Goal: Information Seeking & Learning: Learn about a topic

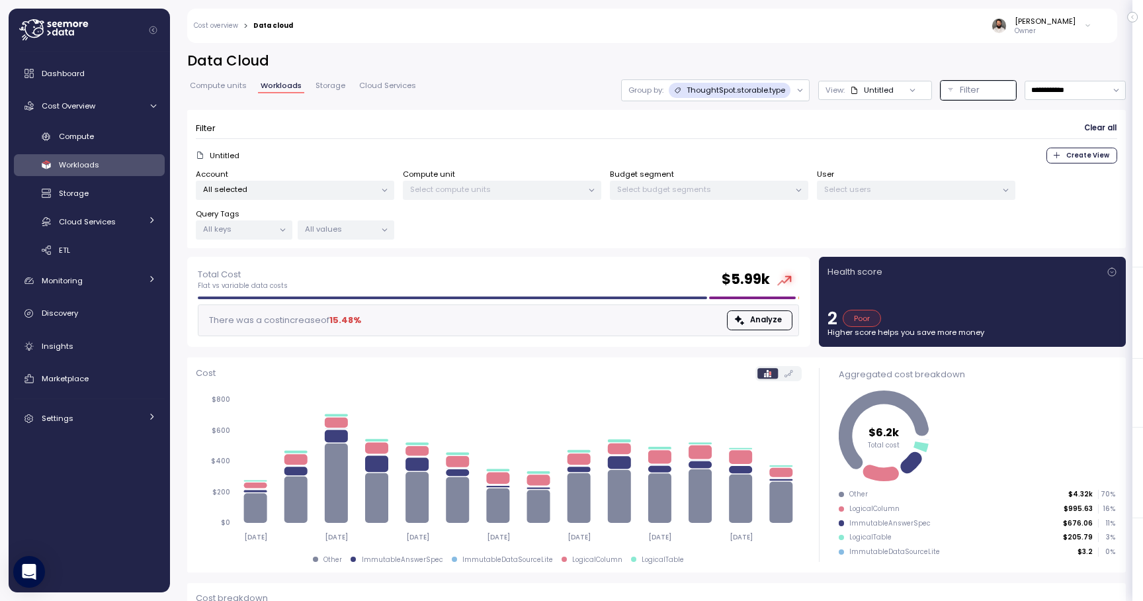
click at [778, 94] on p "ThoughtSpot.storable.type" at bounding box center [736, 90] width 99 height 11
click at [734, 144] on div "Tags" at bounding box center [716, 142] width 60 height 16
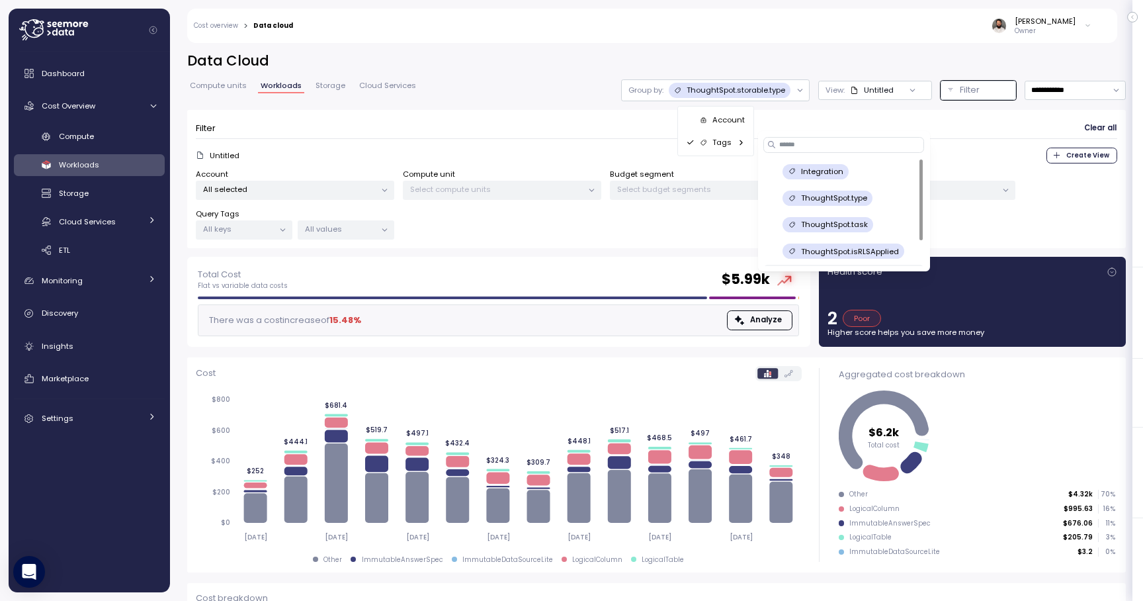
click at [824, 176] on p "Integration" at bounding box center [822, 171] width 42 height 11
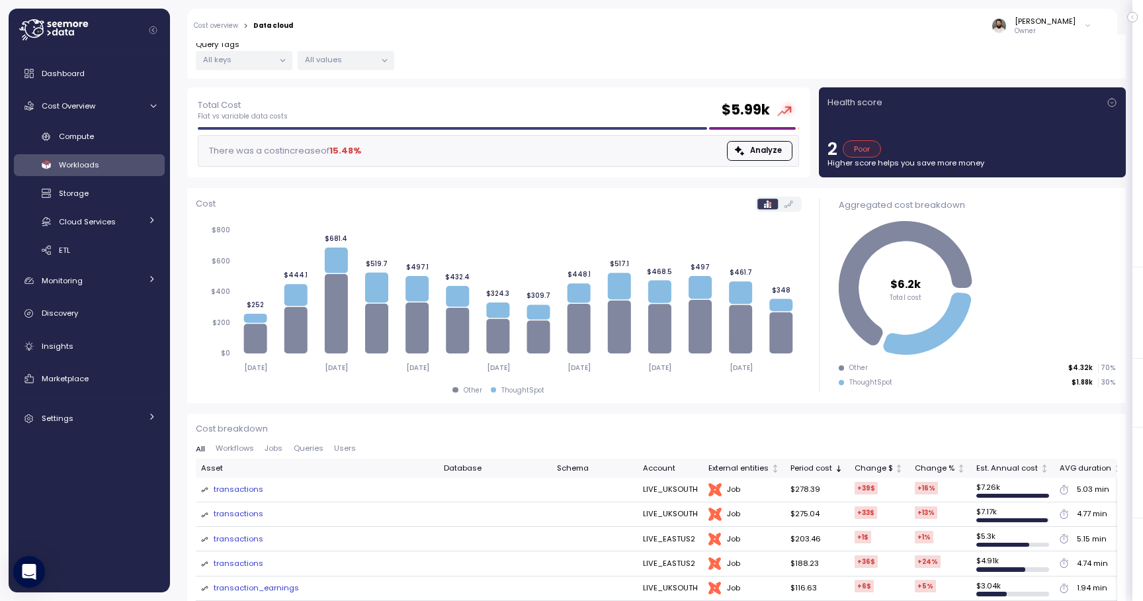
scroll to position [177, 0]
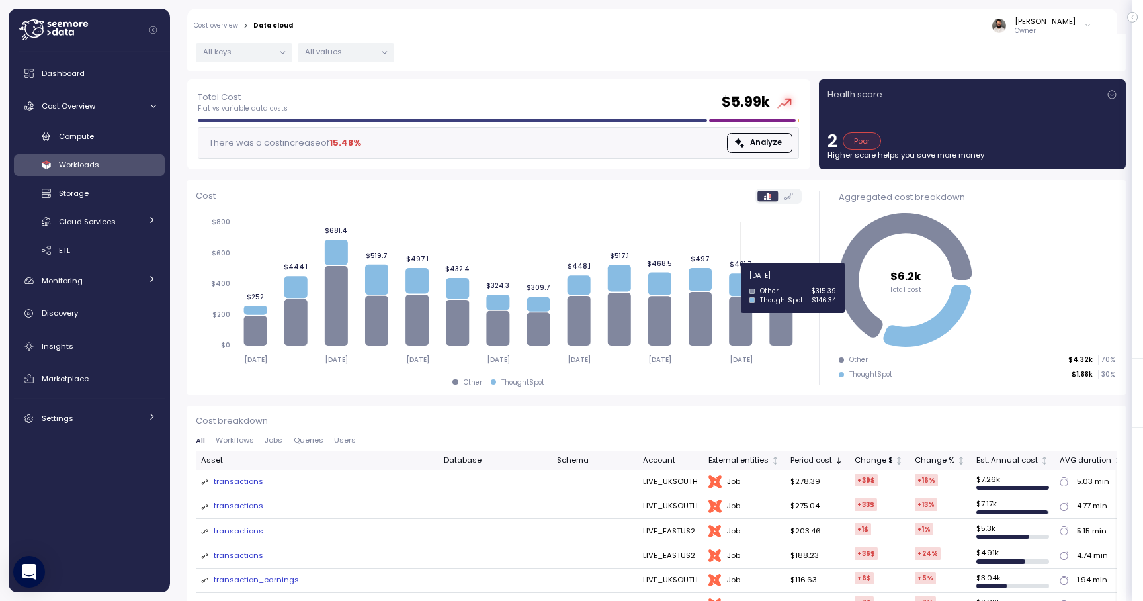
click at [738, 283] on icon at bounding box center [740, 284] width 23 height 22
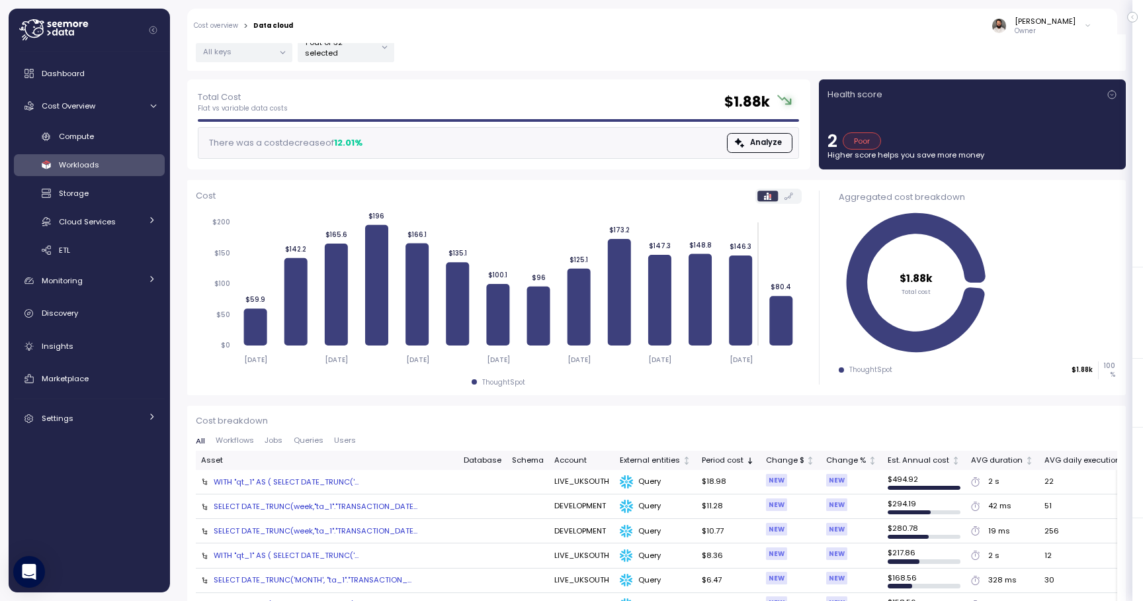
click at [370, 525] on div "SELECT DATE_TRUNC(week,"ta_1"."TRANSACTION_DATE..." at bounding box center [316, 530] width 204 height 11
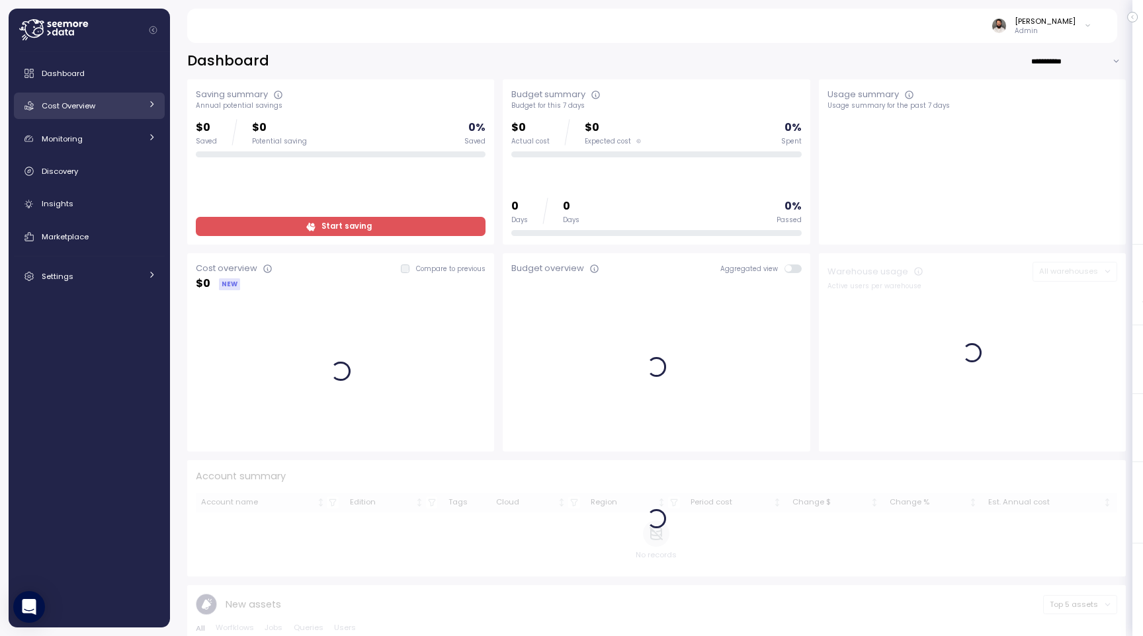
click at [85, 115] on link "Cost Overview" at bounding box center [89, 106] width 151 height 26
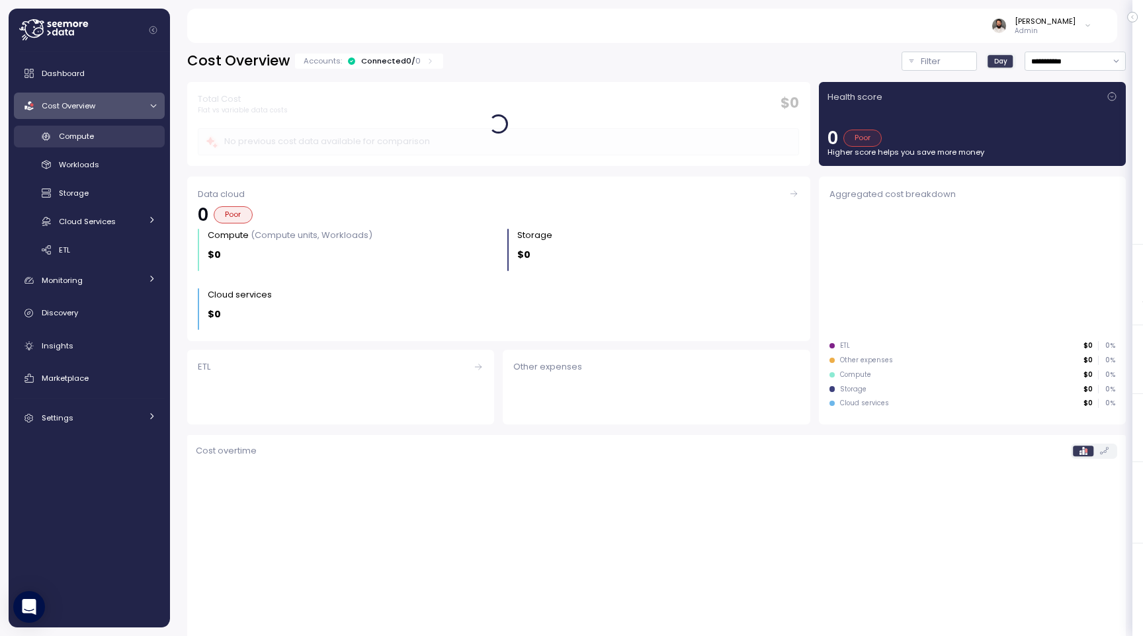
click at [107, 140] on div "Compute" at bounding box center [107, 136] width 97 height 13
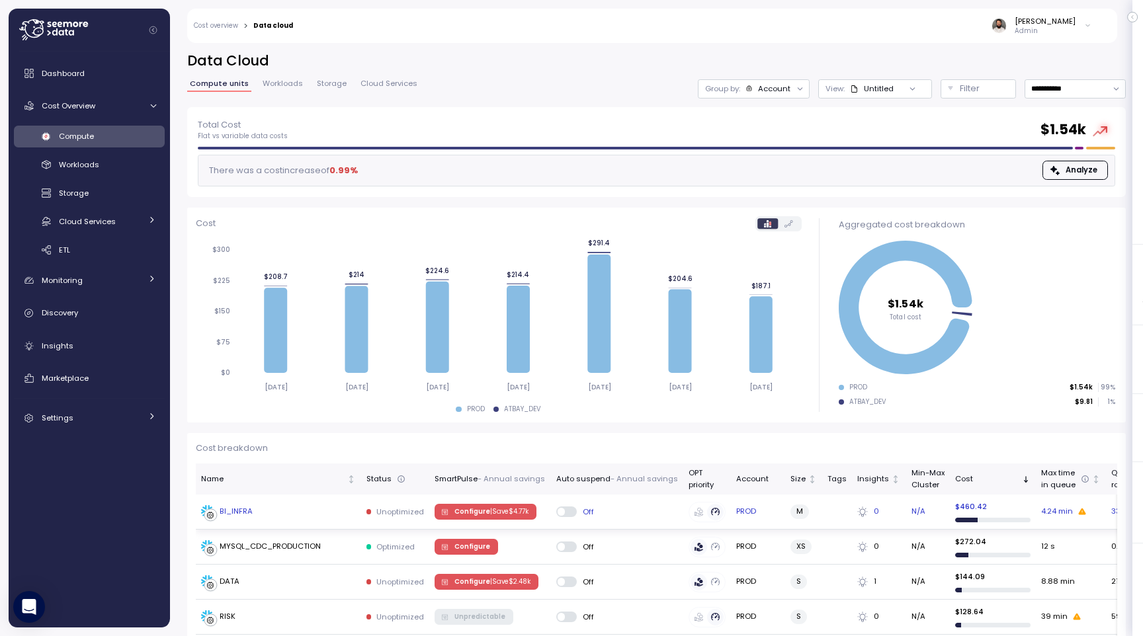
click at [287, 515] on div "BI_INFRA" at bounding box center [278, 511] width 155 height 13
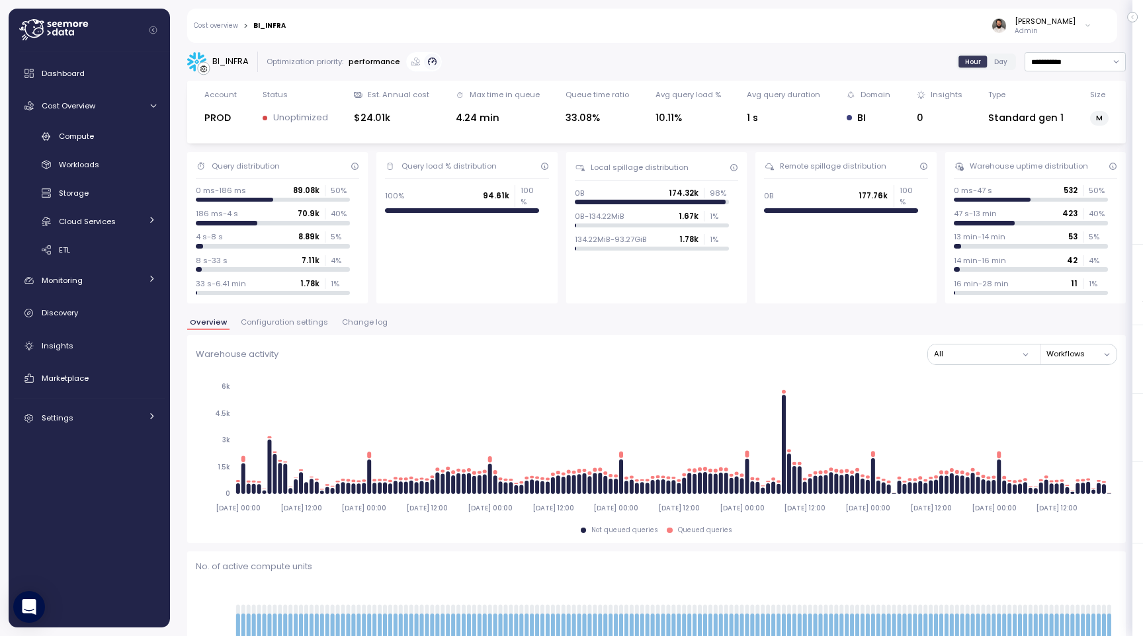
click at [302, 321] on span "Configuration settings" at bounding box center [284, 322] width 87 height 7
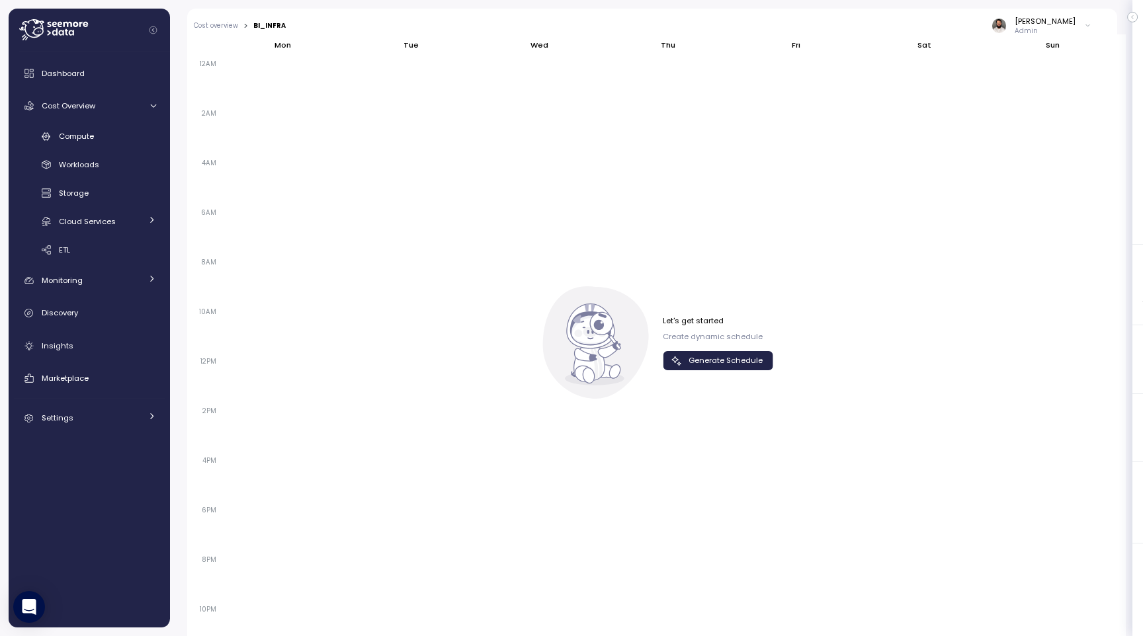
scroll to position [844, 0]
click at [715, 342] on p "Create dynamic schedule" at bounding box center [718, 338] width 110 height 11
click at [715, 355] on span "Generate Schedule" at bounding box center [726, 362] width 74 height 18
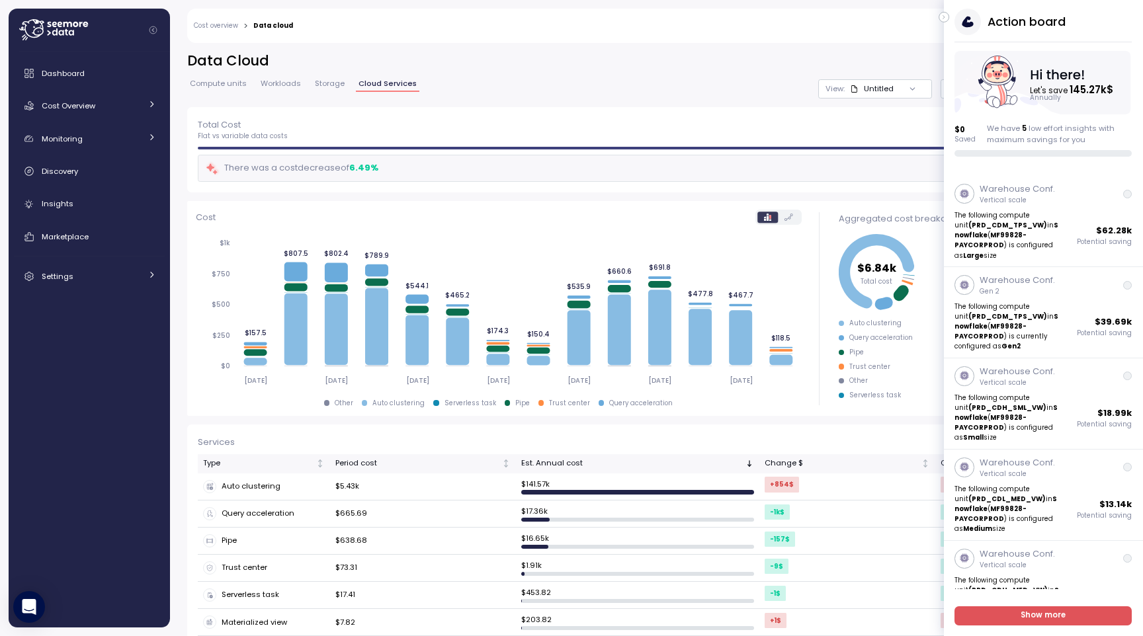
click at [947, 13] on button "button" at bounding box center [944, 17] width 11 height 11
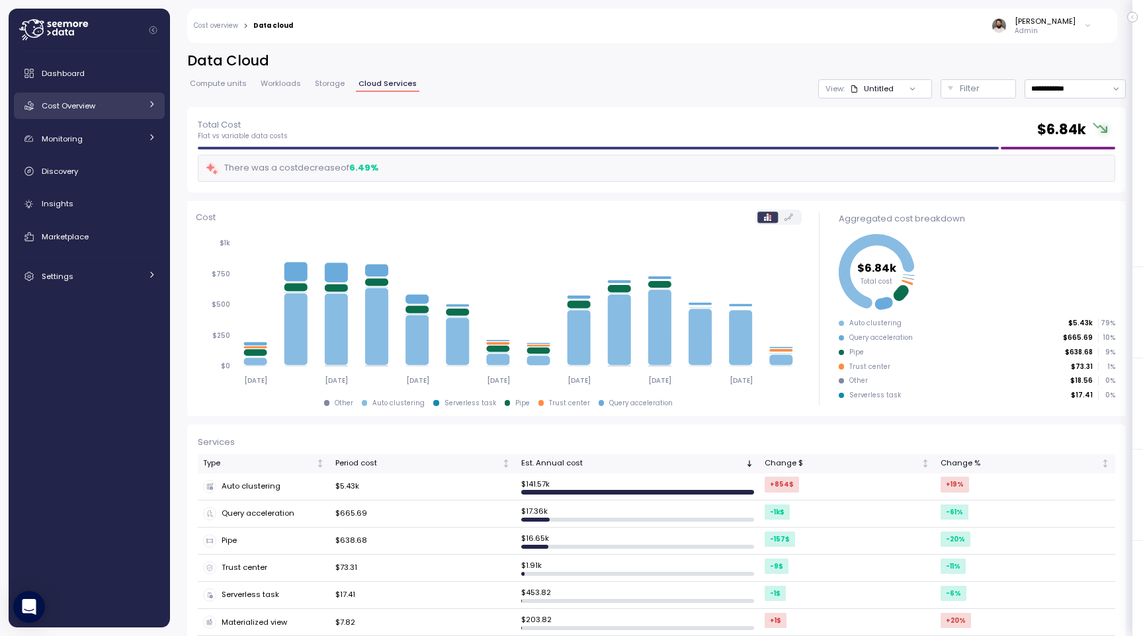
click at [138, 112] on div "Cost Overview" at bounding box center [91, 105] width 99 height 13
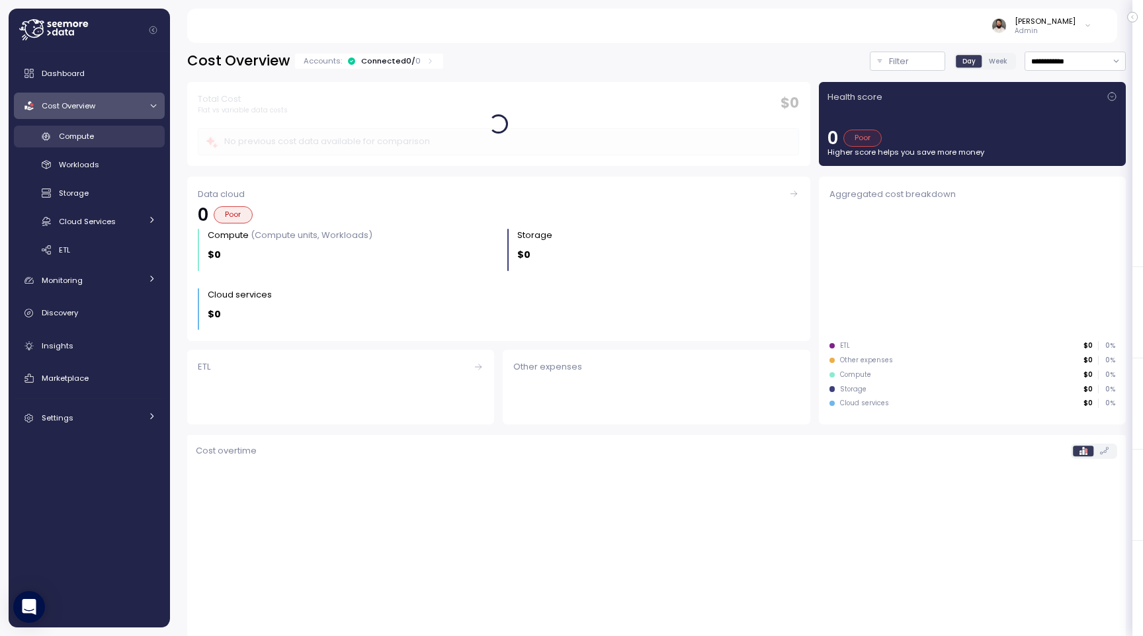
click at [132, 133] on div "Compute" at bounding box center [107, 136] width 97 height 13
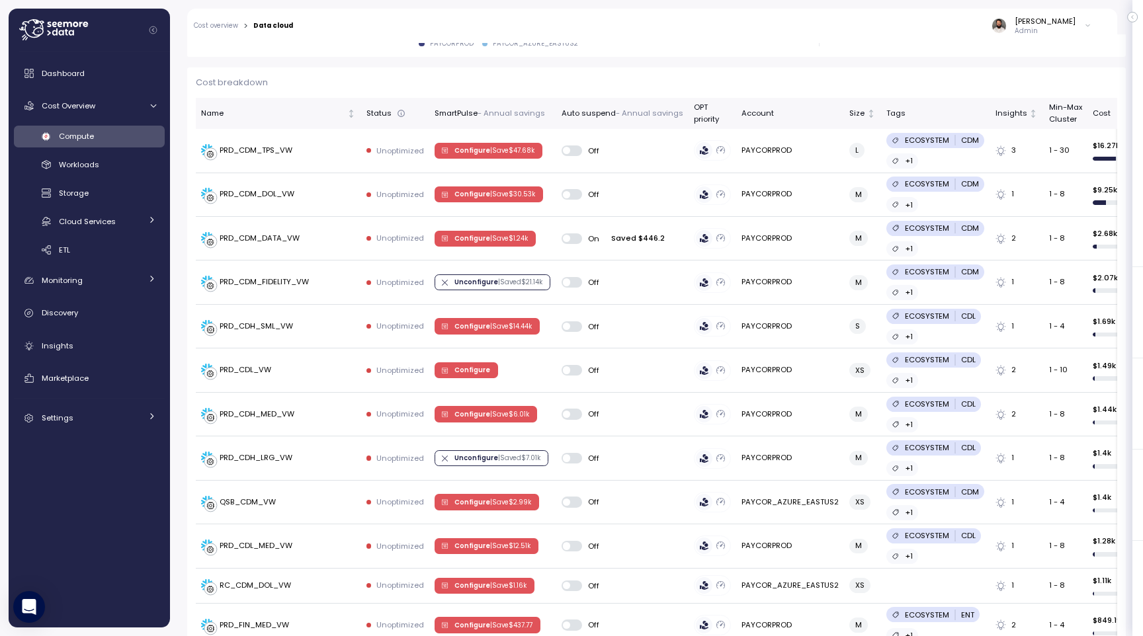
scroll to position [305, 0]
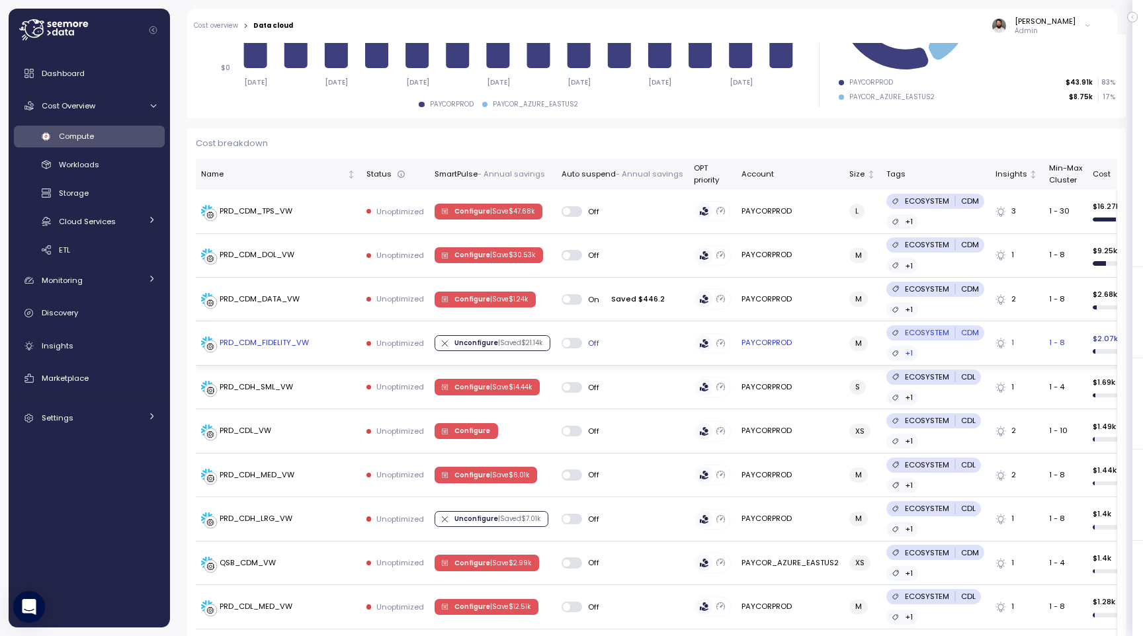
click at [325, 345] on div "PRD_CDM_FIDELITY_VW" at bounding box center [278, 343] width 155 height 13
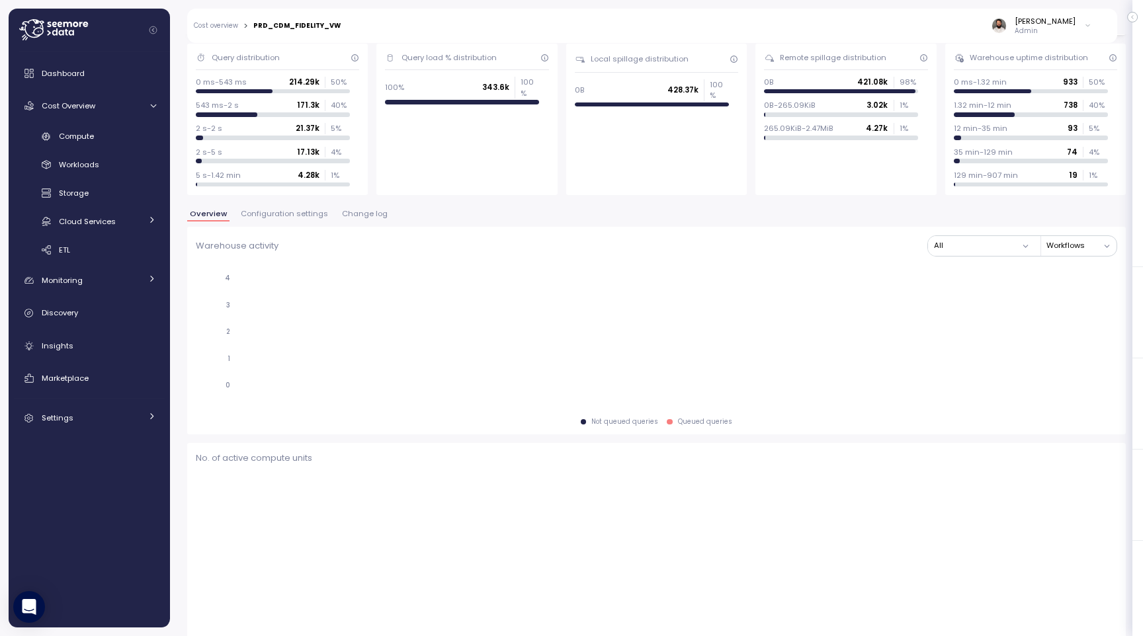
scroll to position [125, 0]
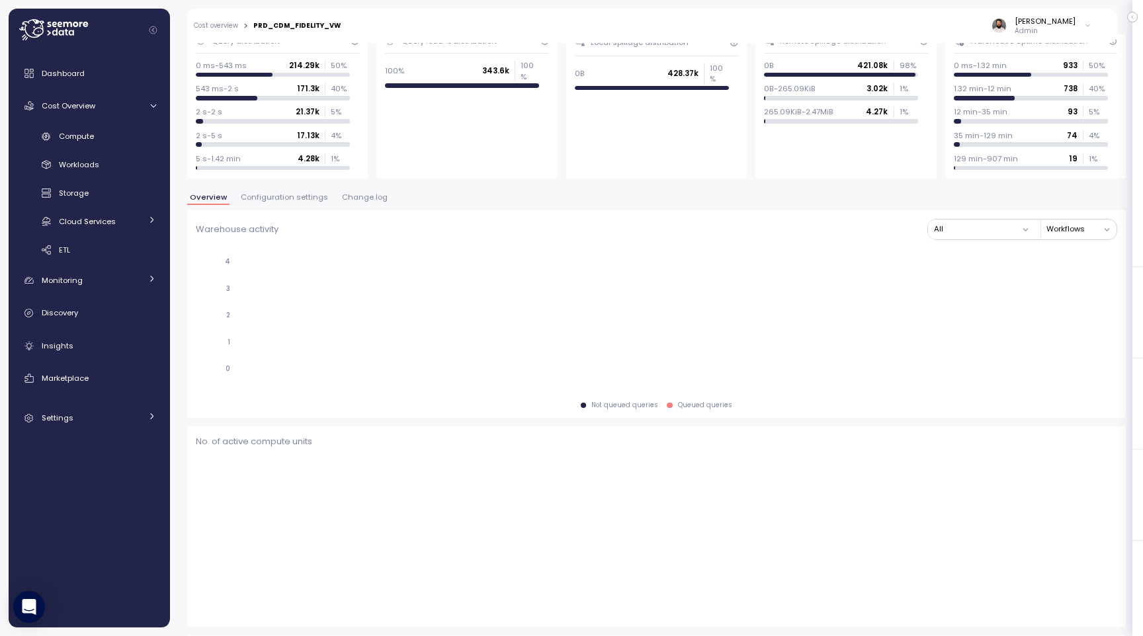
click at [298, 202] on button "Configuration settings" at bounding box center [284, 199] width 93 height 11
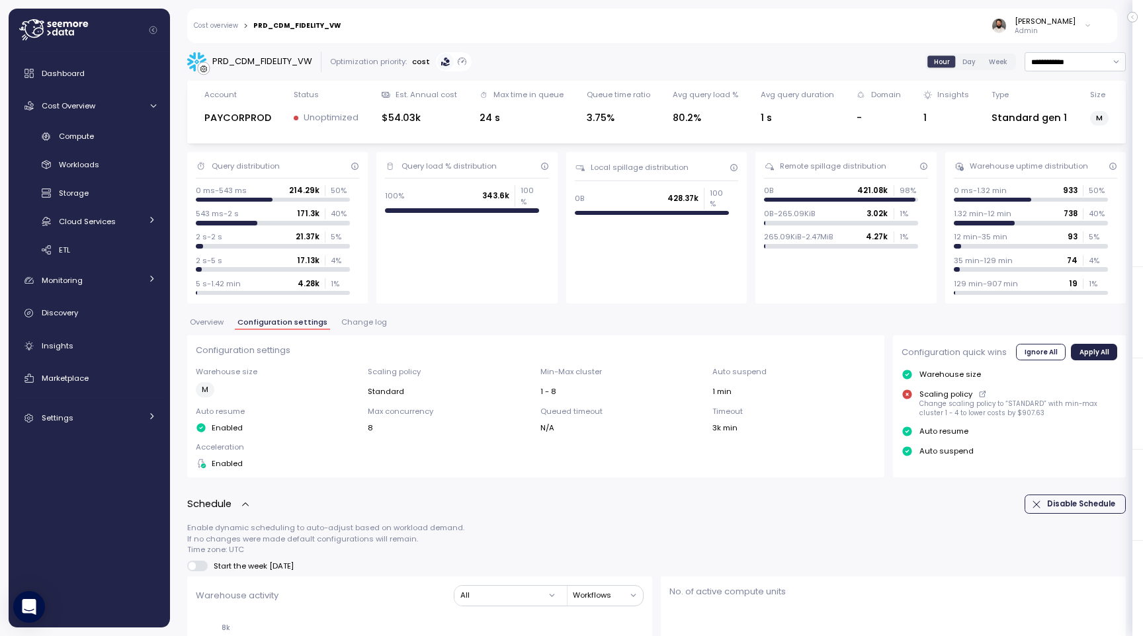
click at [239, 22] on div "Cost overview > PRD_CDM_FIDELITY_VW" at bounding box center [267, 26] width 147 height 9
click at [235, 23] on link "Cost overview" at bounding box center [216, 25] width 44 height 7
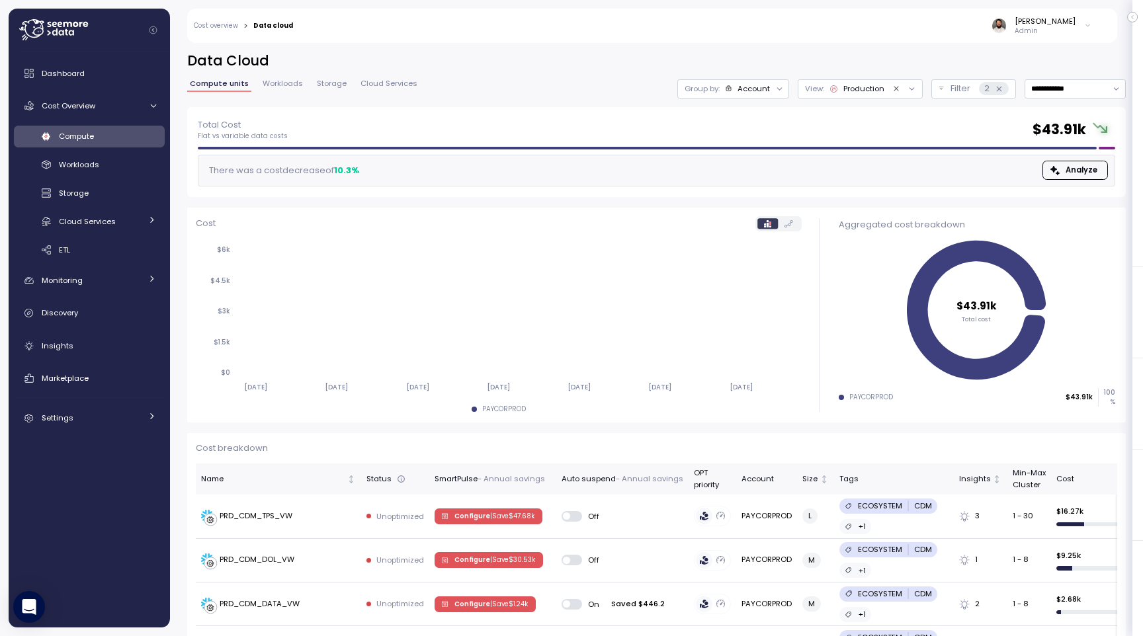
scroll to position [282, 0]
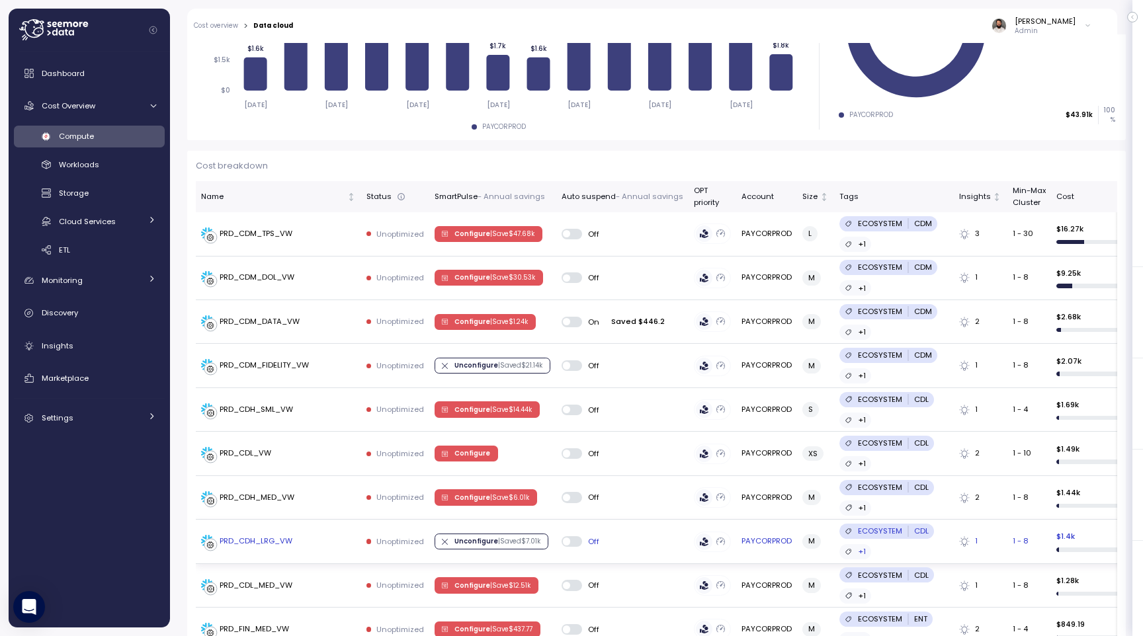
click at [263, 540] on div "PRD_CDH_LRG_VW" at bounding box center [256, 542] width 73 height 12
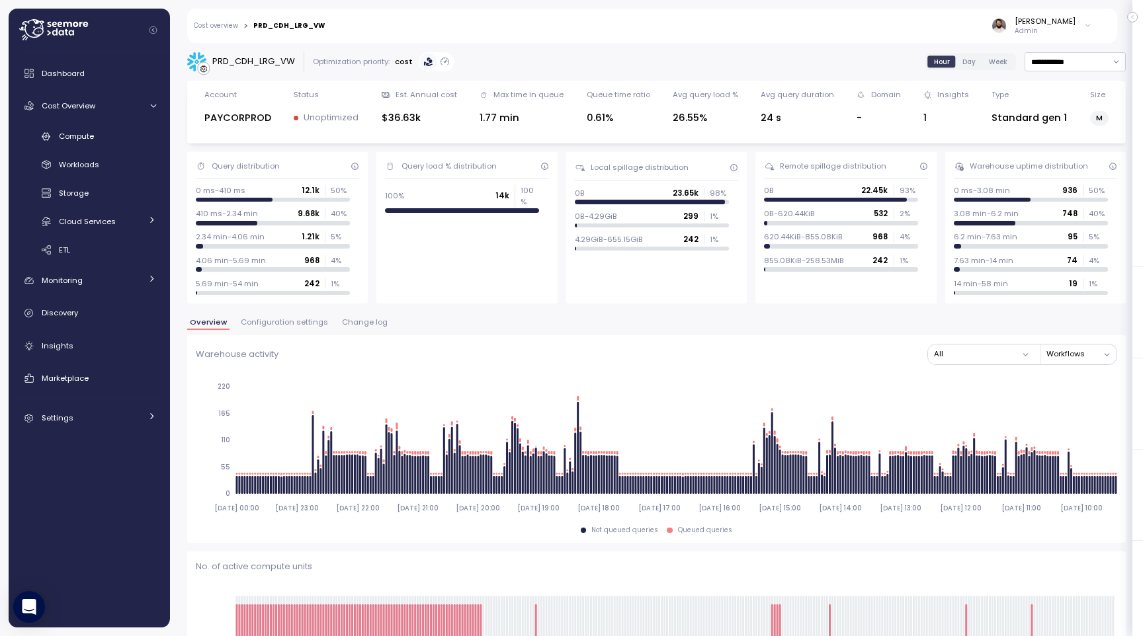
click at [298, 324] on span "Configuration settings" at bounding box center [284, 322] width 87 height 7
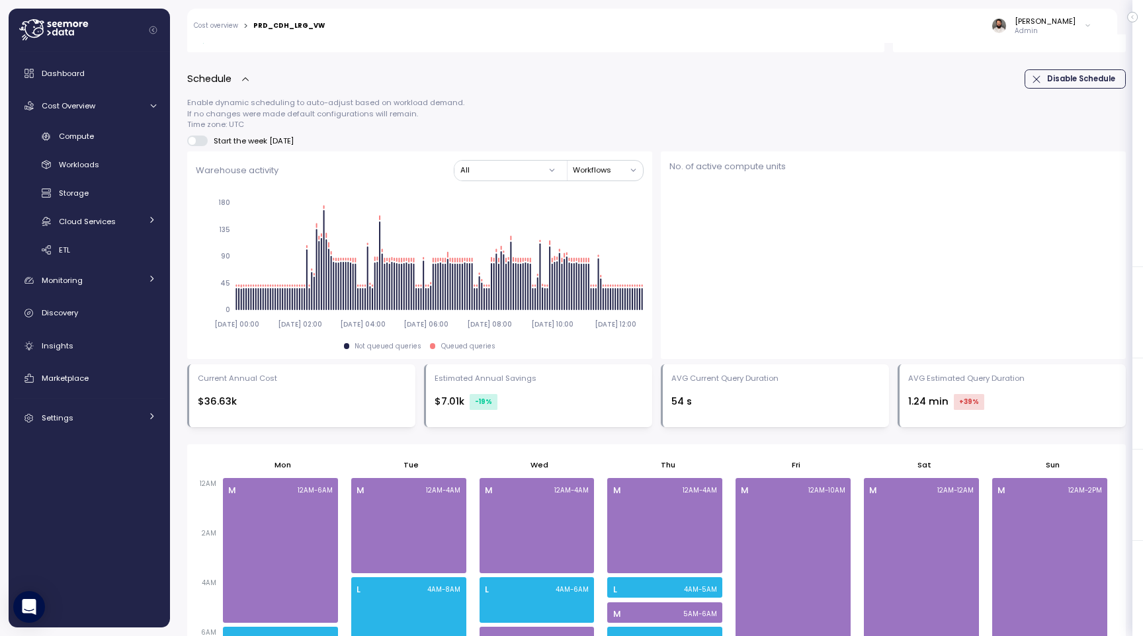
scroll to position [766, 0]
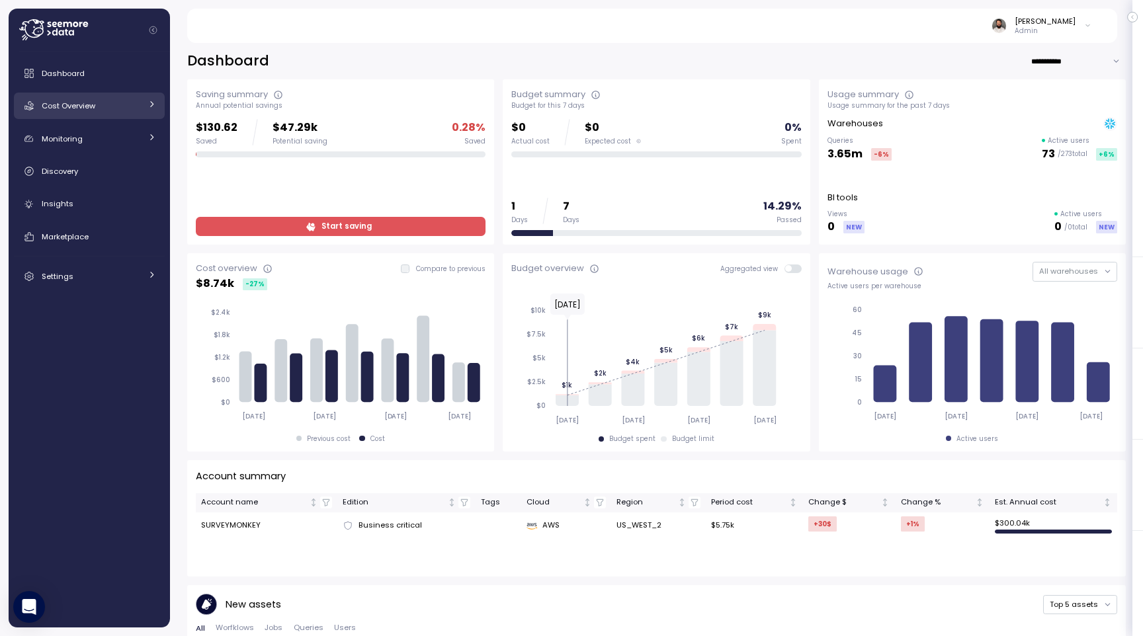
click at [73, 97] on link "Cost Overview" at bounding box center [89, 106] width 151 height 26
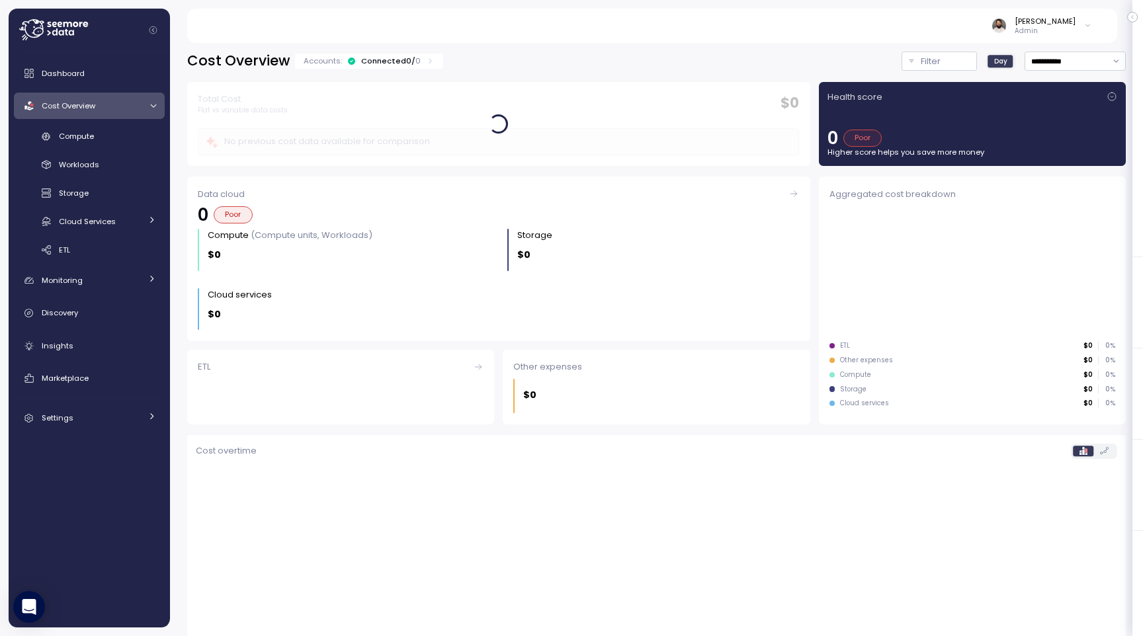
click at [96, 121] on div "Dashboard Cost Overview Compute Workloads Storage Cloud Services Clustering col…" at bounding box center [89, 245] width 151 height 371
click at [96, 134] on div "Compute" at bounding box center [107, 136] width 97 height 13
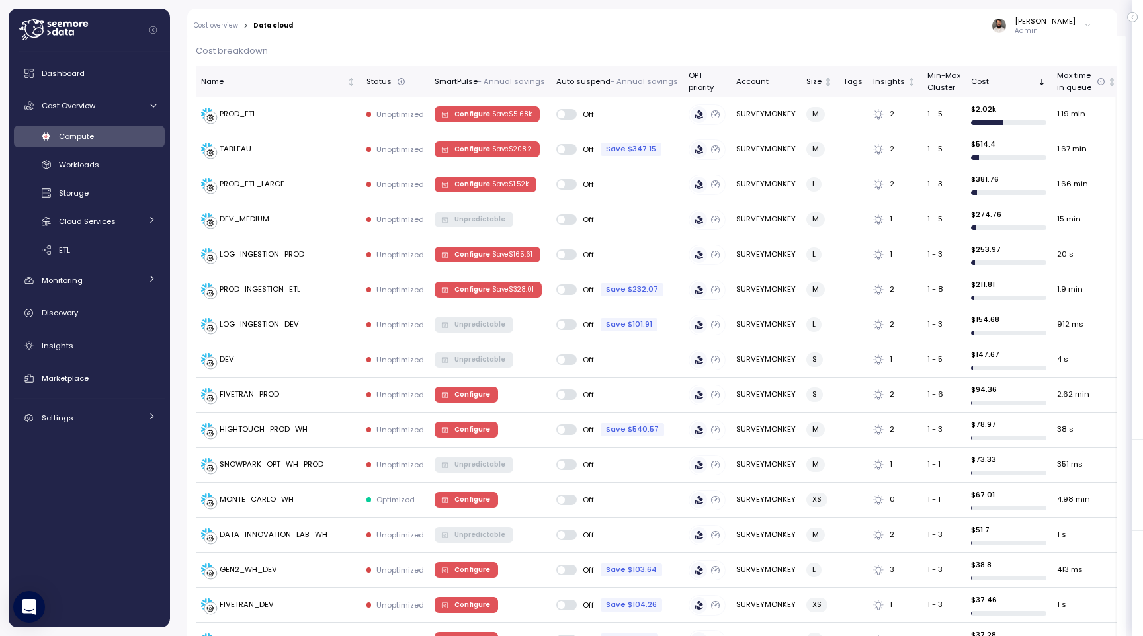
scroll to position [391, 0]
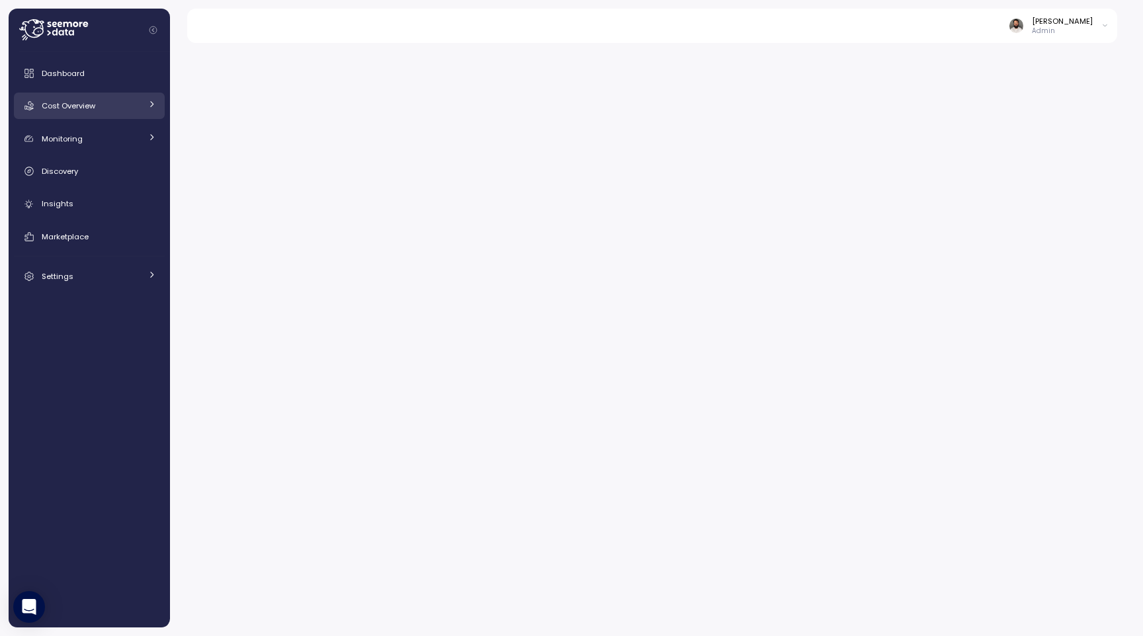
click at [144, 110] on link "Cost Overview" at bounding box center [89, 106] width 151 height 26
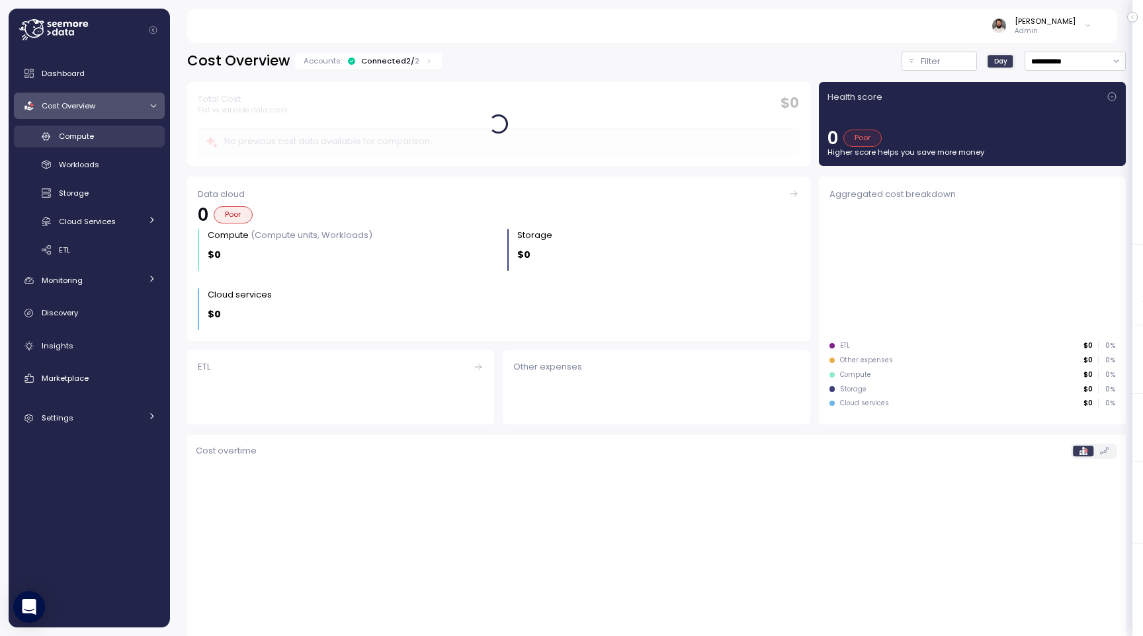
click at [135, 132] on div "Compute" at bounding box center [107, 136] width 97 height 13
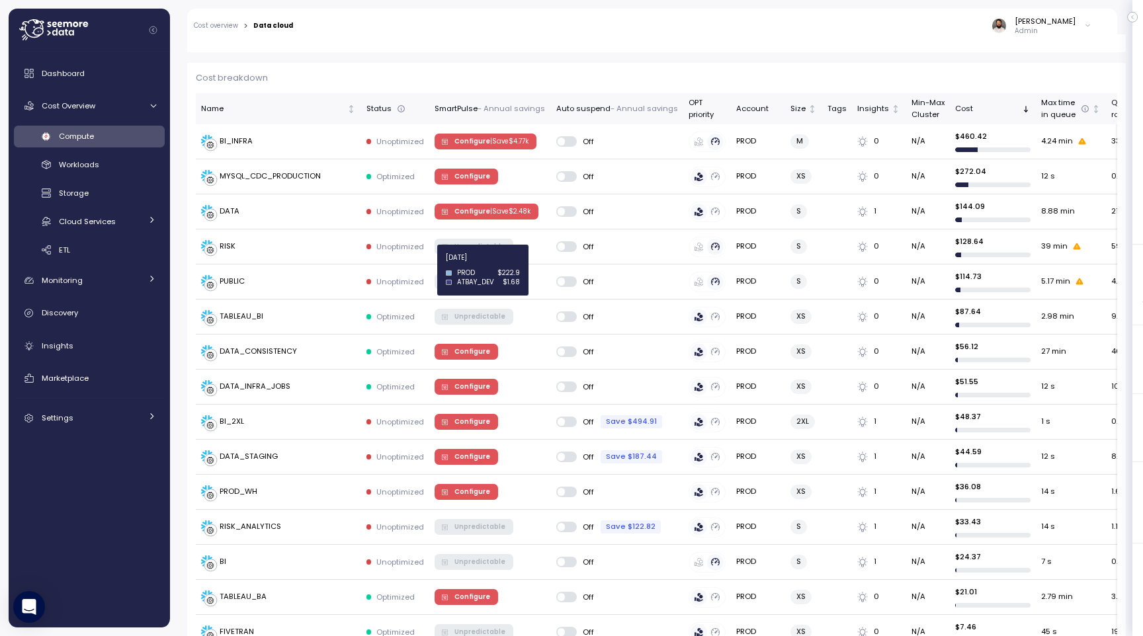
scroll to position [398, 0]
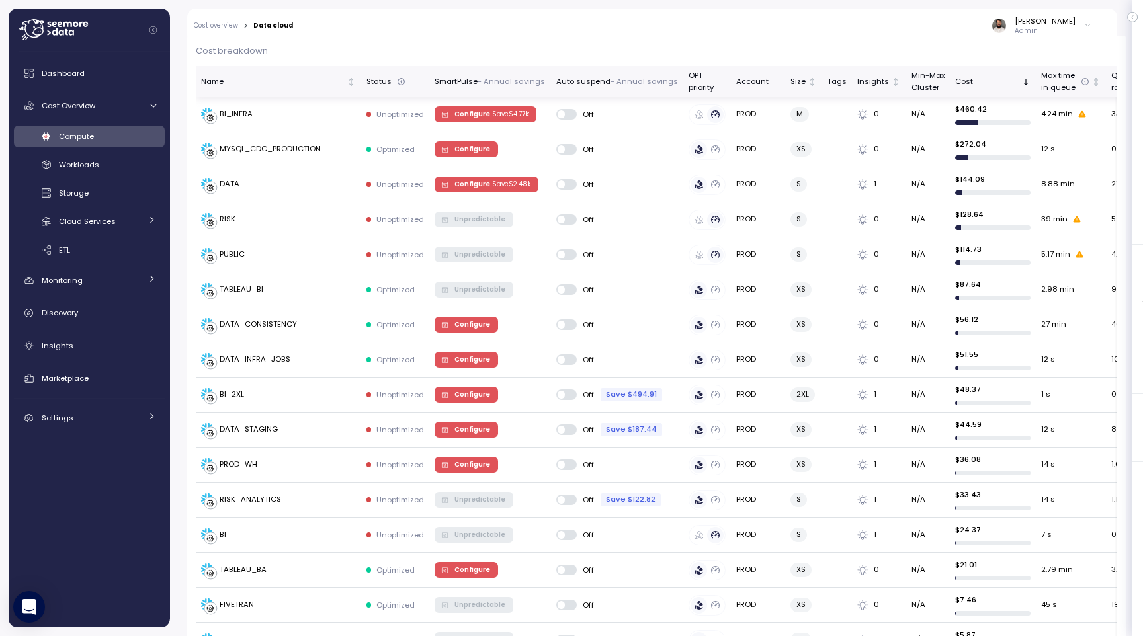
click at [716, 85] on div "OPT priority" at bounding box center [707, 81] width 37 height 23
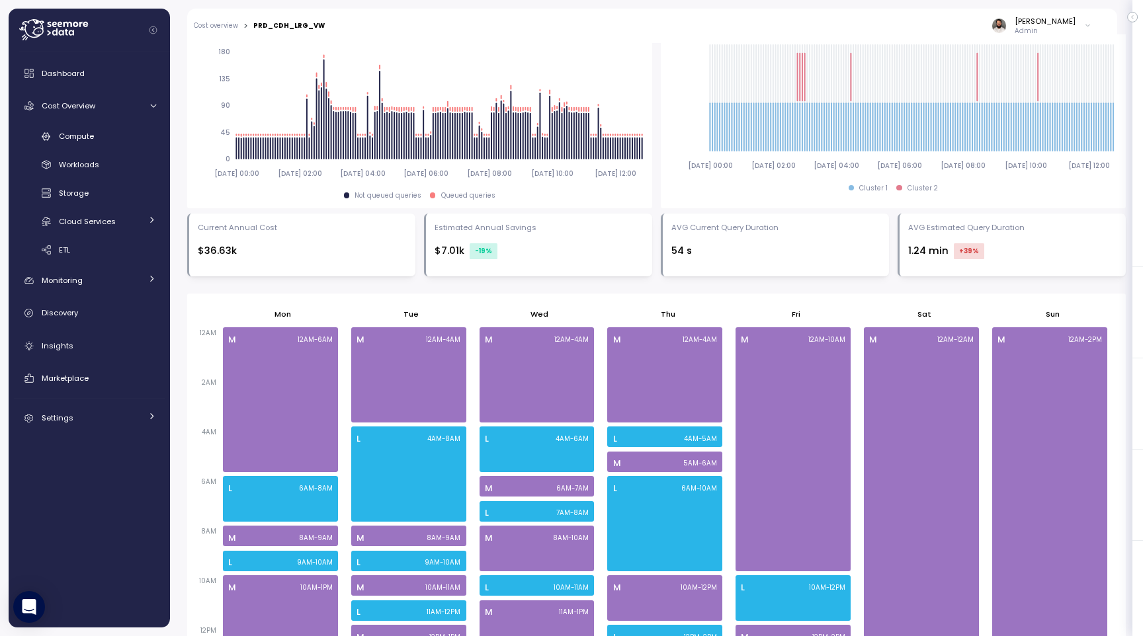
scroll to position [540, 0]
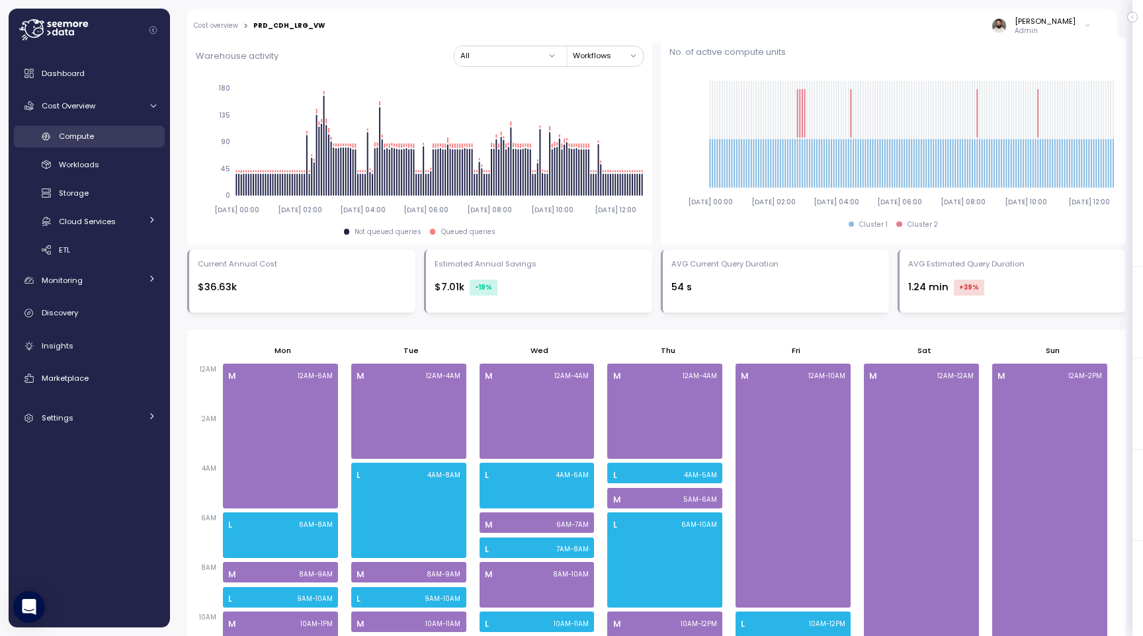
click at [77, 134] on span "Compute" at bounding box center [76, 136] width 35 height 11
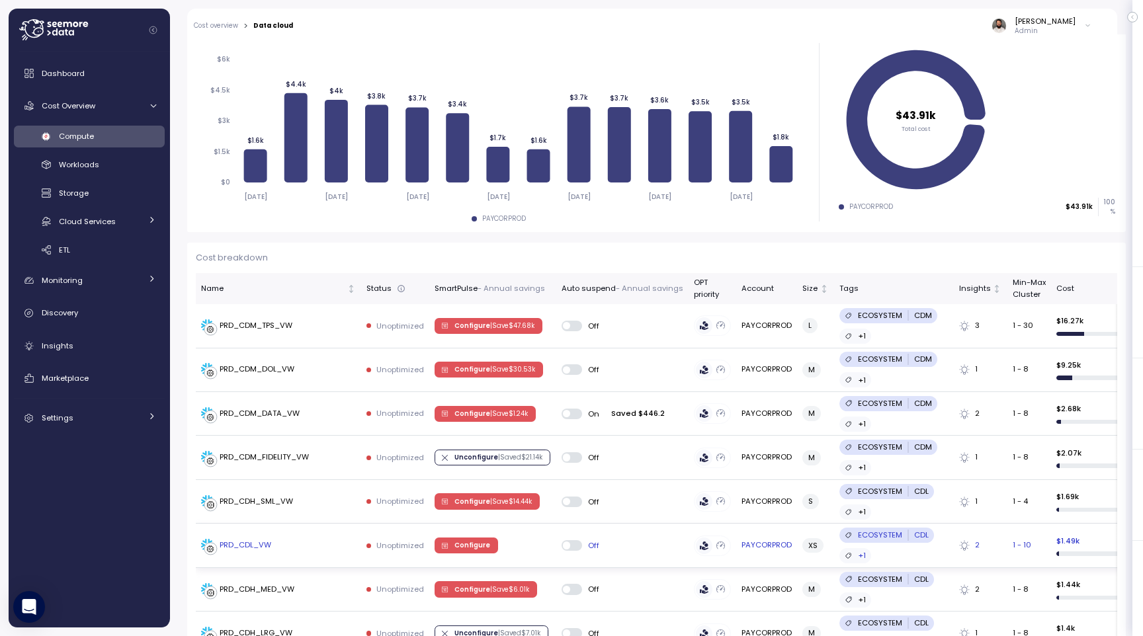
scroll to position [198, 0]
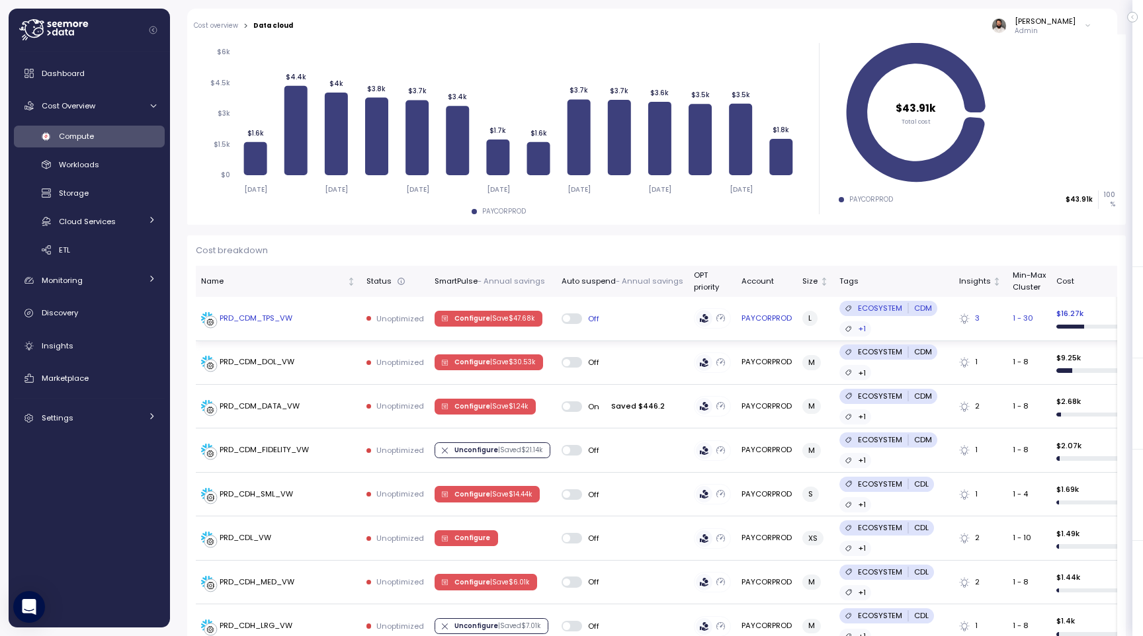
click at [520, 323] on p "| Save $ 47.68k" at bounding box center [512, 318] width 44 height 9
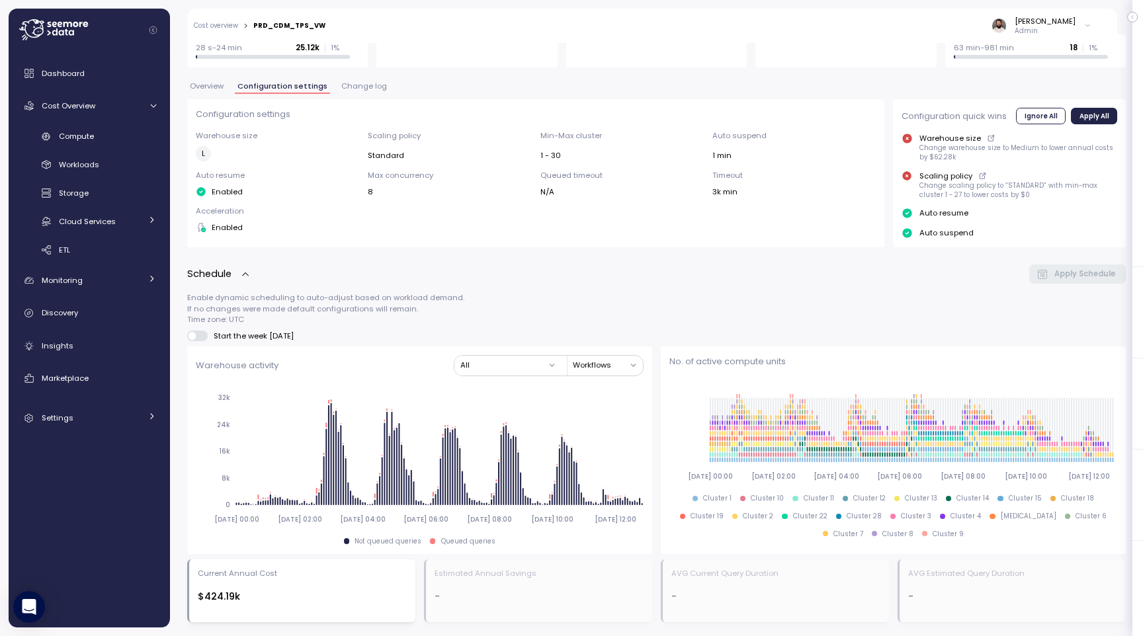
scroll to position [281, 0]
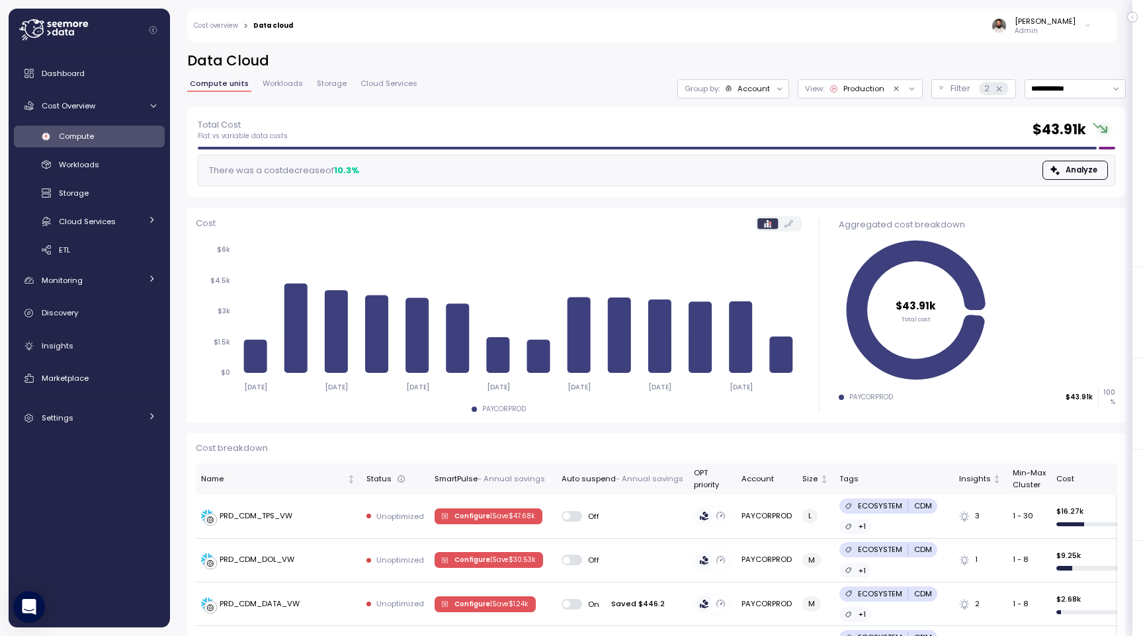
click at [729, 91] on icon at bounding box center [728, 88] width 5 height 5
click at [732, 160] on p "Compute unit" at bounding box center [742, 162] width 52 height 11
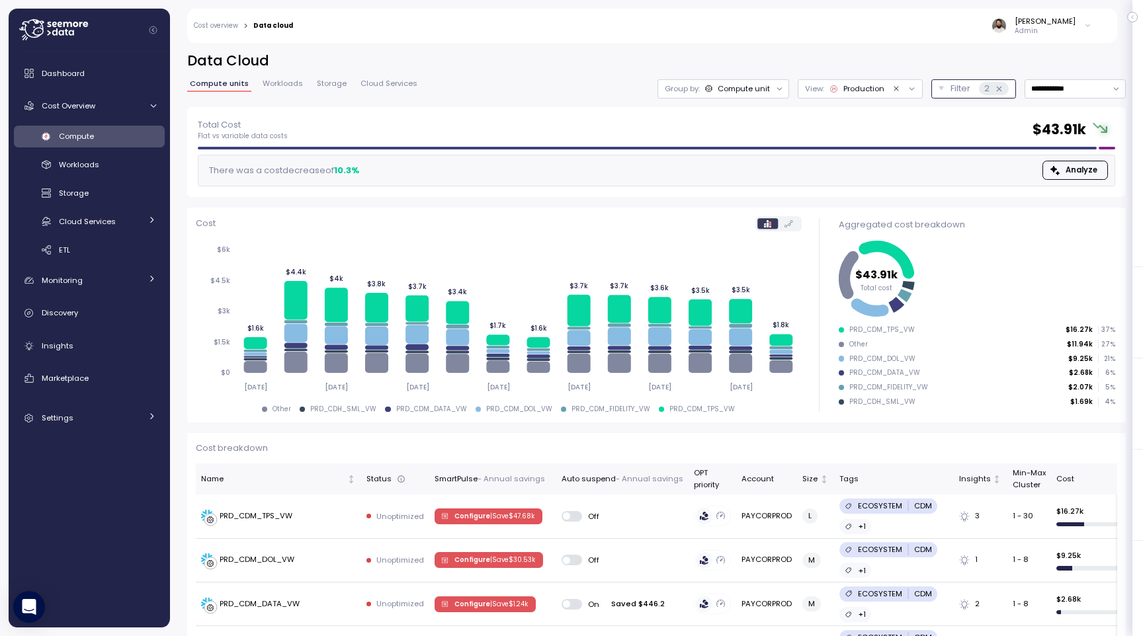
click at [999, 91] on icon at bounding box center [999, 89] width 9 height 9
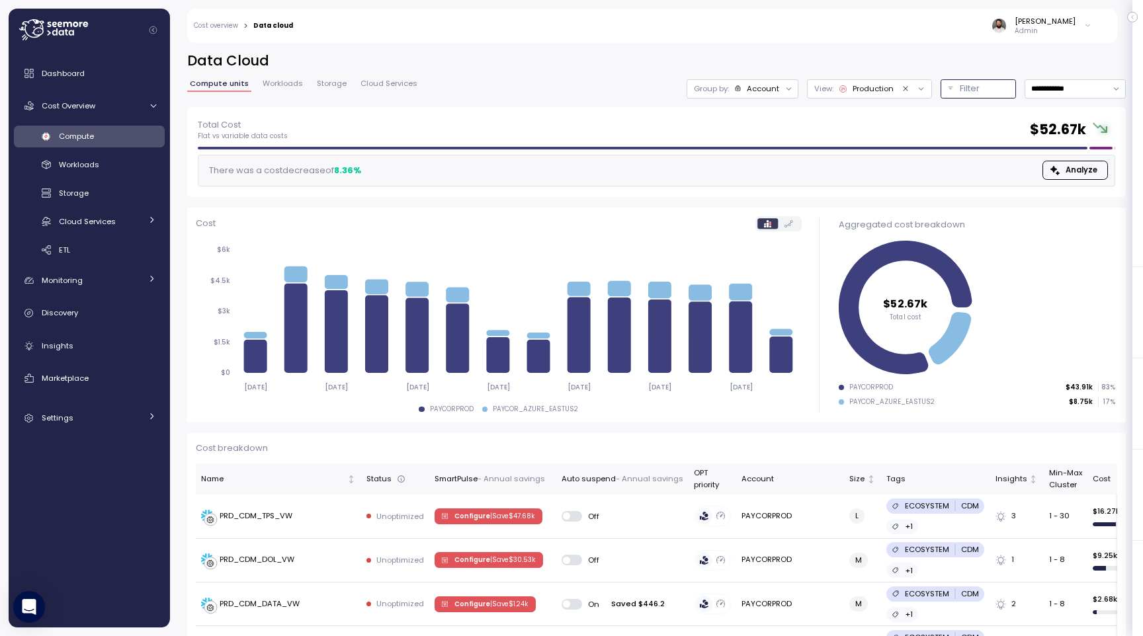
click at [992, 87] on div "Filter" at bounding box center [984, 88] width 49 height 13
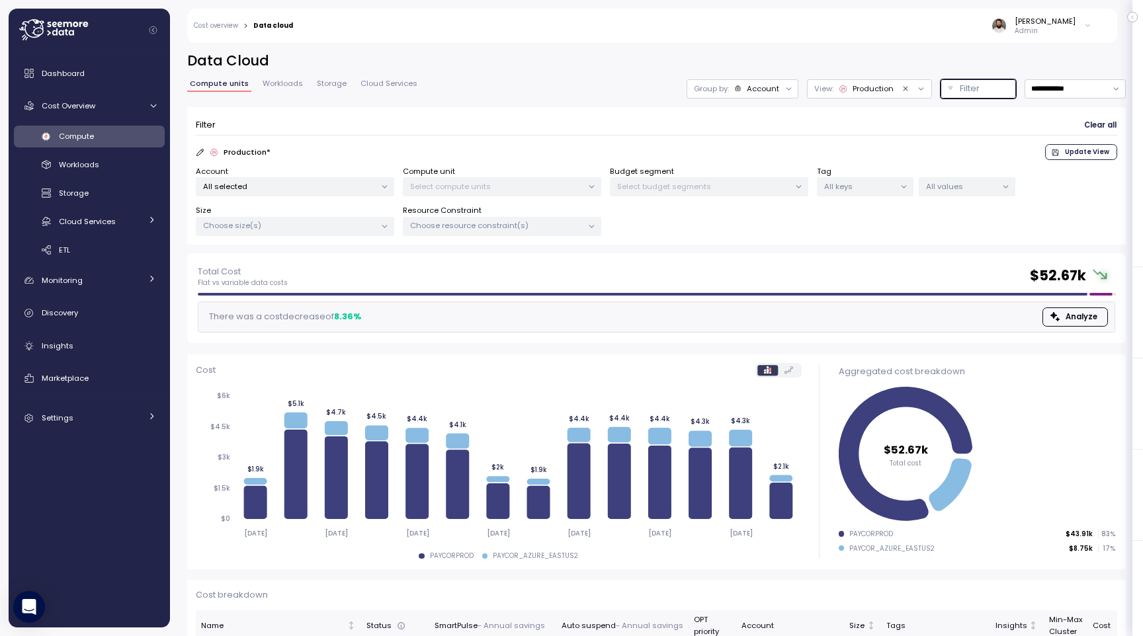
click at [297, 183] on p "All selected" at bounding box center [289, 186] width 173 height 11
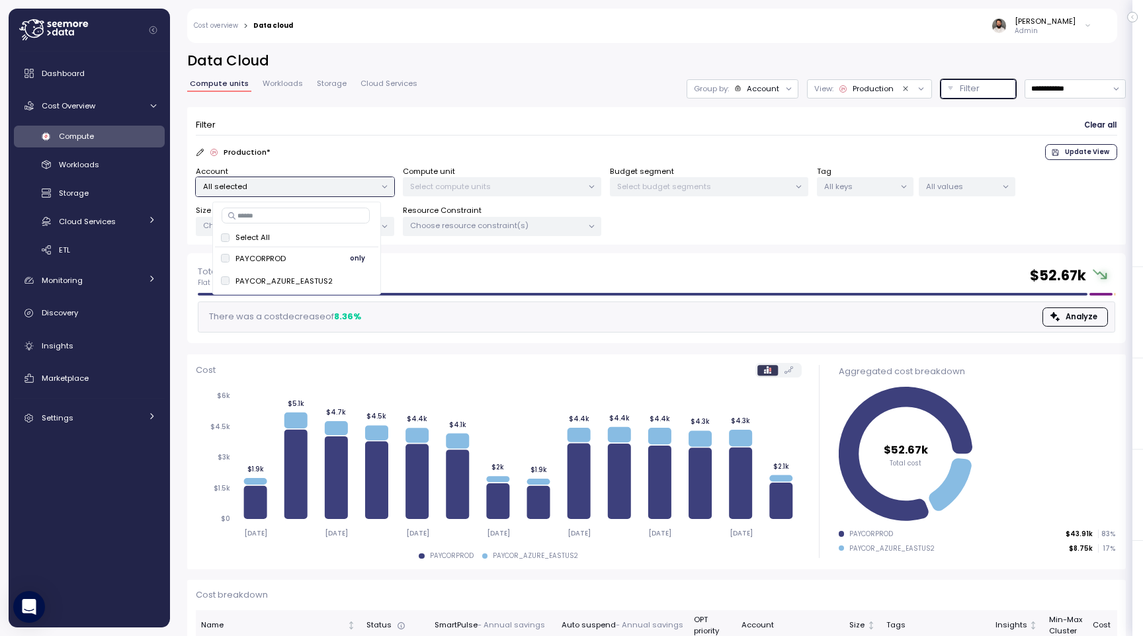
click at [356, 262] on span "only" at bounding box center [357, 258] width 15 height 15
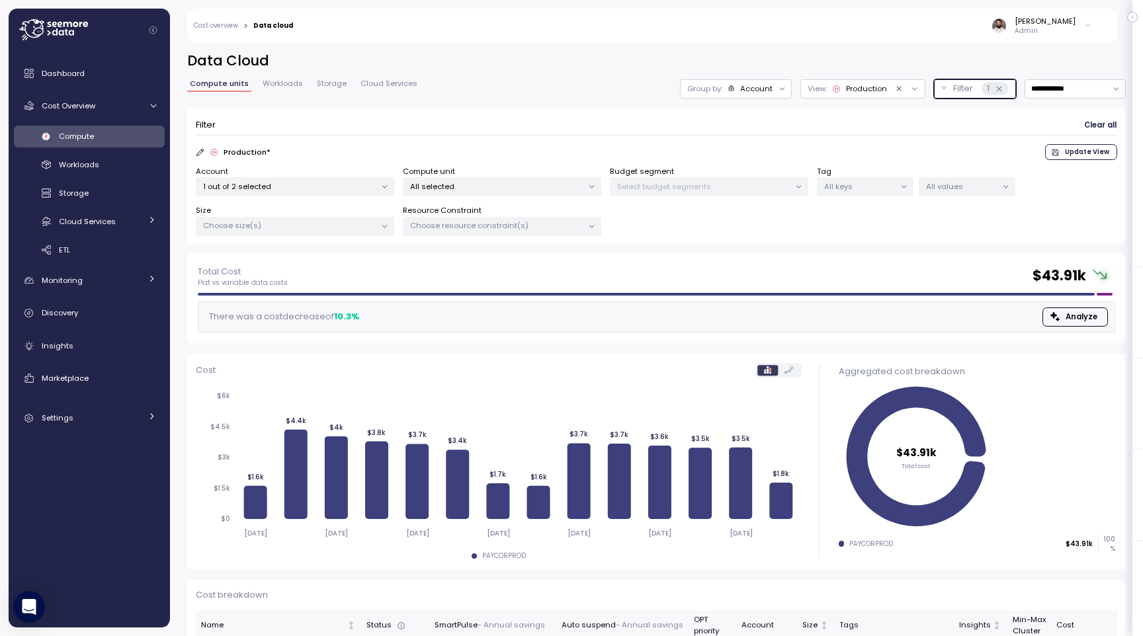
click at [756, 95] on div "Group by: Account" at bounding box center [736, 88] width 112 height 19
click at [744, 161] on p "Compute unit" at bounding box center [744, 162] width 52 height 11
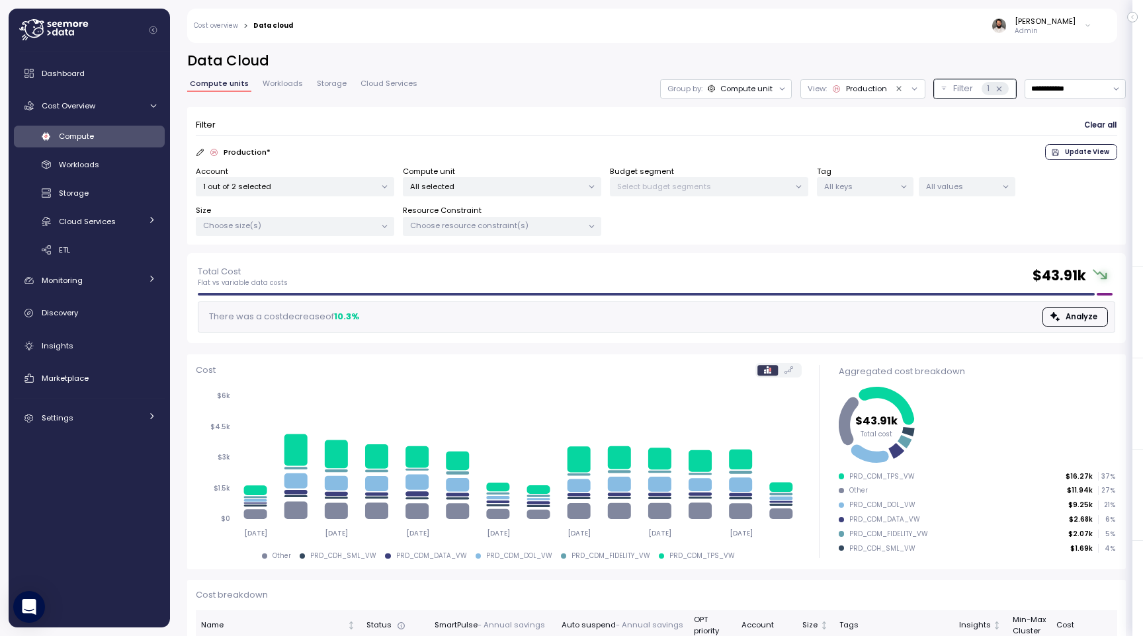
click at [718, 34] on div "Guy Biecher Admin" at bounding box center [701, 26] width 799 height 34
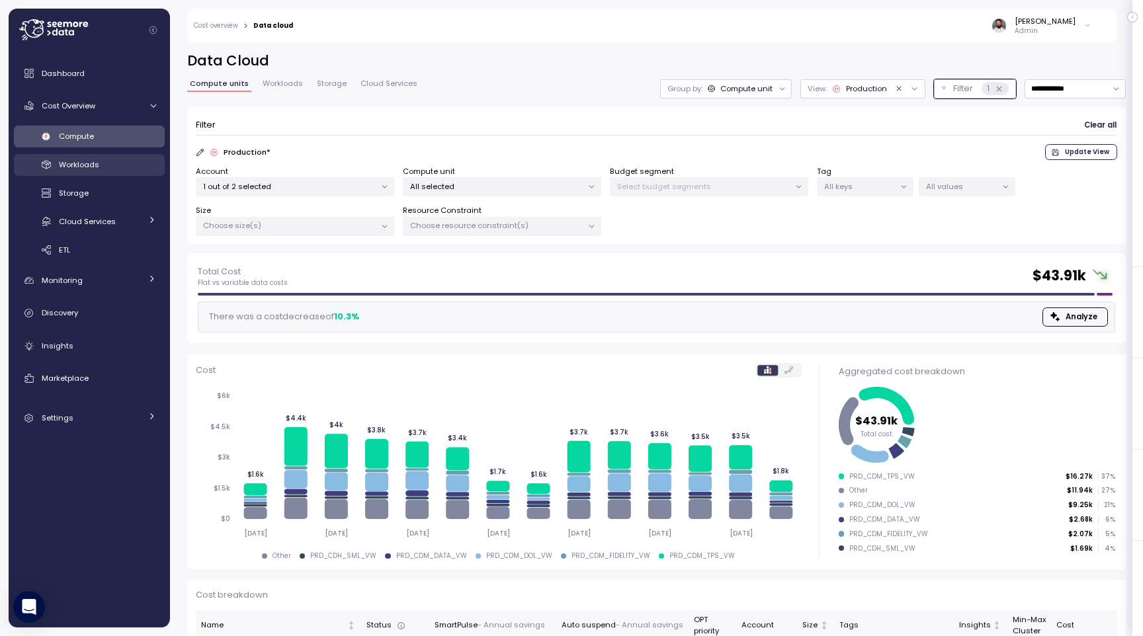
click at [110, 170] on div "Workloads" at bounding box center [107, 164] width 97 height 13
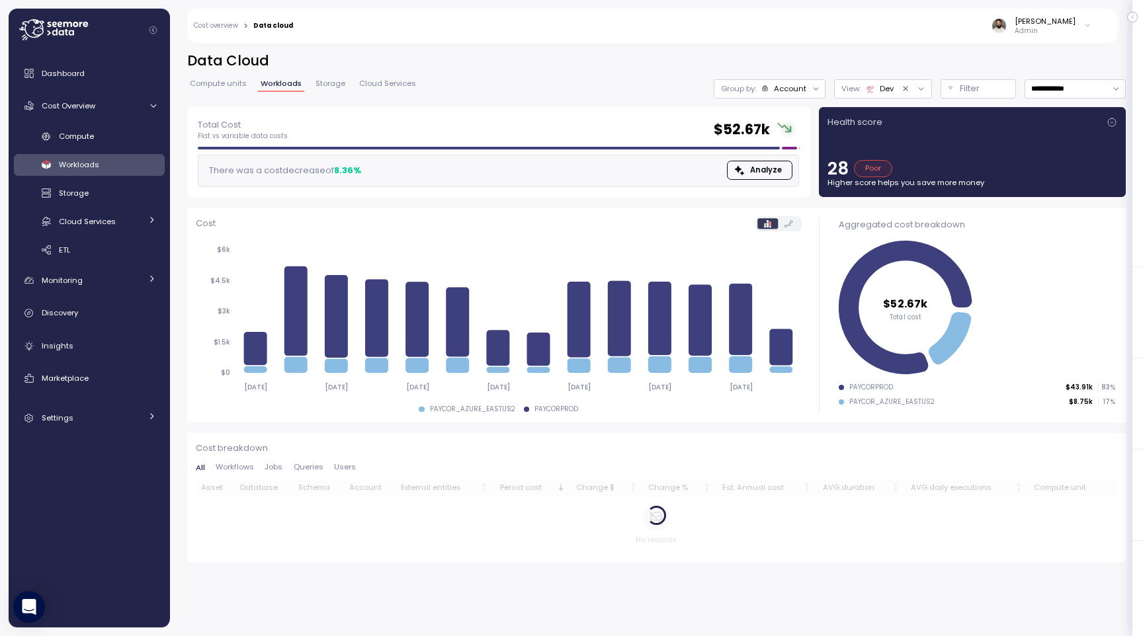
click at [809, 79] on div at bounding box center [816, 88] width 19 height 19
click at [800, 88] on div "Account" at bounding box center [790, 88] width 32 height 11
click at [960, 91] on p "Filter" at bounding box center [970, 88] width 20 height 13
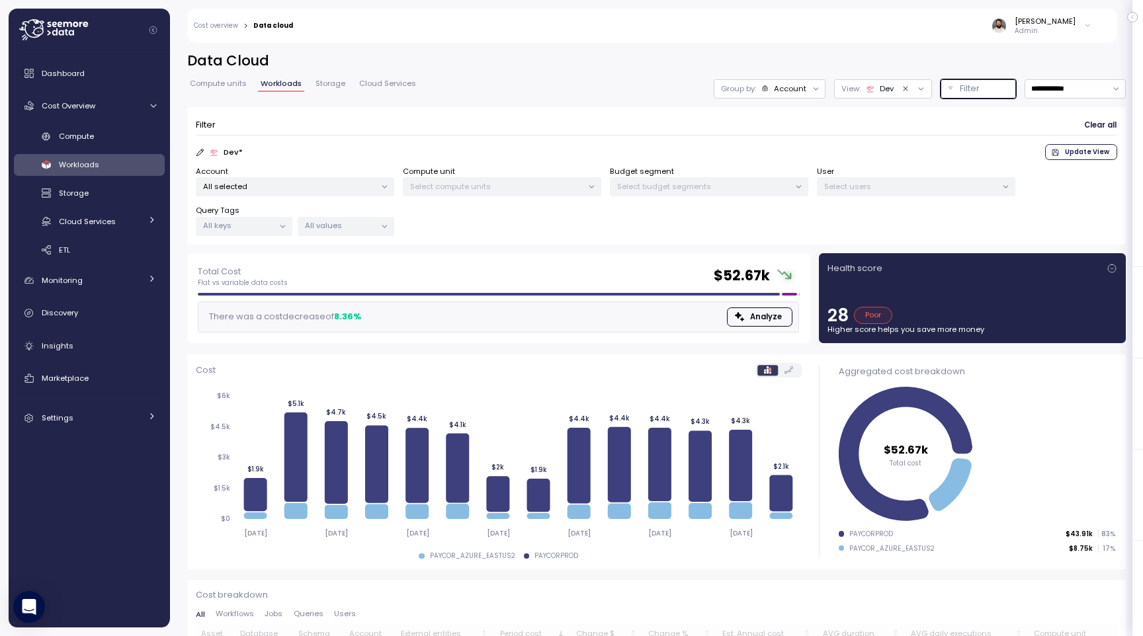
click at [348, 179] on div "All selected" at bounding box center [295, 186] width 198 height 19
click at [97, 142] on div "Compute" at bounding box center [107, 136] width 97 height 13
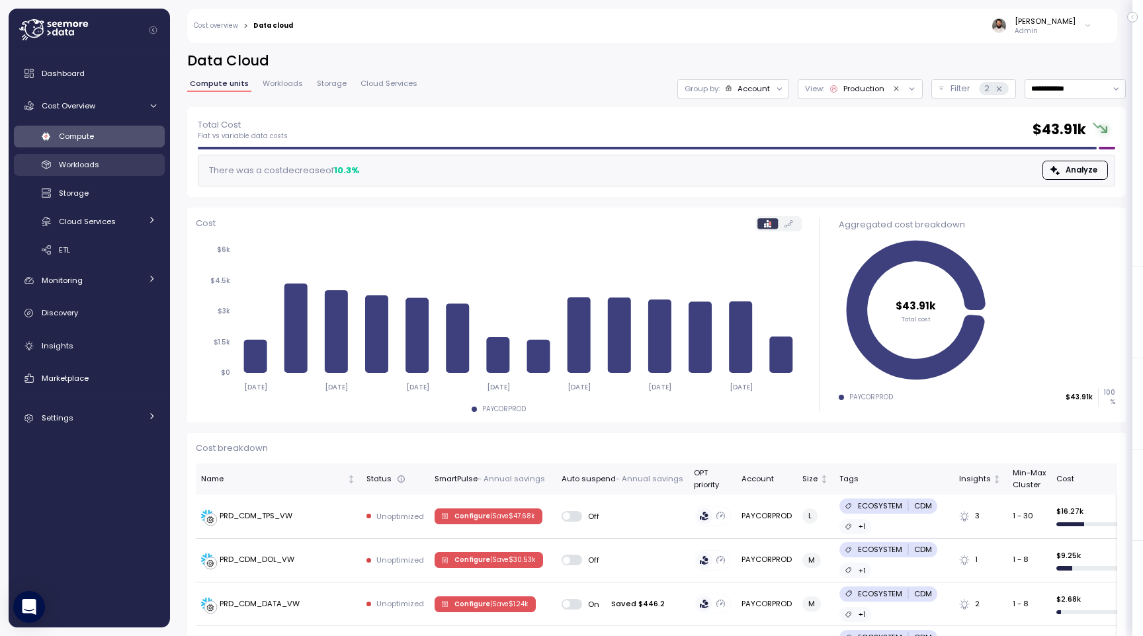
click at [107, 157] on link "Workloads" at bounding box center [89, 165] width 151 height 22
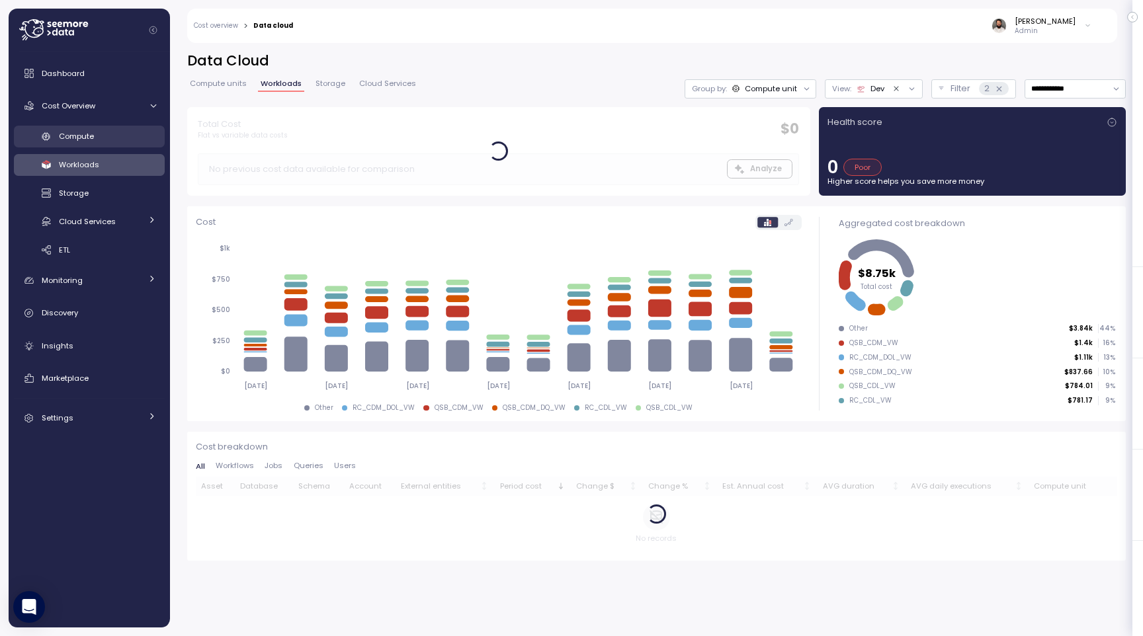
click at [134, 135] on div "Compute" at bounding box center [107, 136] width 97 height 13
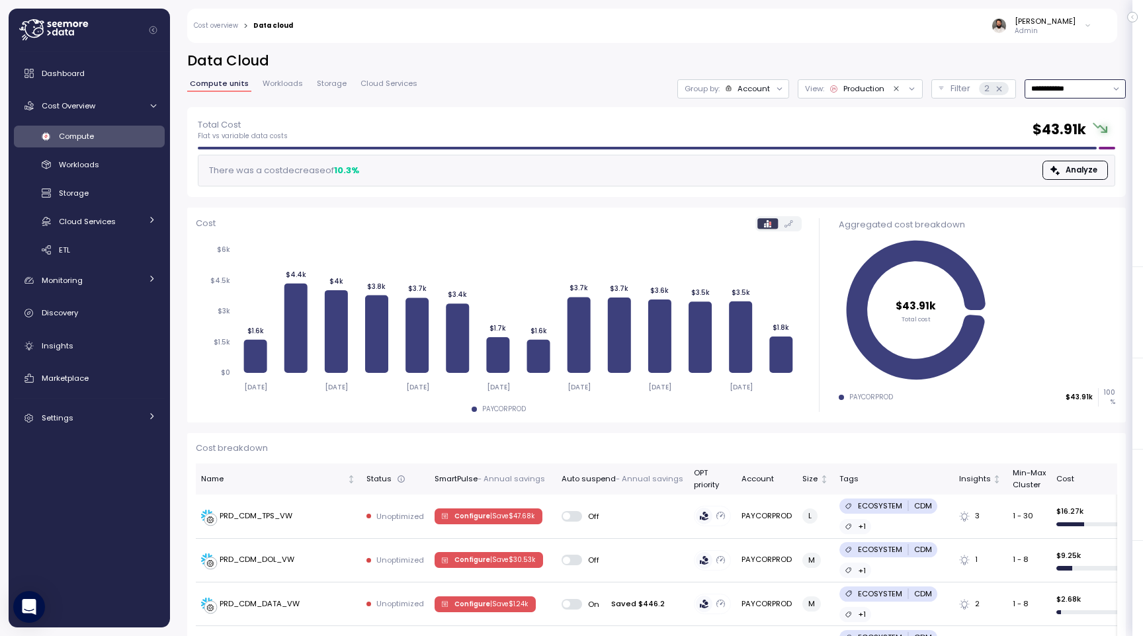
click at [1073, 91] on input "**********" at bounding box center [1075, 88] width 101 height 19
click at [1053, 185] on div "Last 30 days" at bounding box center [1071, 184] width 49 height 11
type input "**********"
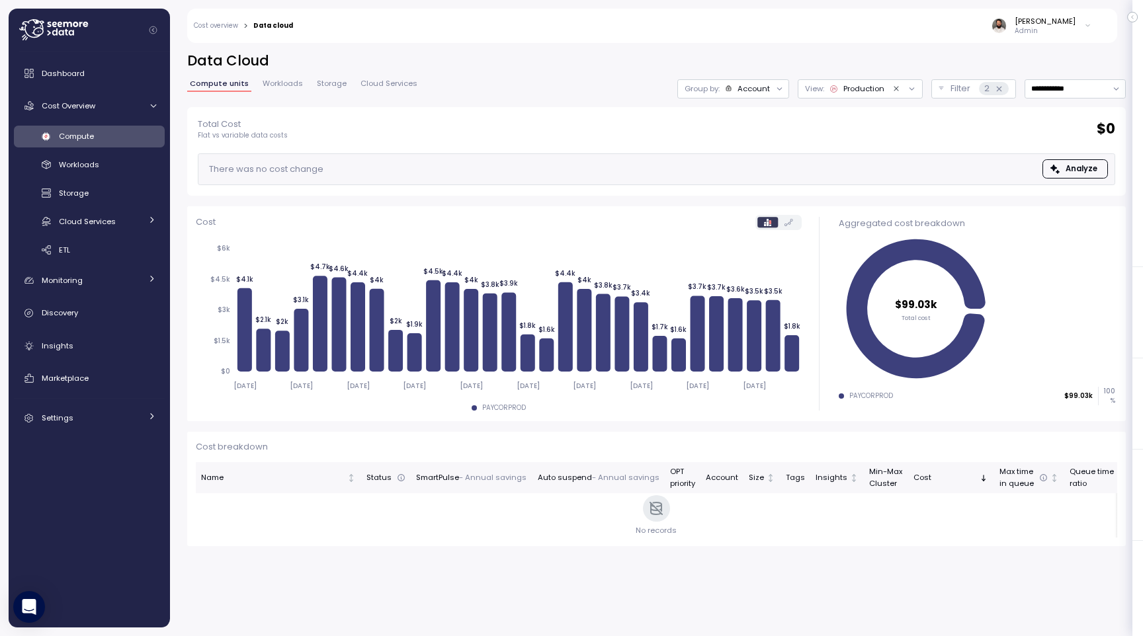
click at [378, 87] on span "Cloud Services" at bounding box center [389, 83] width 57 height 7
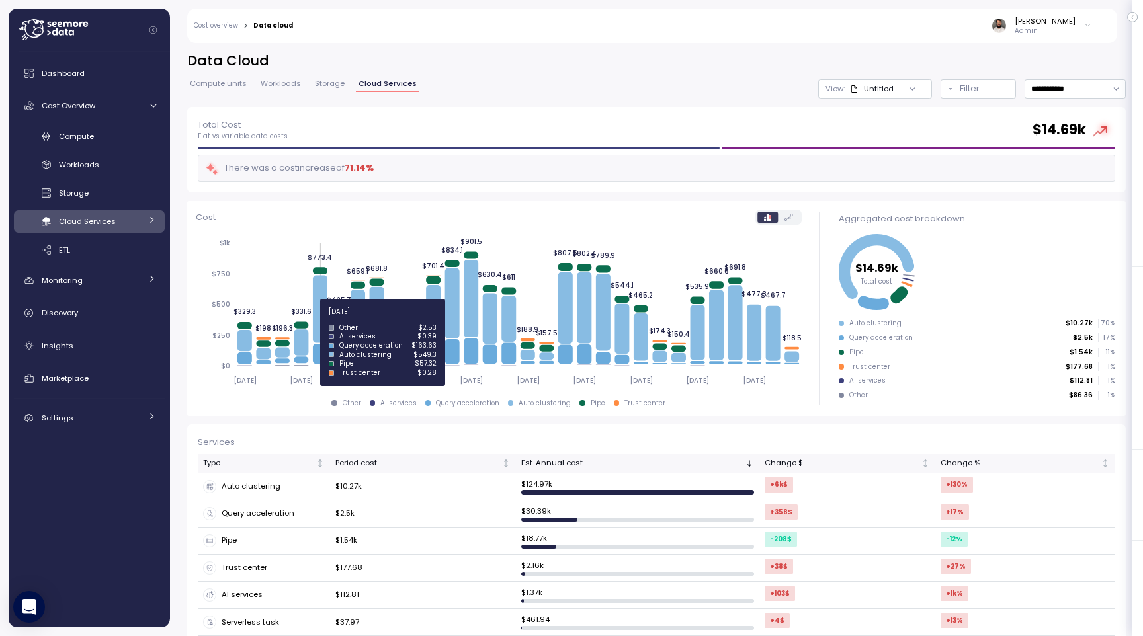
click at [320, 320] on icon at bounding box center [320, 309] width 15 height 67
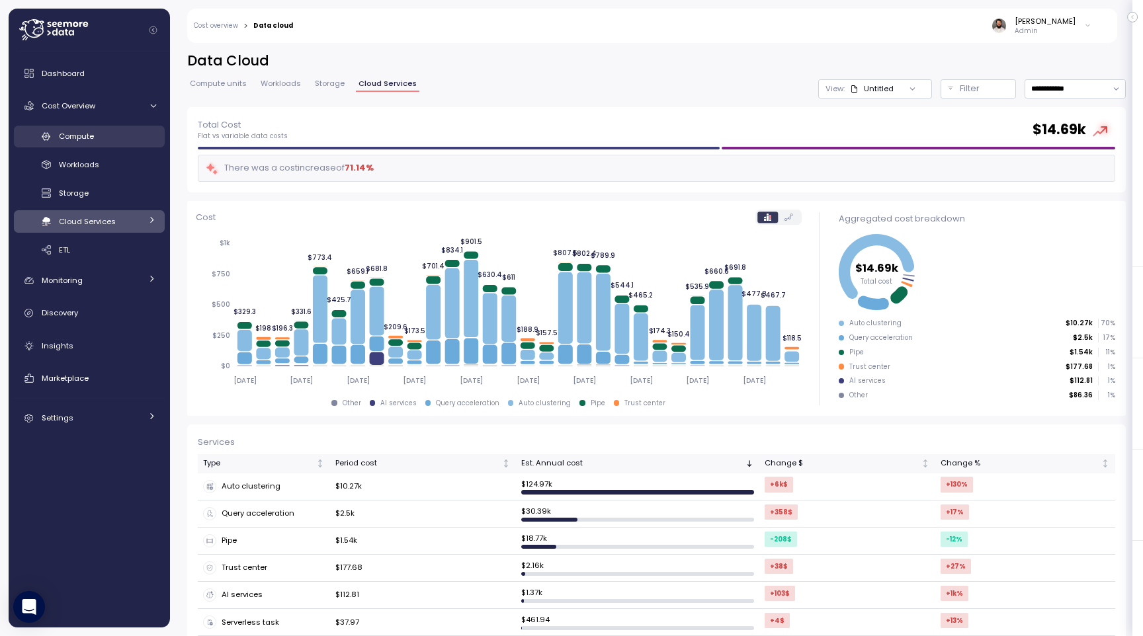
click at [87, 139] on span "Compute" at bounding box center [76, 136] width 35 height 11
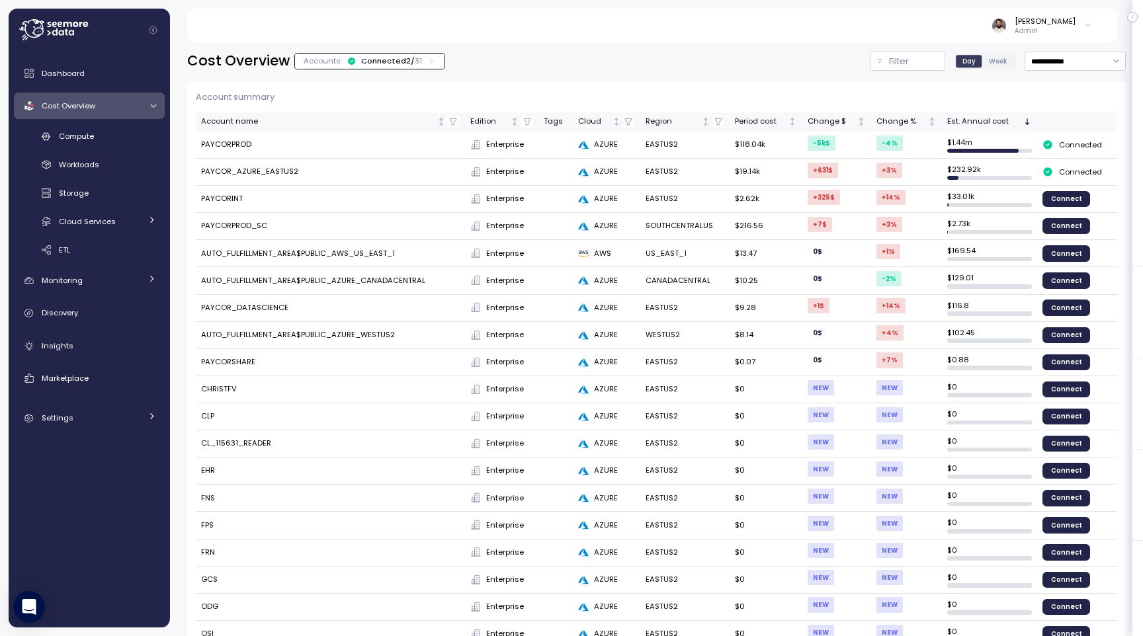
click at [1012, 126] on div "Est. Annual cost" at bounding box center [983, 122] width 73 height 12
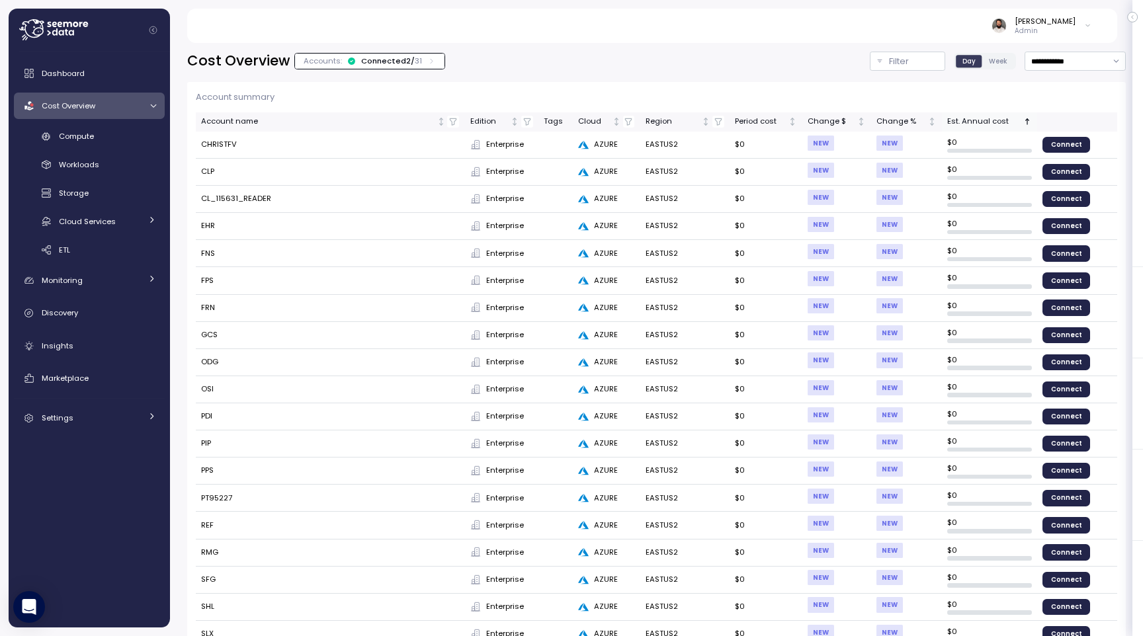
click at [1012, 126] on div "Est. Annual cost" at bounding box center [983, 122] width 73 height 12
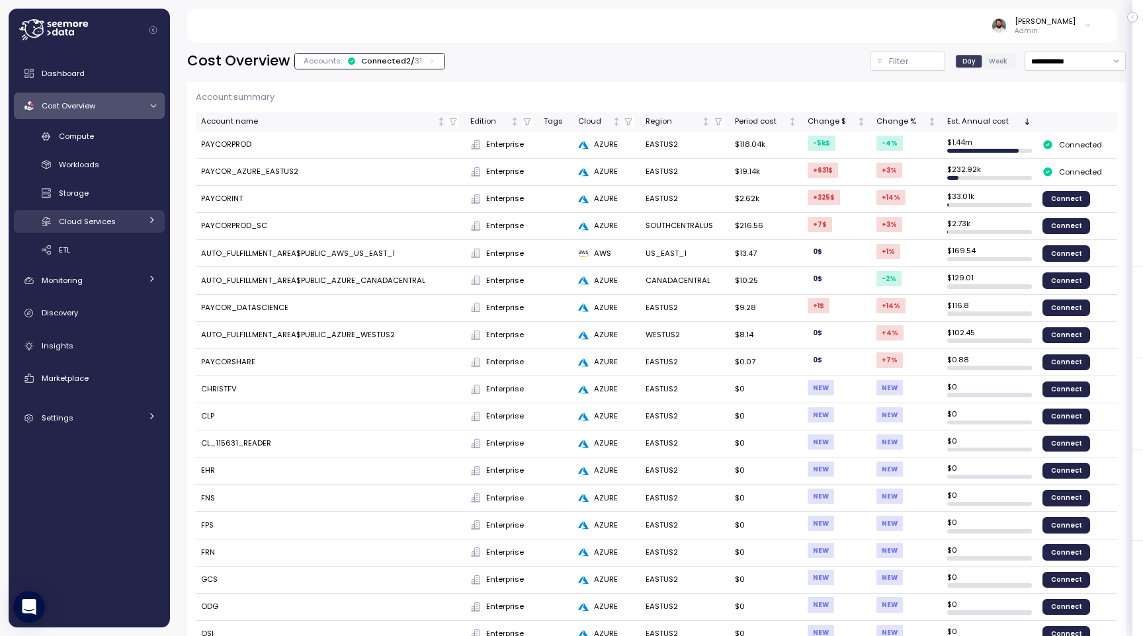
click at [91, 226] on span "Cloud Services" at bounding box center [87, 221] width 57 height 11
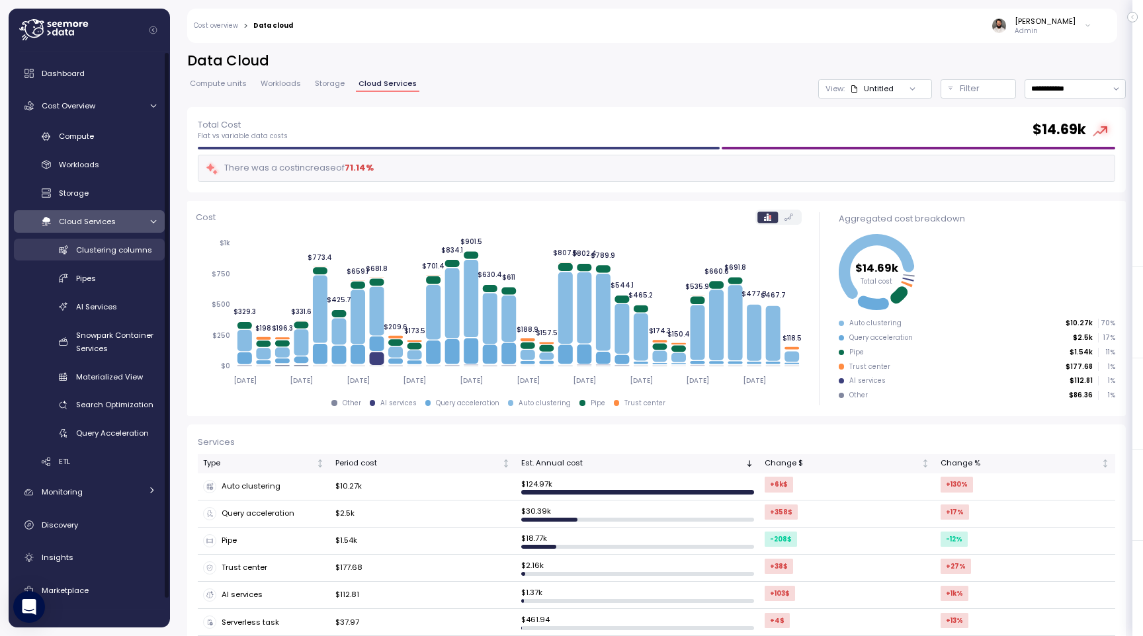
click at [105, 249] on span "Clustering columns" at bounding box center [114, 250] width 76 height 11
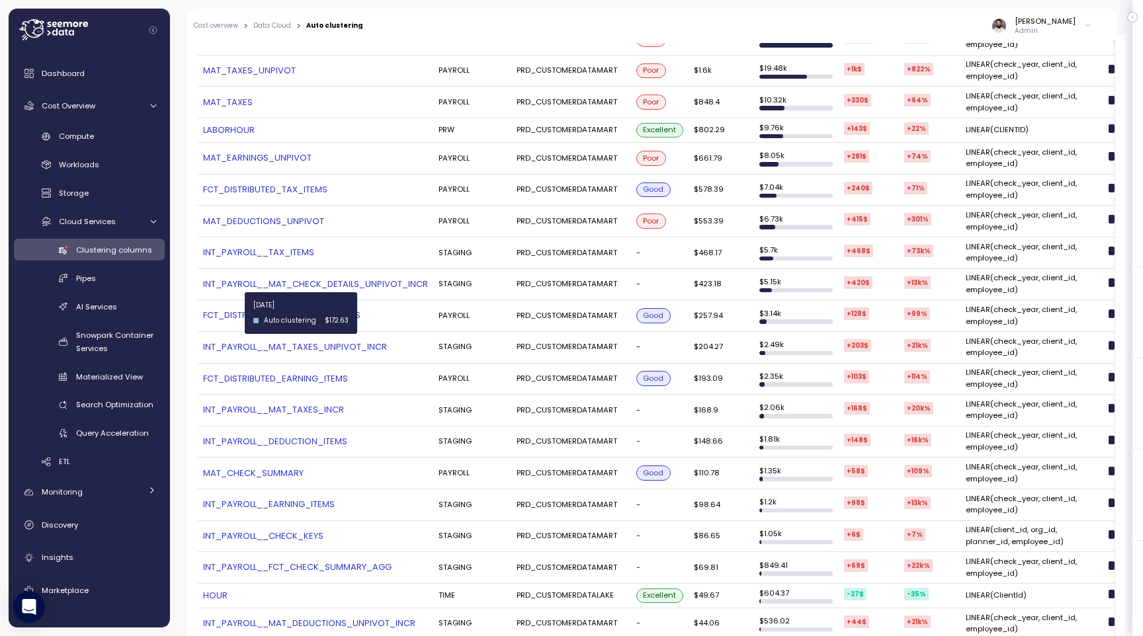
scroll to position [599, 0]
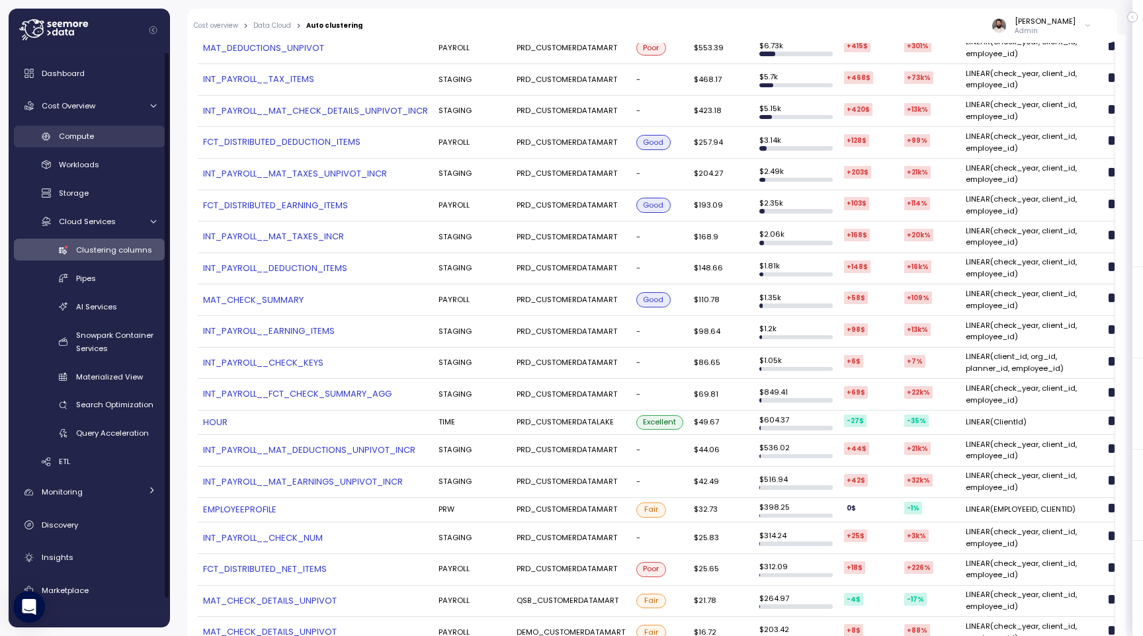
click at [97, 132] on div "Compute" at bounding box center [107, 136] width 97 height 13
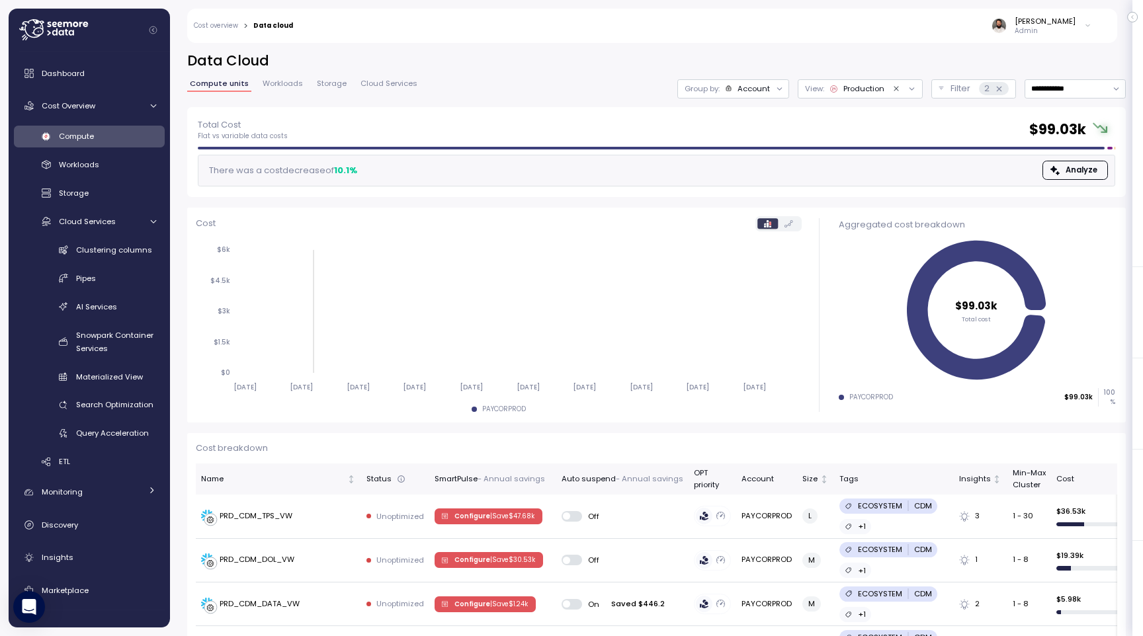
scroll to position [21, 0]
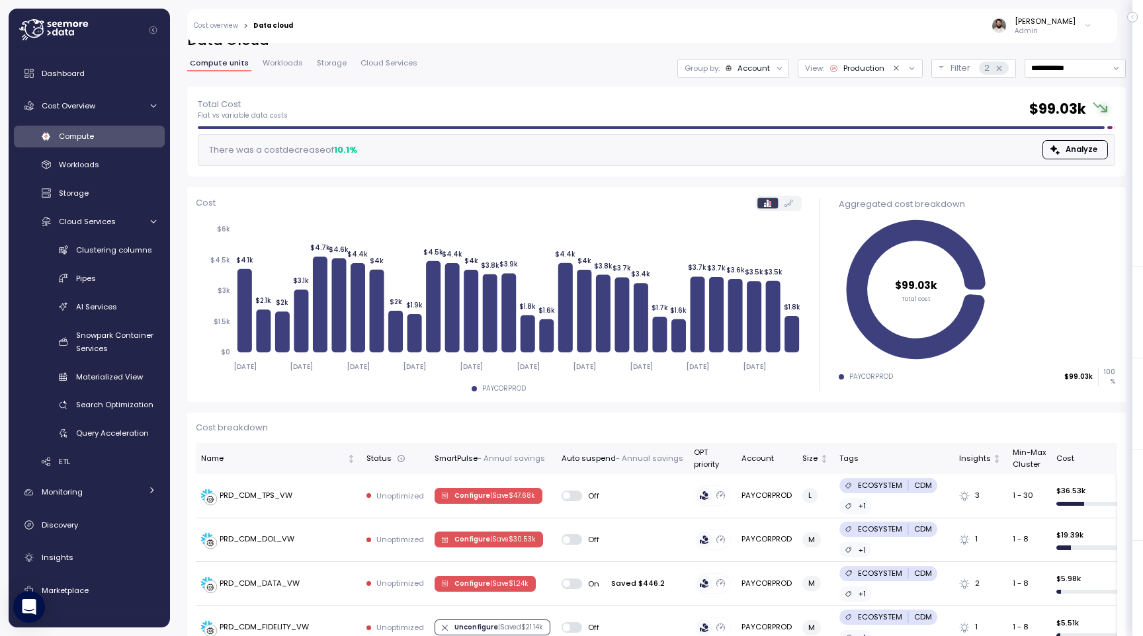
click at [746, 69] on div "Account" at bounding box center [754, 68] width 32 height 11
click at [759, 139] on p "Compute unit" at bounding box center [742, 141] width 52 height 11
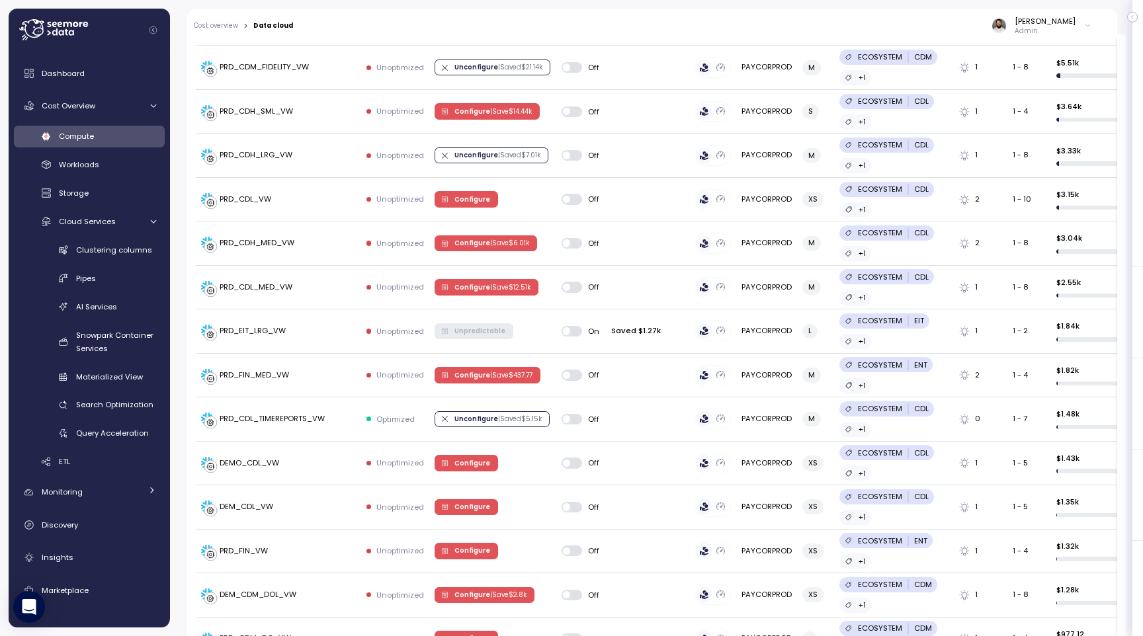
scroll to position [0, 0]
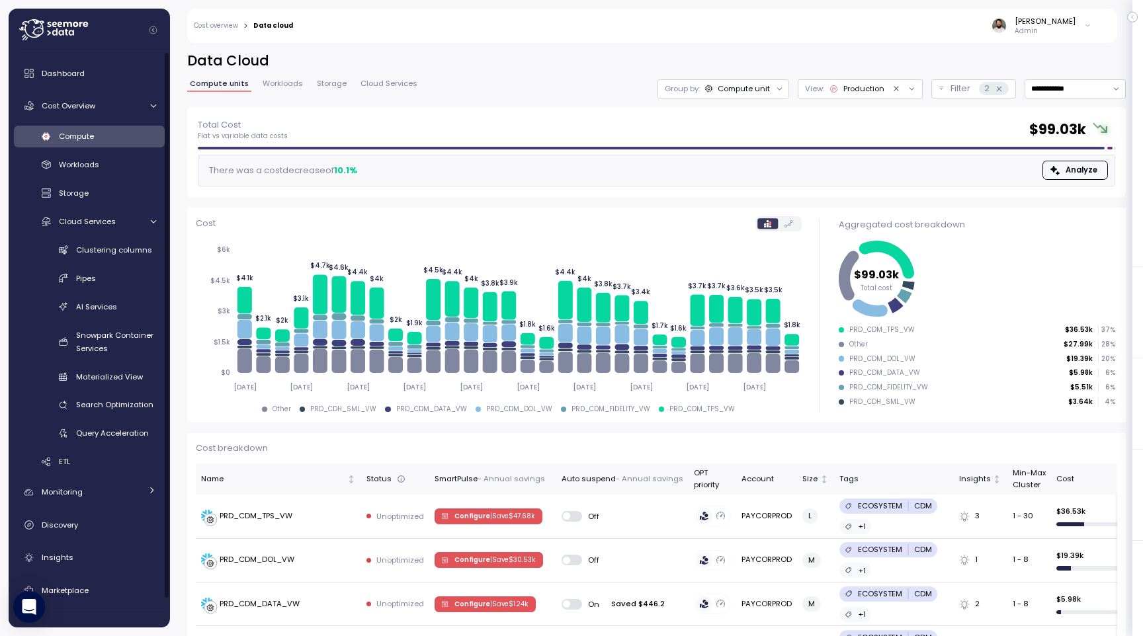
click at [122, 138] on div "Compute" at bounding box center [107, 136] width 97 height 13
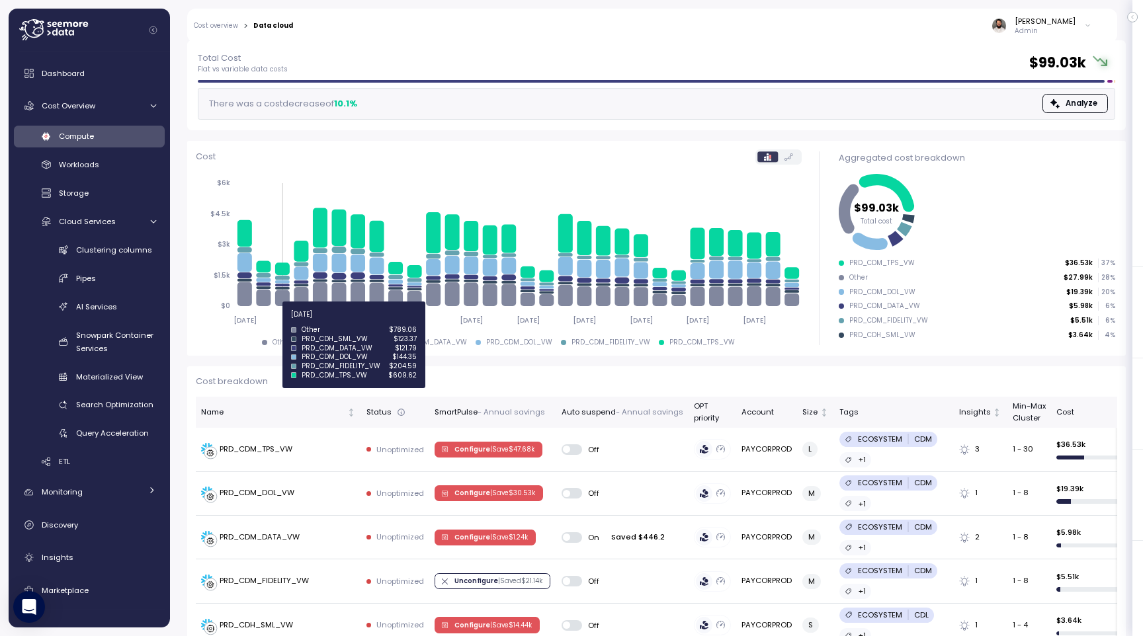
scroll to position [68, 0]
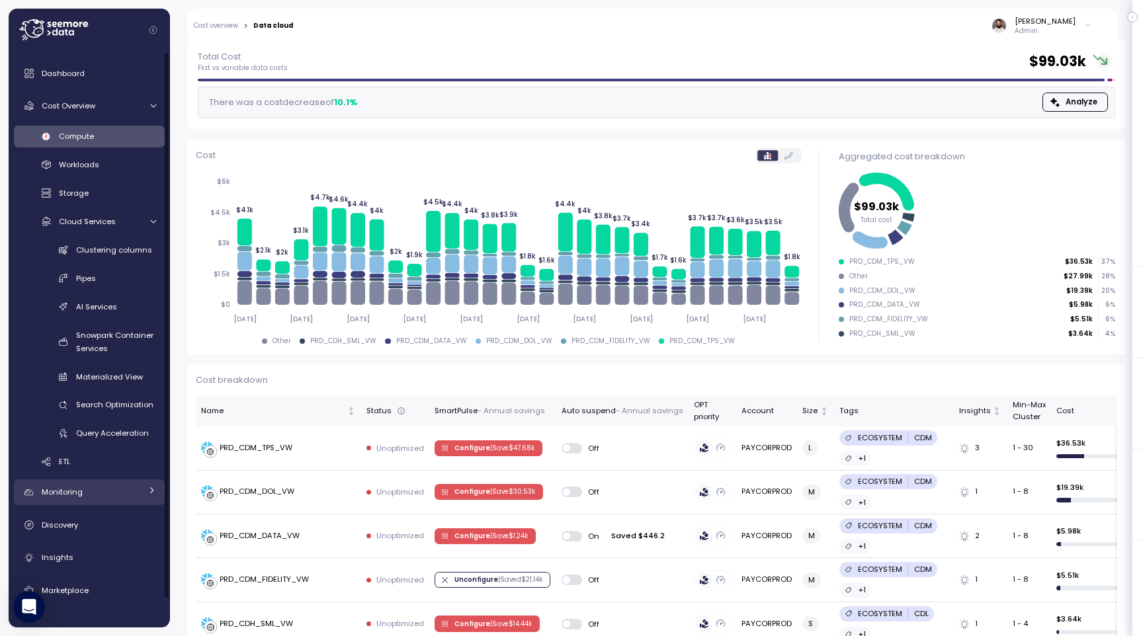
click at [126, 489] on div "Monitoring" at bounding box center [91, 492] width 99 height 13
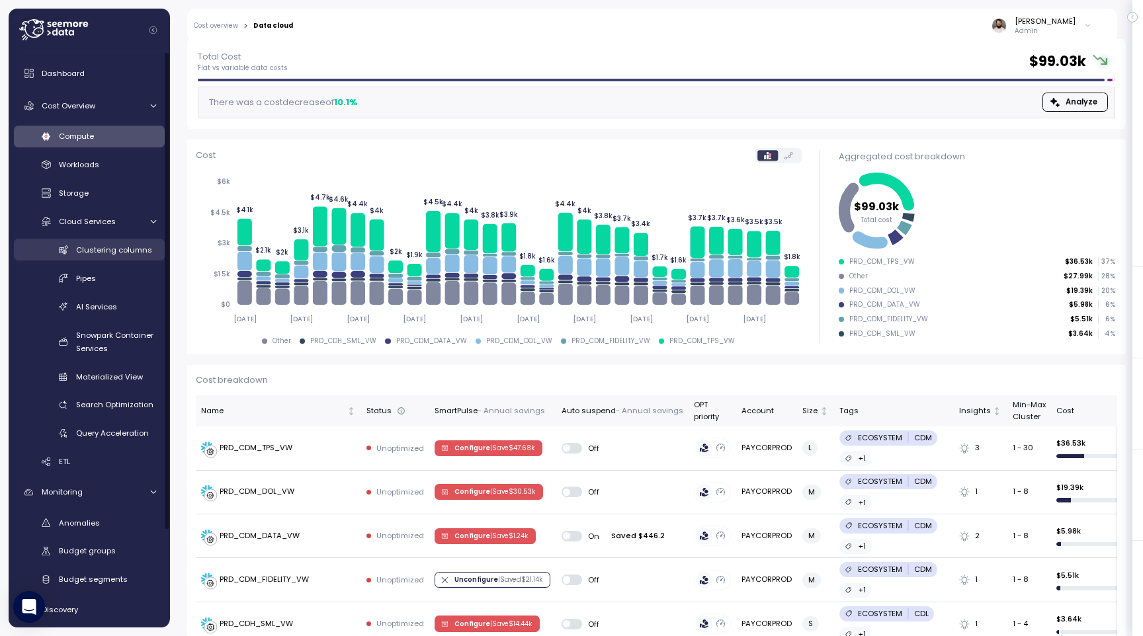
click at [124, 251] on span "Clustering columns" at bounding box center [114, 250] width 76 height 11
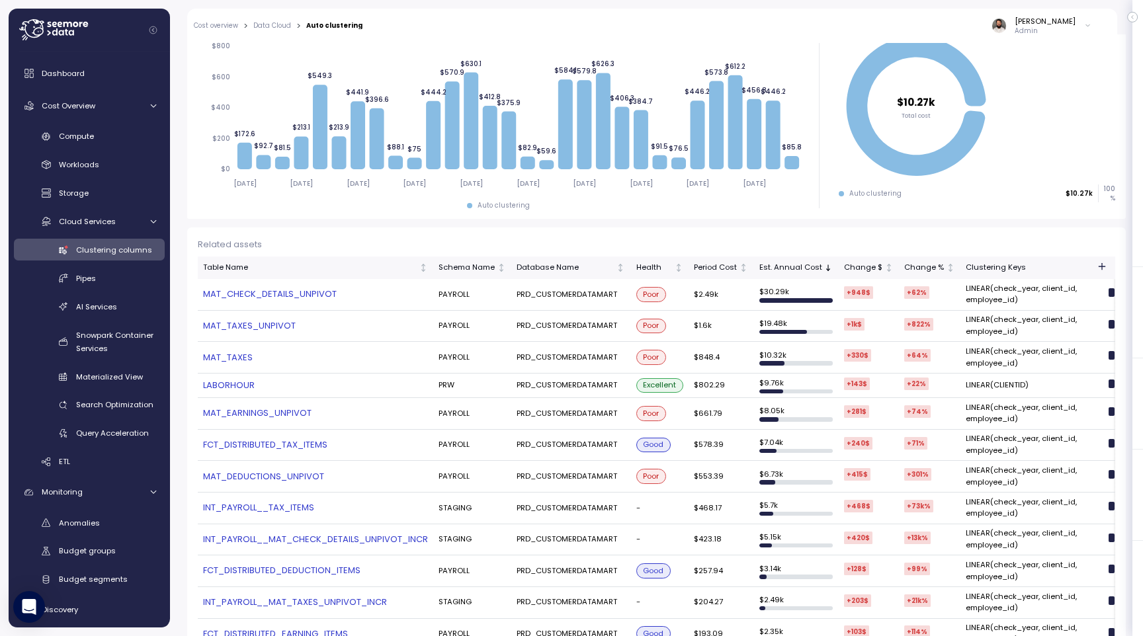
click at [259, 327] on link "MAT_TAXES_UNPIVOT" at bounding box center [315, 326] width 225 height 13
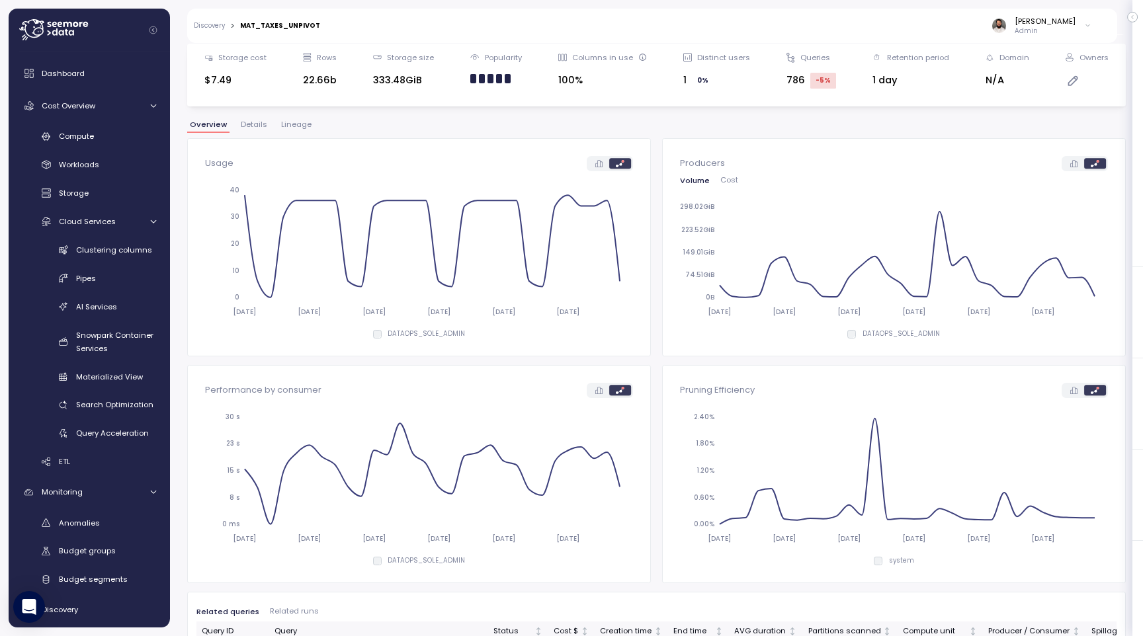
scroll to position [157, 0]
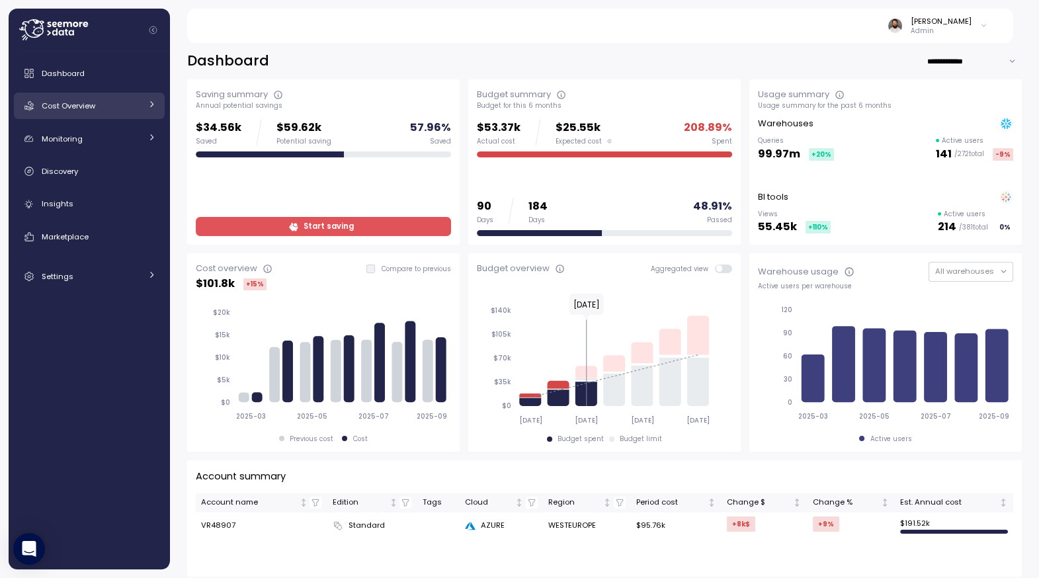
click at [120, 116] on link "Cost Overview" at bounding box center [89, 106] width 151 height 26
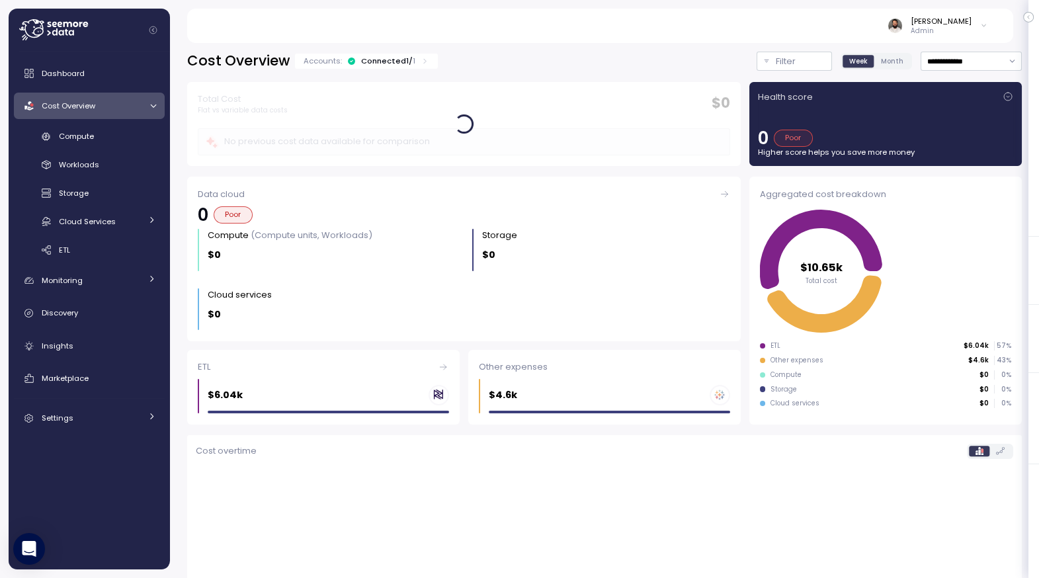
click at [953, 71] on div "**********" at bounding box center [604, 464] width 835 height 824
click at [954, 62] on input "**********" at bounding box center [971, 61] width 101 height 19
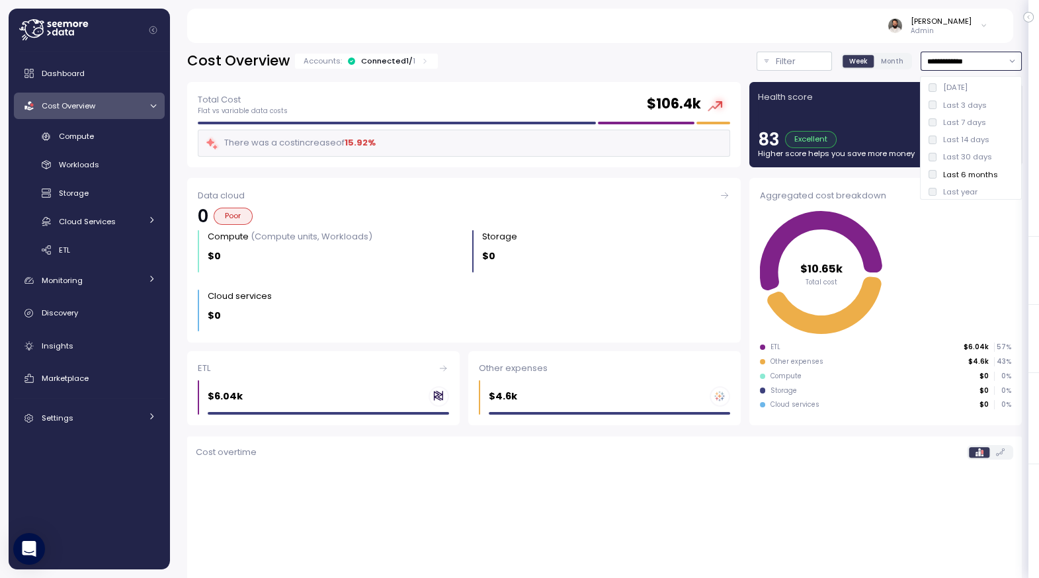
click at [961, 141] on div "Last 14 days" at bounding box center [966, 139] width 46 height 11
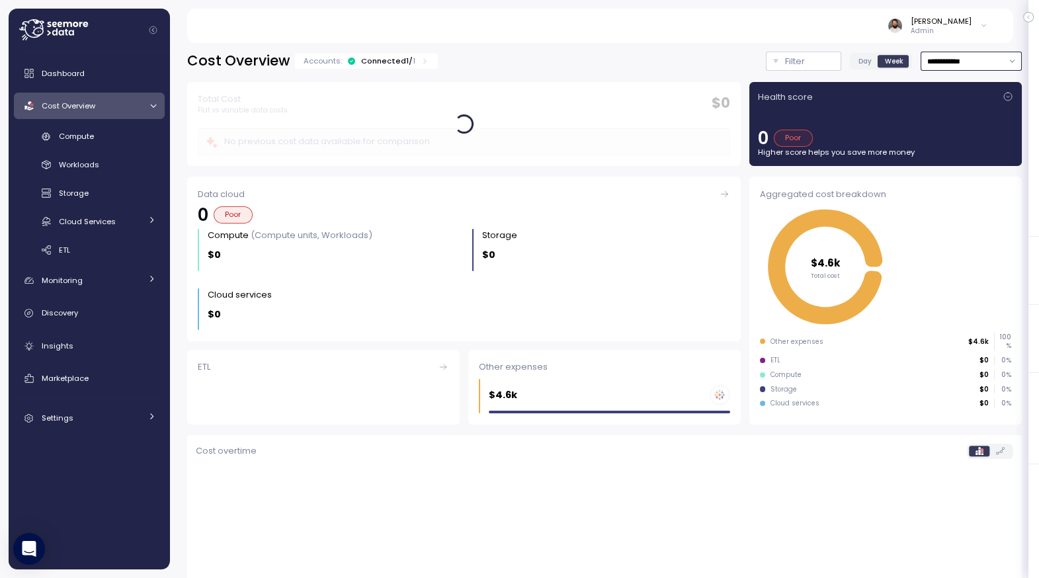
click at [965, 64] on input "**********" at bounding box center [971, 61] width 101 height 19
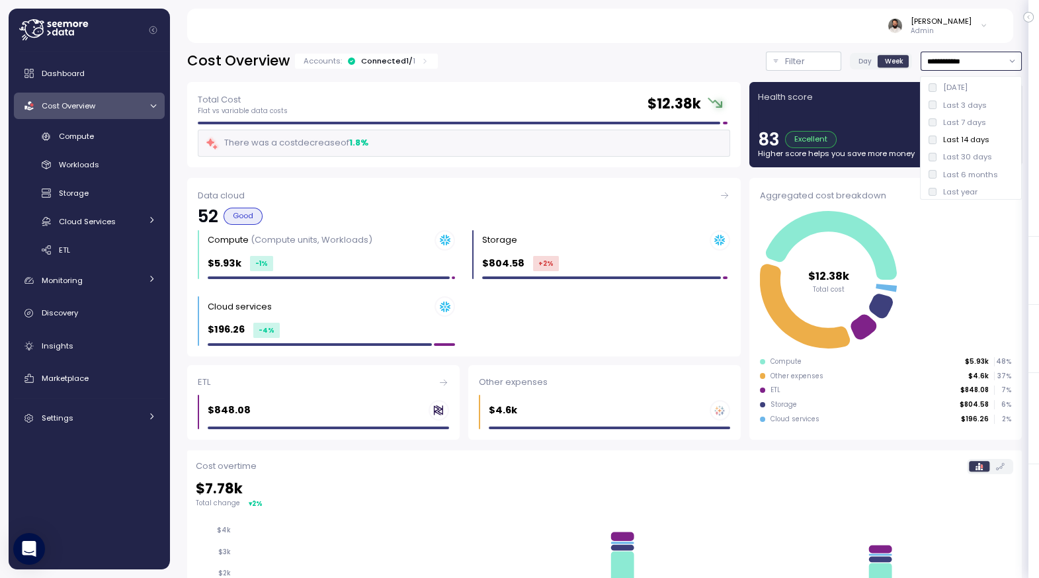
click at [963, 120] on div "Last 7 days" at bounding box center [964, 122] width 43 height 11
type input "**********"
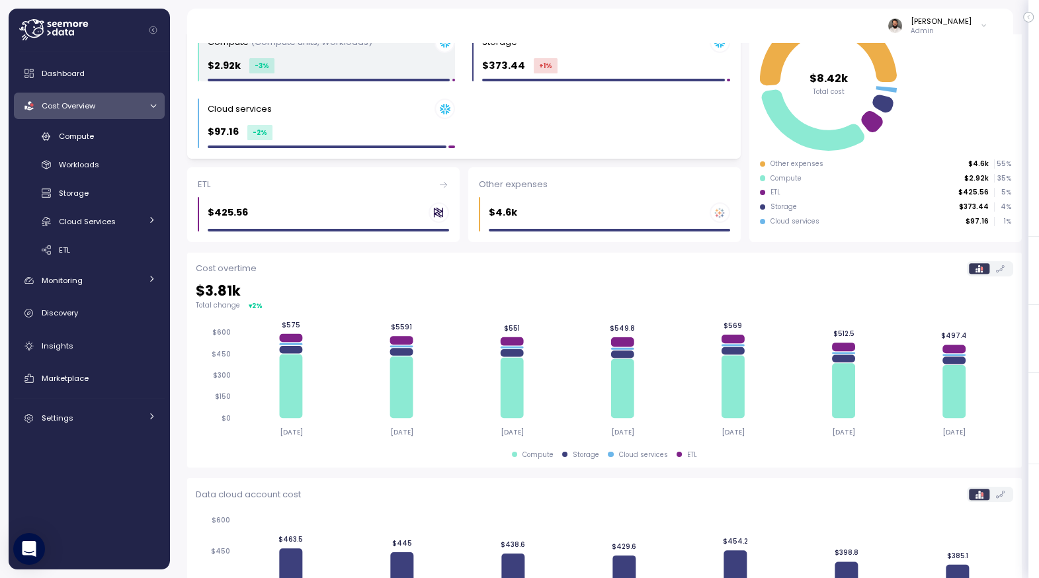
scroll to position [195, 0]
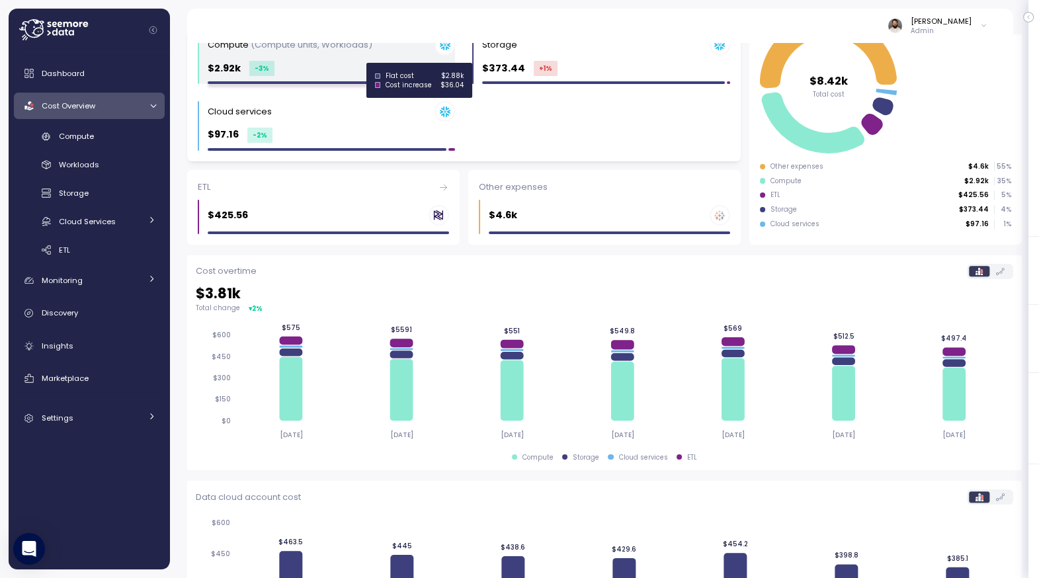
click at [360, 81] on div at bounding box center [329, 82] width 242 height 3
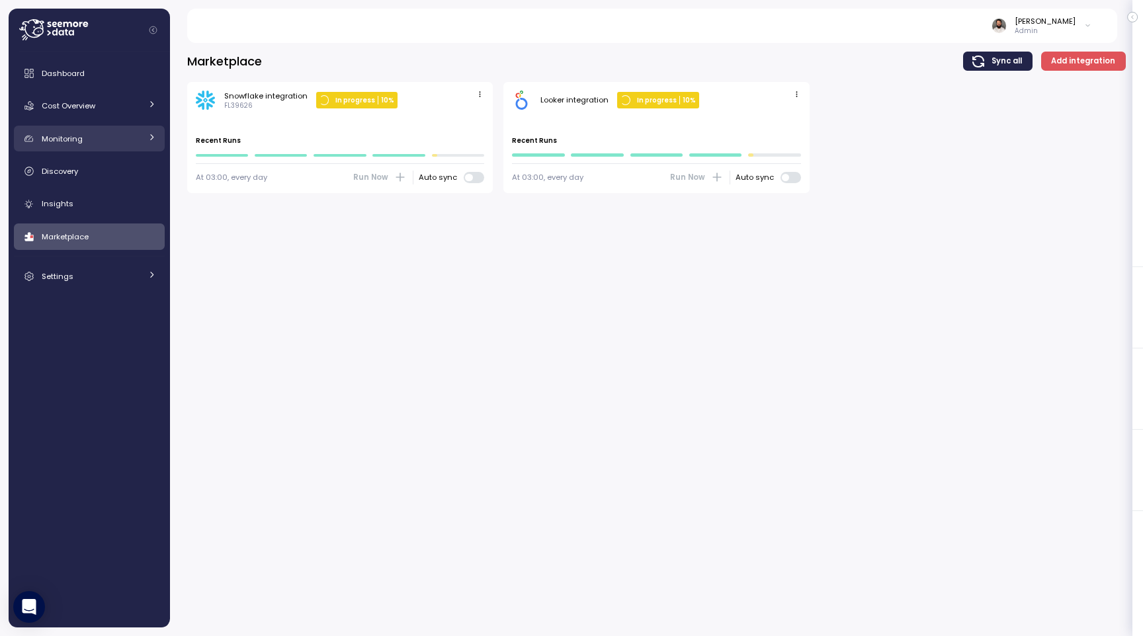
click at [119, 136] on div "Monitoring" at bounding box center [91, 138] width 99 height 13
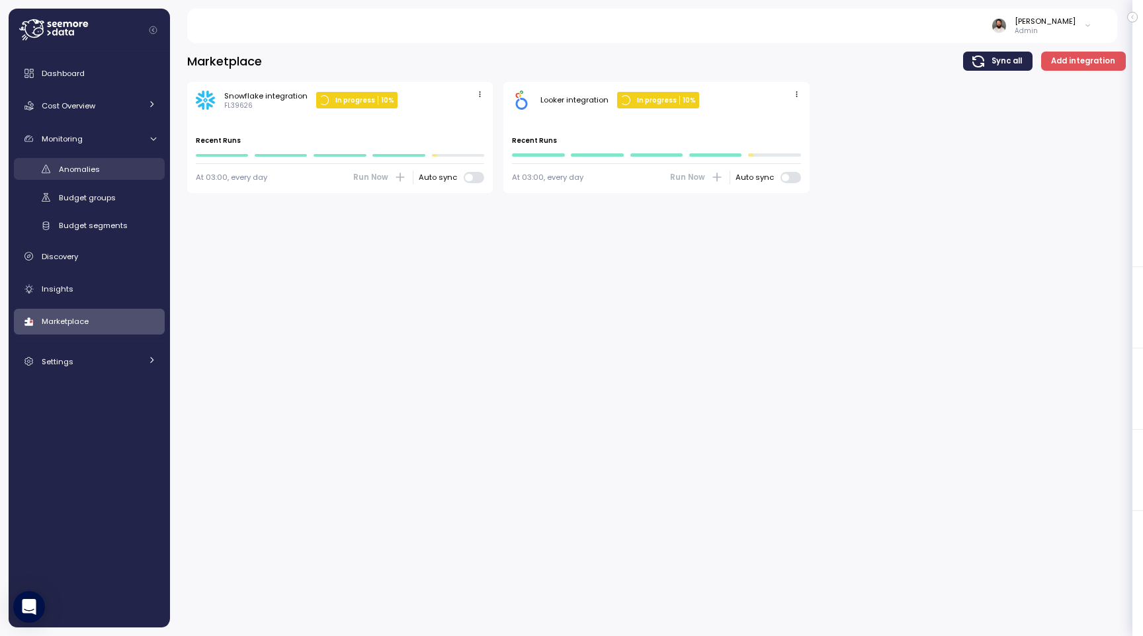
click at [117, 172] on div "Anomalies" at bounding box center [107, 169] width 97 height 13
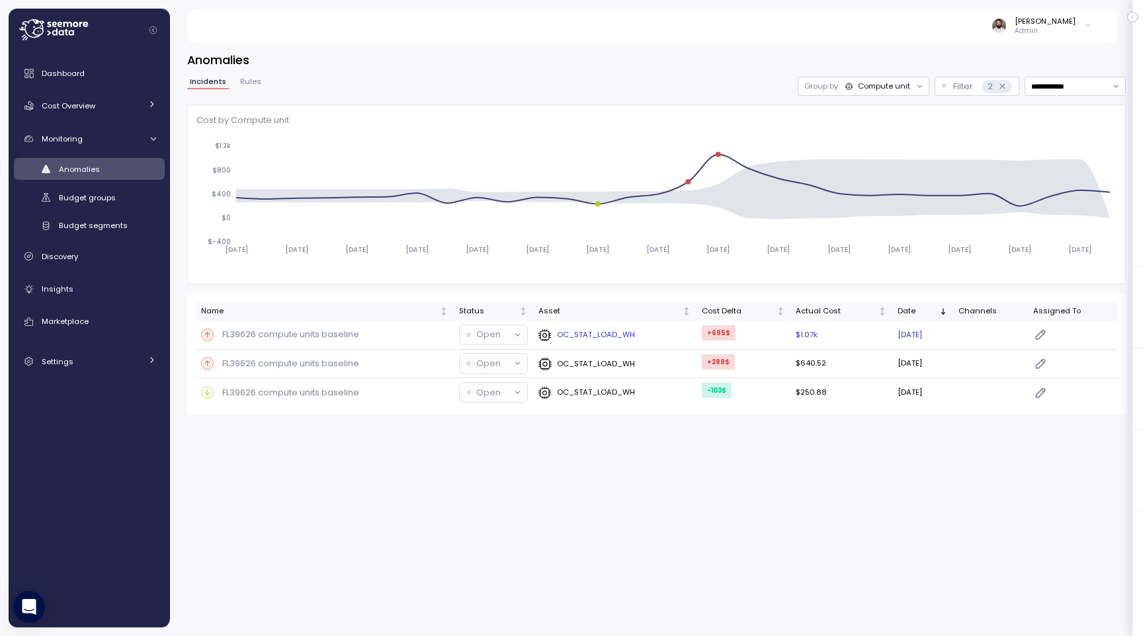
click at [419, 333] on div "FL39626 compute units baseline" at bounding box center [324, 334] width 247 height 13
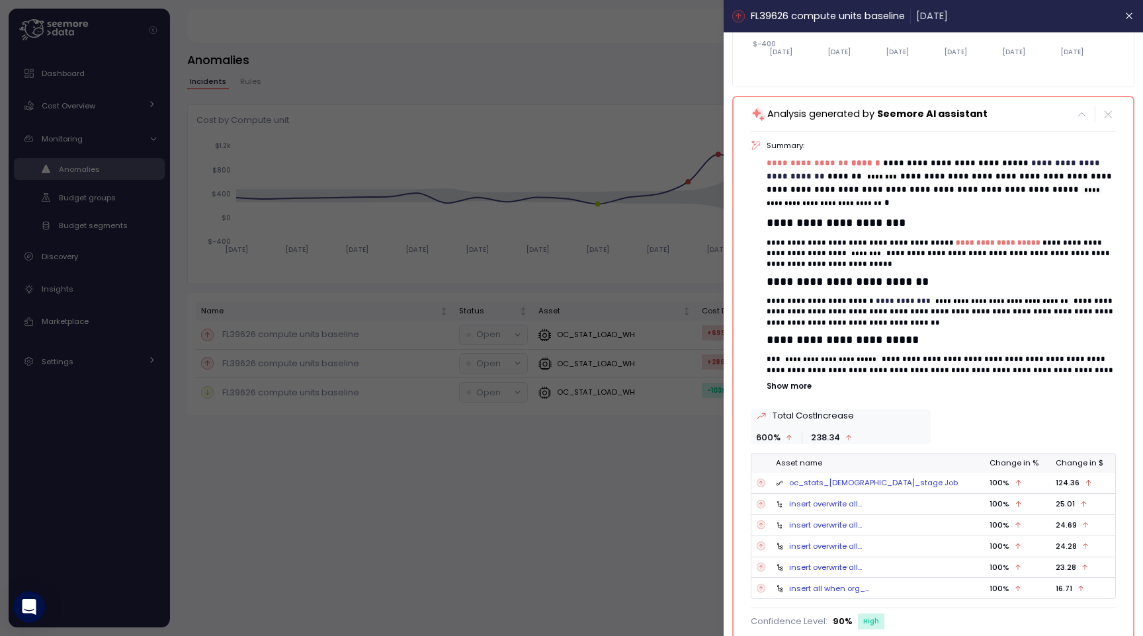
scroll to position [122, 0]
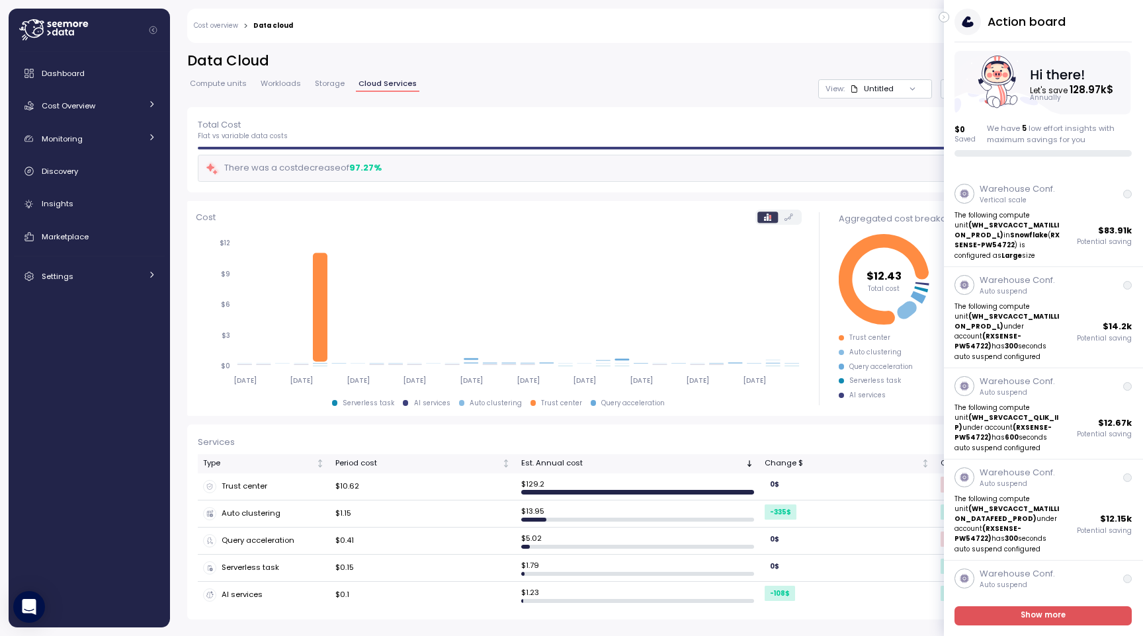
click at [945, 12] on icon "button" at bounding box center [944, 17] width 6 height 16
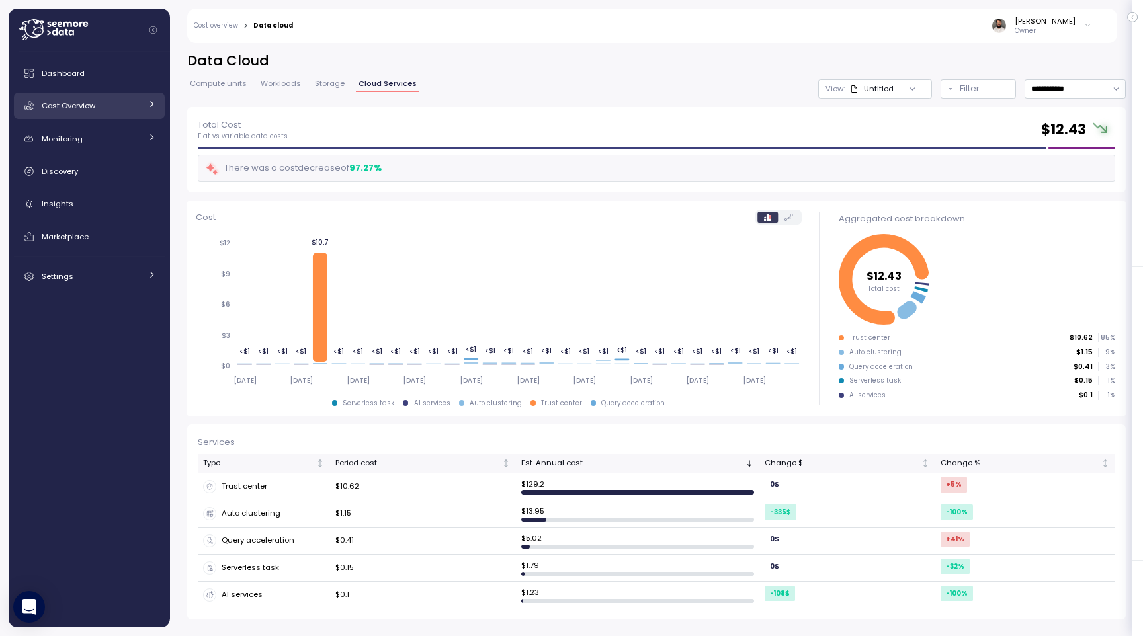
click at [101, 110] on div "Cost Overview" at bounding box center [91, 105] width 99 height 13
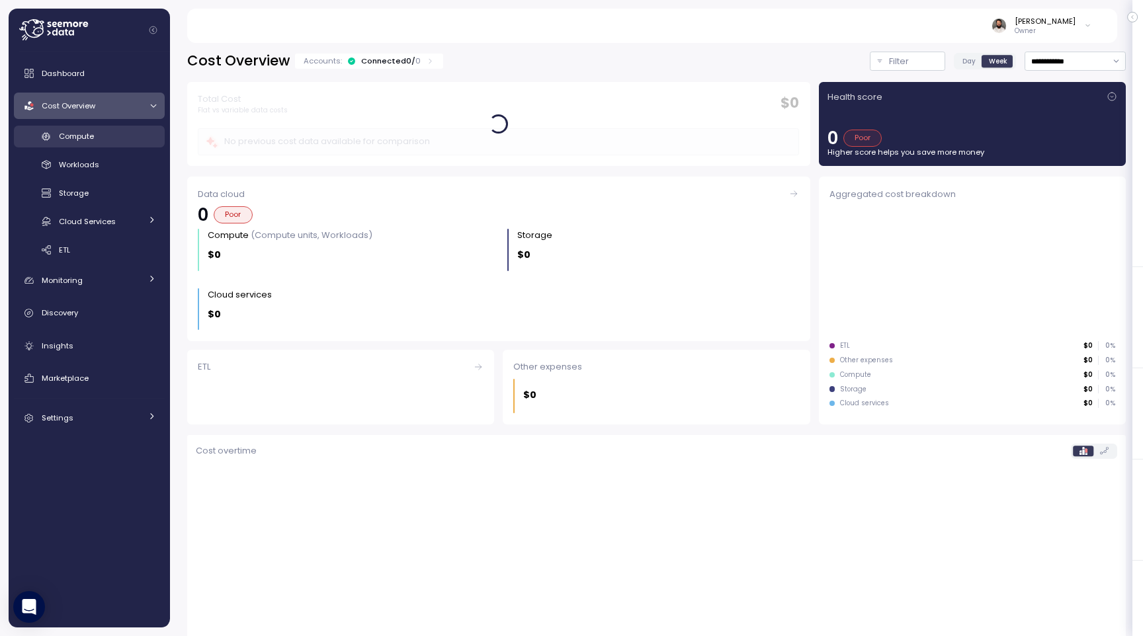
click at [103, 144] on link "Compute" at bounding box center [89, 137] width 151 height 22
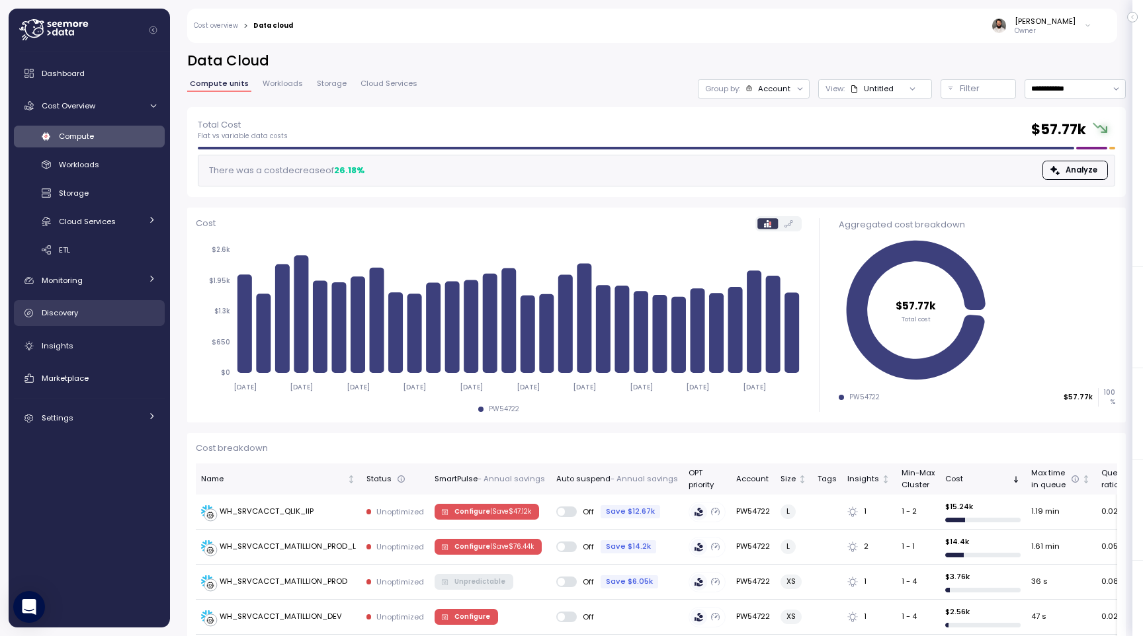
click at [71, 320] on div "Discovery" at bounding box center [99, 312] width 114 height 13
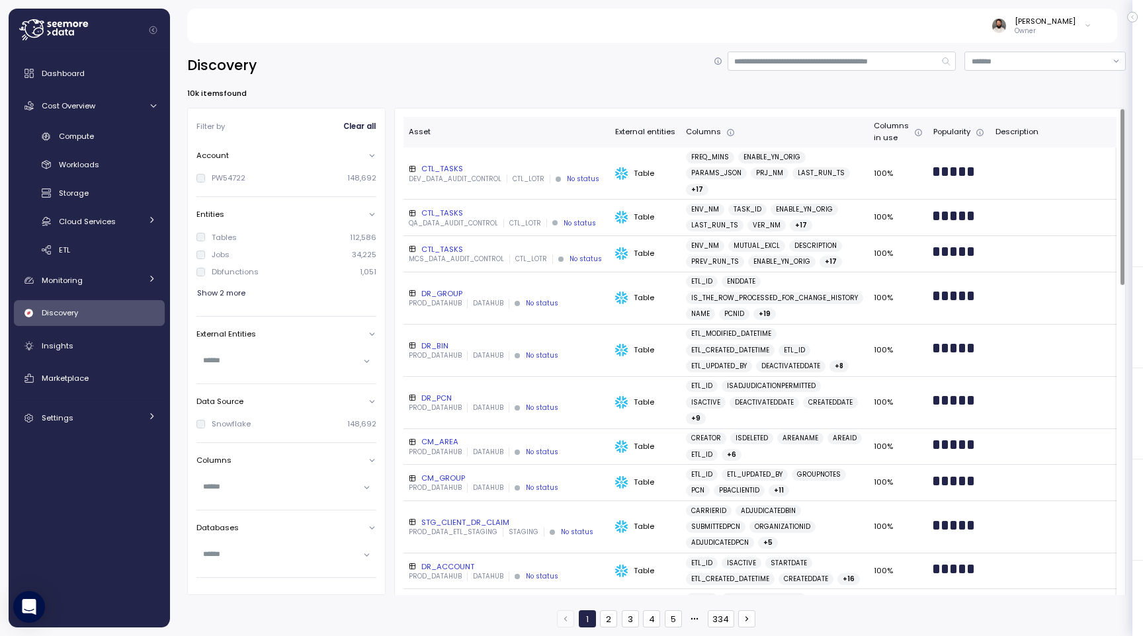
click at [492, 347] on div "DR_BIN" at bounding box center [507, 346] width 196 height 11
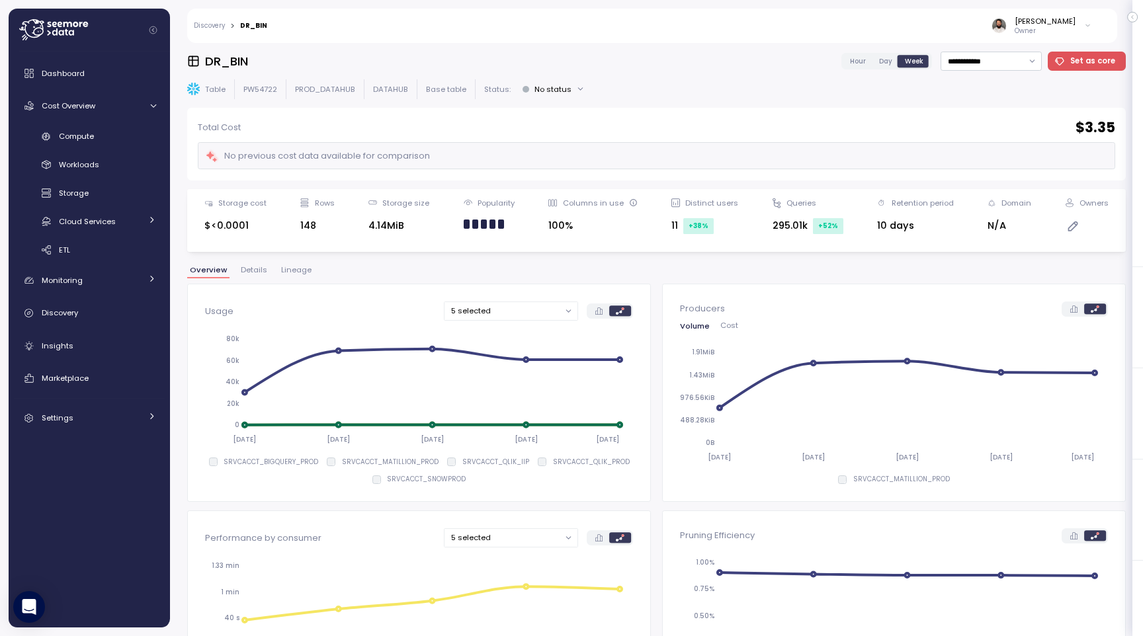
click at [298, 276] on button "Lineage" at bounding box center [297, 272] width 36 height 11
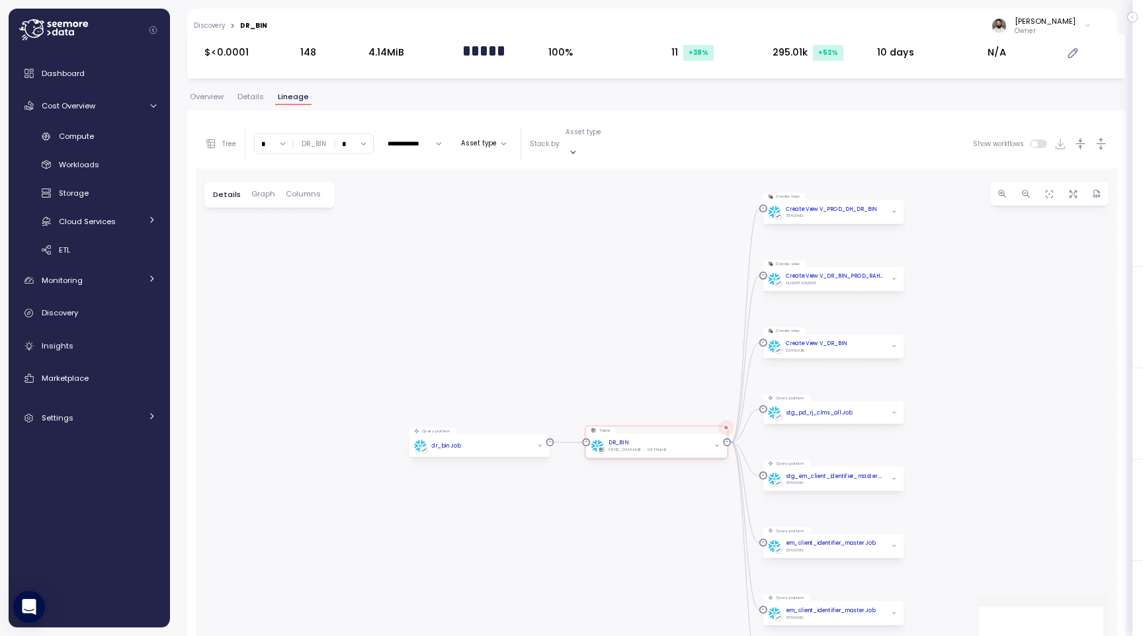
scroll to position [174, 0]
click at [281, 134] on input "*" at bounding box center [274, 143] width 38 height 19
click at [280, 268] on div "5" at bounding box center [280, 268] width 5 height 11
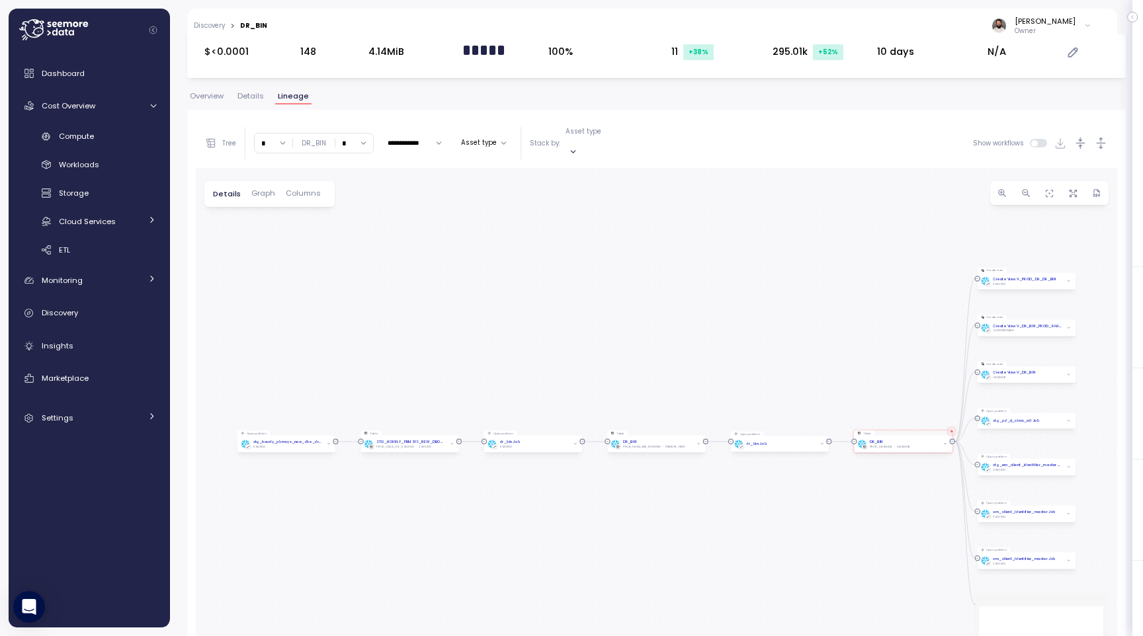
click at [272, 134] on input "*" at bounding box center [274, 143] width 38 height 19
click at [277, 145] on input "*" at bounding box center [274, 143] width 38 height 19
click at [279, 243] on div "8" at bounding box center [280, 239] width 5 height 11
type input "*"
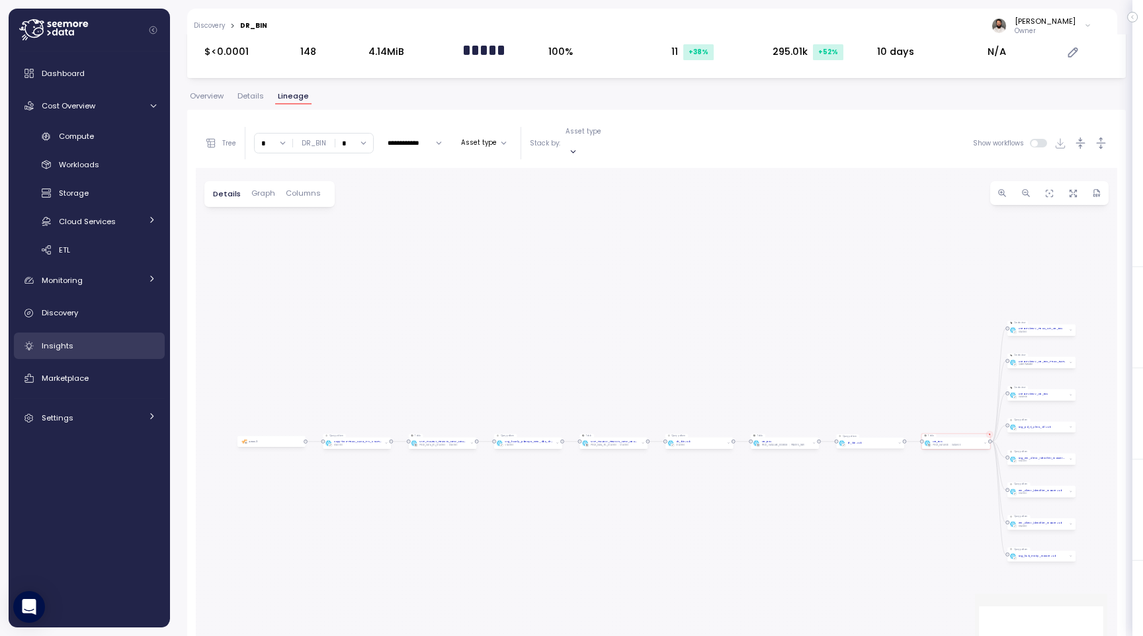
click at [135, 345] on div "Insights" at bounding box center [99, 345] width 114 height 13
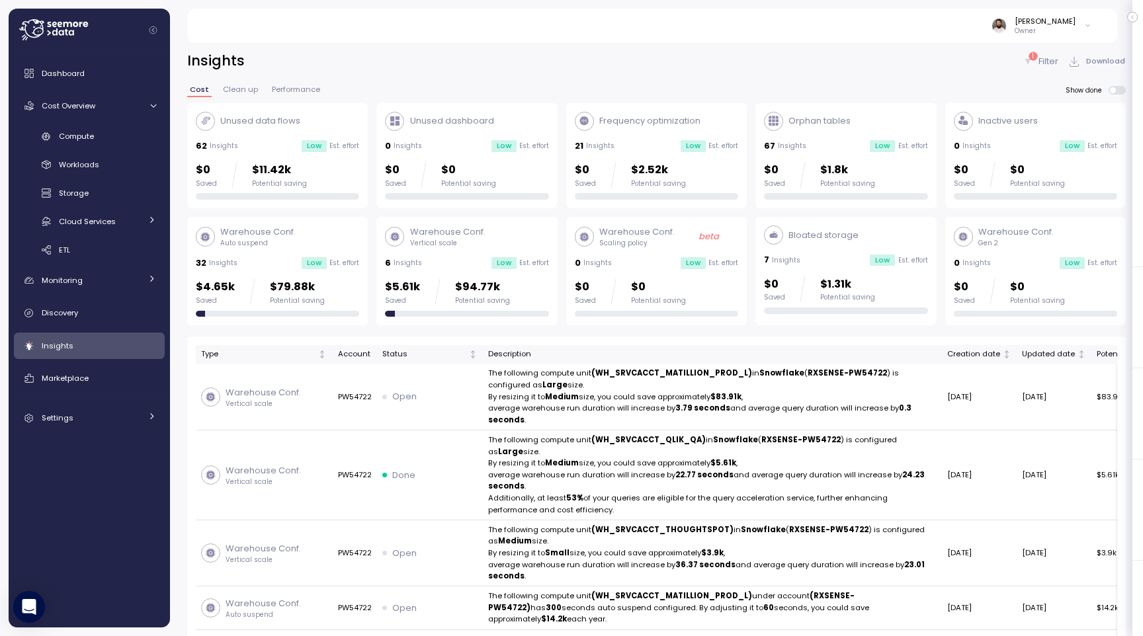
click at [291, 175] on p "$11.42k" at bounding box center [279, 170] width 55 height 18
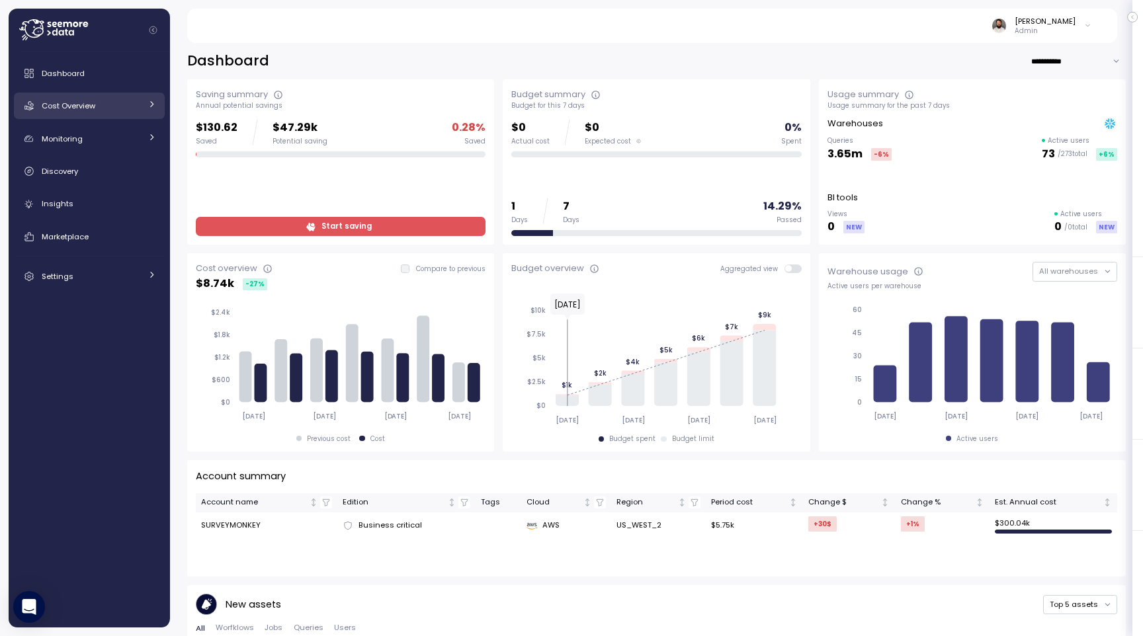
click at [136, 106] on div "Cost Overview" at bounding box center [91, 105] width 99 height 13
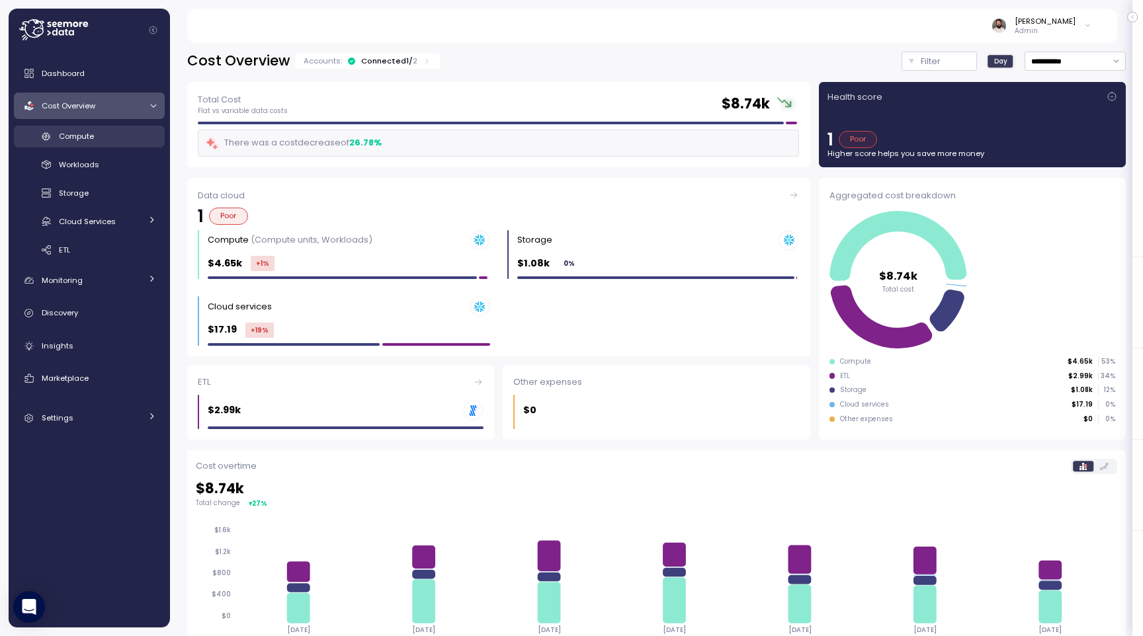
click at [118, 146] on link "Compute" at bounding box center [89, 137] width 151 height 22
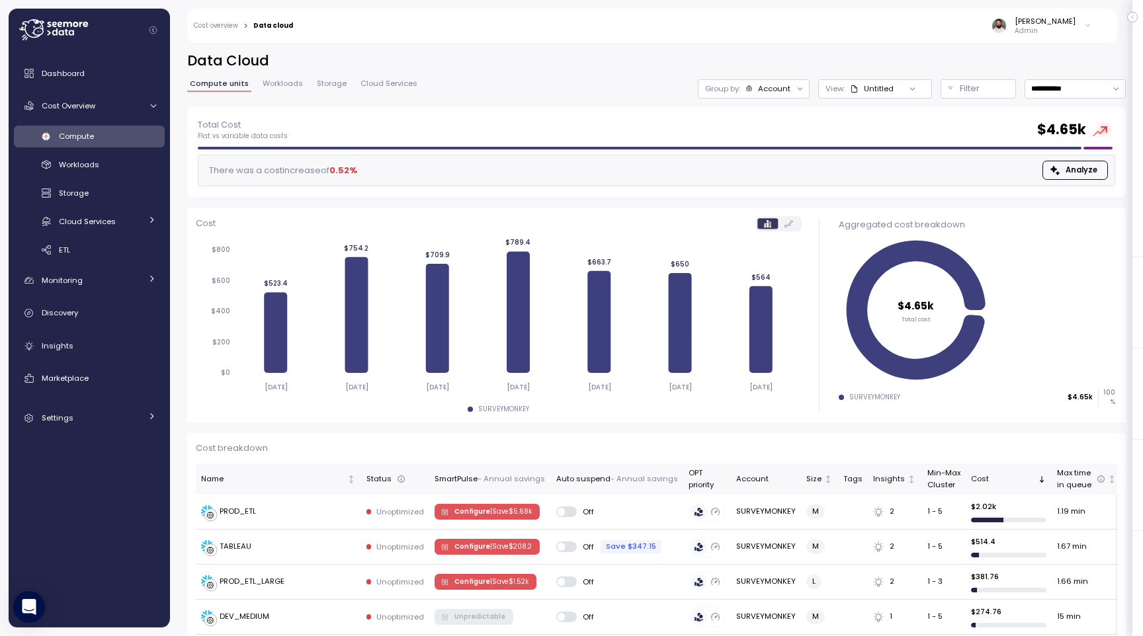
click at [378, 85] on span "Cloud Services" at bounding box center [389, 83] width 57 height 7
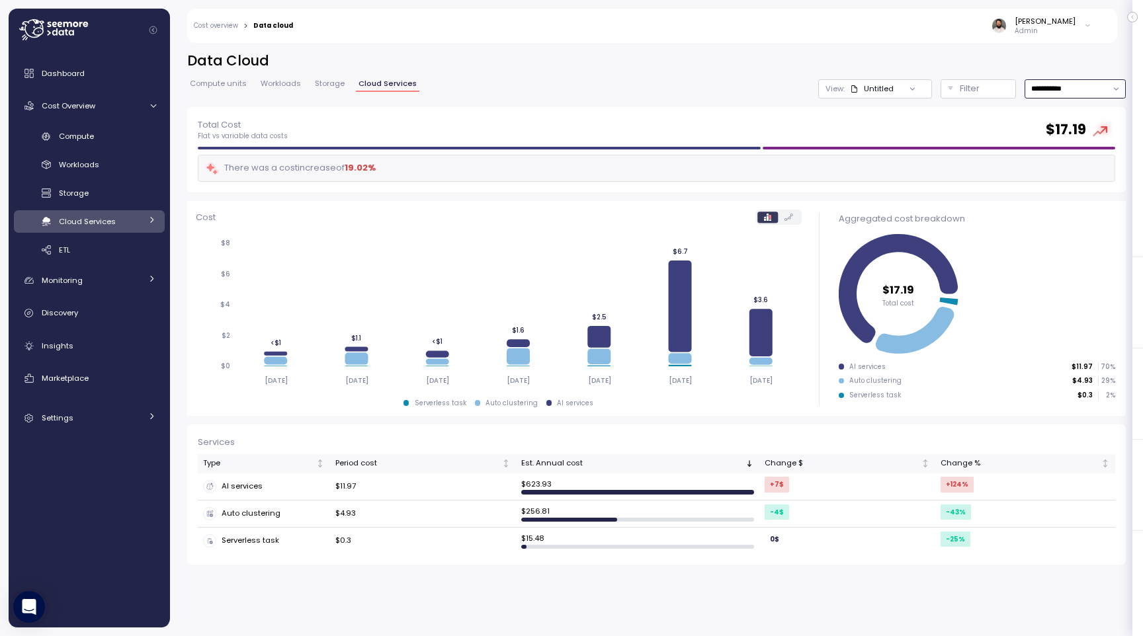
click at [1055, 95] on input "**********" at bounding box center [1075, 88] width 101 height 19
click at [1054, 183] on div "Last 30 days" at bounding box center [1071, 184] width 49 height 11
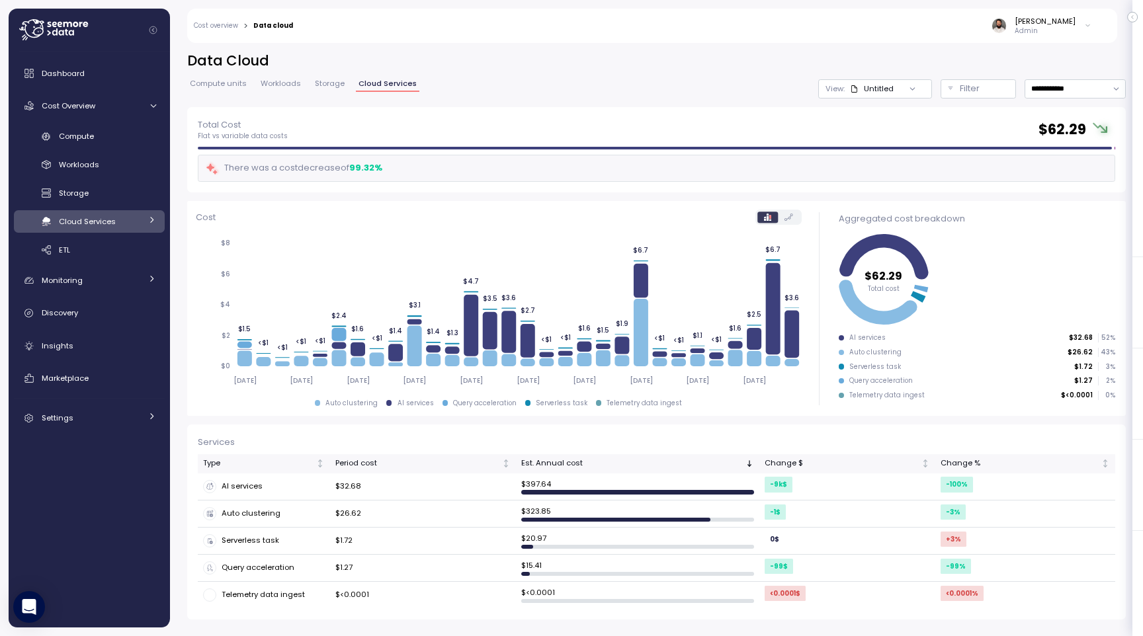
click at [1084, 101] on div "**********" at bounding box center [656, 80] width 939 height 56
click at [1084, 93] on input "**********" at bounding box center [1075, 88] width 101 height 19
click at [1070, 201] on div "Last 6 months" at bounding box center [1074, 201] width 55 height 11
type input "**********"
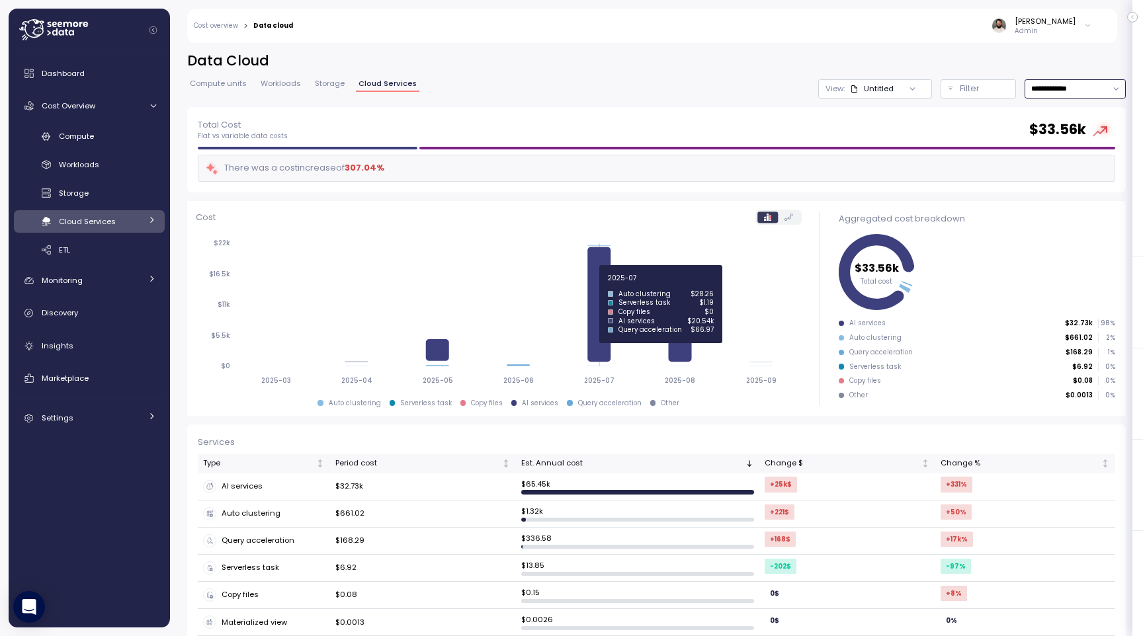
scroll to position [42, 0]
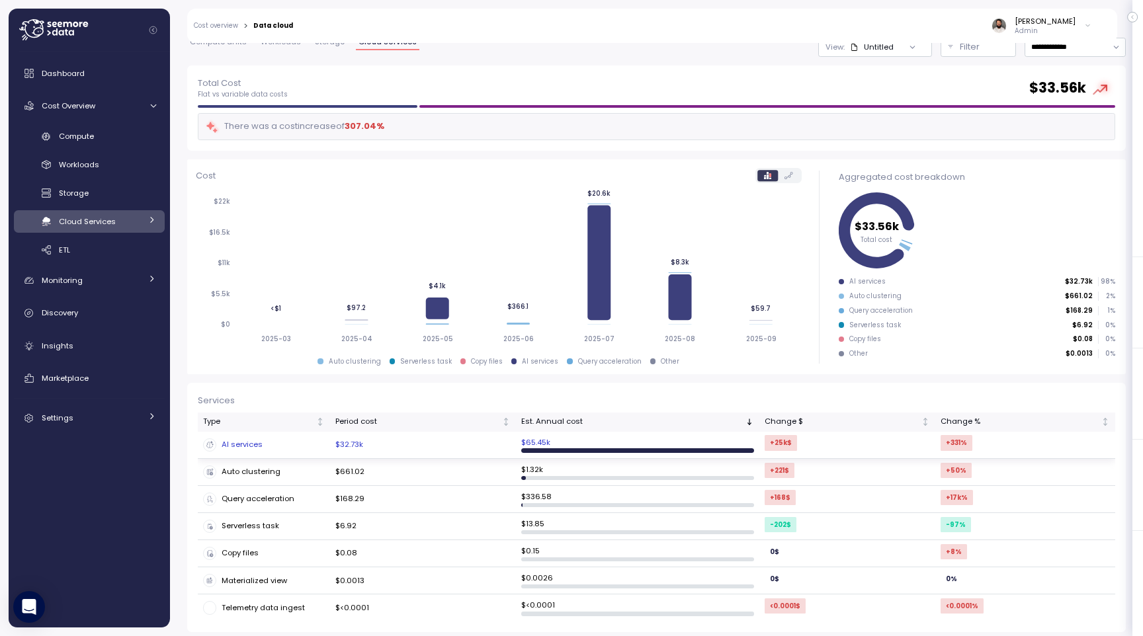
click at [307, 445] on div "AI services" at bounding box center [264, 445] width 122 height 13
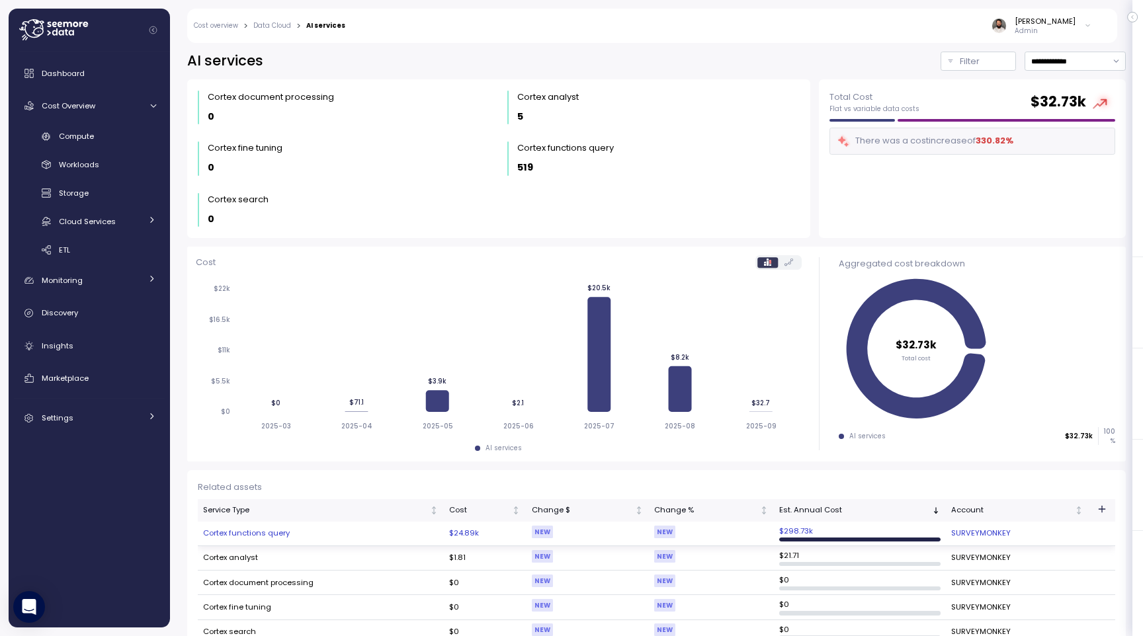
click at [342, 536] on td "Cortex functions query" at bounding box center [321, 534] width 246 height 24
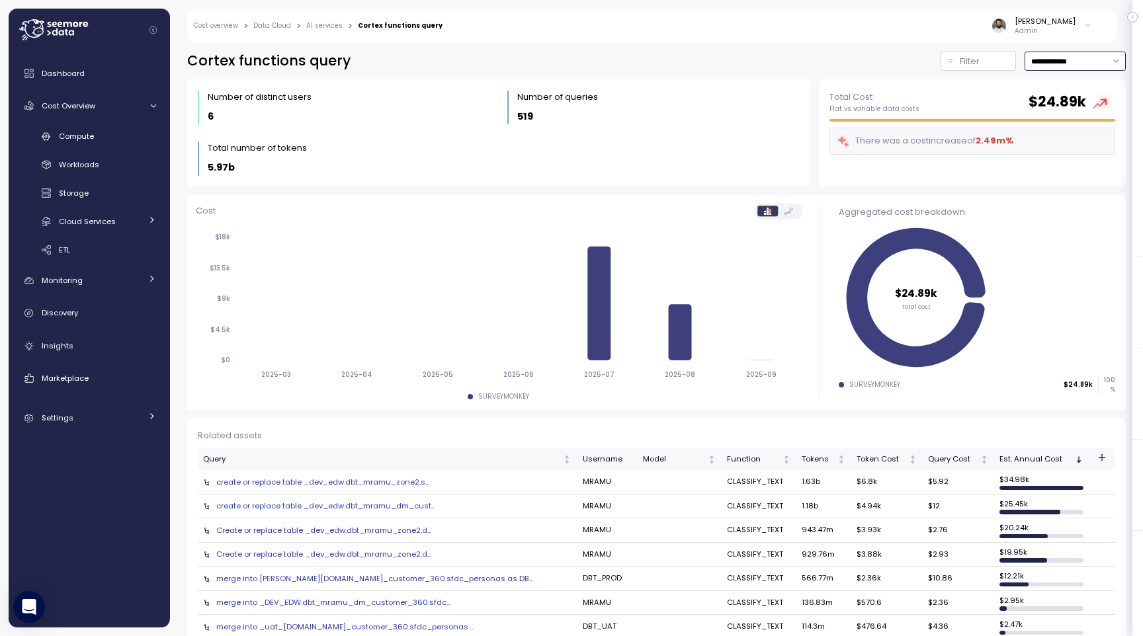
click at [1061, 67] on input "**********" at bounding box center [1075, 61] width 101 height 19
click at [326, 28] on link "AI services" at bounding box center [324, 25] width 36 height 7
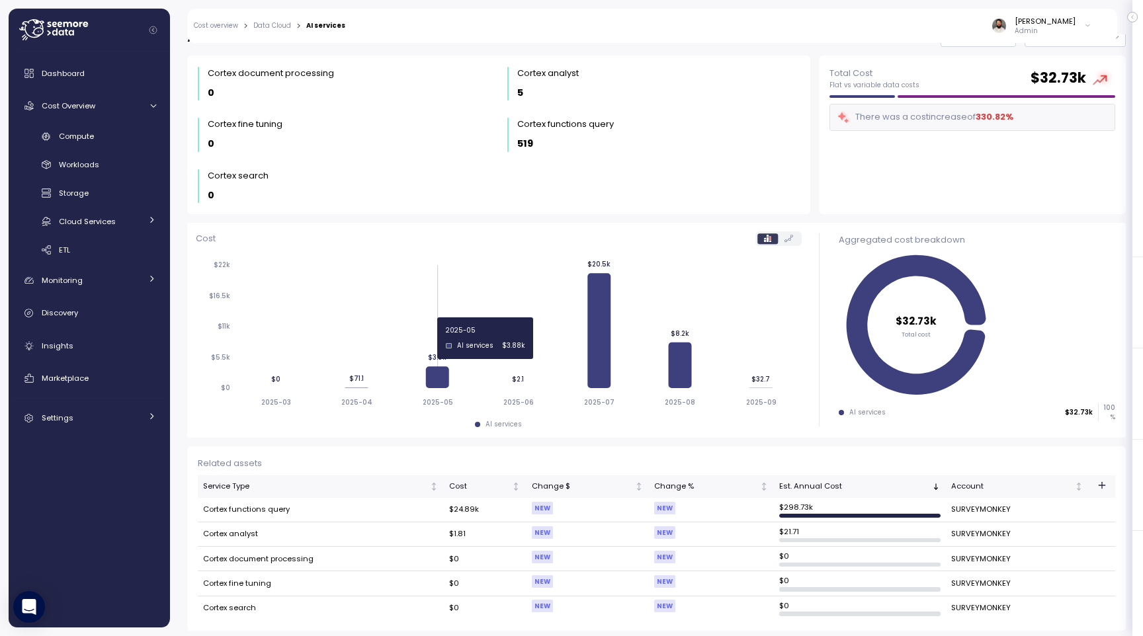
scroll to position [22, 0]
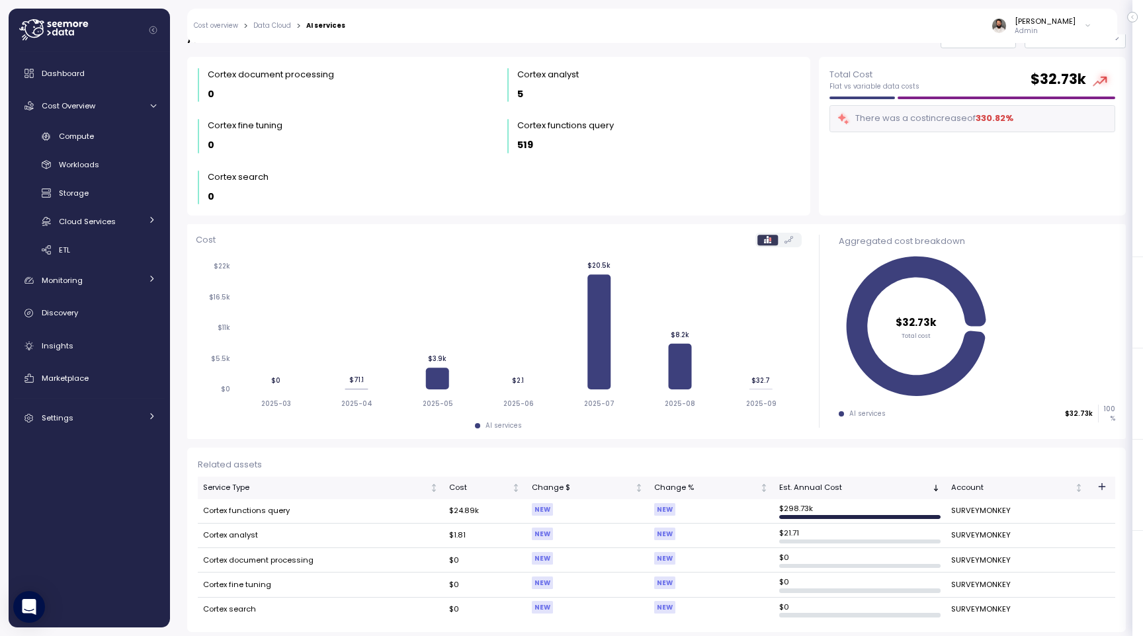
click at [287, 25] on link "Data Cloud" at bounding box center [272, 25] width 38 height 7
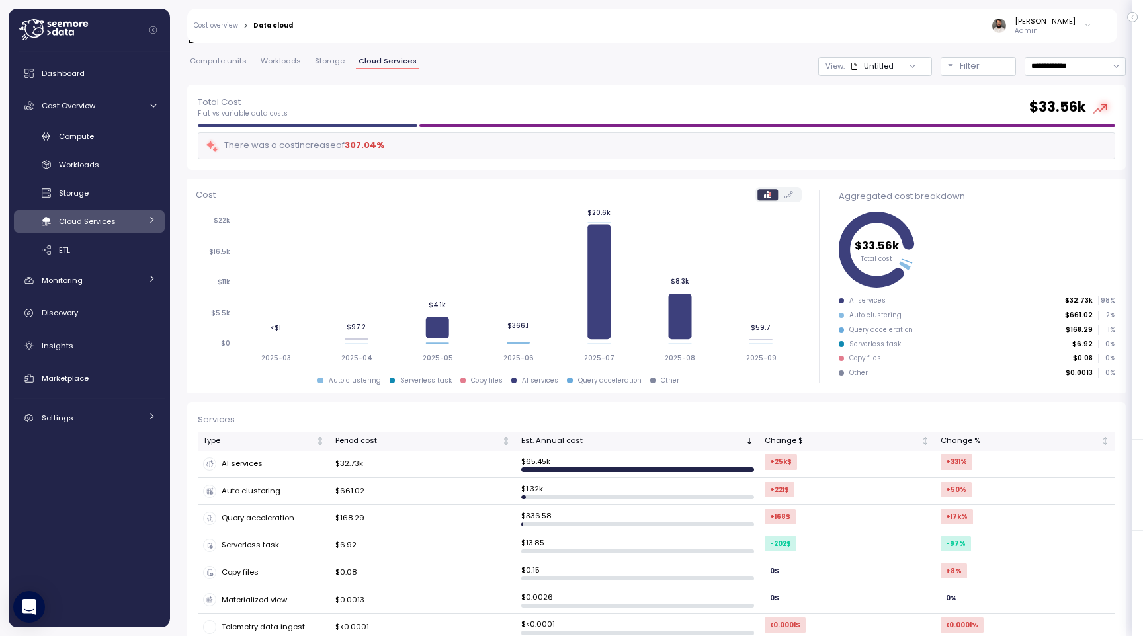
scroll to position [42, 0]
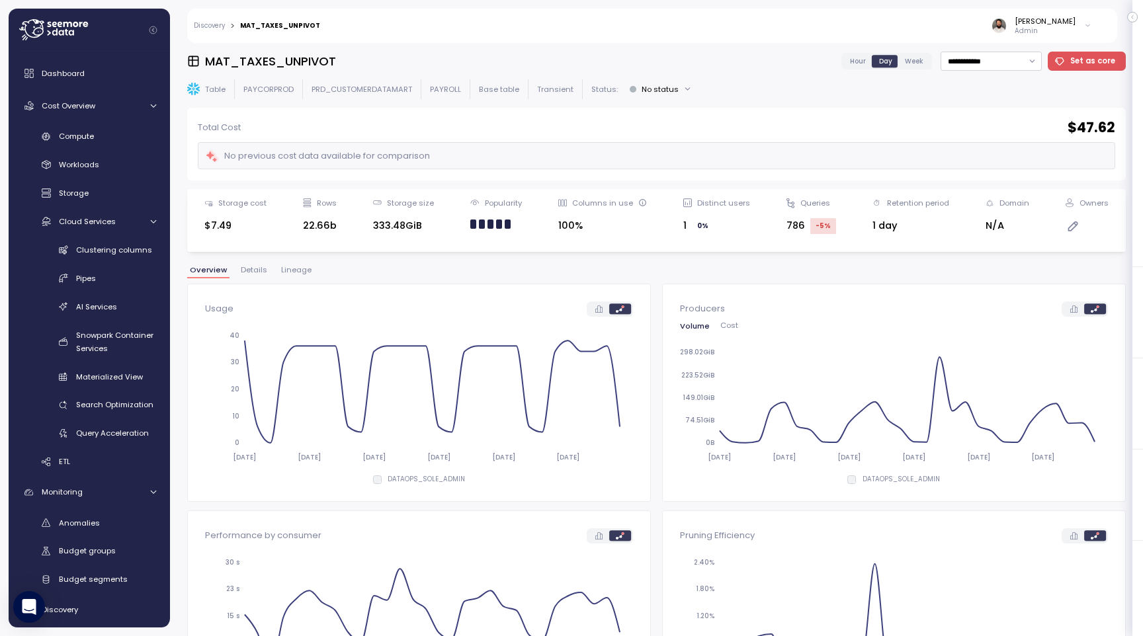
click at [294, 273] on span "Lineage" at bounding box center [296, 270] width 30 height 7
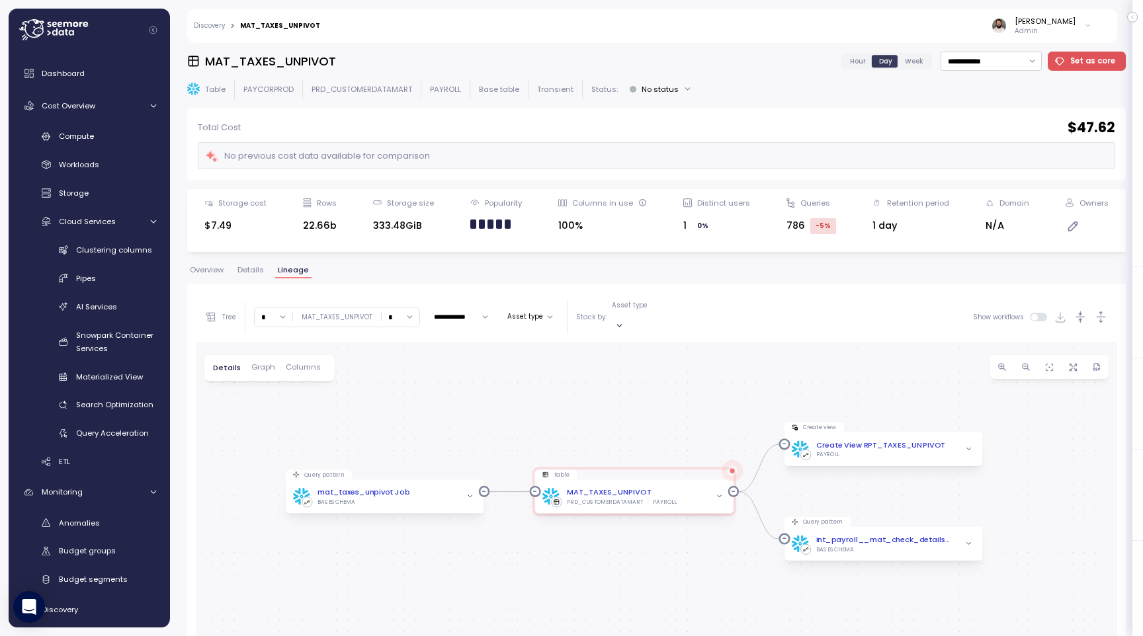
drag, startPoint x: 508, startPoint y: 489, endPoint x: 509, endPoint y: 394, distance: 94.6
click at [509, 392] on div "Query pattern mat_taxes_unpivot Job BASESCHEMA Table MAT_TAXES_UNPIVOT PRD_CUST…" at bounding box center [657, 609] width 922 height 535
click at [718, 494] on icon "button" at bounding box center [719, 497] width 7 height 7
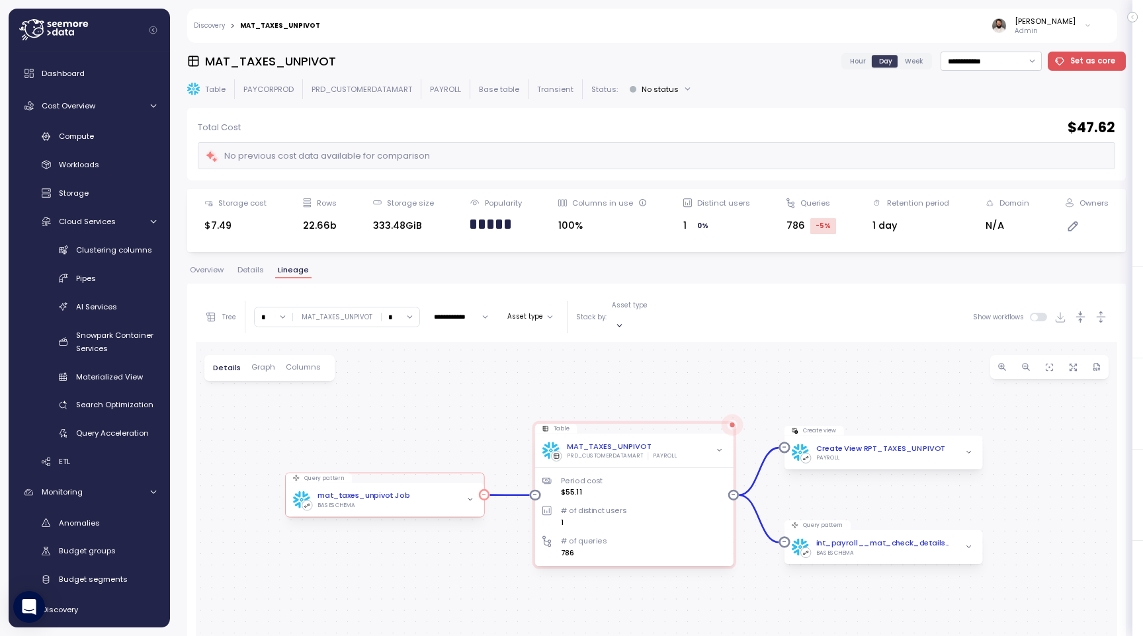
click at [470, 496] on icon "button" at bounding box center [469, 499] width 7 height 7
click at [426, 441] on div "mat_taxes_unpivot Job BASESCHEMA" at bounding box center [385, 450] width 184 height 19
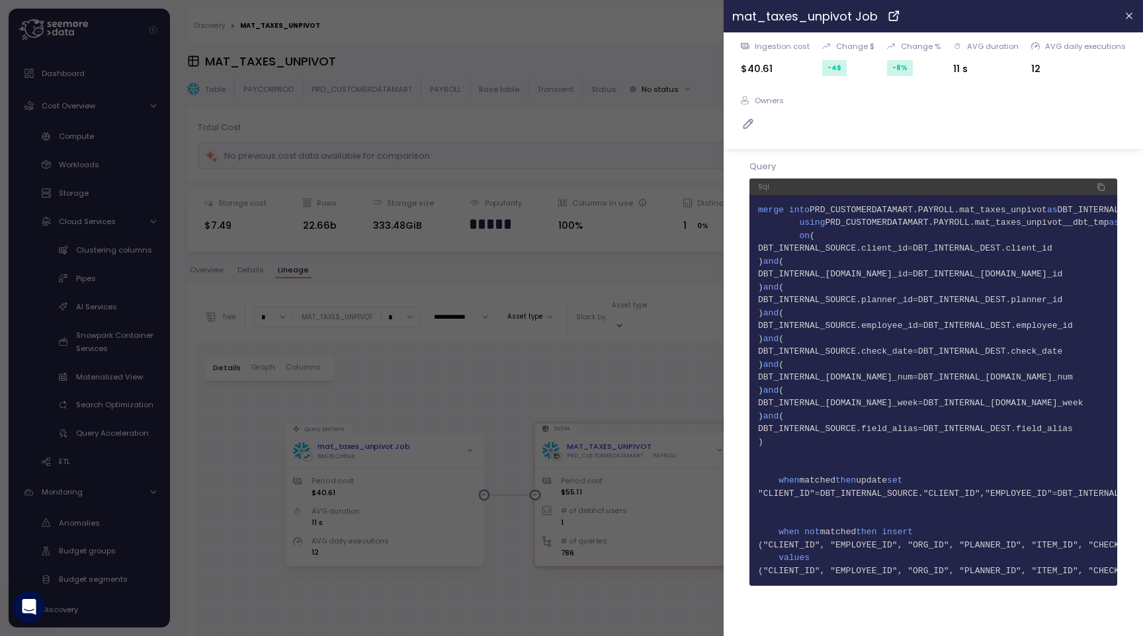
click at [625, 376] on div at bounding box center [571, 318] width 1143 height 636
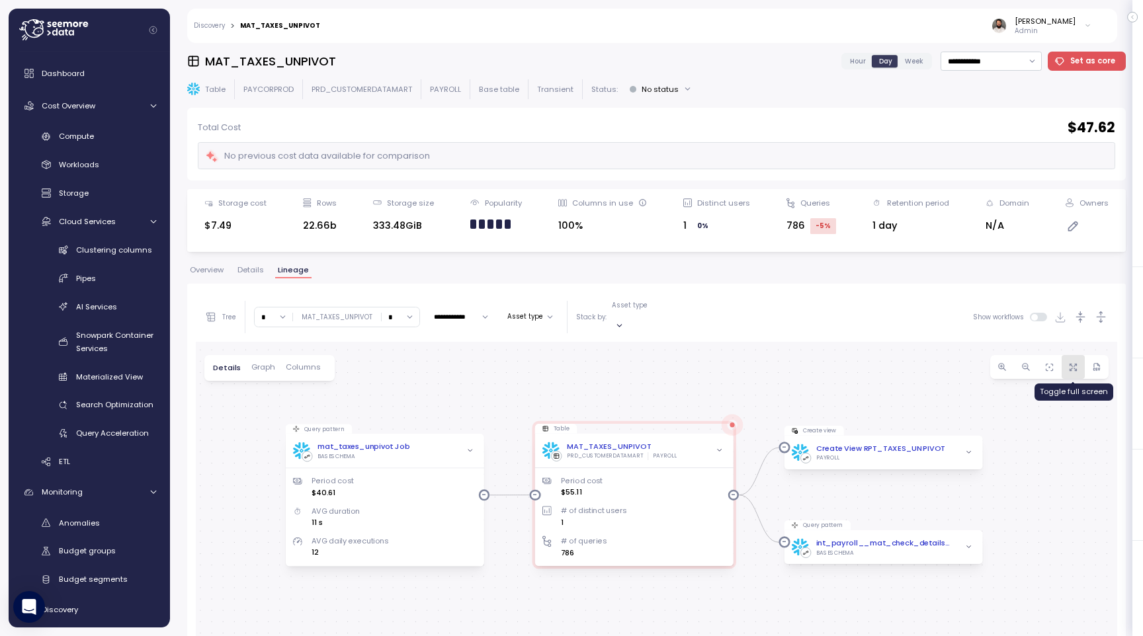
click at [1072, 363] on icon "button" at bounding box center [1073, 368] width 10 height 10
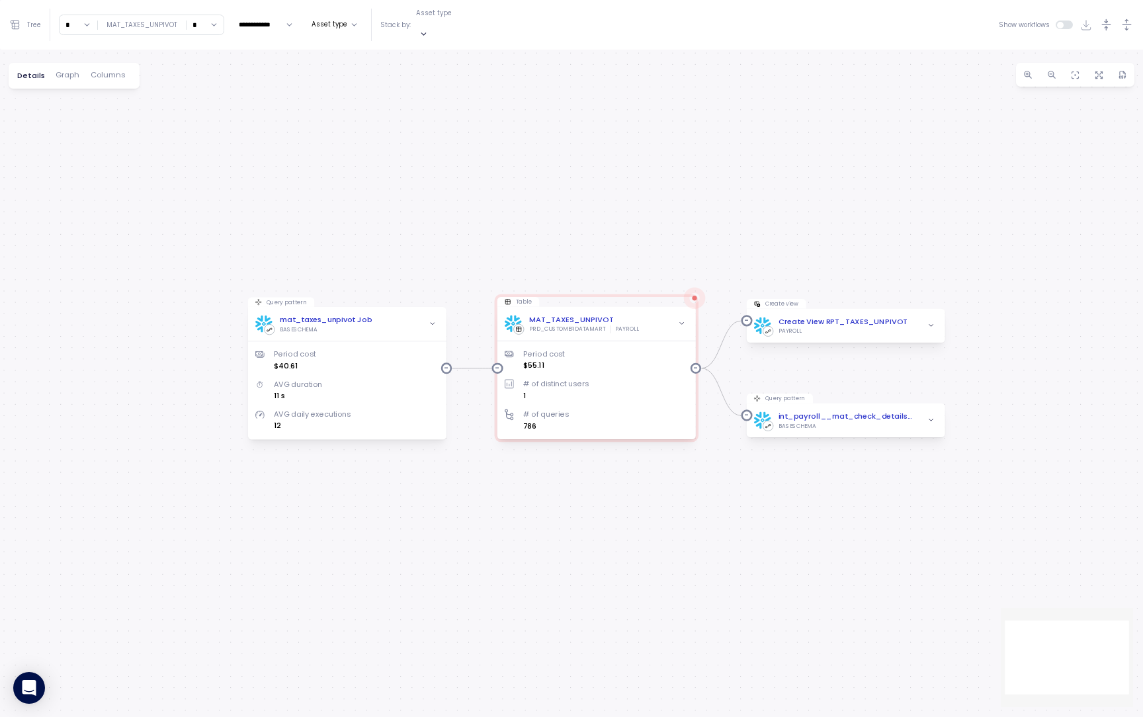
drag, startPoint x: 500, startPoint y: 309, endPoint x: 660, endPoint y: 480, distance: 234.1
click at [660, 480] on div "Query pattern mat_taxes_unpivot Job BASESCHEMA Period cost $40.61 AVG duration …" at bounding box center [571, 384] width 1143 height 668
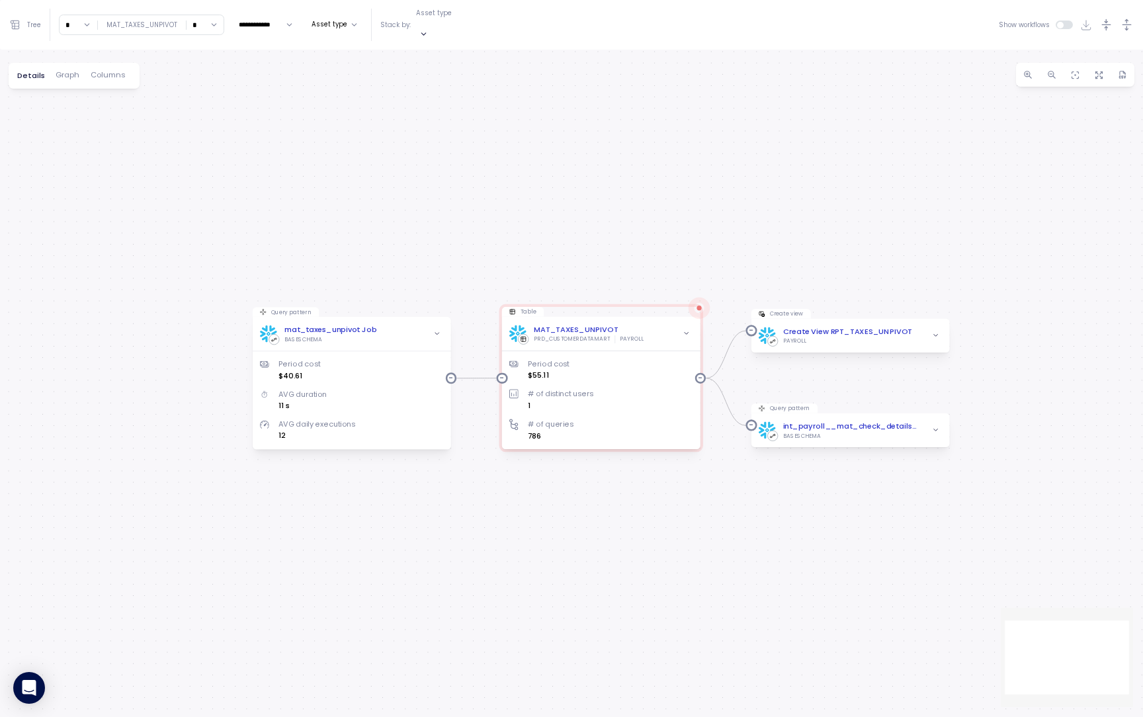
click at [84, 23] on input "*" at bounding box center [79, 24] width 38 height 19
click at [76, 113] on div "3" at bounding box center [77, 114] width 20 height 11
type input "*"
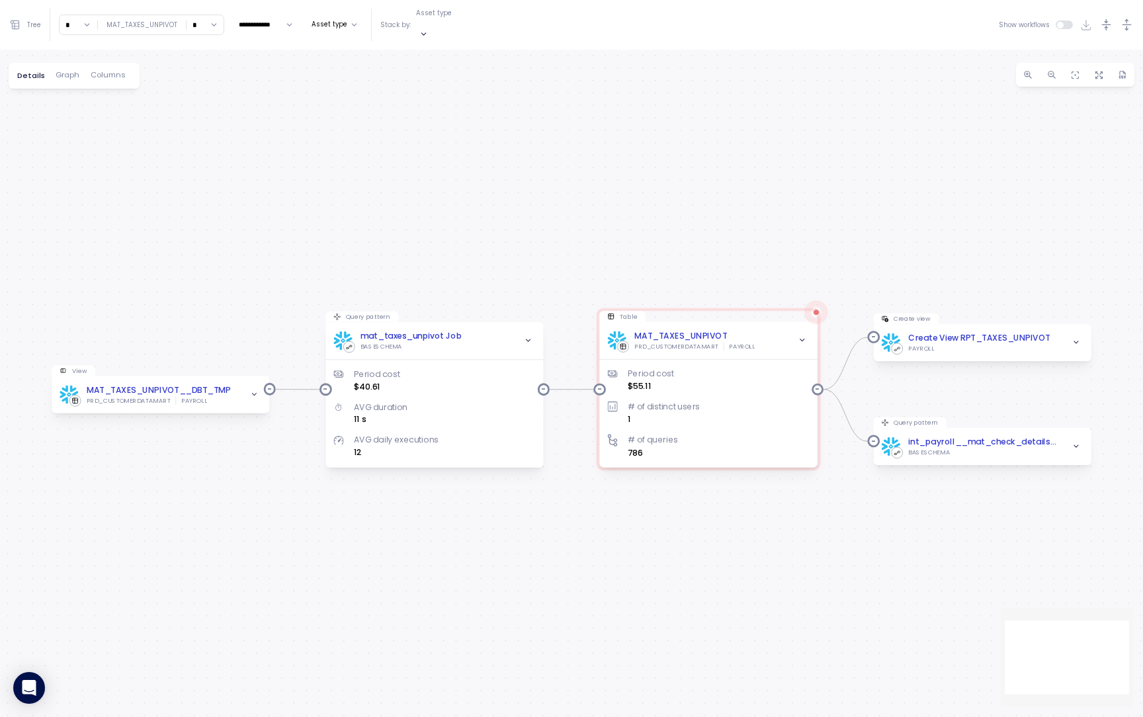
click at [210, 21] on input "*" at bounding box center [206, 24] width 38 height 19
click at [204, 114] on div "3" at bounding box center [203, 114] width 20 height 11
type input "*"
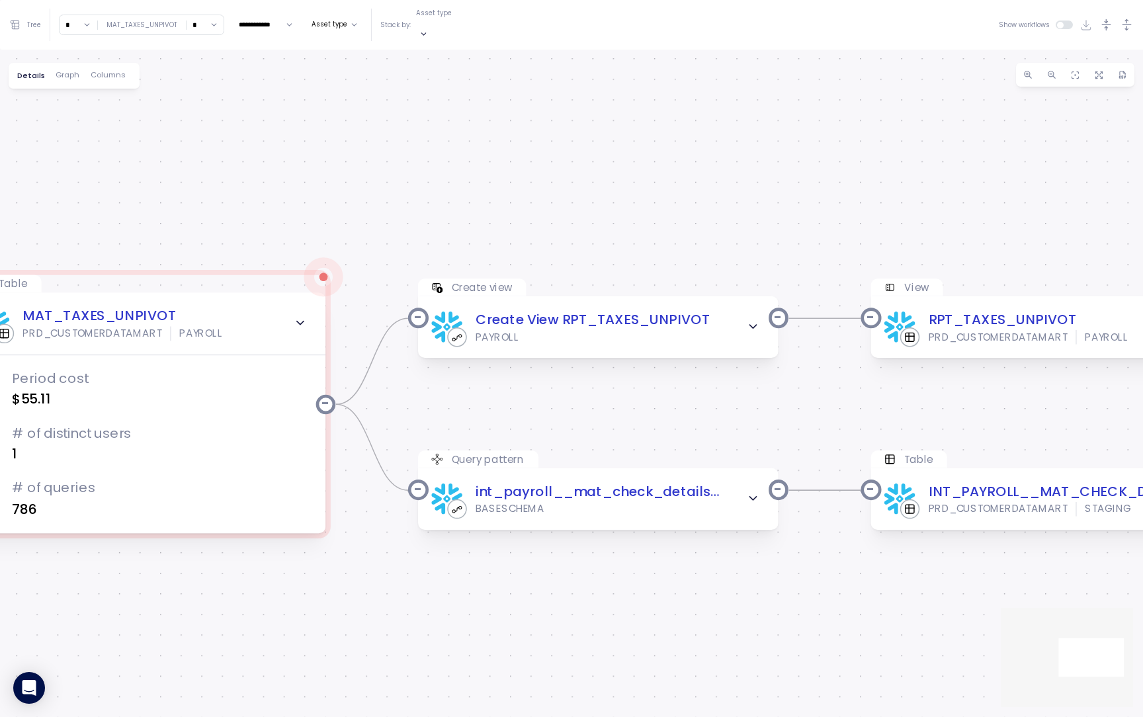
drag, startPoint x: 1010, startPoint y: 369, endPoint x: 689, endPoint y: 361, distance: 320.3
click at [689, 362] on div "Query pattern mat_taxes_unpivot Job BASESCHEMA Period cost $40.61 AVG duration …" at bounding box center [571, 384] width 1143 height 668
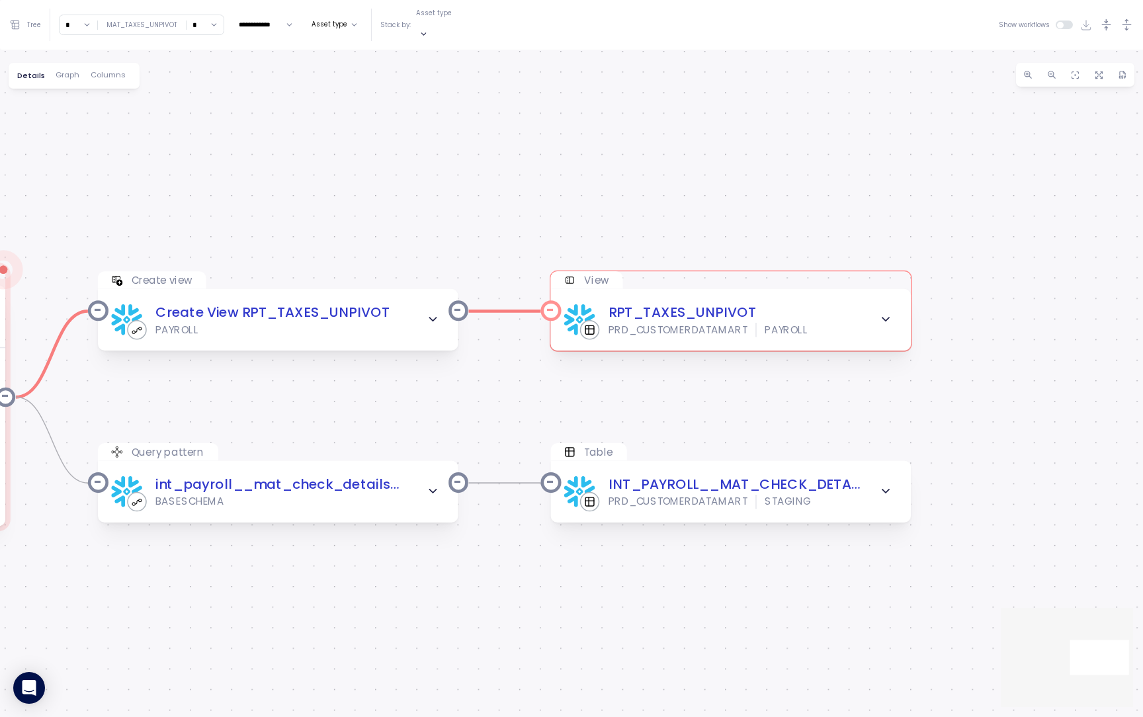
click at [890, 313] on icon "button" at bounding box center [885, 319] width 13 height 13
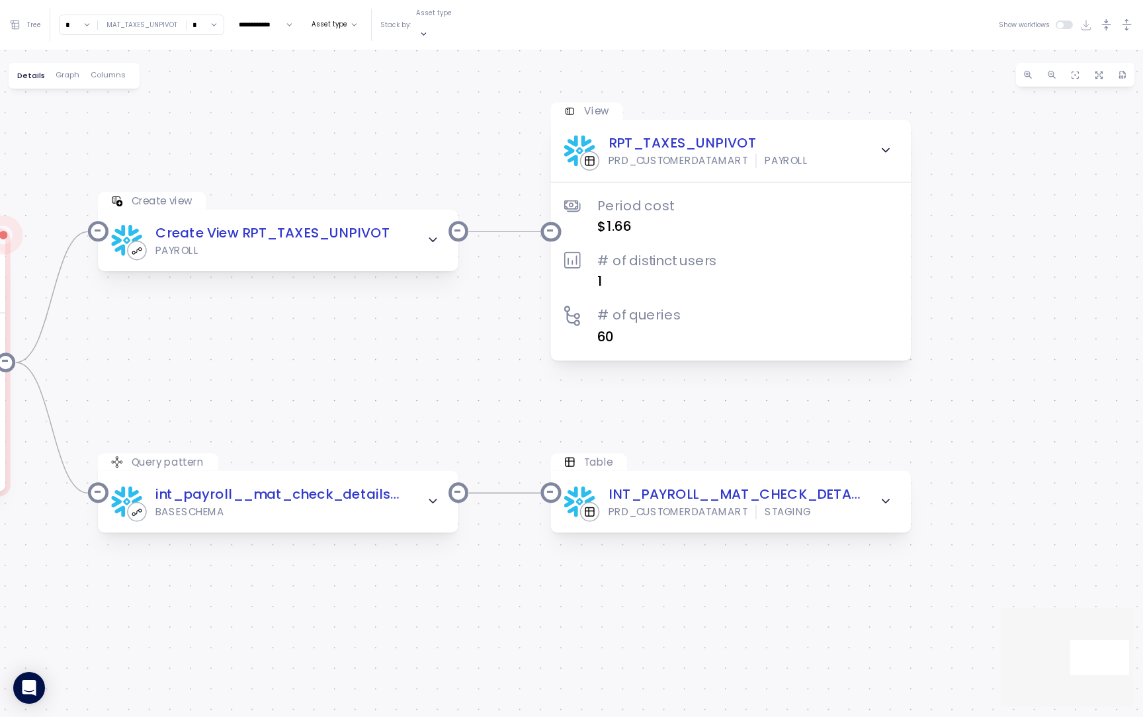
drag, startPoint x: 834, startPoint y: 521, endPoint x: 834, endPoint y: 398, distance: 123.1
click at [834, 398] on div "Query pattern mat_taxes_unpivot Job BASESCHEMA Period cost $40.61 AVG duration …" at bounding box center [571, 384] width 1143 height 668
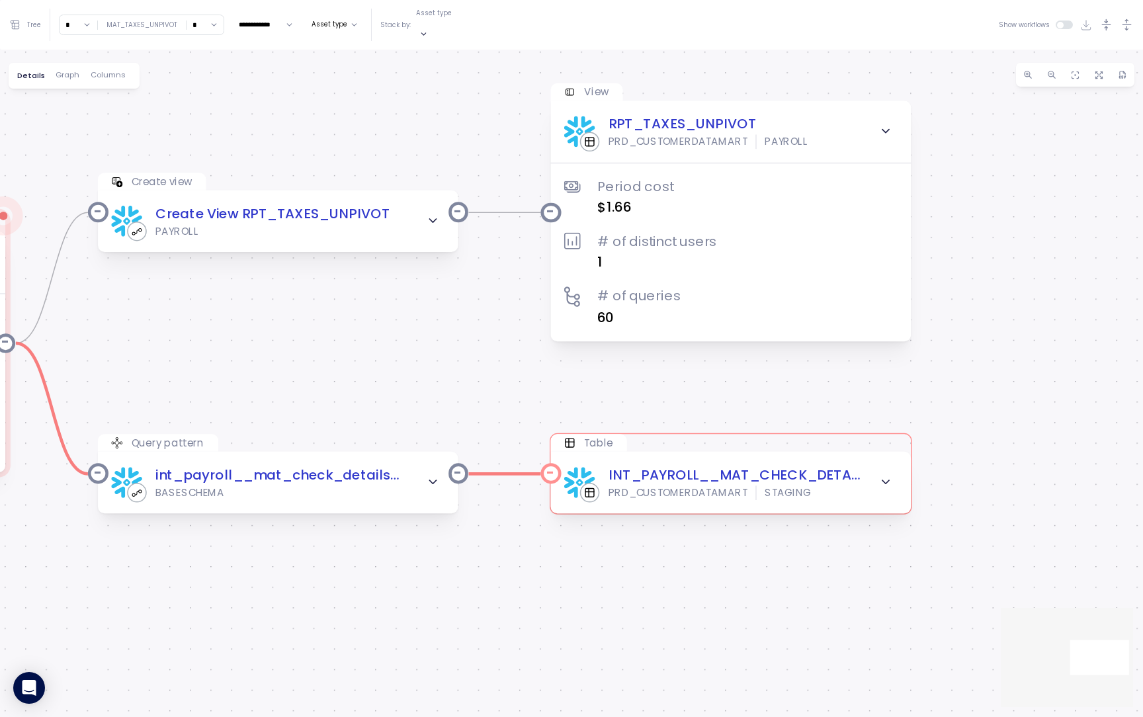
click at [883, 476] on icon "button" at bounding box center [885, 482] width 13 height 13
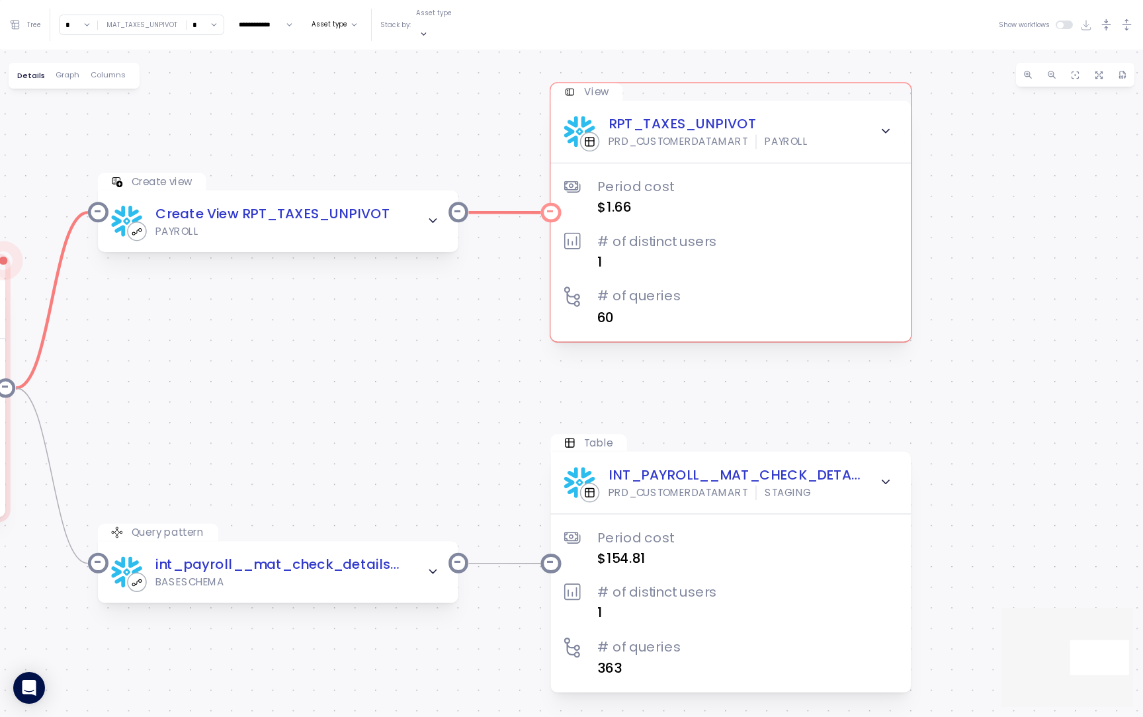
click at [855, 118] on div "RPT_TAXES_UNPIVOT PRD_CUSTOMERDATAMART PAYROLL" at bounding box center [730, 131] width 333 height 35
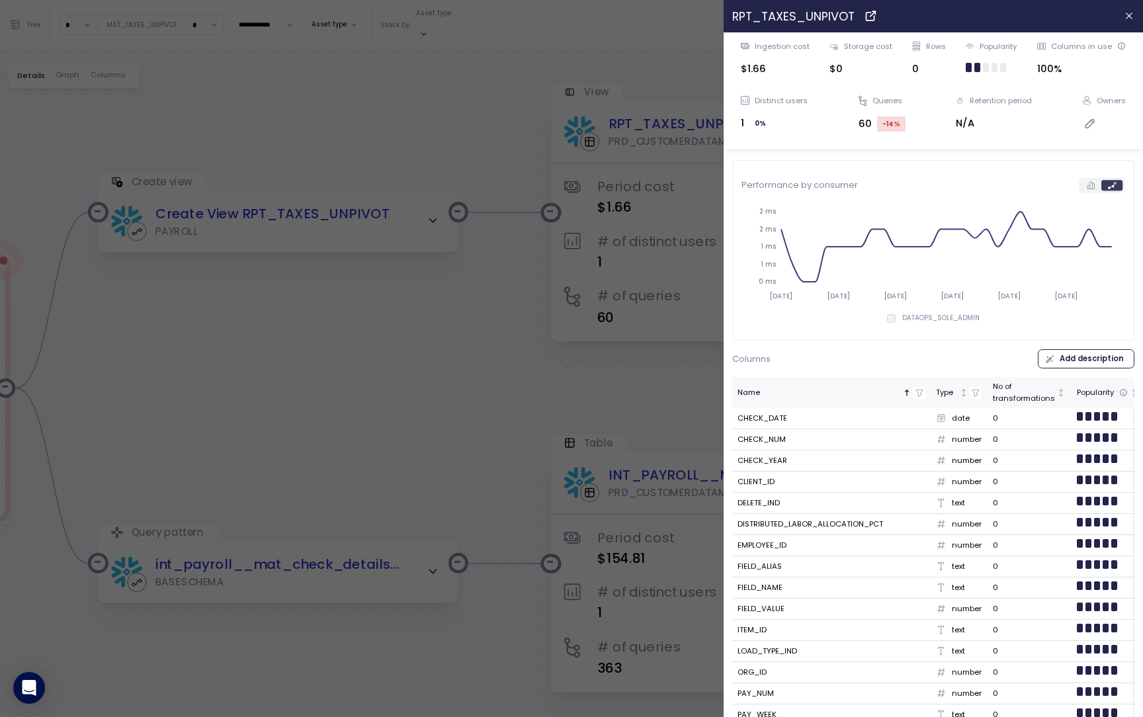
click at [655, 369] on div at bounding box center [571, 358] width 1143 height 717
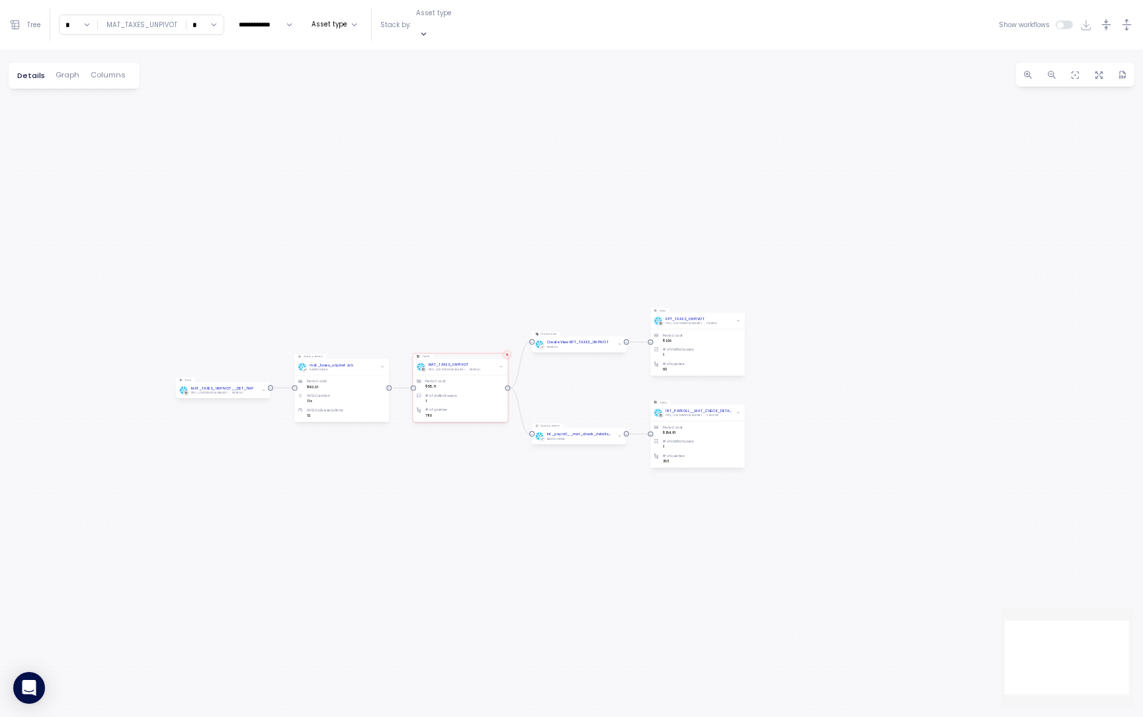
drag, startPoint x: 396, startPoint y: 369, endPoint x: 623, endPoint y: 373, distance: 227.6
click at [623, 373] on div "Query pattern mat_taxes_unpivot Job BASESCHEMA Period cost $40.61 AVG duration …" at bounding box center [571, 384] width 1143 height 668
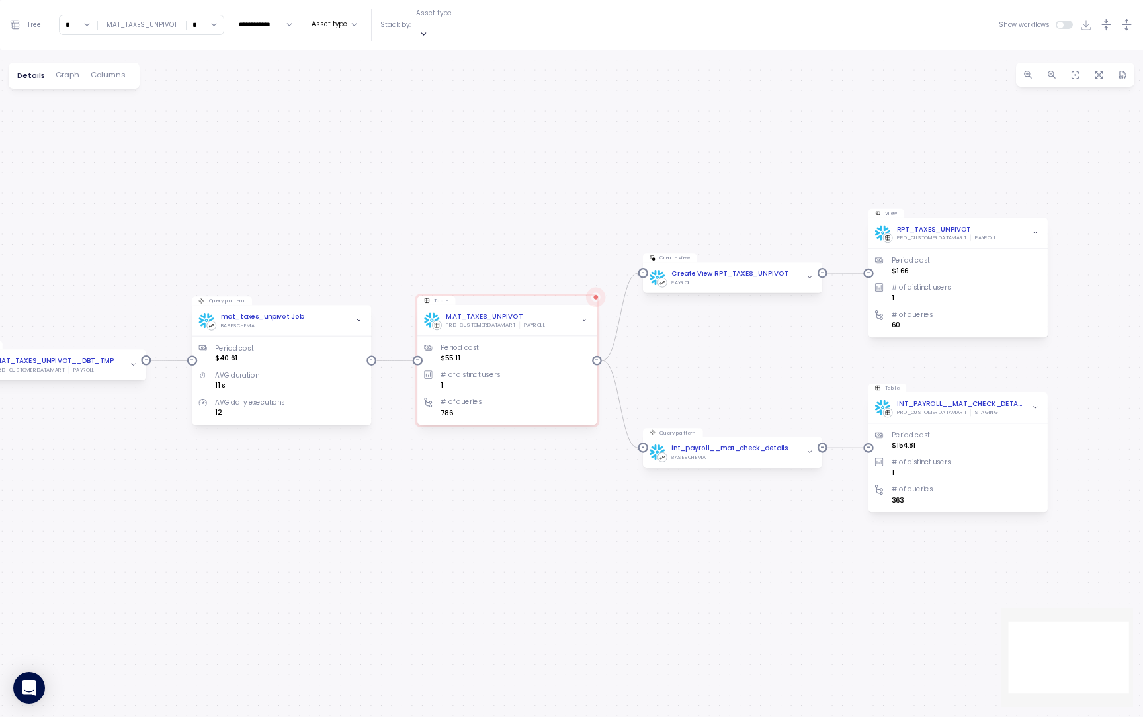
drag, startPoint x: 599, startPoint y: 374, endPoint x: 771, endPoint y: 345, distance: 174.3
click at [771, 345] on div "Query pattern mat_taxes_unpivot Job BASESCHEMA Period cost $40.61 AVG duration …" at bounding box center [571, 384] width 1143 height 668
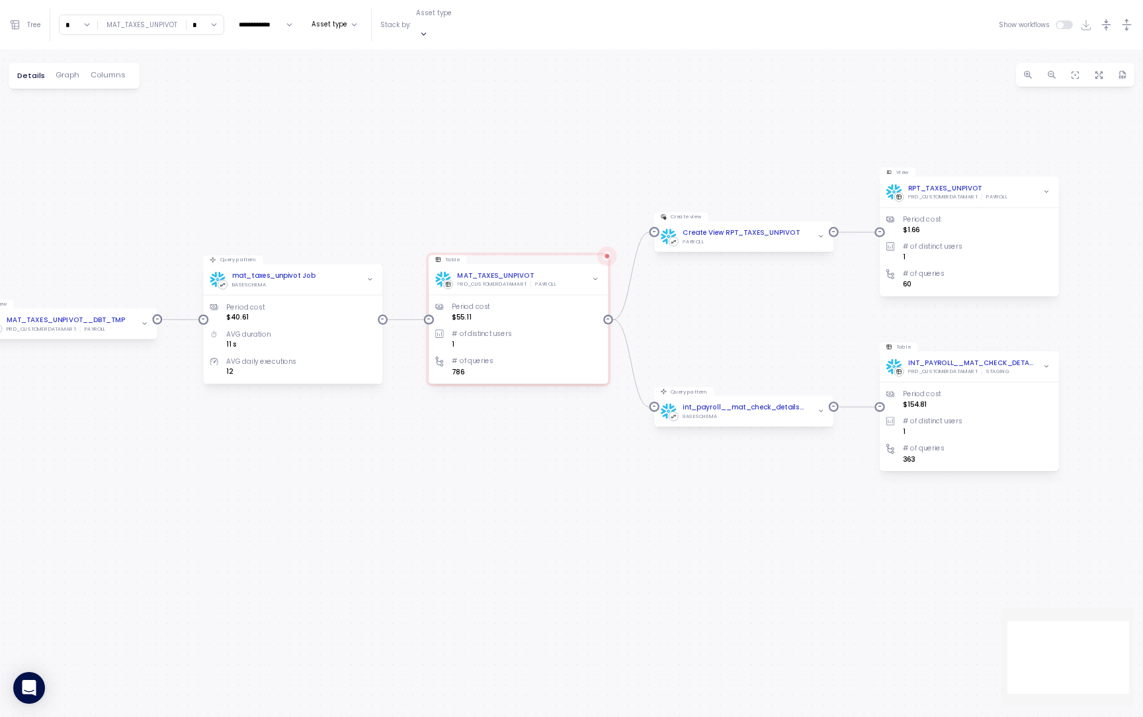
drag, startPoint x: 222, startPoint y: 196, endPoint x: 232, endPoint y: 155, distance: 42.8
click at [232, 155] on div "Query pattern mat_taxes_unpivot Job BASESCHEMA Period cost $40.61 AVG duration …" at bounding box center [571, 384] width 1143 height 668
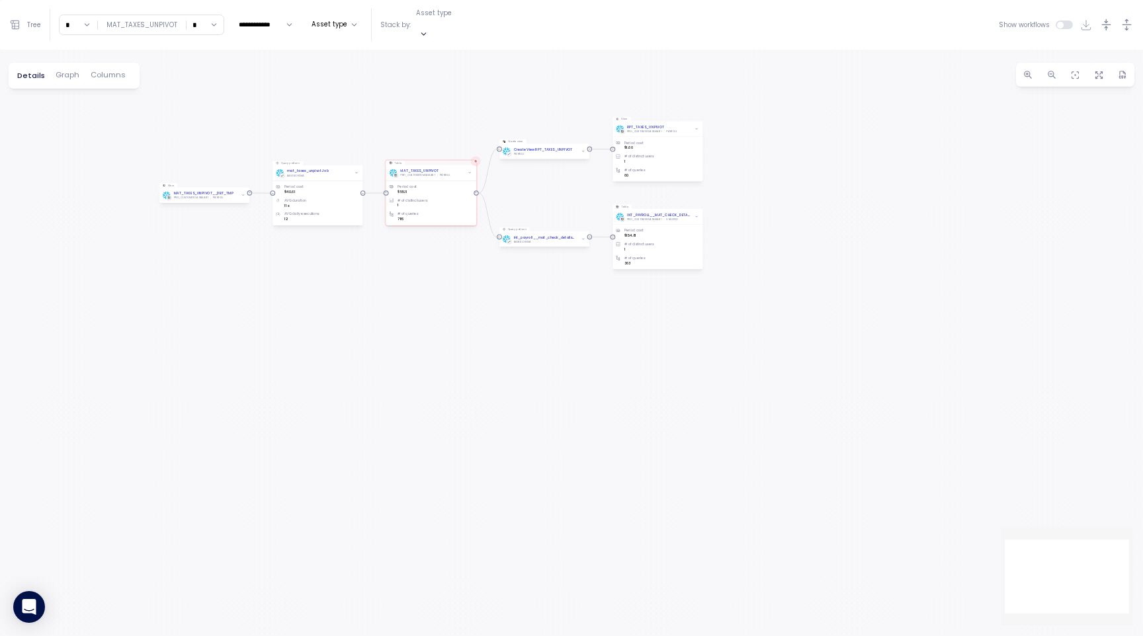
scroll to position [111, 0]
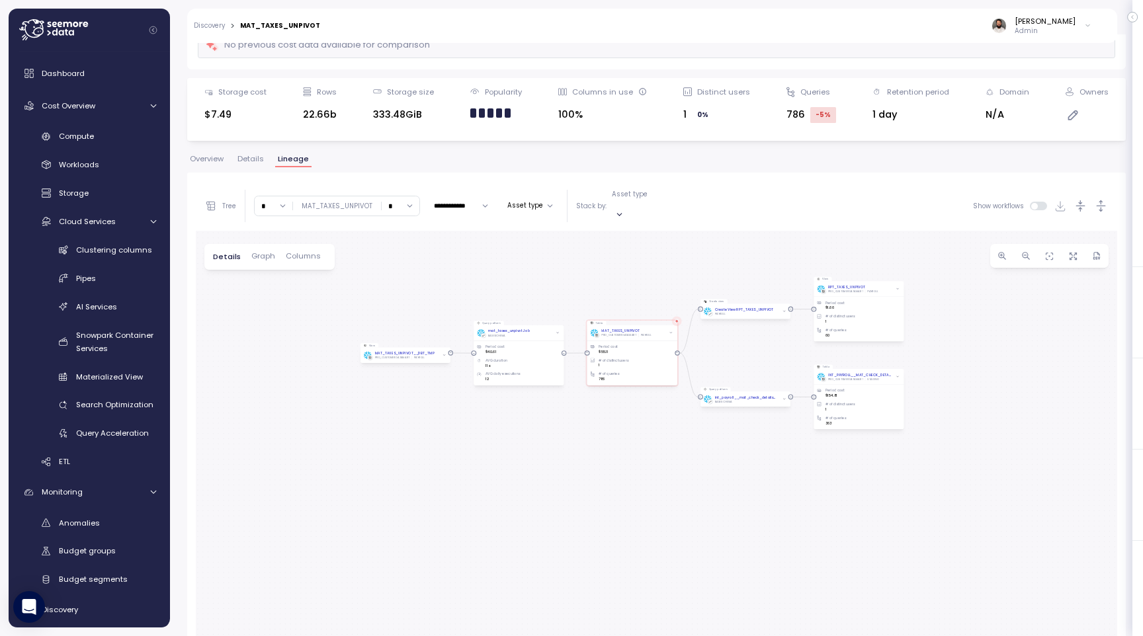
drag, startPoint x: 544, startPoint y: 294, endPoint x: 551, endPoint y: 239, distance: 55.3
click at [551, 239] on div "Query pattern mat_taxes_unpivot Job BASESCHEMA Period cost $40.61 AVG duration …" at bounding box center [657, 498] width 922 height 535
drag, startPoint x: 470, startPoint y: 246, endPoint x: 361, endPoint y: 313, distance: 128.0
click at [361, 313] on div "Query pattern mat_taxes_unpivot Job BASESCHEMA Period cost $40.61 AVG duration …" at bounding box center [657, 498] width 922 height 535
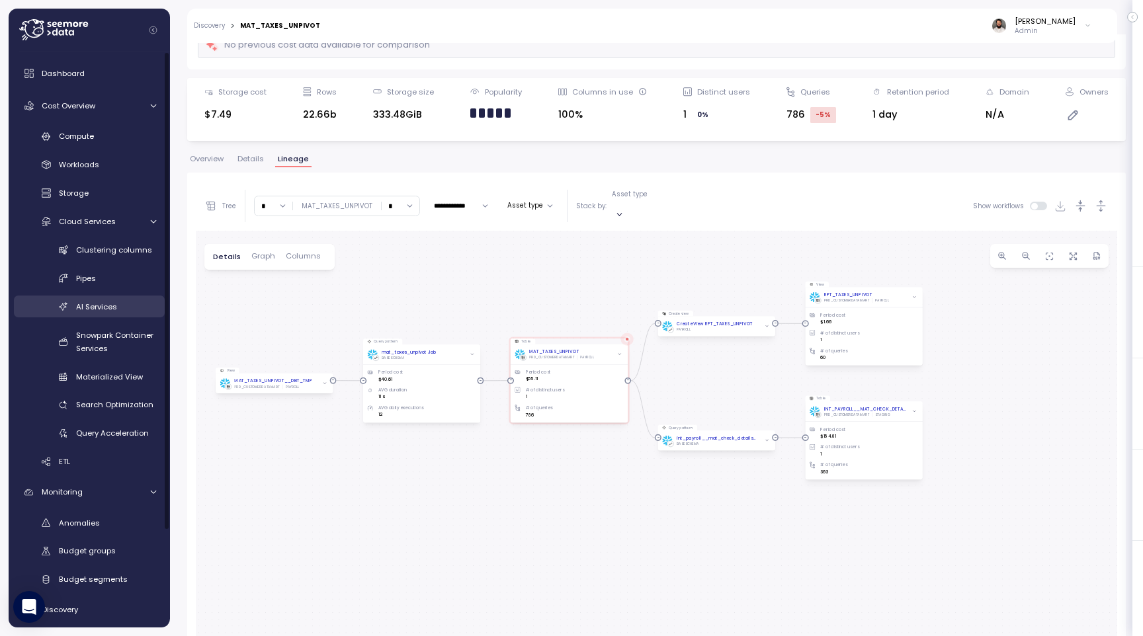
click at [103, 312] on div "AI Services" at bounding box center [116, 306] width 80 height 13
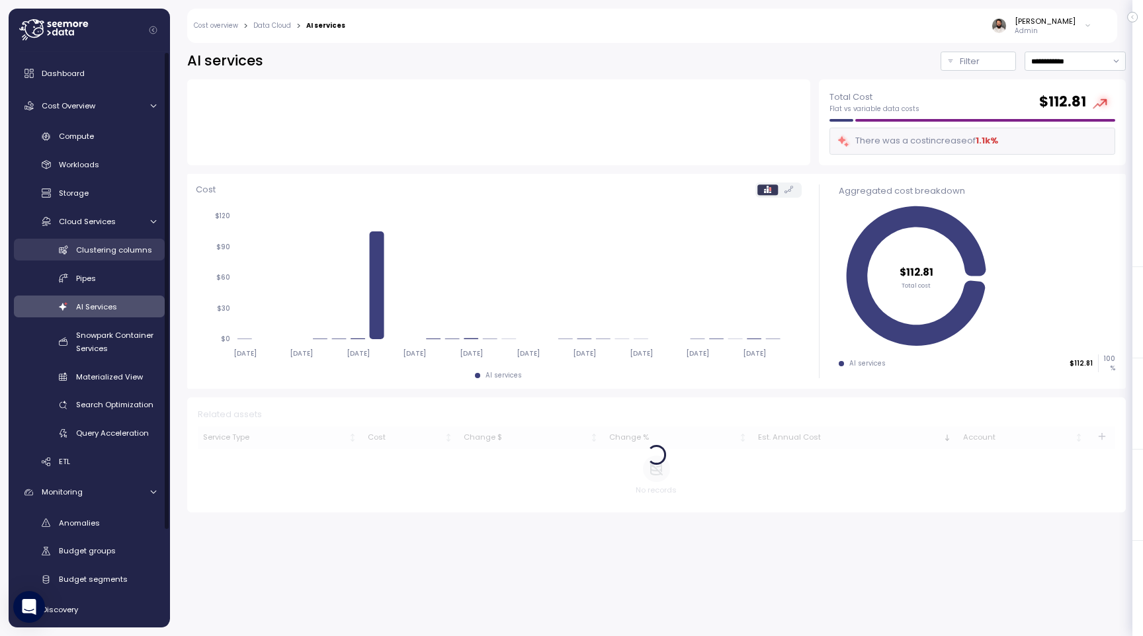
click at [111, 256] on div "Clustering columns" at bounding box center [116, 249] width 80 height 13
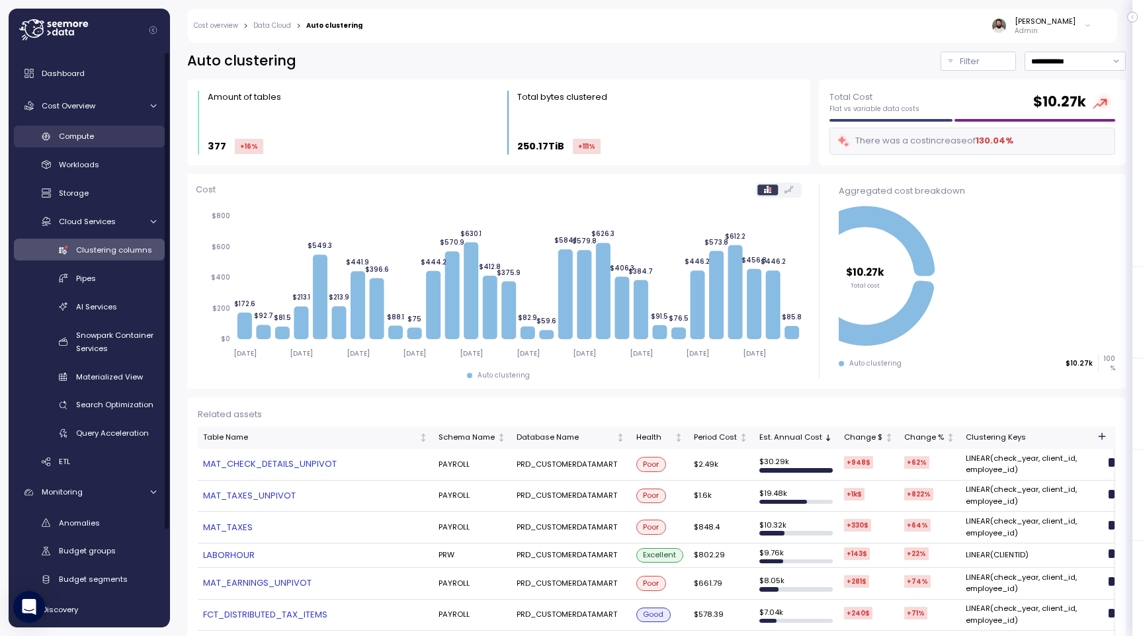
click at [106, 140] on div "Compute" at bounding box center [107, 136] width 97 height 13
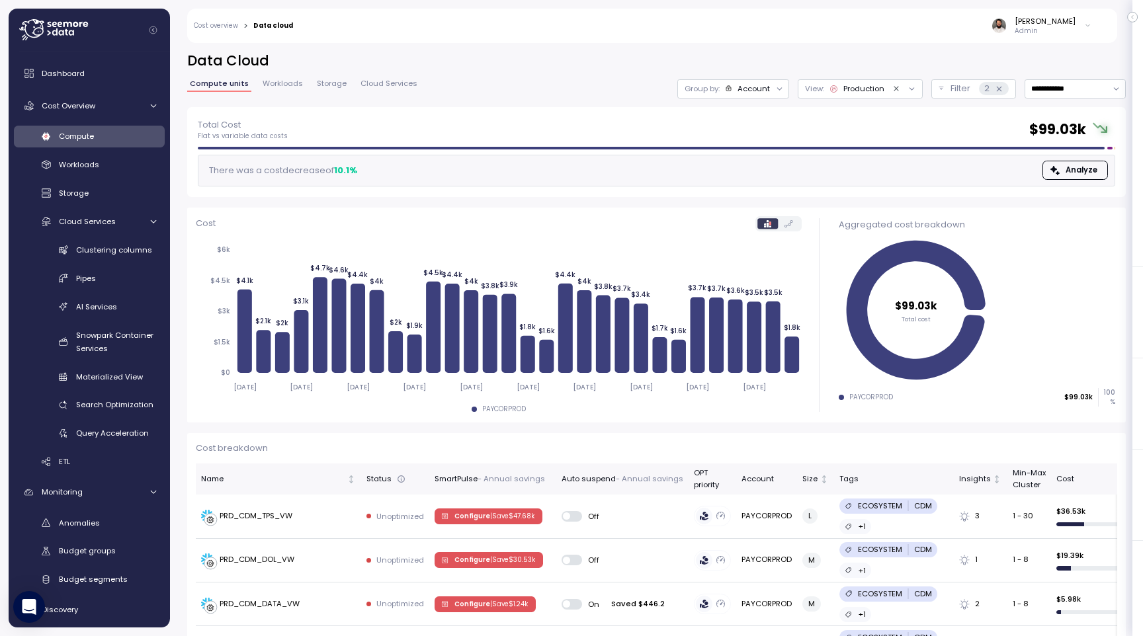
click at [762, 89] on div "Account" at bounding box center [754, 88] width 32 height 11
click at [760, 157] on p "Compute unit" at bounding box center [742, 162] width 52 height 11
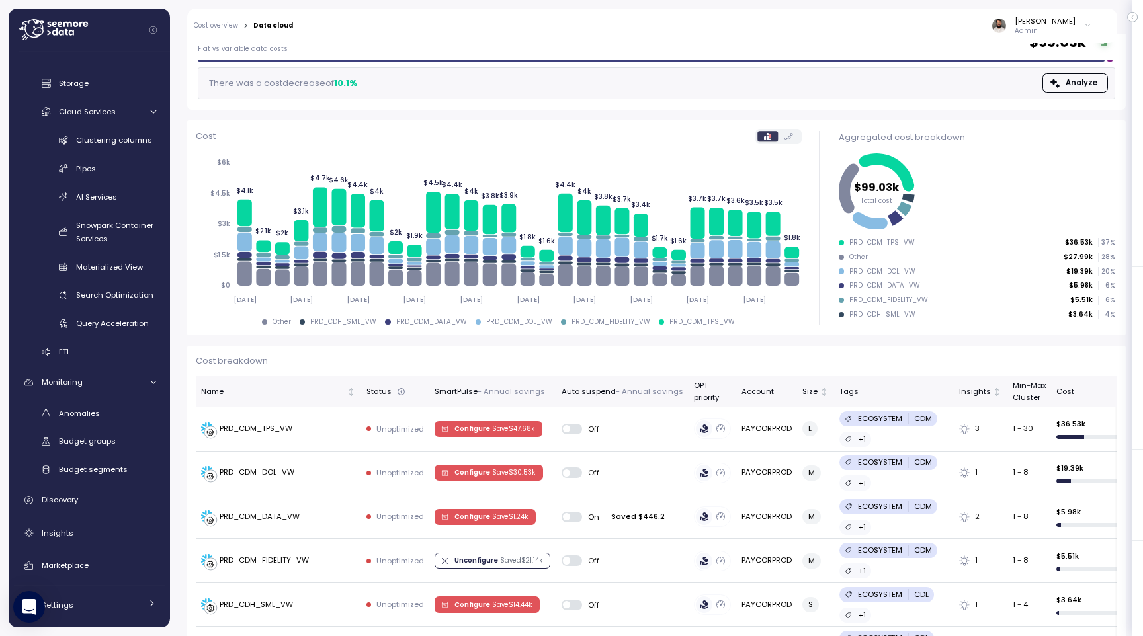
scroll to position [115, 0]
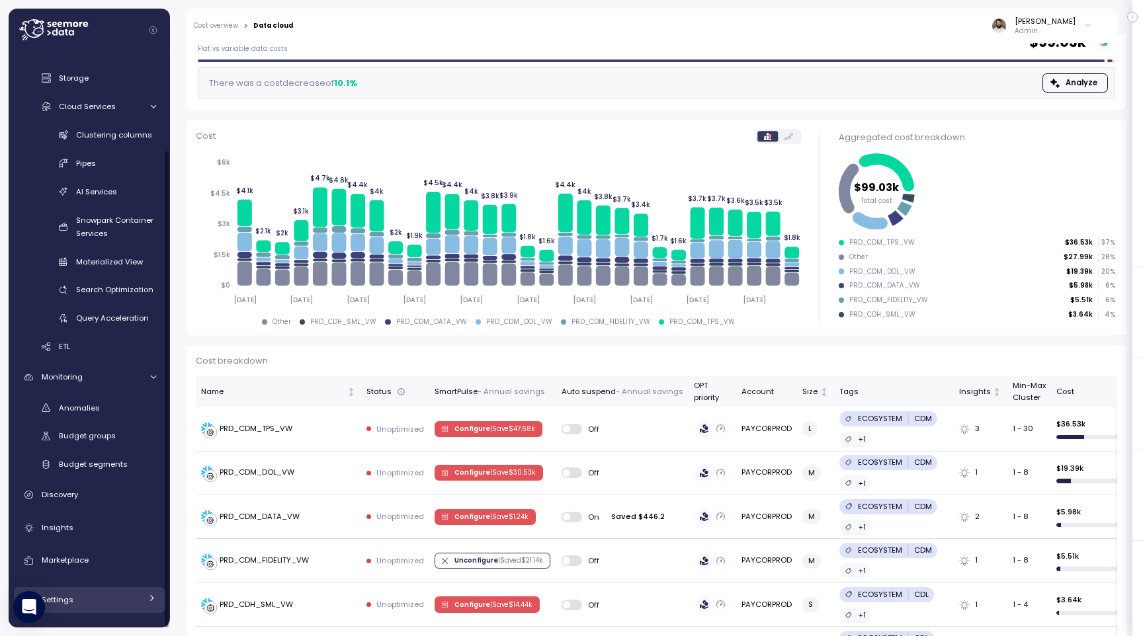
click at [124, 594] on div "Settings" at bounding box center [91, 599] width 99 height 13
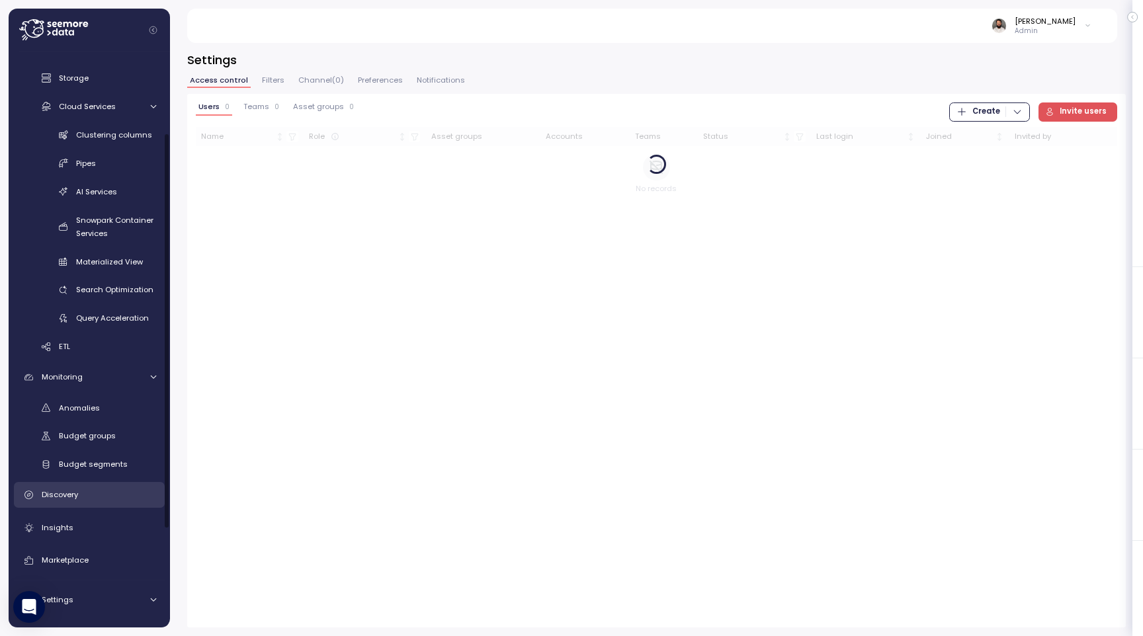
scroll to position [257, 0]
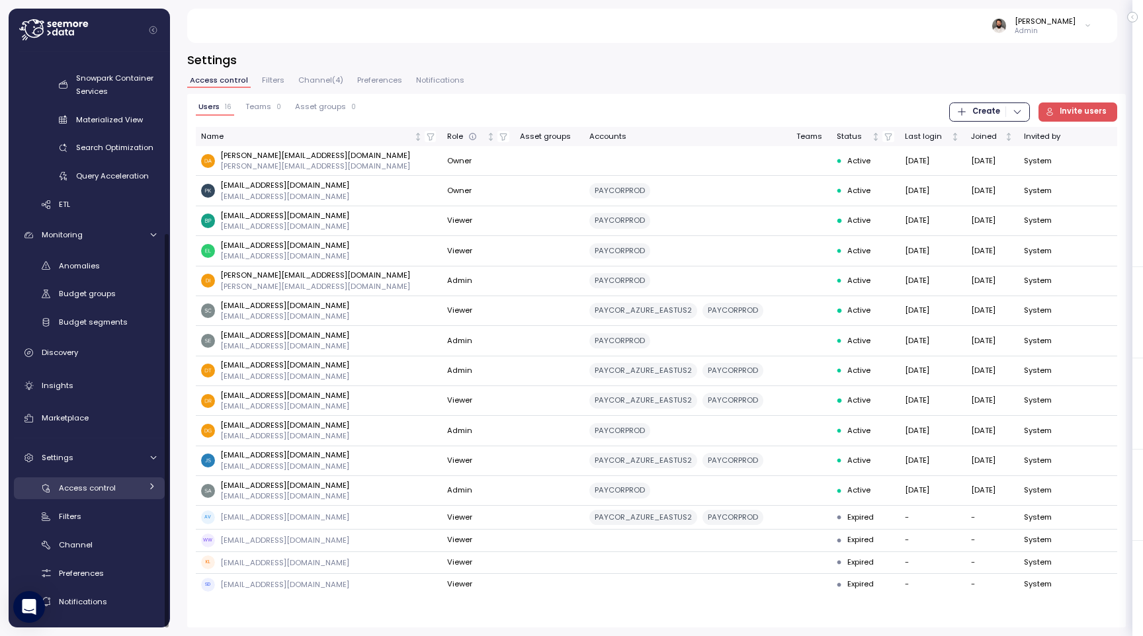
click at [114, 489] on div "Access control" at bounding box center [100, 488] width 82 height 13
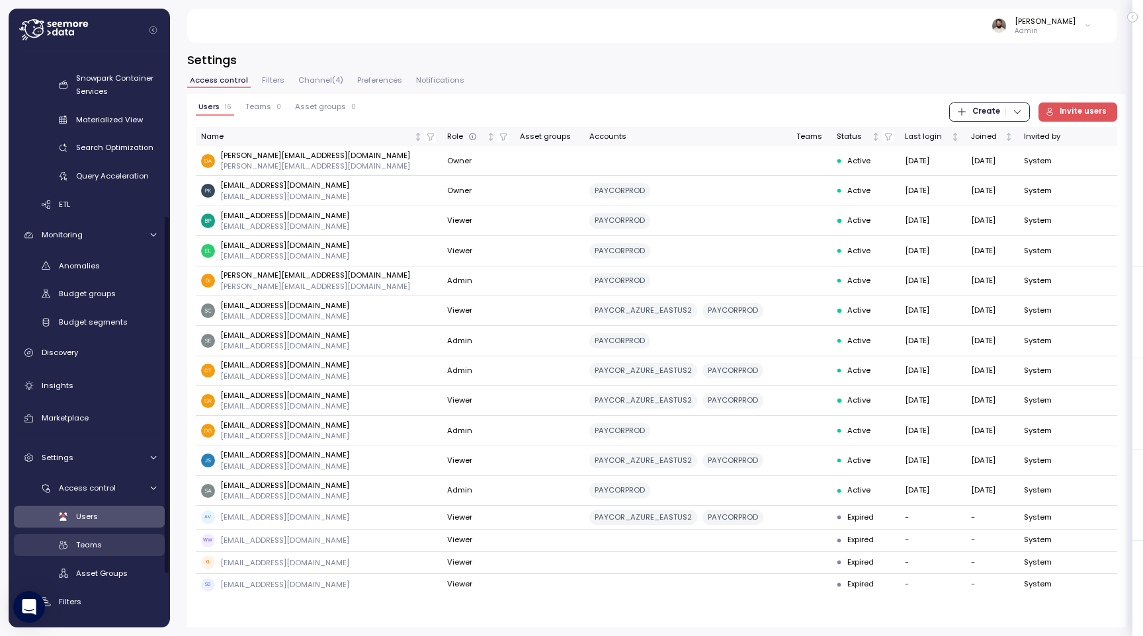
click at [110, 542] on div "Teams" at bounding box center [116, 545] width 80 height 13
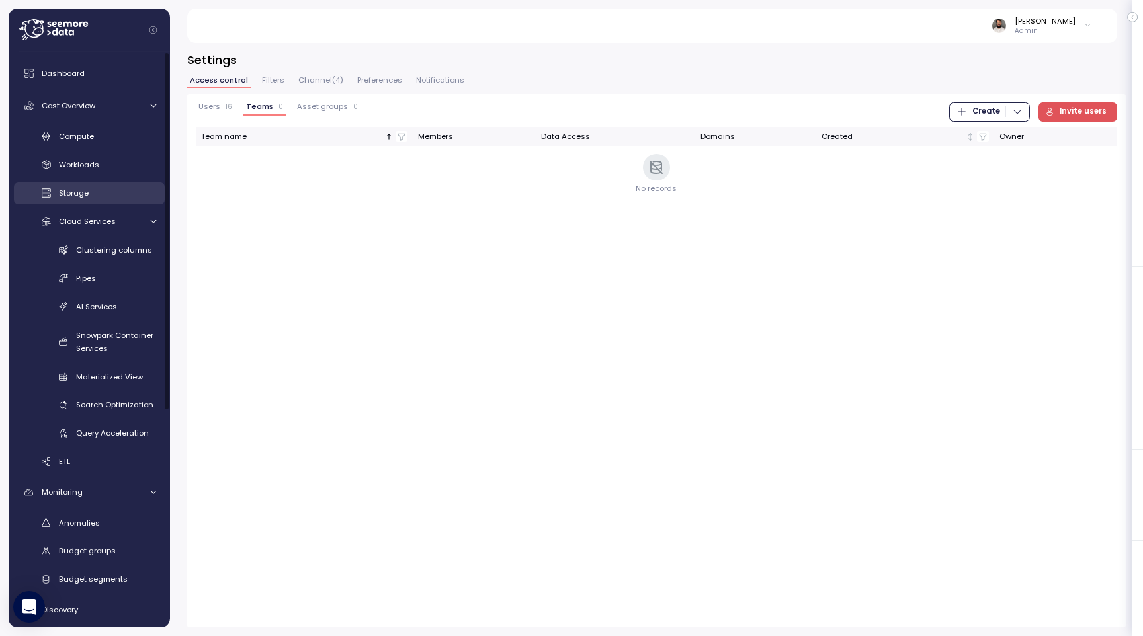
click at [111, 190] on div "Storage" at bounding box center [107, 193] width 97 height 13
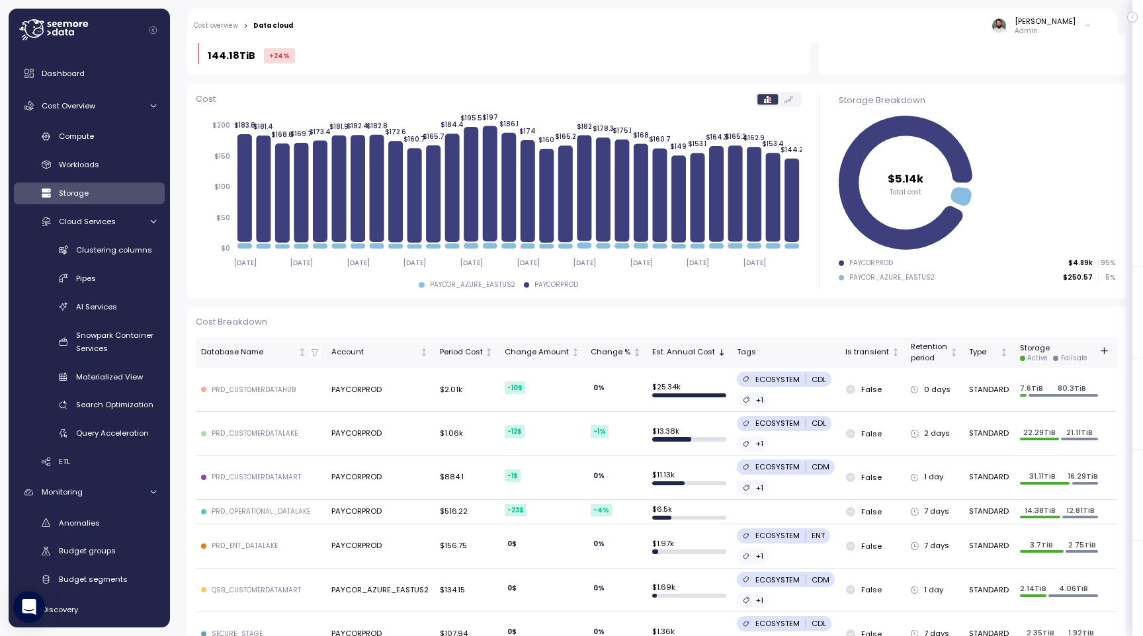
scroll to position [164, 0]
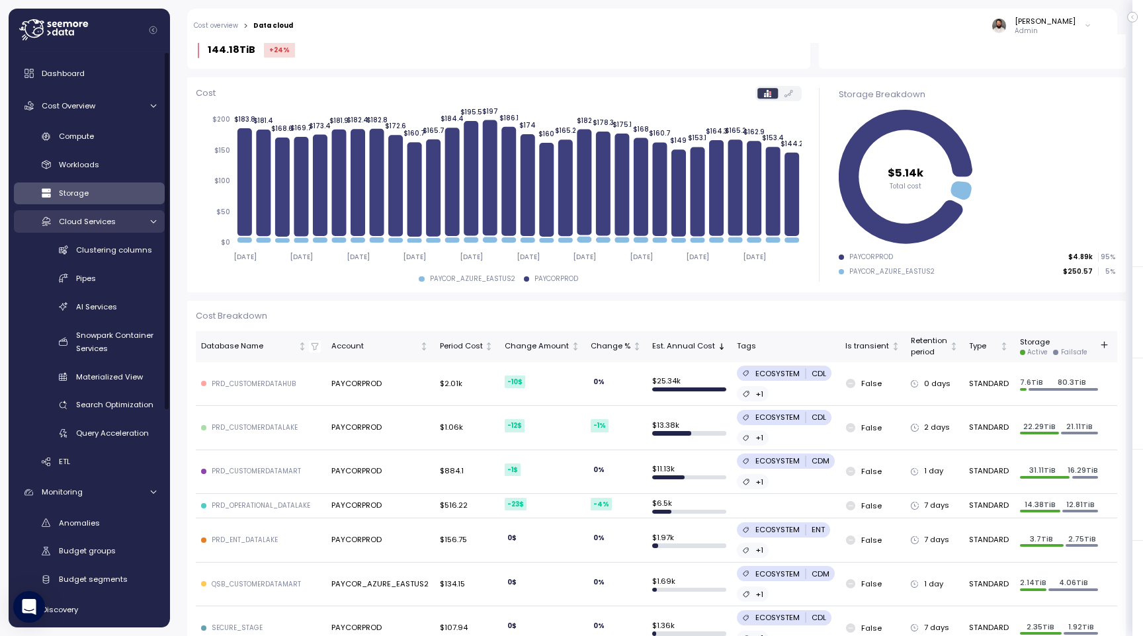
click at [93, 221] on span "Cloud Services" at bounding box center [87, 221] width 57 height 11
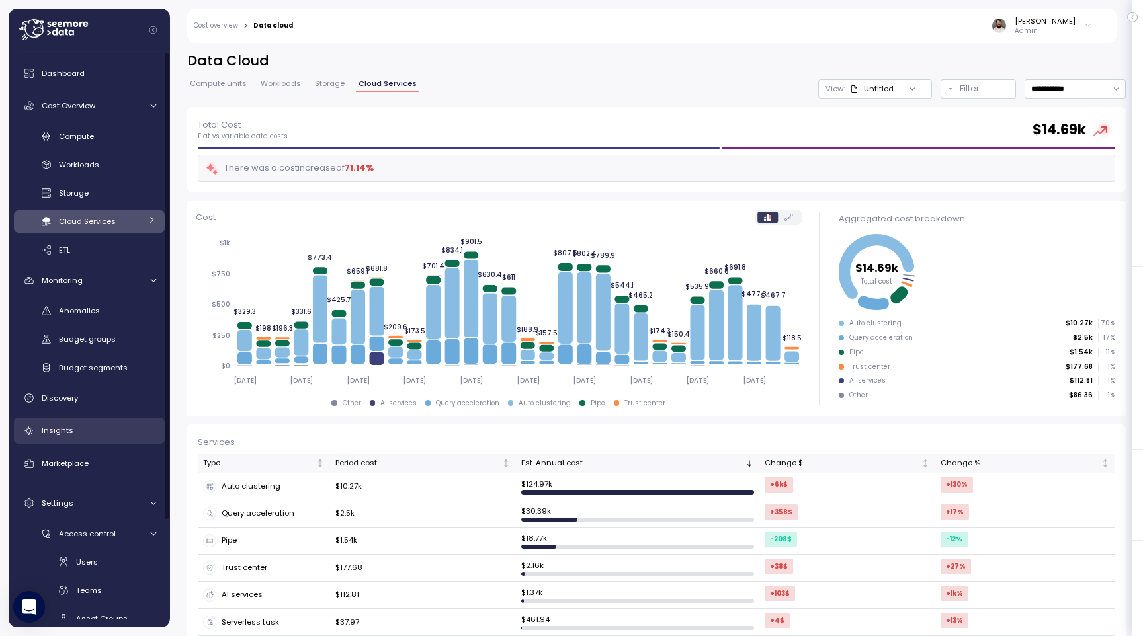
click at [87, 425] on div "Insights" at bounding box center [99, 430] width 114 height 13
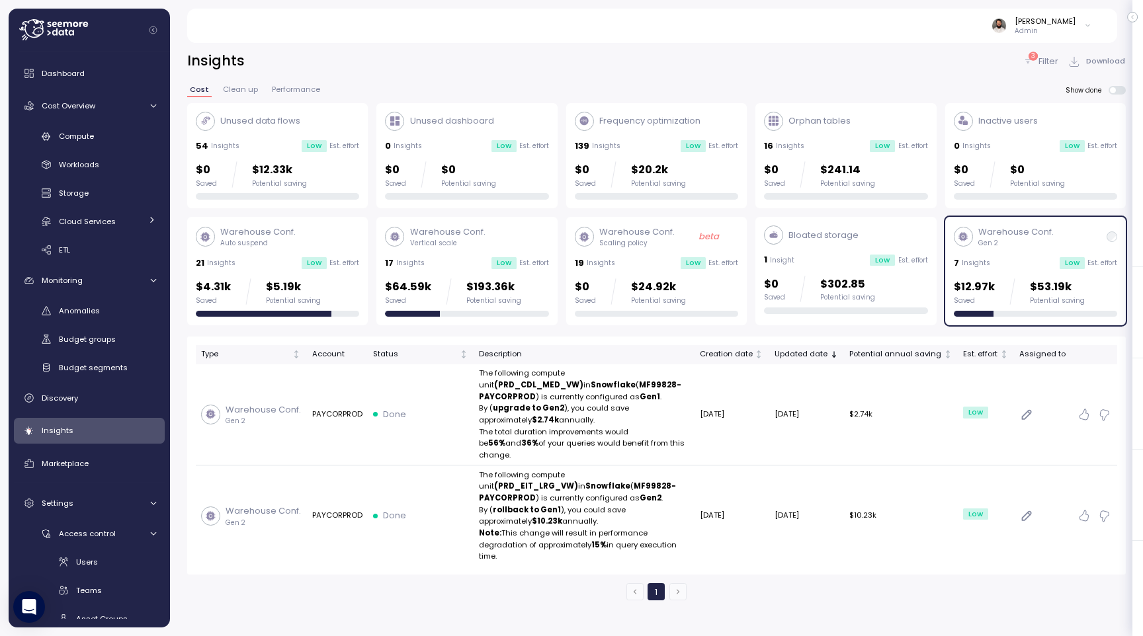
click at [1028, 245] on p "Gen 2" at bounding box center [1015, 243] width 75 height 9
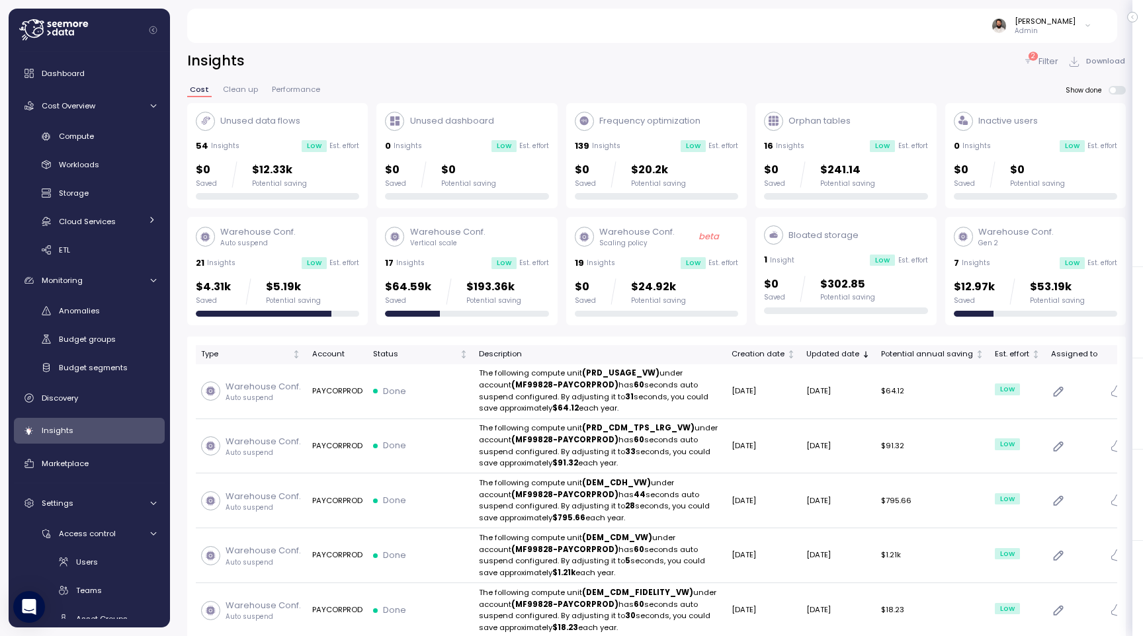
click at [1012, 269] on div "7 Insights Low Est. effort" at bounding box center [1035, 263] width 163 height 13
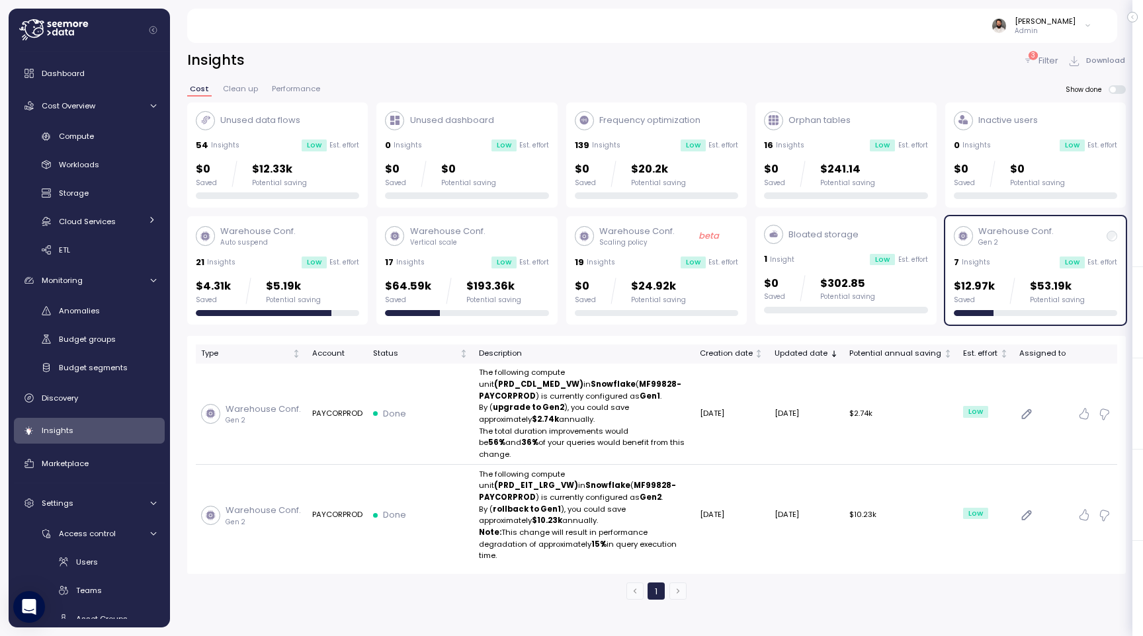
scroll to position [3, 0]
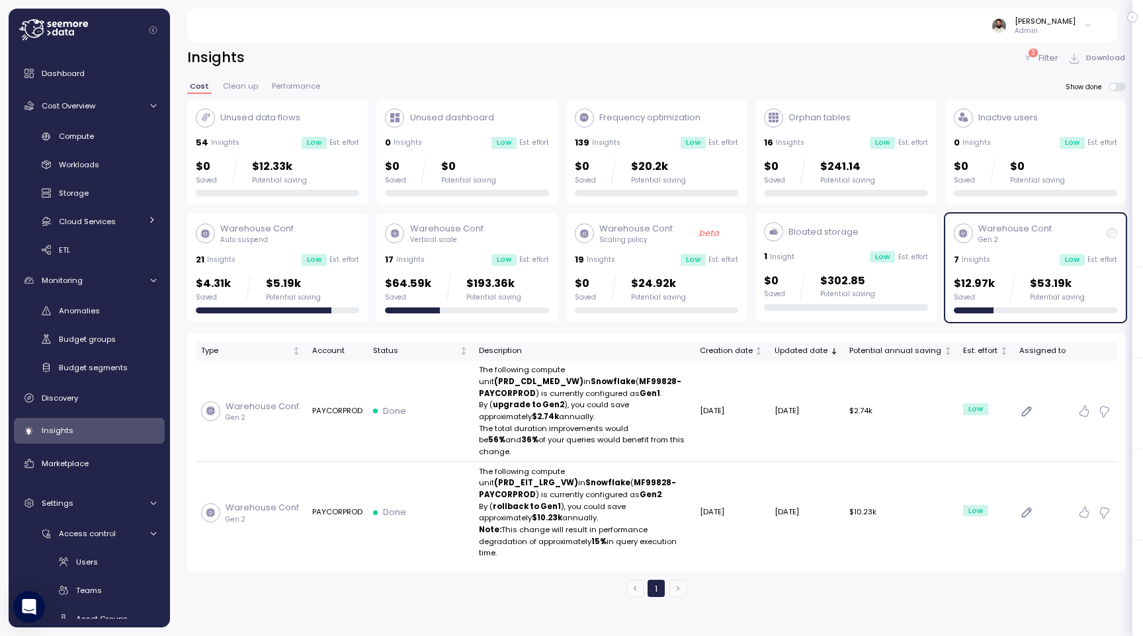
click at [294, 149] on div "54 Insights Low Est. effort" at bounding box center [277, 142] width 163 height 13
click at [999, 255] on div "7 Insights Low Est. effort" at bounding box center [1035, 259] width 163 height 13
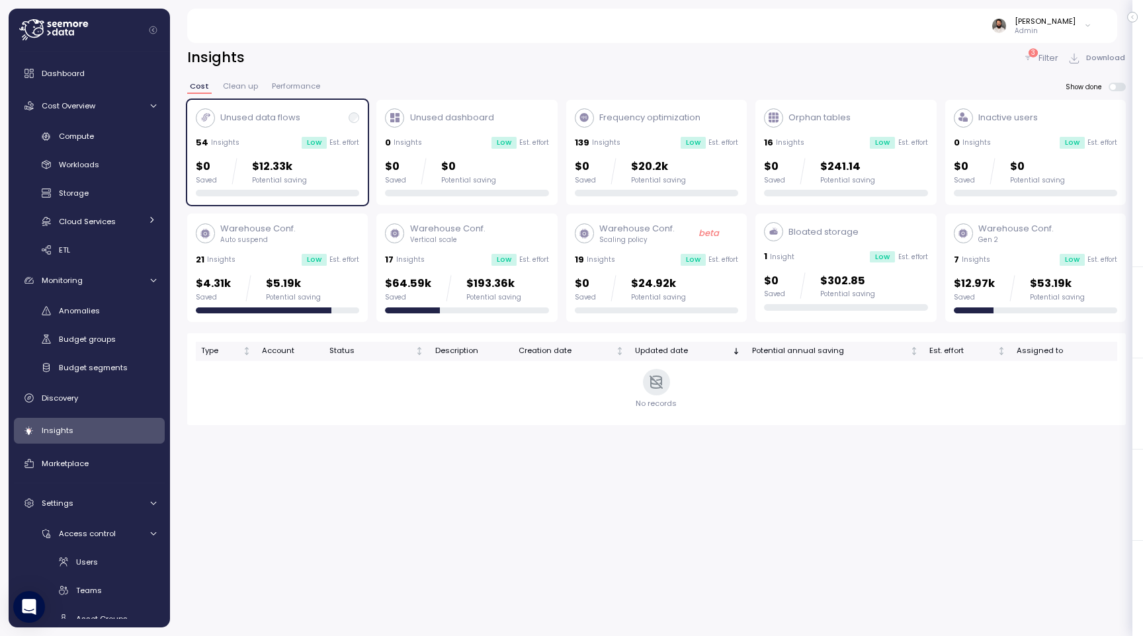
click at [1043, 59] on p "Filter" at bounding box center [1049, 58] width 20 height 13
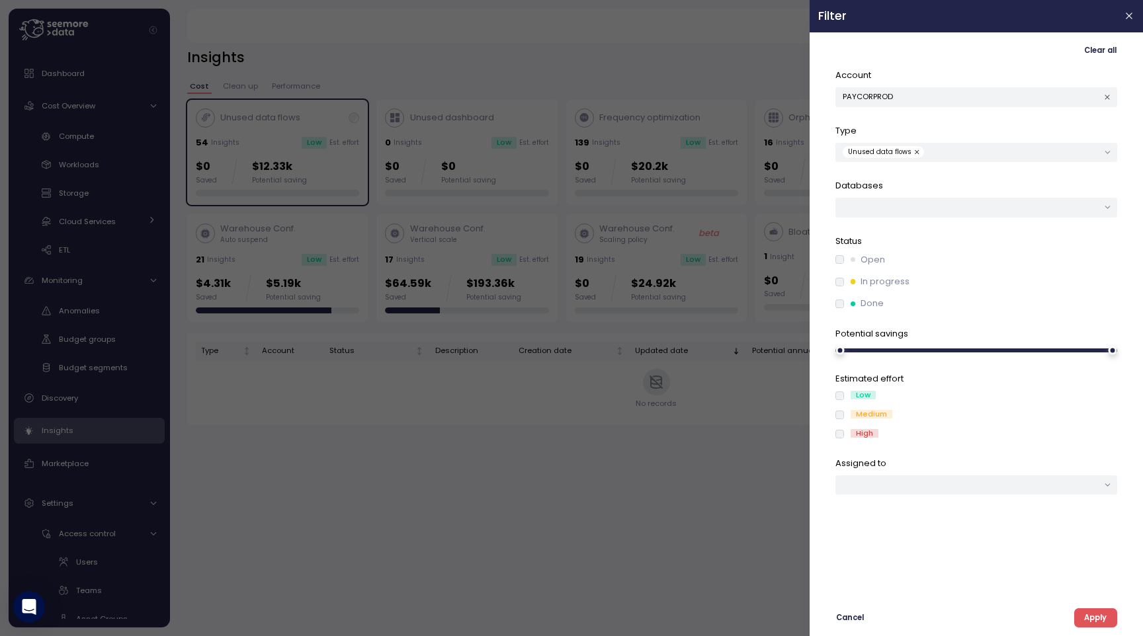
click at [1082, 614] on button "Apply" at bounding box center [1095, 618] width 43 height 19
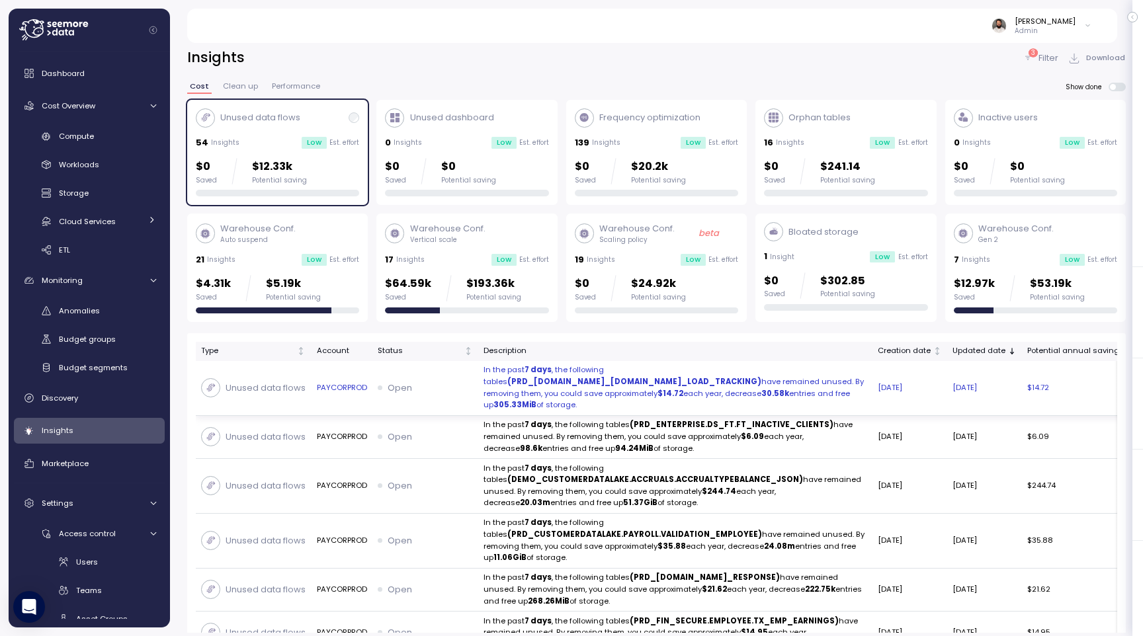
click at [494, 392] on p "In the past 7 days , the following tables (PRD_DATACLEARINGHOUSE.GL_EXTRACTS.ST…" at bounding box center [676, 388] width 384 height 47
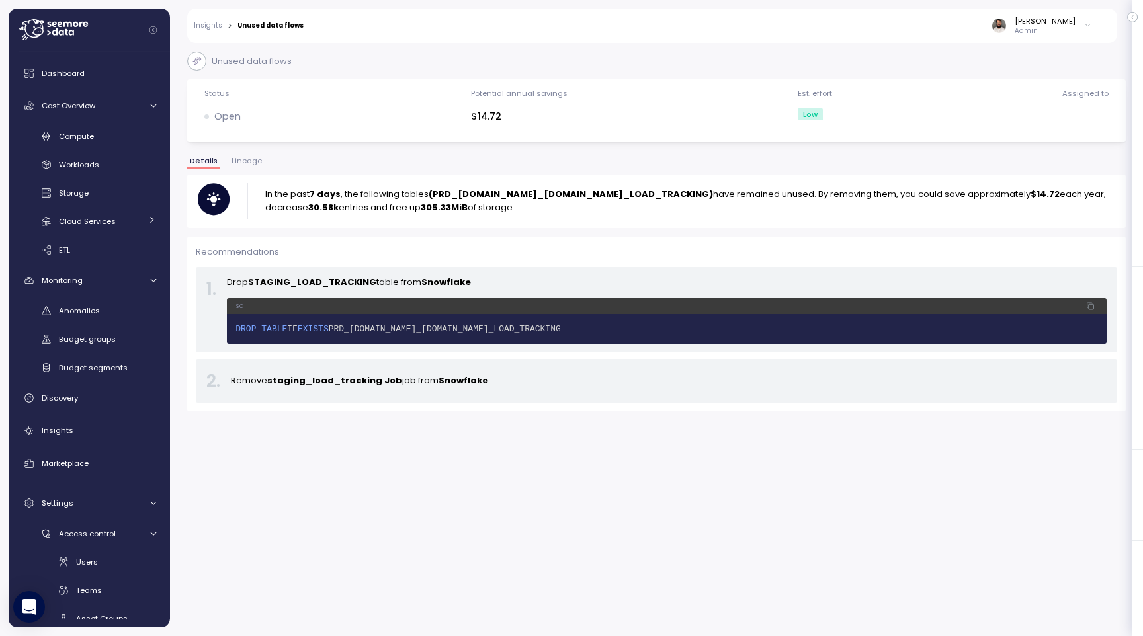
click at [245, 164] on span "Lineage" at bounding box center [247, 160] width 30 height 7
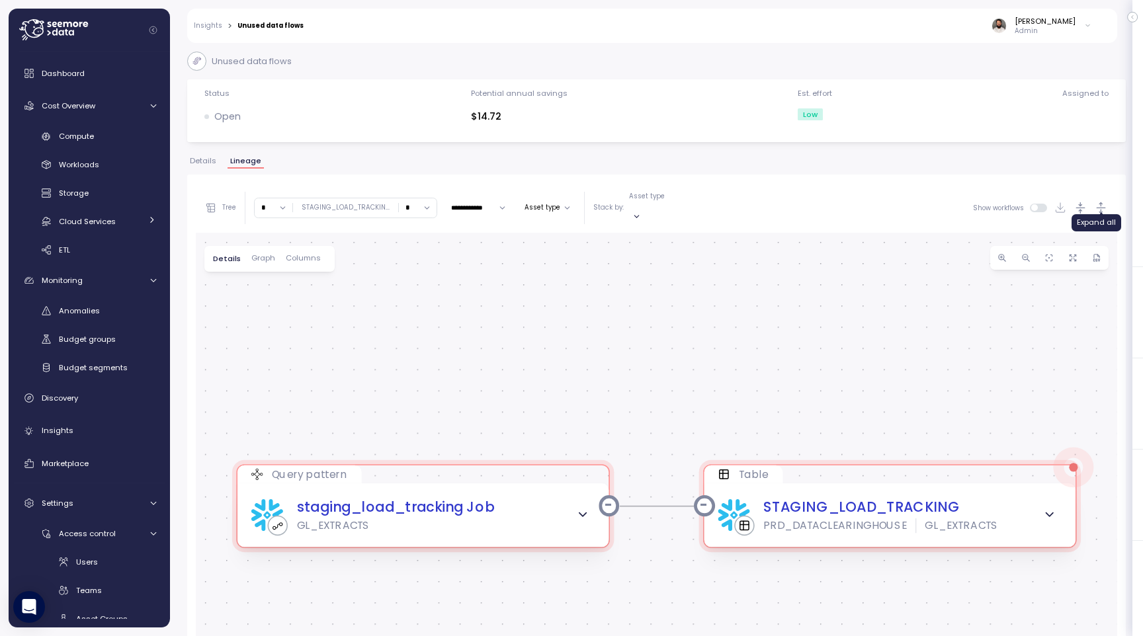
click at [1100, 201] on icon "button" at bounding box center [1101, 208] width 14 height 14
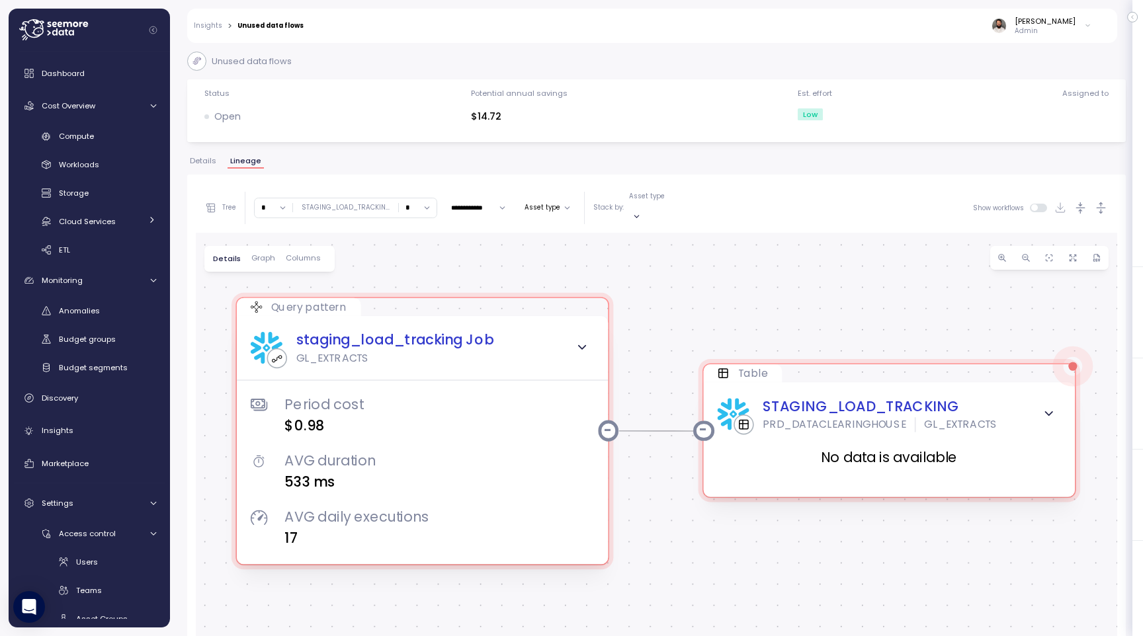
drag, startPoint x: 845, startPoint y: 366, endPoint x: 845, endPoint y: 195, distance: 170.7
click at [845, 195] on div "**********" at bounding box center [657, 475] width 922 height 585
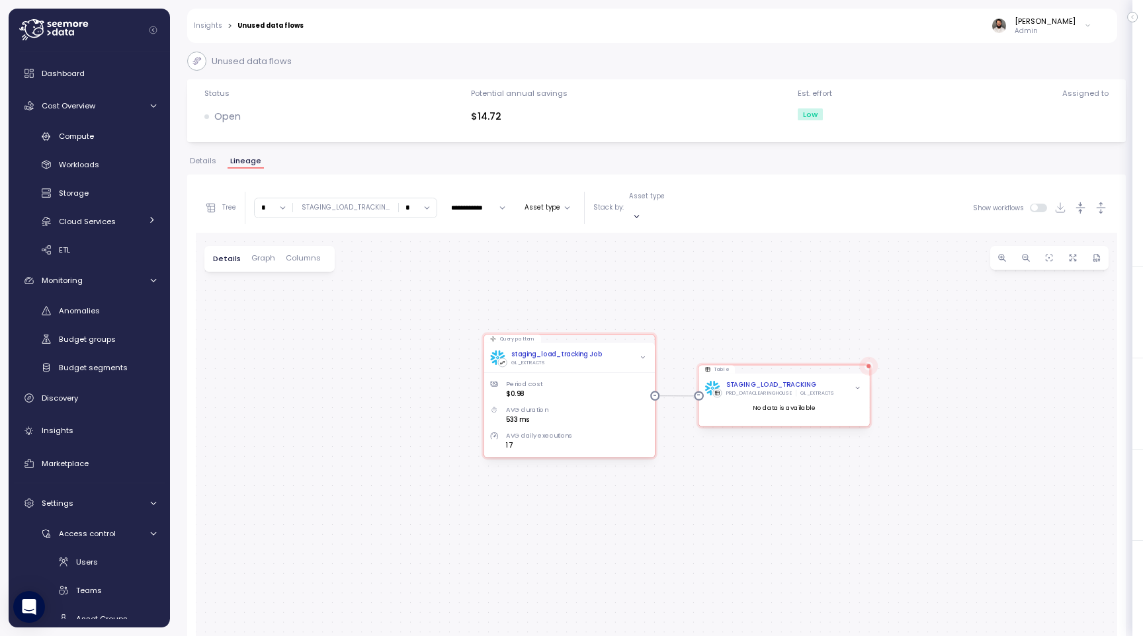
click at [215, 26] on link "Insights" at bounding box center [208, 25] width 28 height 7
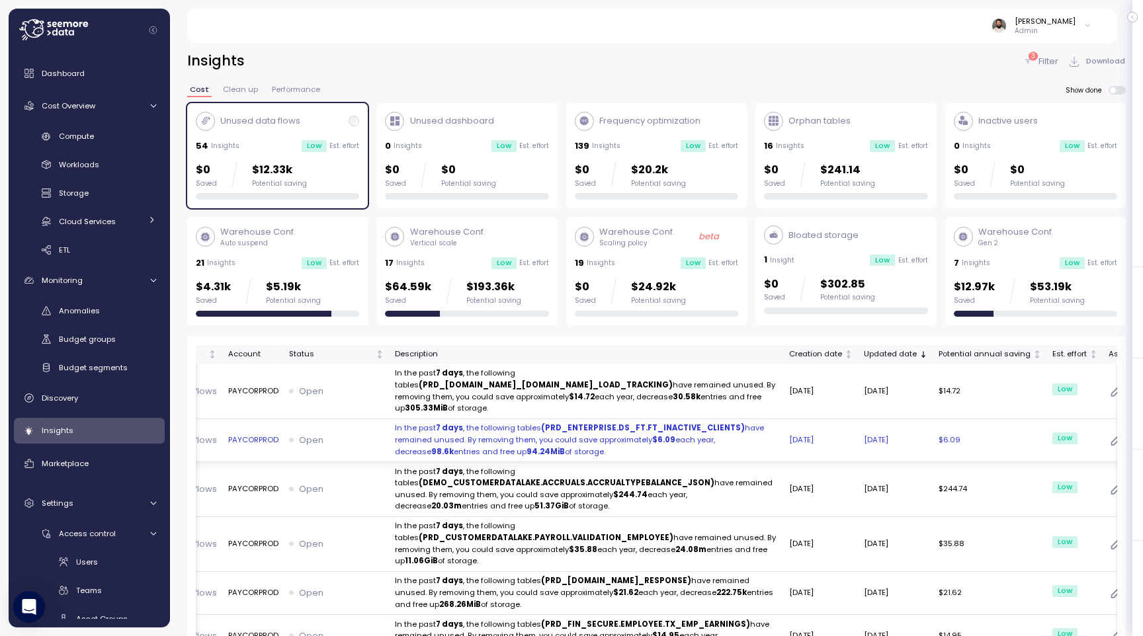
scroll to position [0, 112]
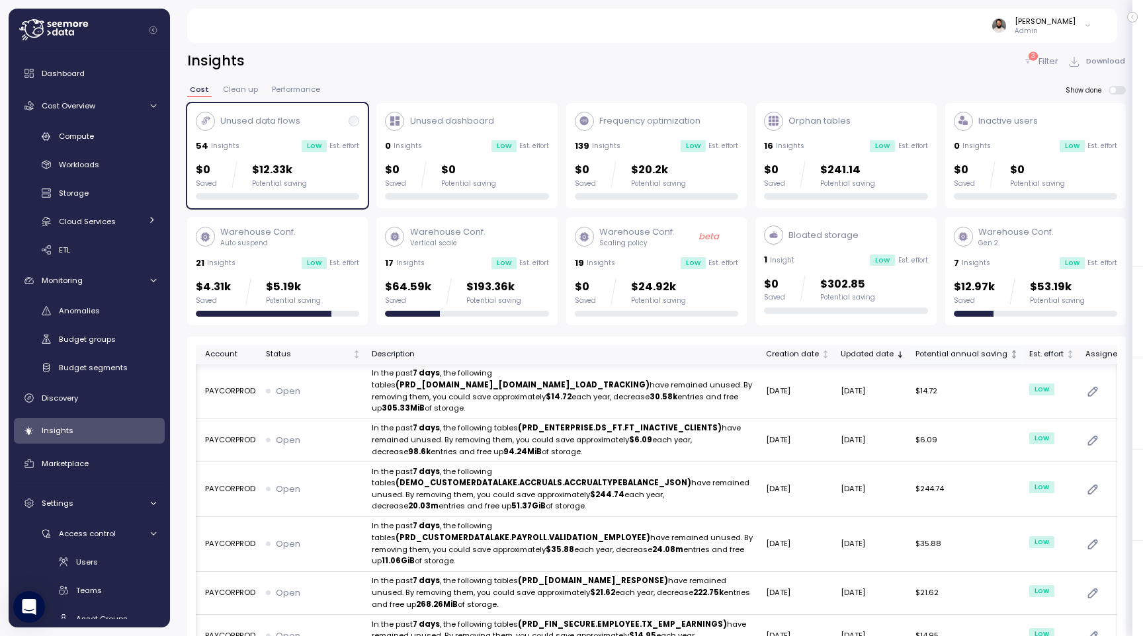
click at [935, 363] on th "Potential annual saving" at bounding box center [967, 354] width 114 height 19
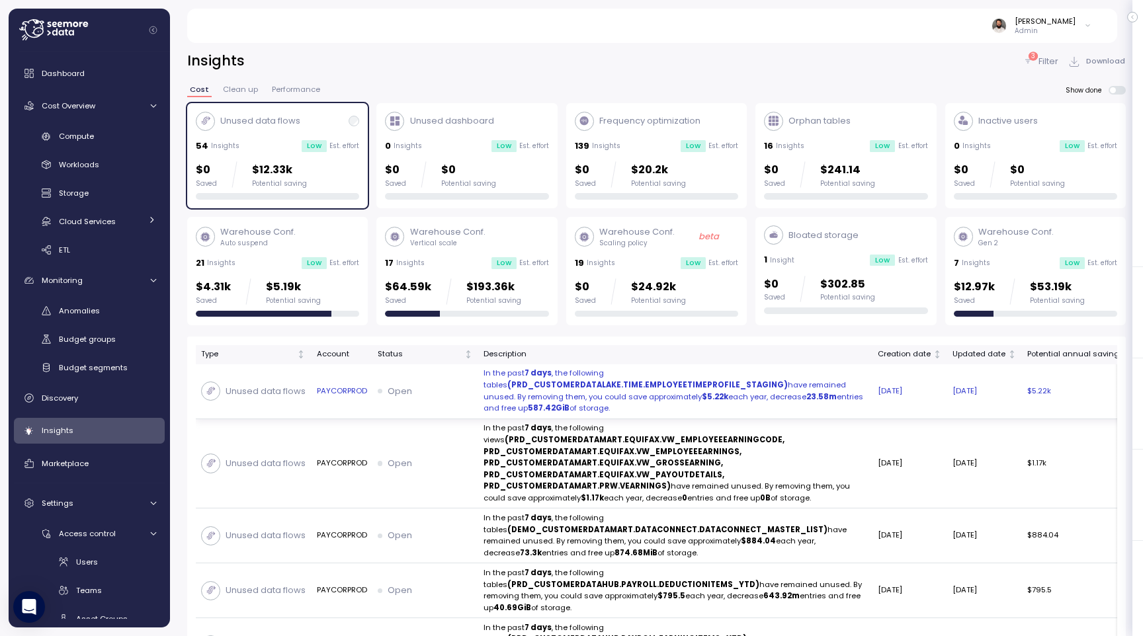
click at [769, 404] on p "In the past 7 days , the following tables (PRD_CUSTOMERDATALAKE.TIME.EMPLOYEETI…" at bounding box center [676, 391] width 384 height 47
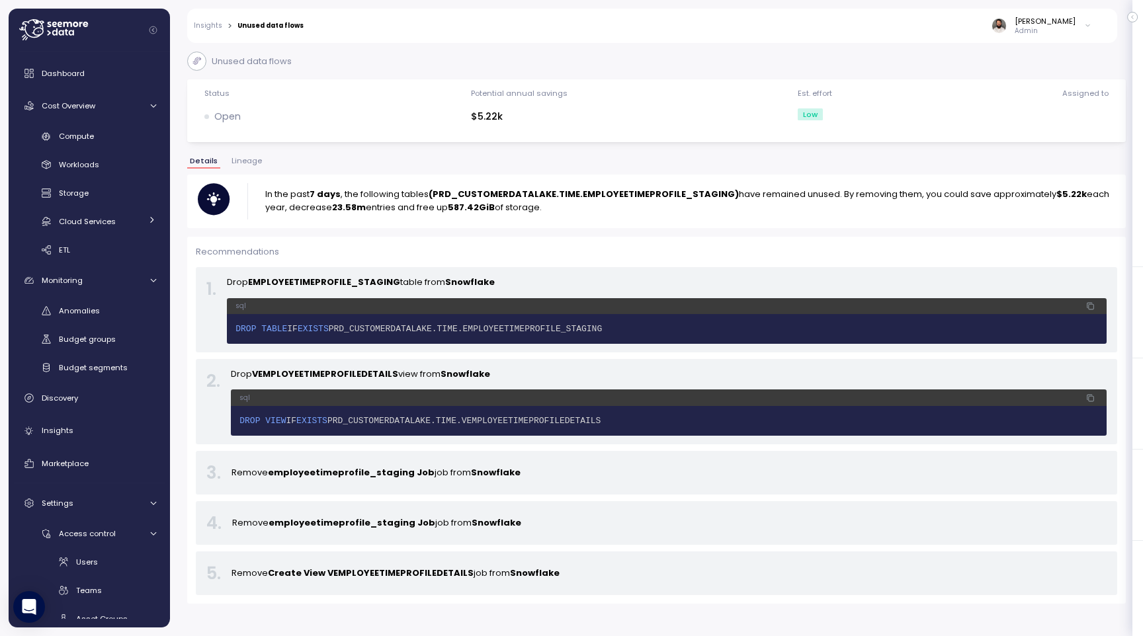
click at [245, 163] on span "Lineage" at bounding box center [247, 160] width 30 height 7
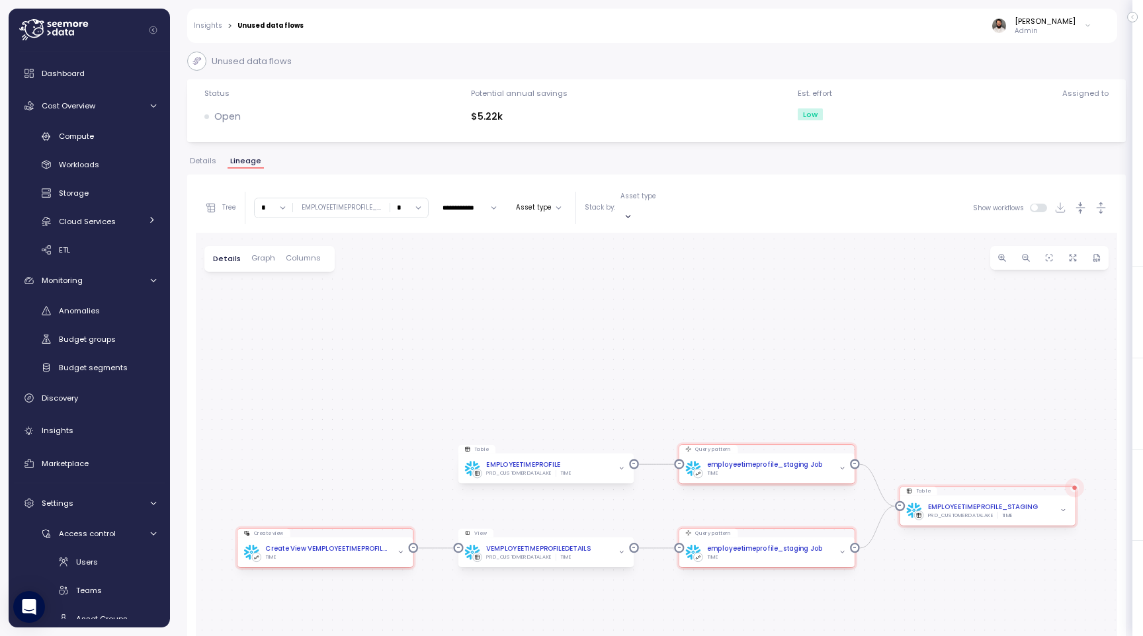
click at [1102, 201] on icon "button" at bounding box center [1101, 208] width 14 height 14
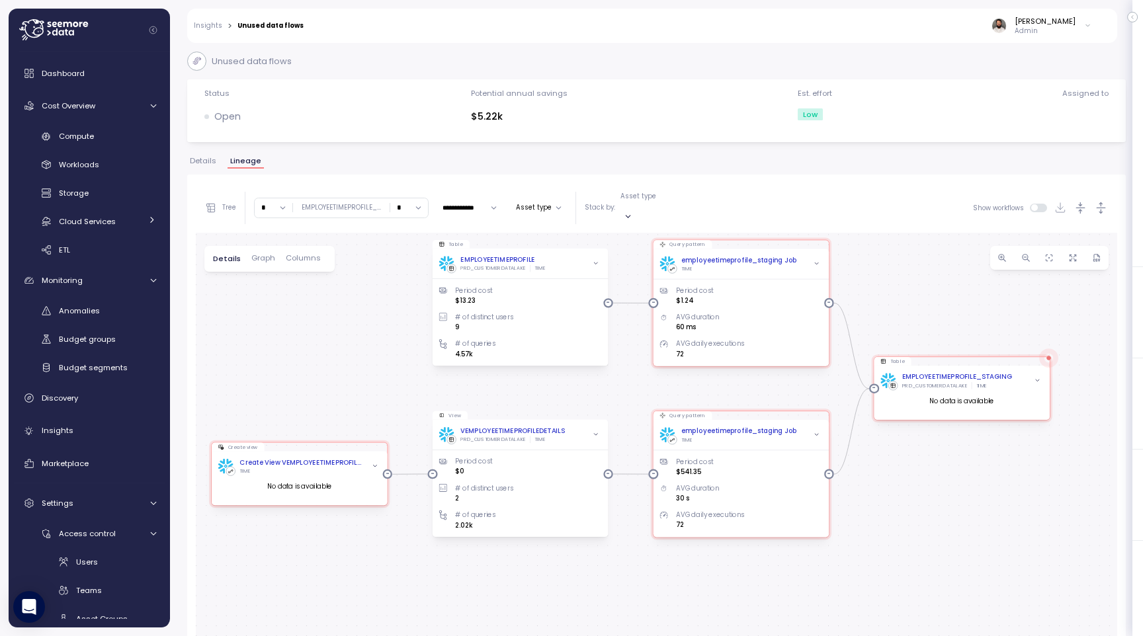
drag, startPoint x: 924, startPoint y: 416, endPoint x: 897, endPoint y: 212, distance: 205.5
click at [897, 212] on div "**********" at bounding box center [657, 475] width 922 height 585
click at [810, 431] on div at bounding box center [815, 436] width 11 height 11
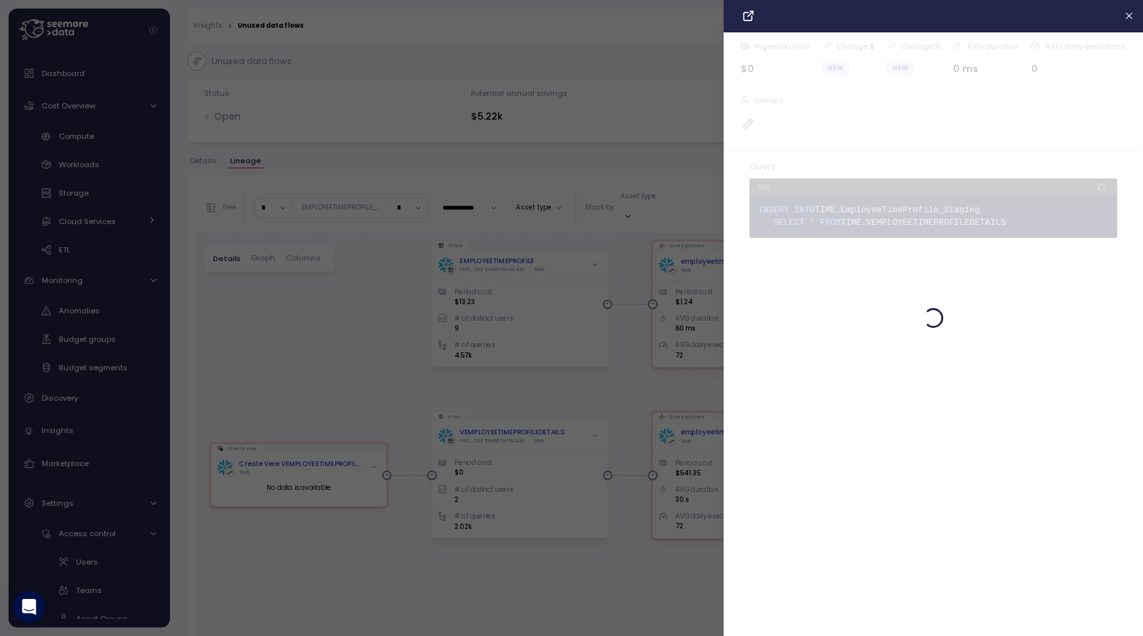
click at [658, 374] on div at bounding box center [571, 318] width 1143 height 636
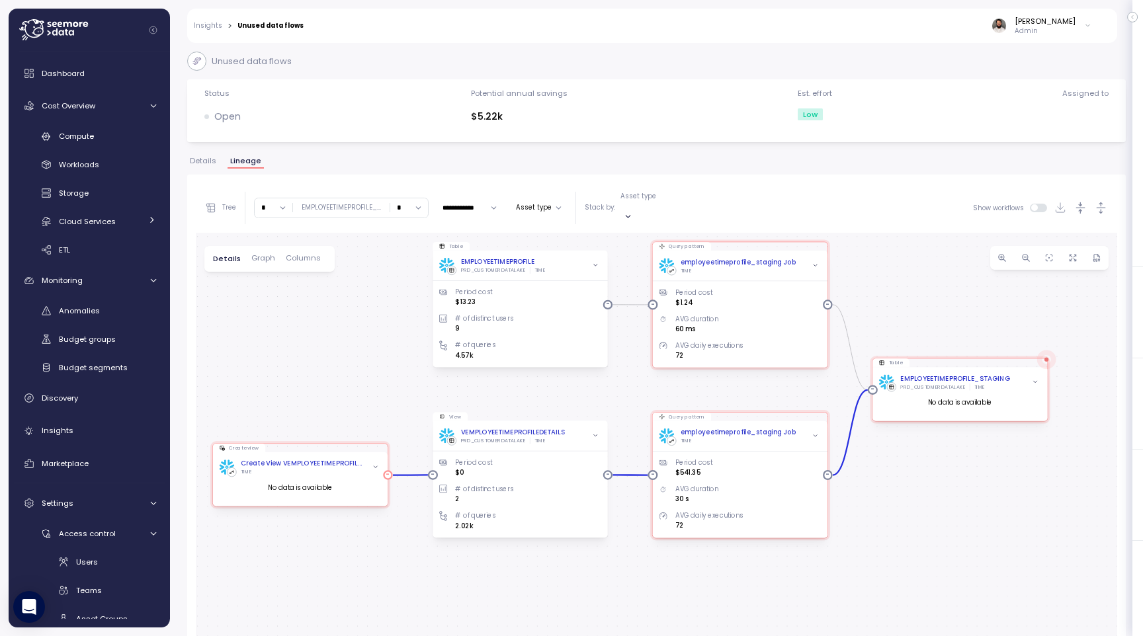
click at [377, 464] on icon "button" at bounding box center [375, 467] width 7 height 7
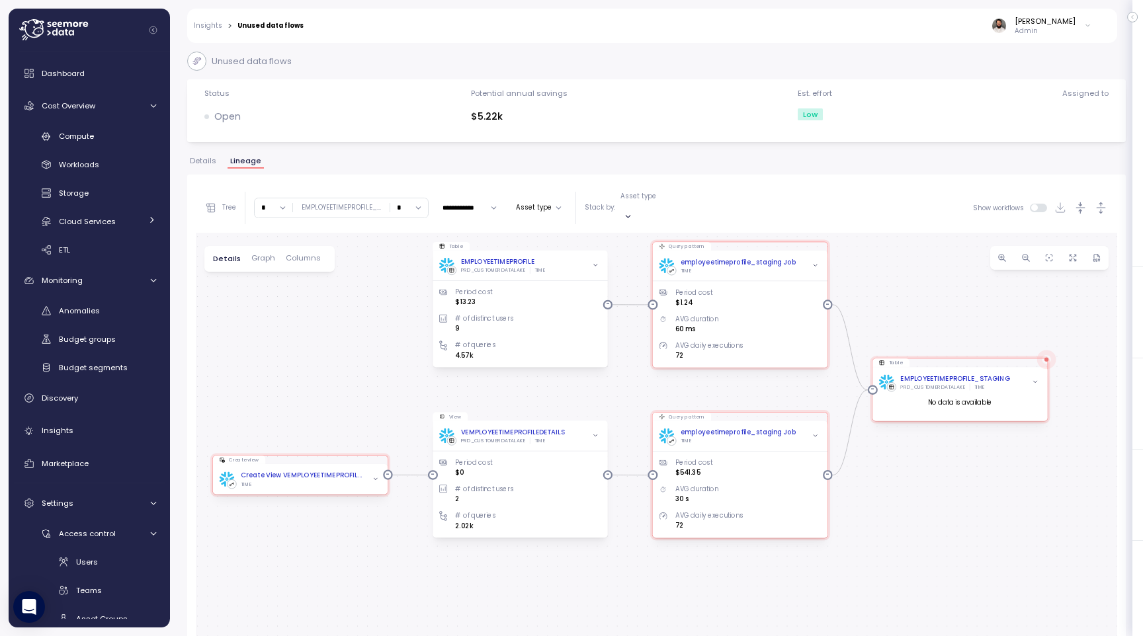
click at [215, 28] on link "Insights" at bounding box center [208, 25] width 28 height 7
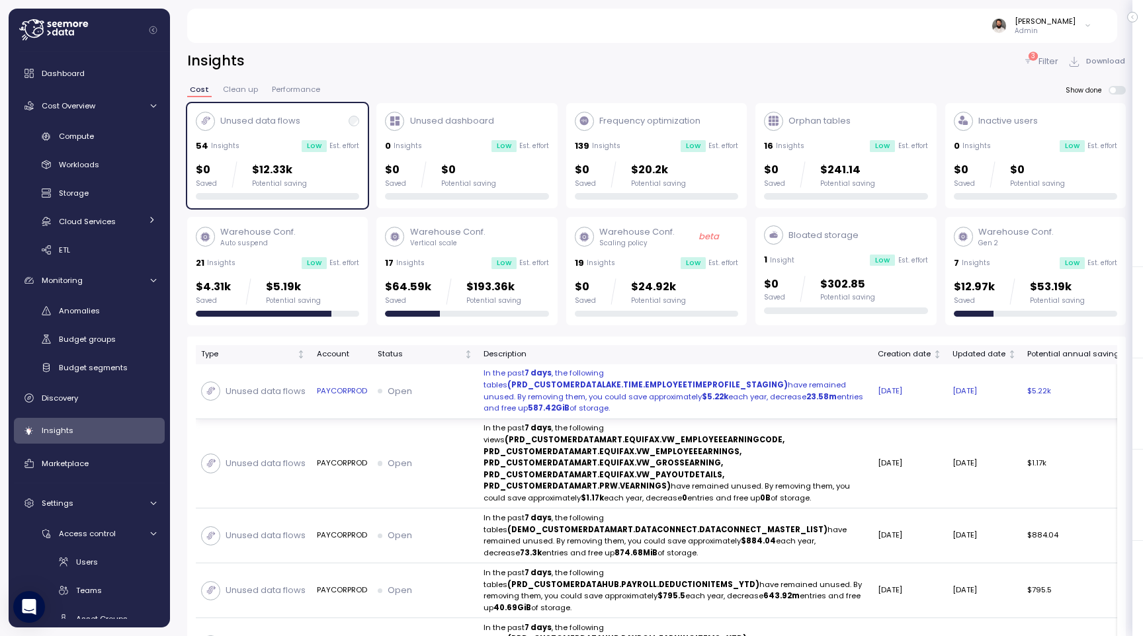
click at [449, 383] on td "Open" at bounding box center [425, 392] width 106 height 55
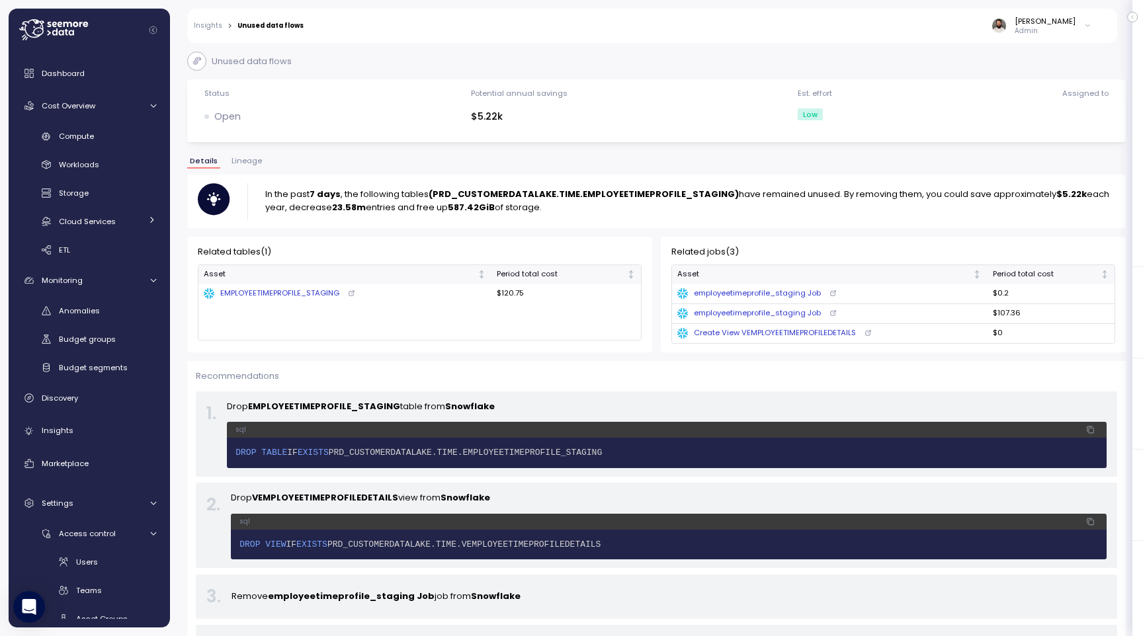
click at [243, 161] on span "Lineage" at bounding box center [247, 160] width 30 height 7
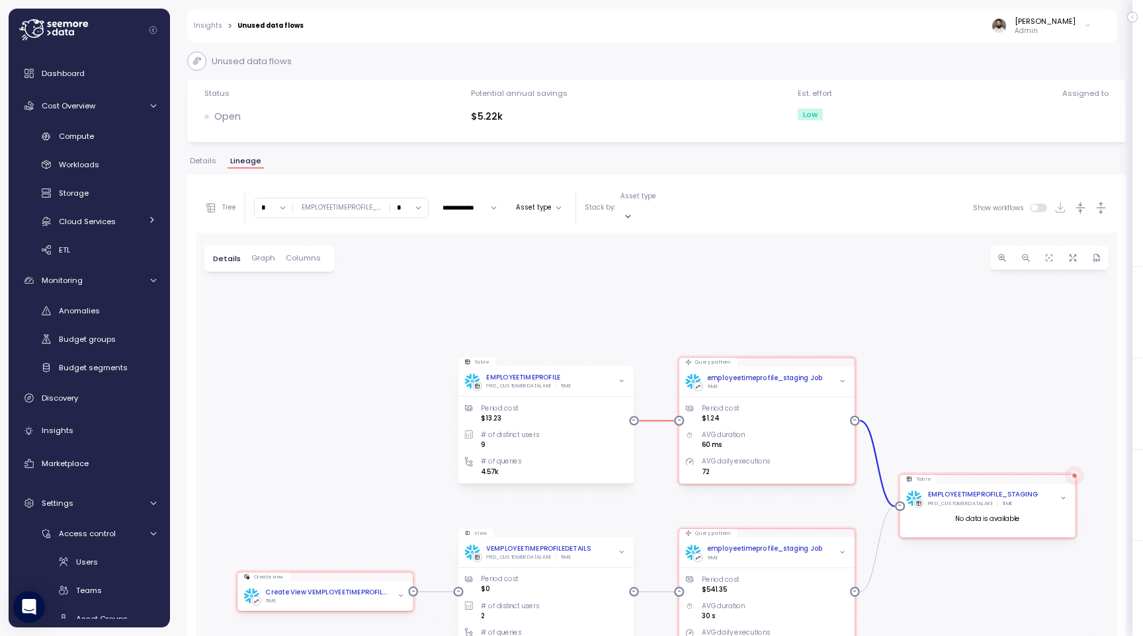
drag, startPoint x: 845, startPoint y: 391, endPoint x: 844, endPoint y: 316, distance: 75.4
click at [845, 316] on div "Query pattern employeetimeprofile_staging Job TIME Period cost $1.24 AVG durati…" at bounding box center [657, 500] width 922 height 535
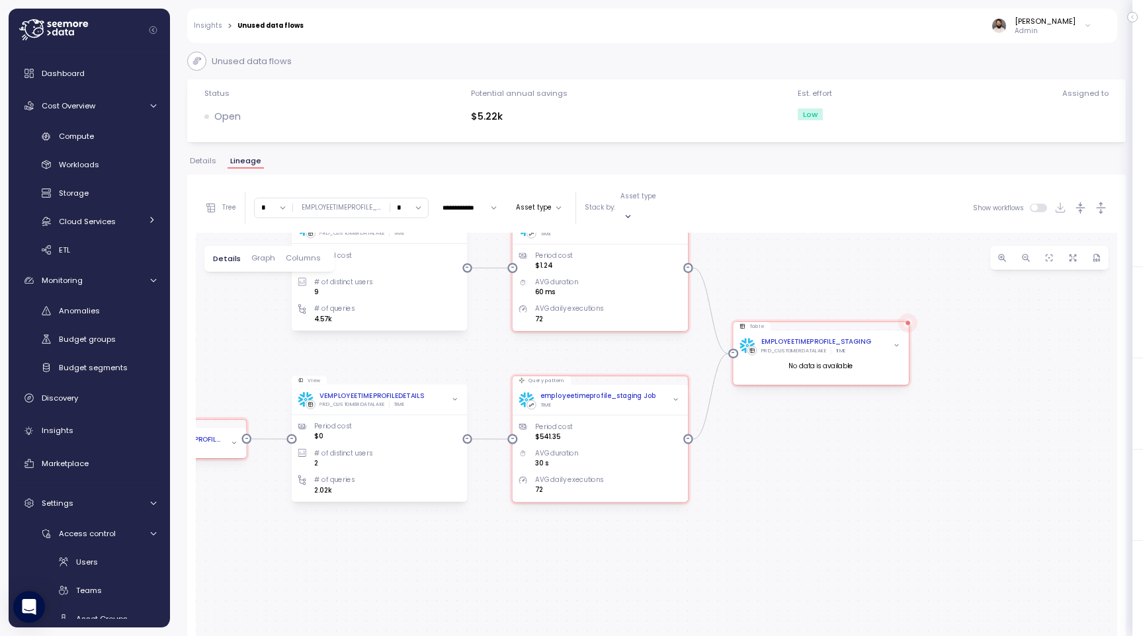
drag, startPoint x: 900, startPoint y: 377, endPoint x: 732, endPoint y: 224, distance: 227.6
click at [732, 233] on div "Query pattern employeetimeprofile_staging Job TIME Period cost $1.24 AVG durati…" at bounding box center [657, 500] width 922 height 535
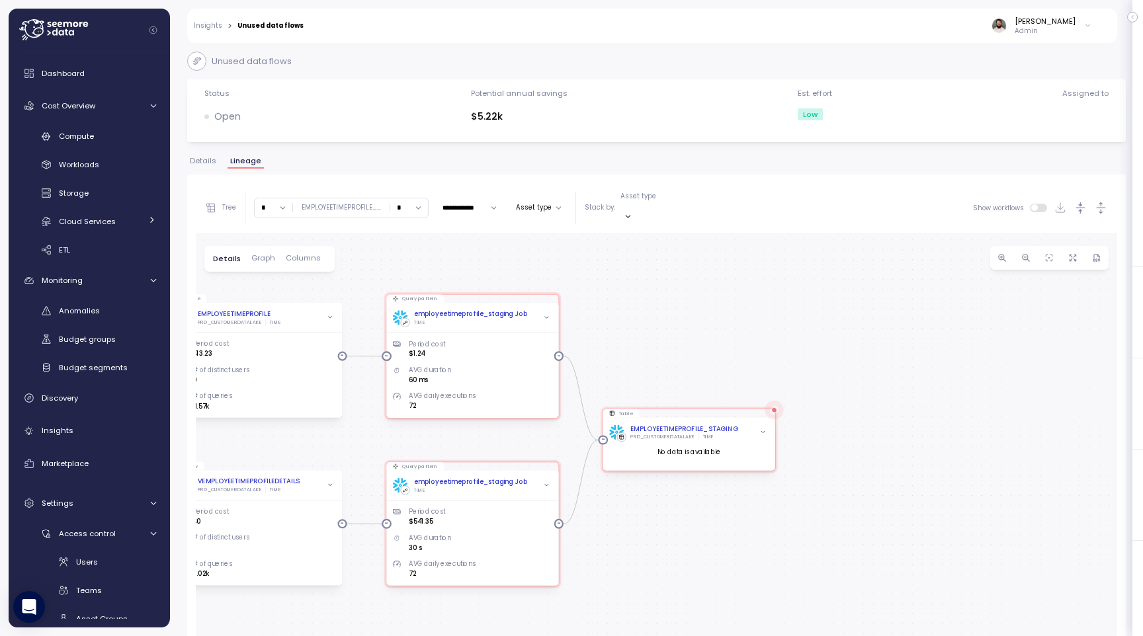
drag, startPoint x: 638, startPoint y: 337, endPoint x: 499, endPoint y: 407, distance: 156.2
click at [499, 407] on div "Query pattern employeetimeprofile_staging Job TIME Period cost $1.24 AVG durati…" at bounding box center [657, 500] width 922 height 535
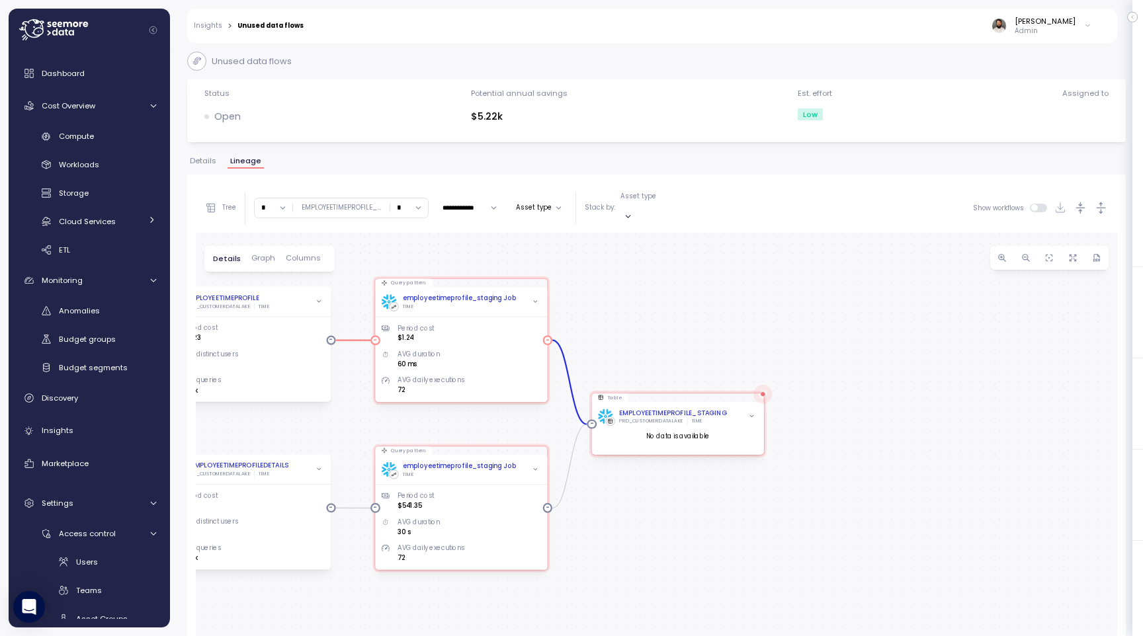
click at [509, 310] on div "Period cost $1.24 AVG duration 60 ms AVG daily executions 72" at bounding box center [461, 352] width 159 height 85
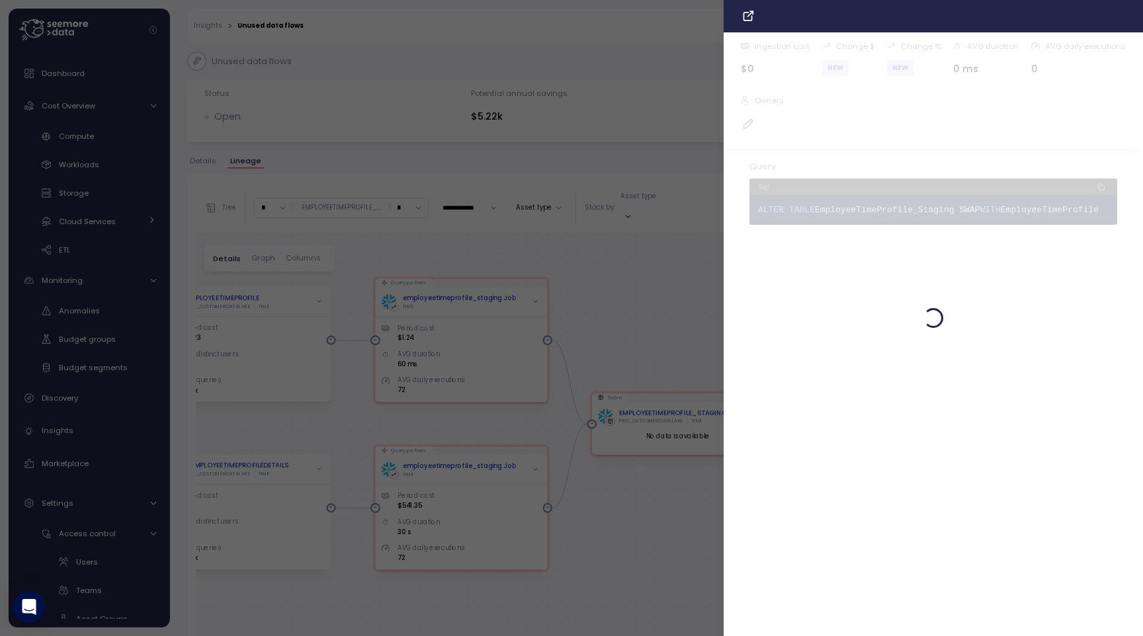
click at [1129, 19] on icon "button" at bounding box center [1130, 16] width 11 height 11
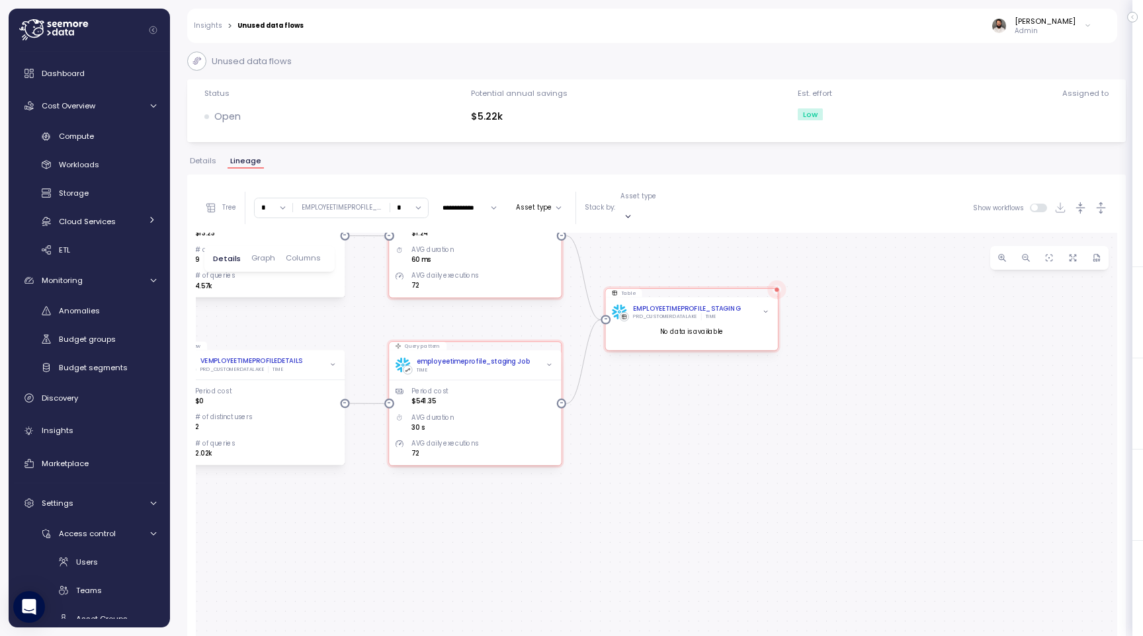
drag, startPoint x: 792, startPoint y: 322, endPoint x: 820, endPoint y: 167, distance: 156.7
click at [820, 167] on div "**********" at bounding box center [656, 466] width 939 height 619
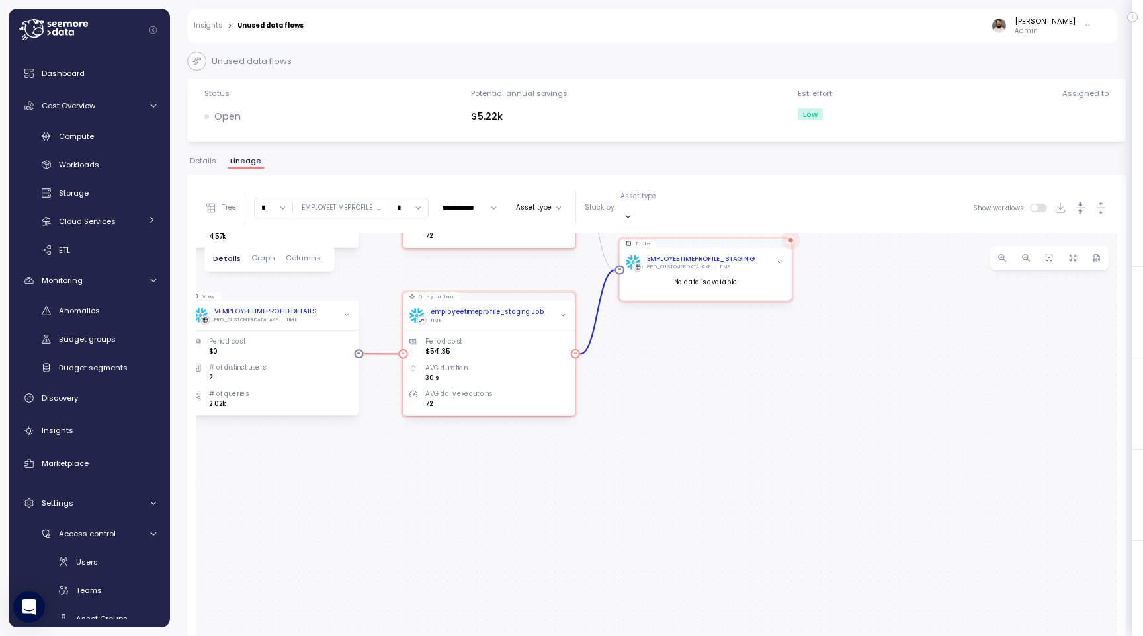
click at [550, 324] on div "Period cost $541.35 AVG duration 30 s AVG daily executions 72" at bounding box center [489, 366] width 159 height 85
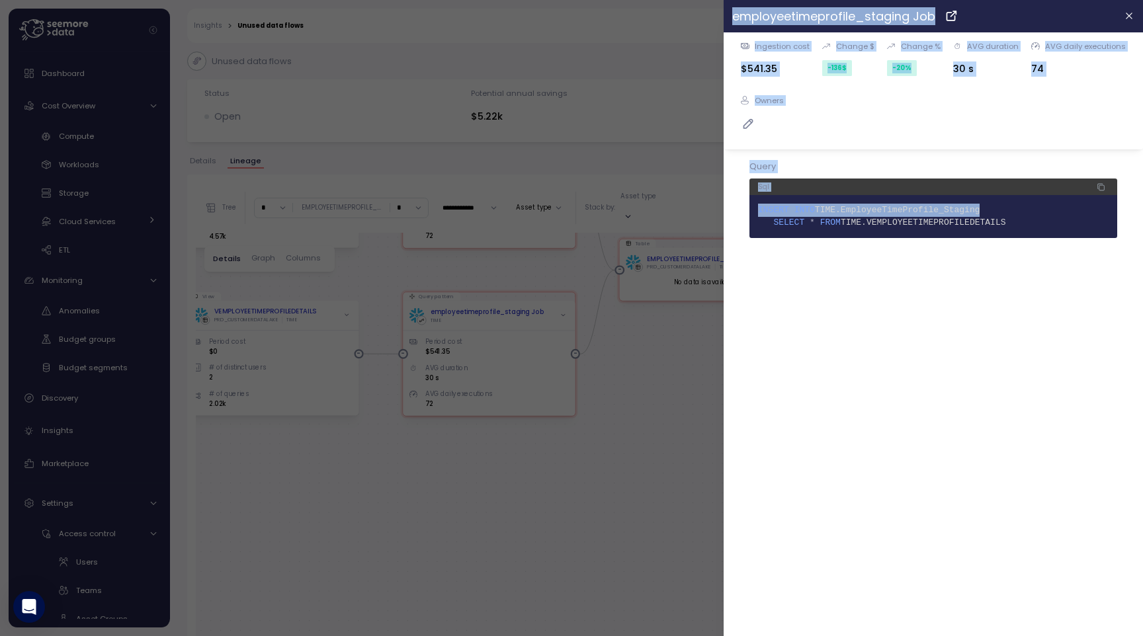
drag, startPoint x: 657, startPoint y: 335, endPoint x: 751, endPoint y: 438, distance: 139.1
click at [751, 183] on div "employeetimeprofile_staging Job Ingestion cost $541.35 Change $ -136 $ Change %…" at bounding box center [657, 183] width 922 height 0
click at [685, 388] on div at bounding box center [571, 318] width 1143 height 636
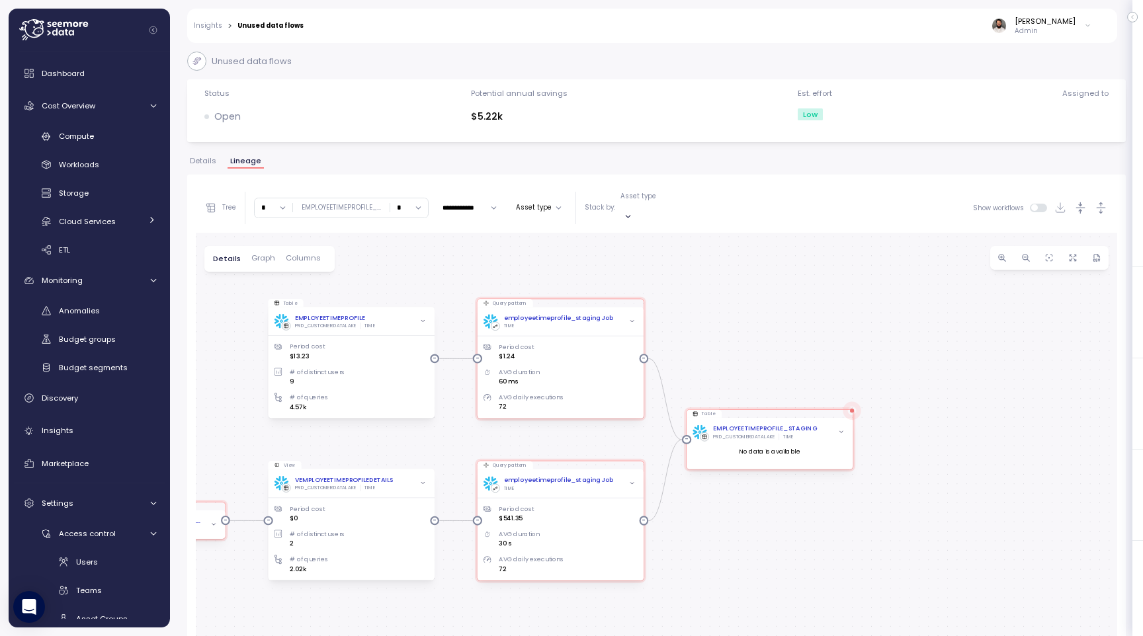
drag, startPoint x: 677, startPoint y: 367, endPoint x: 742, endPoint y: 532, distance: 177.6
click at [742, 532] on div "Query pattern employeetimeprofile_staging Job TIME Period cost $1.24 AVG durati…" at bounding box center [657, 500] width 922 height 535
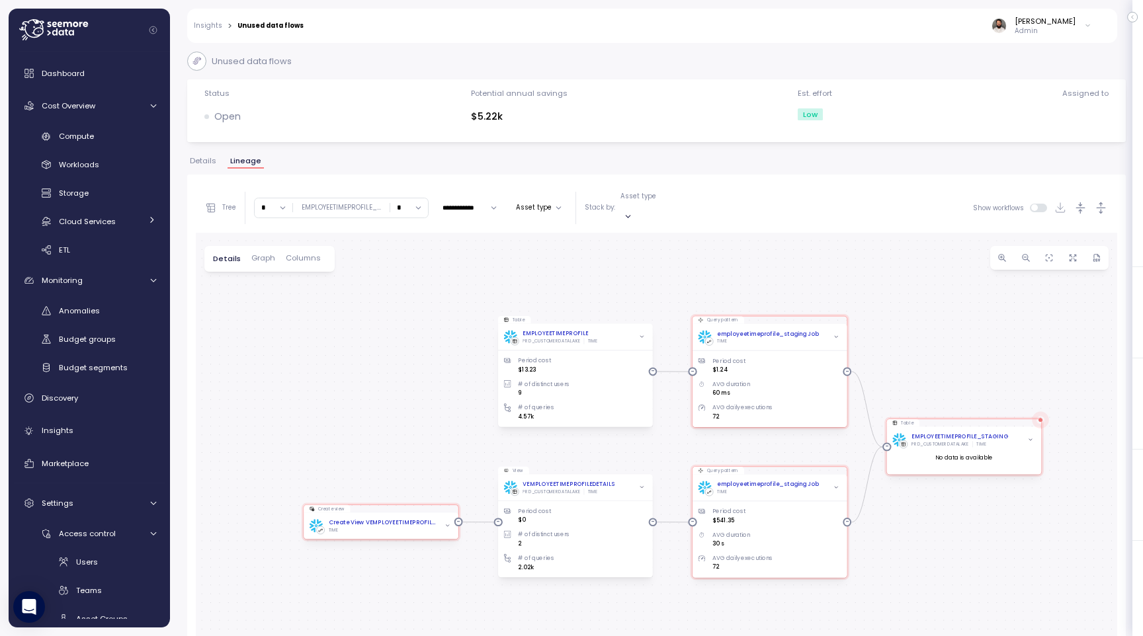
drag, startPoint x: 445, startPoint y: 447, endPoint x: 666, endPoint y: 441, distance: 221.0
click at [666, 441] on div "Query pattern employeetimeprofile_staging Job TIME Period cost $1.24 AVG durati…" at bounding box center [657, 500] width 922 height 535
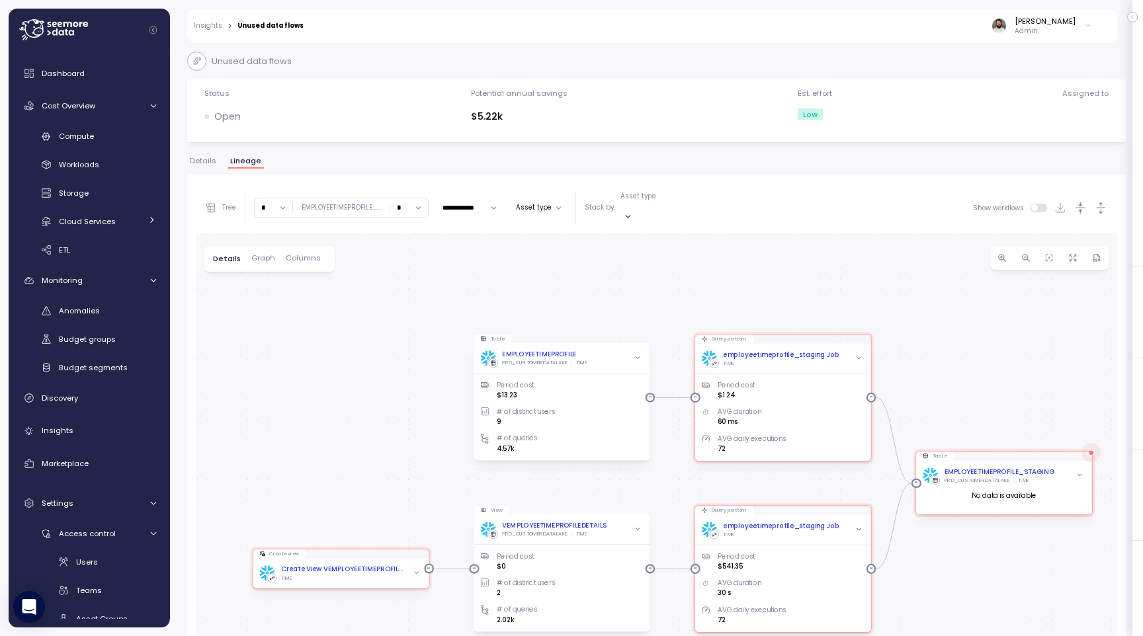
drag, startPoint x: 560, startPoint y: 439, endPoint x: 488, endPoint y: 521, distance: 109.7
click at [488, 521] on div "Query pattern employeetimeprofile_staging Job TIME Period cost $1.24 AVG durati…" at bounding box center [657, 500] width 922 height 535
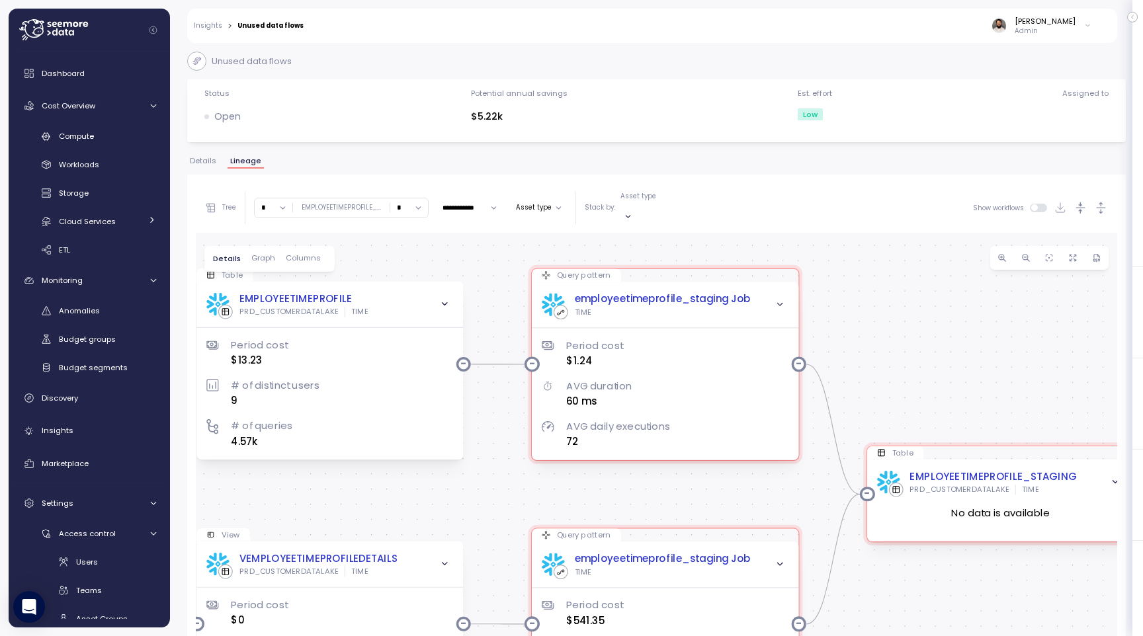
drag, startPoint x: 1057, startPoint y: 367, endPoint x: 879, endPoint y: 320, distance: 184.1
click at [879, 320] on div "Query pattern employeetimeprofile_staging Job TIME Period cost $1.24 AVG durati…" at bounding box center [657, 500] width 922 height 535
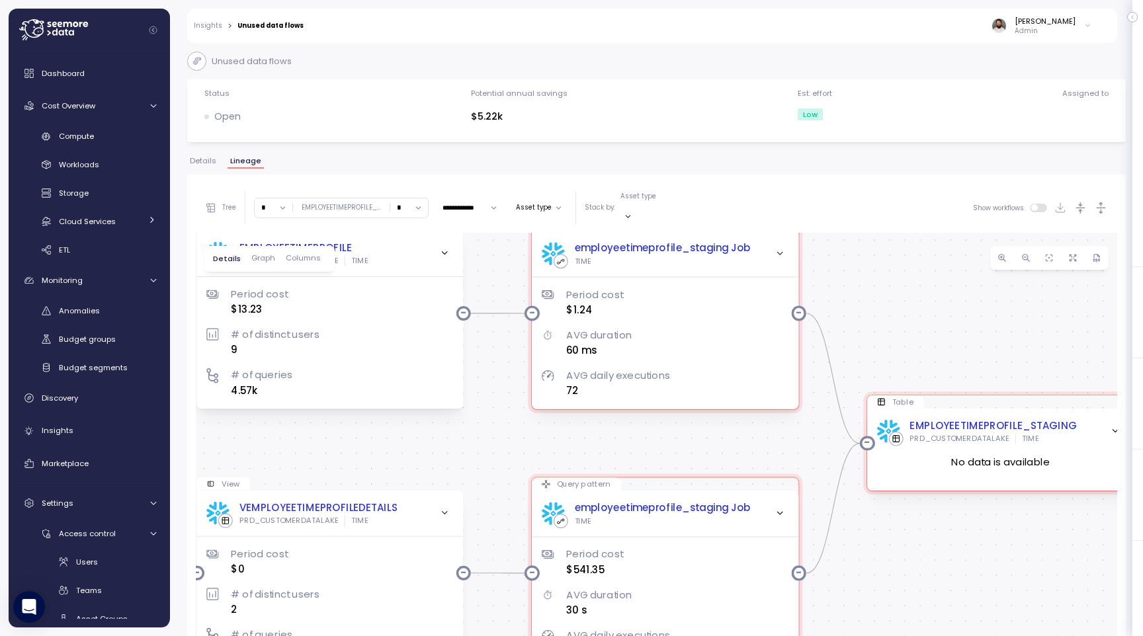
drag, startPoint x: 721, startPoint y: 476, endPoint x: 721, endPoint y: 339, distance: 136.3
click at [721, 339] on div "Query pattern employeetimeprofile_staging Job TIME Period cost $1.24 AVG durati…" at bounding box center [657, 500] width 922 height 535
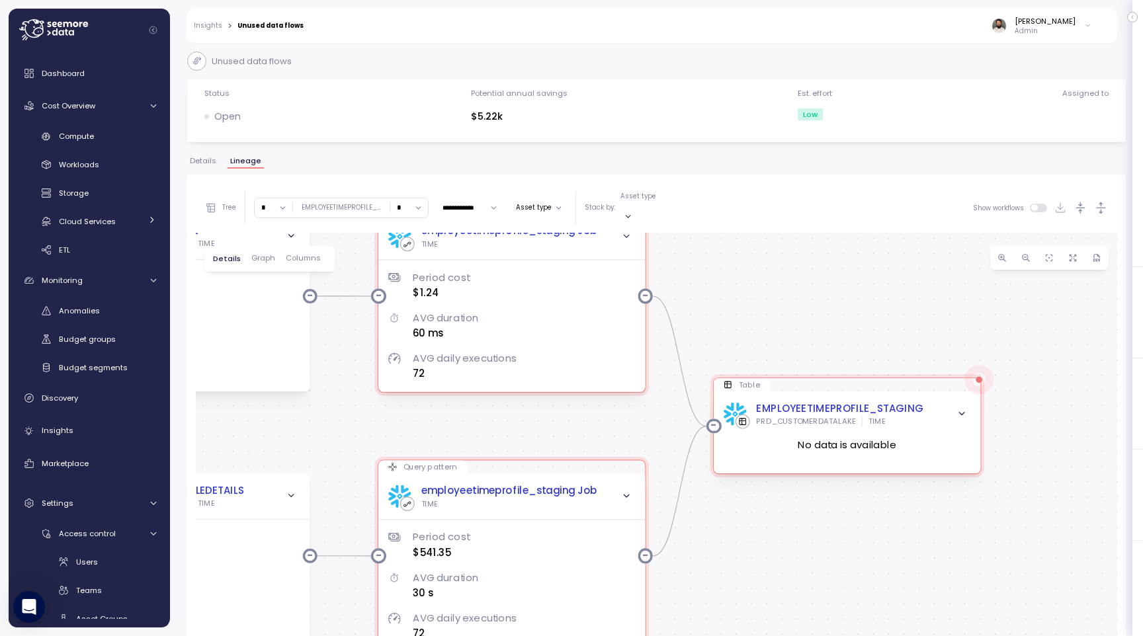
drag, startPoint x: 945, startPoint y: 421, endPoint x: 791, endPoint y: 496, distance: 171.3
click at [791, 496] on div "Query pattern employeetimeprofile_staging Job TIME Period cost $1.24 AVG durati…" at bounding box center [657, 500] width 922 height 535
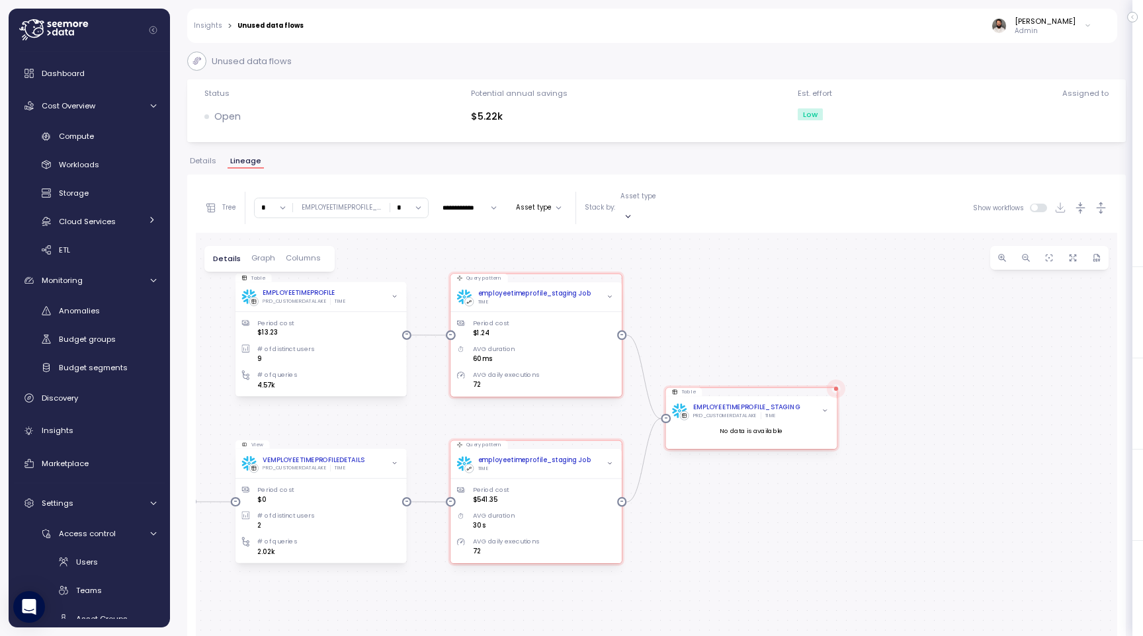
drag, startPoint x: 828, startPoint y: 318, endPoint x: 739, endPoint y: 312, distance: 88.8
click at [739, 312] on div "Query pattern employeetimeprofile_staging Job TIME Period cost $1.24 AVG durati…" at bounding box center [657, 500] width 922 height 535
click at [210, 160] on span "Details" at bounding box center [203, 160] width 26 height 7
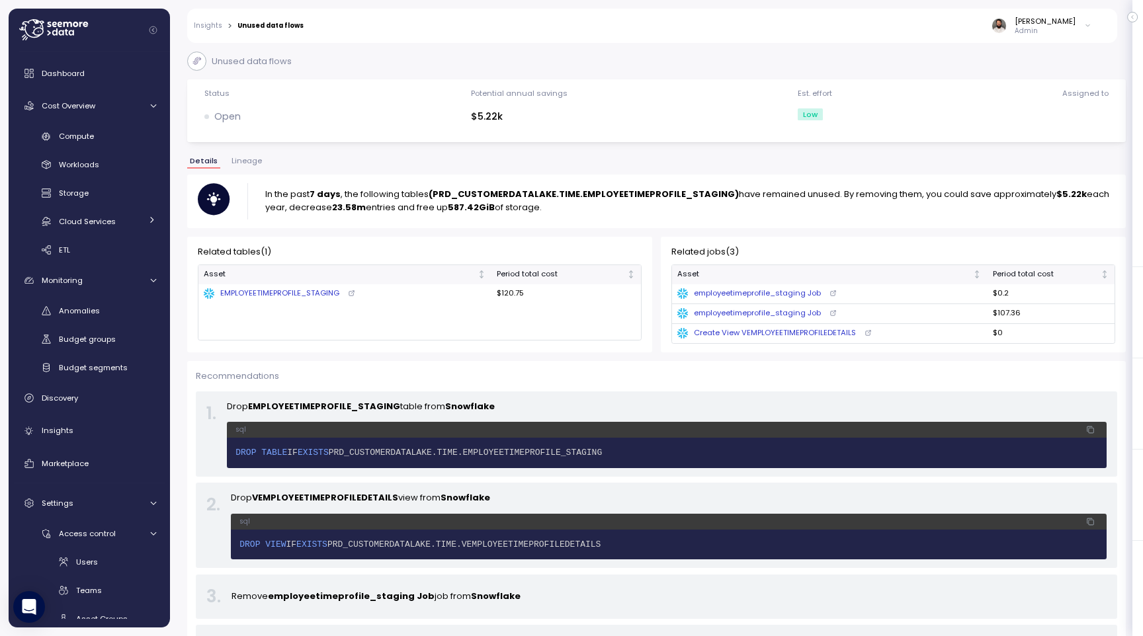
click at [213, 26] on link "Insights" at bounding box center [208, 25] width 28 height 7
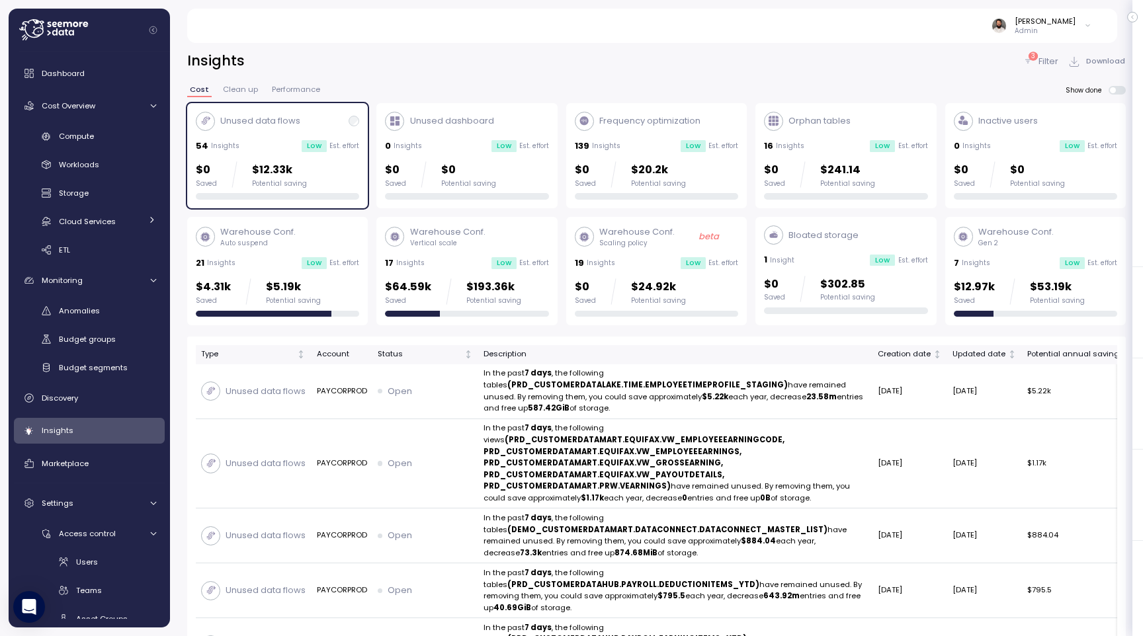
click at [845, 152] on div "16 Insights Low Est. effort" at bounding box center [845, 146] width 163 height 13
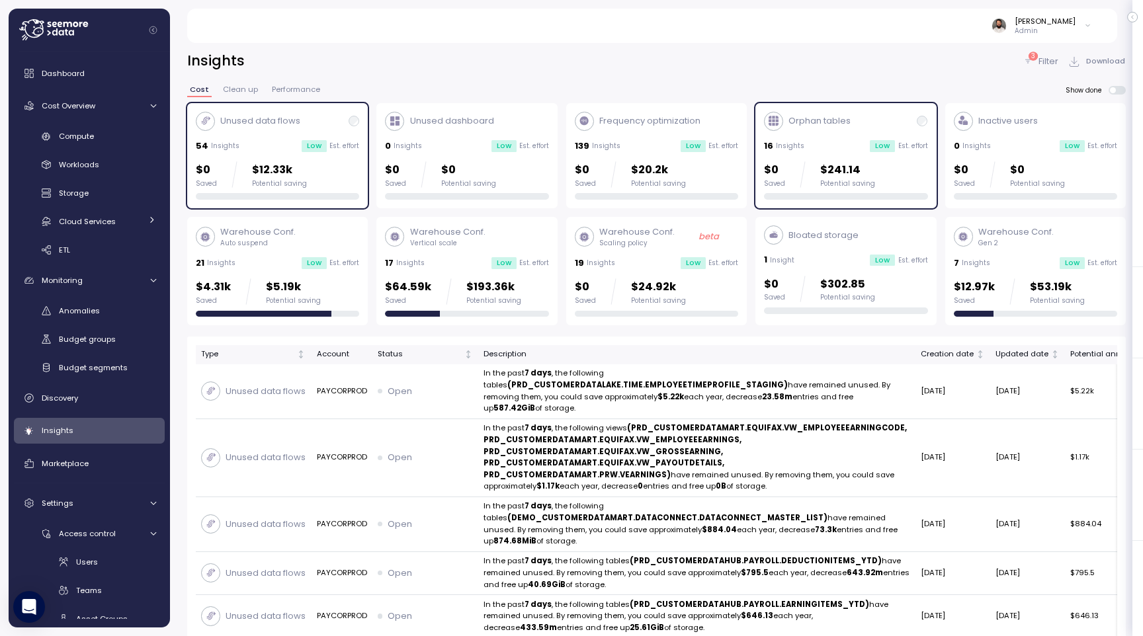
click at [331, 163] on div "$0 Saved $12.33k Potential saving" at bounding box center [277, 174] width 163 height 26
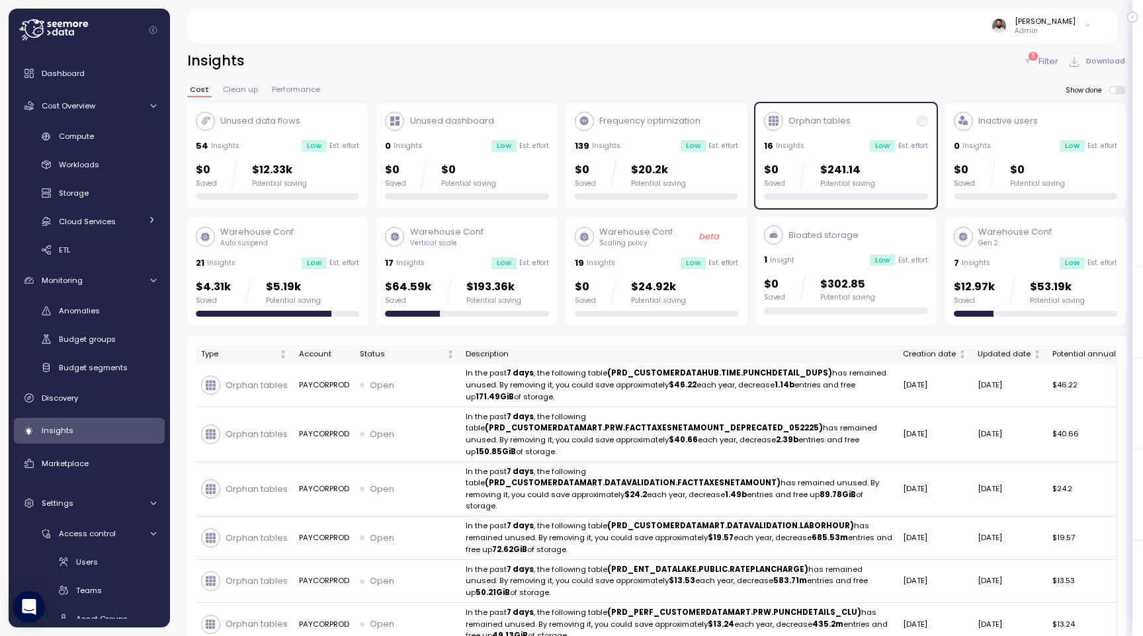
click at [695, 153] on div "Frequency optimization 139 Insights Low Est. effort $0 Saved $20.2k Potential s…" at bounding box center [656, 156] width 163 height 89
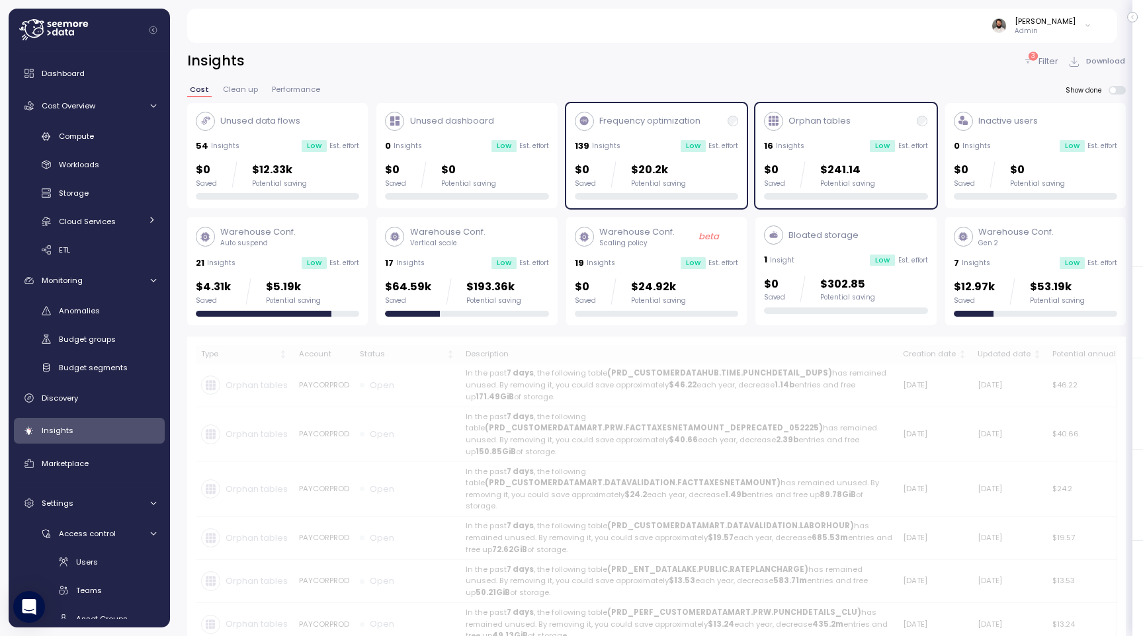
click at [839, 153] on div "Orphan tables 16 Insights Low Est. effort $0 Saved $241.14 Potential saving" at bounding box center [845, 156] width 163 height 89
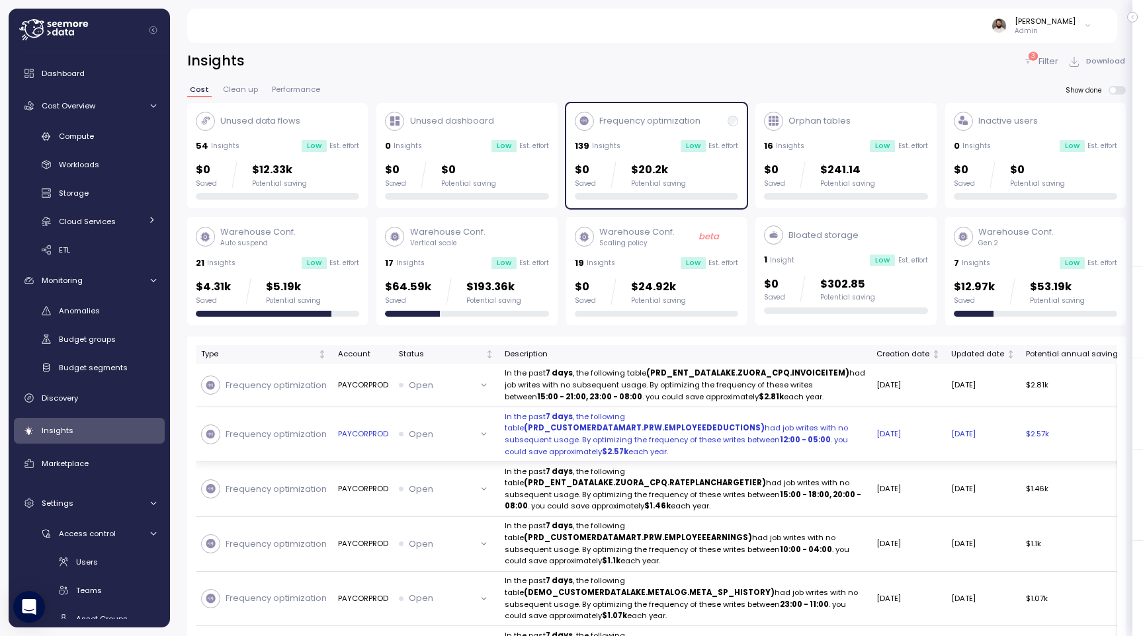
click at [748, 451] on p "In the past 7 days , the following table (PRD_CUSTOMERDATAMART.PRW.EMPLOYEEDEDU…" at bounding box center [685, 434] width 361 height 47
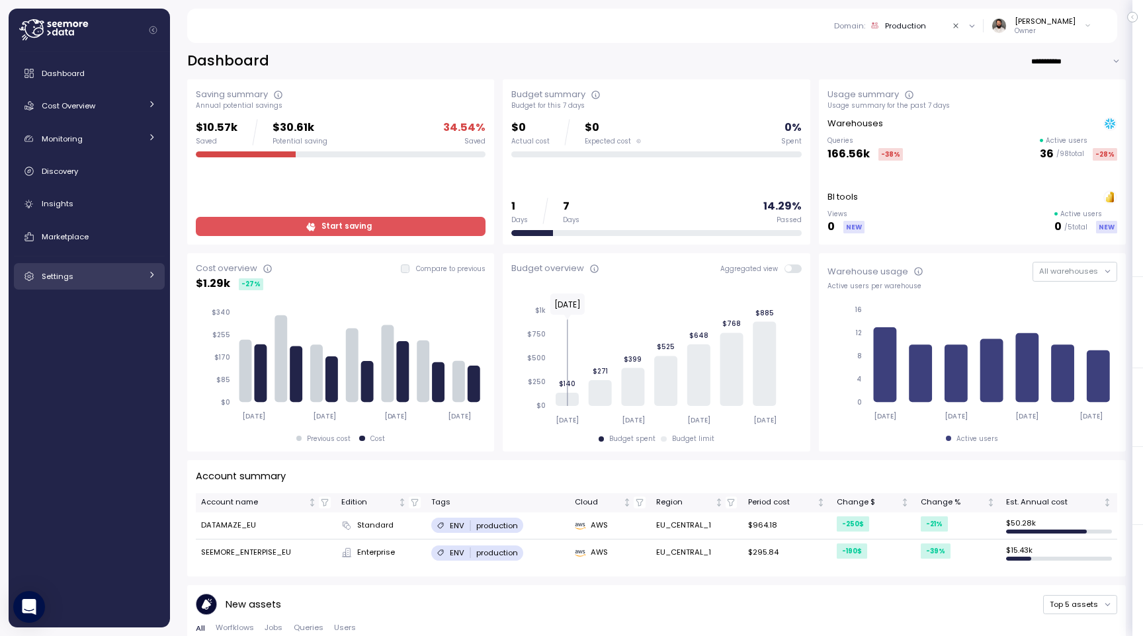
click at [108, 277] on div "Settings" at bounding box center [91, 276] width 99 height 13
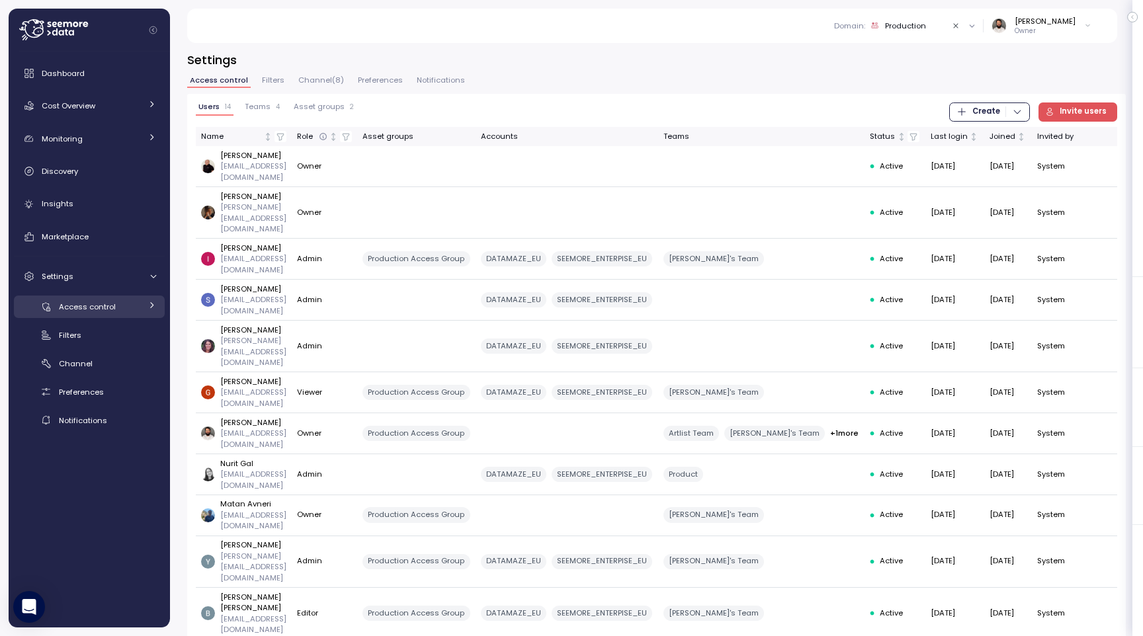
click at [125, 316] on link "Access control" at bounding box center [89, 307] width 151 height 22
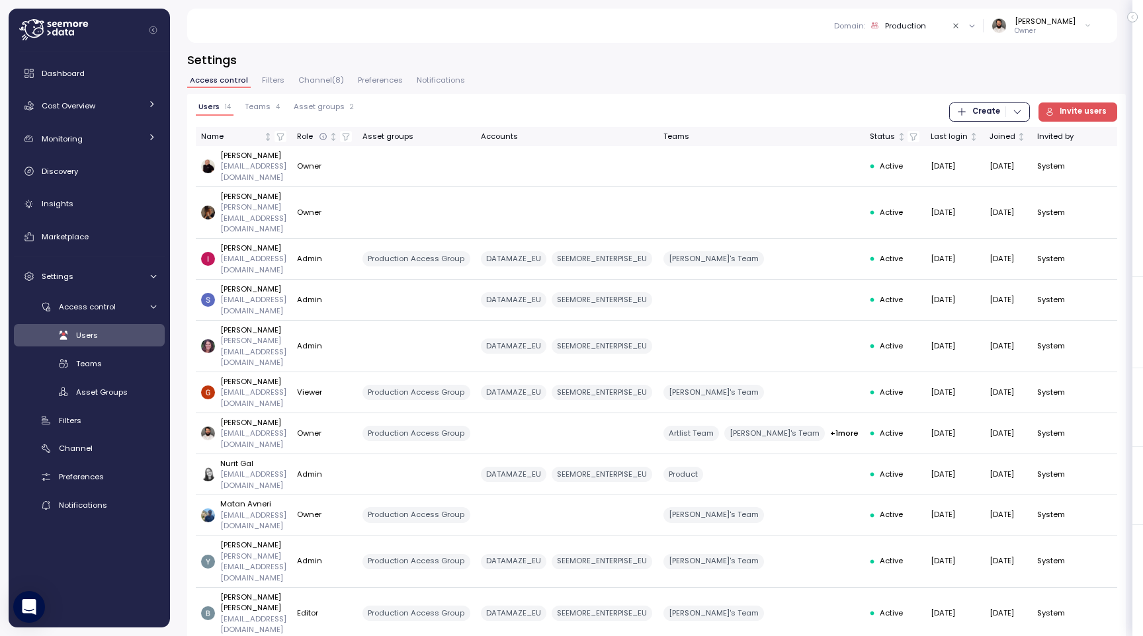
click at [258, 115] on button "Teams 4" at bounding box center [262, 109] width 40 height 13
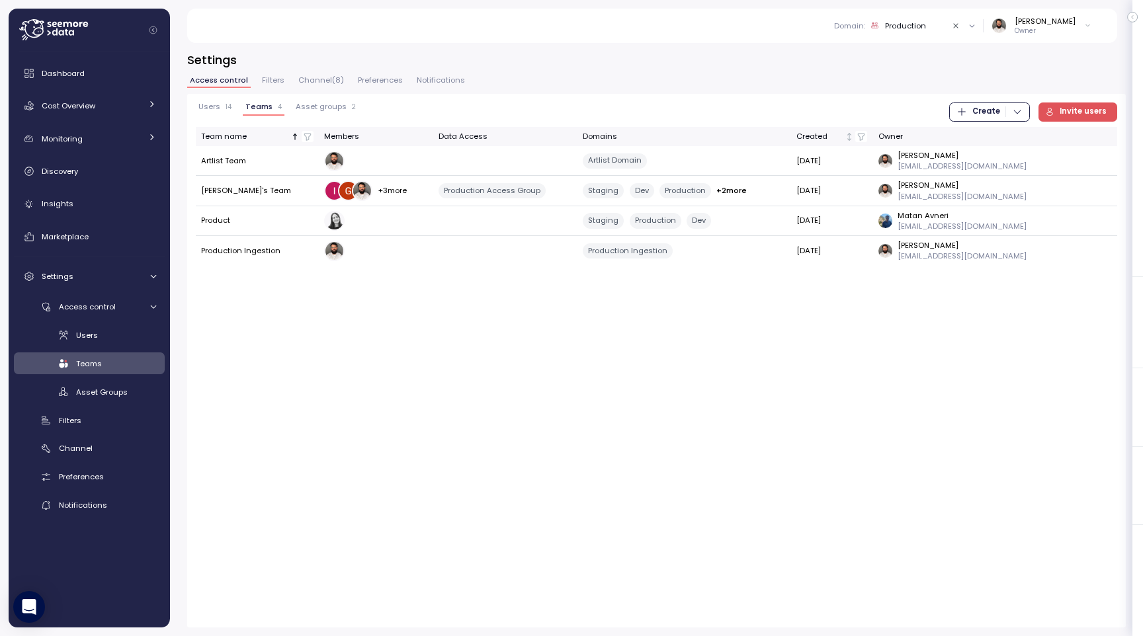
click at [275, 80] on span "Filters" at bounding box center [273, 80] width 22 height 7
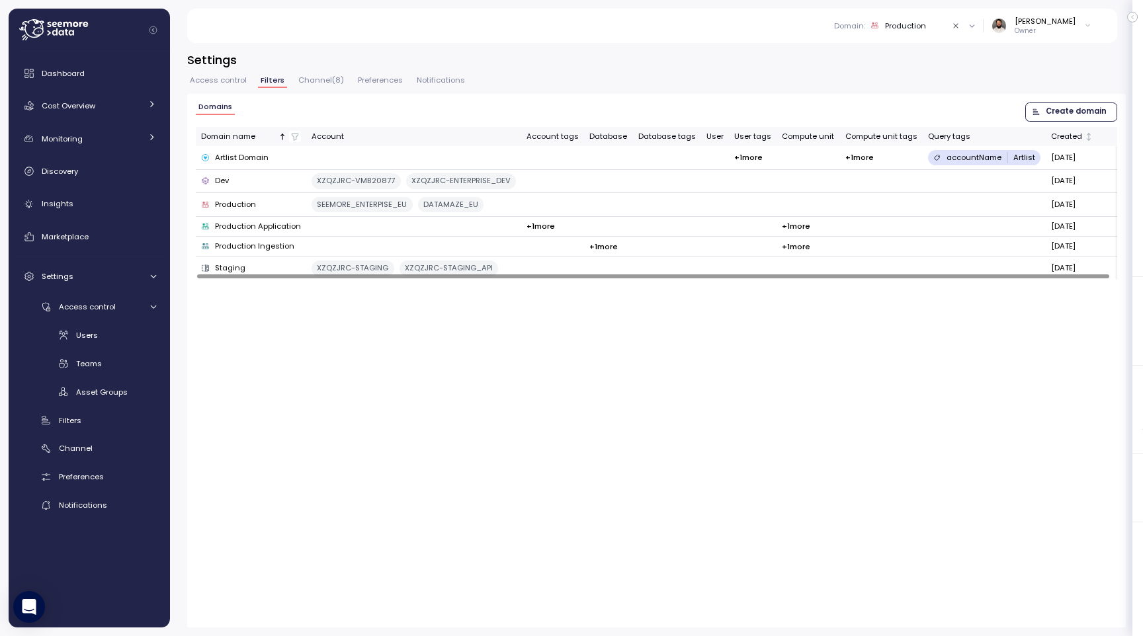
click at [1063, 117] on span "Create domain" at bounding box center [1076, 112] width 61 height 18
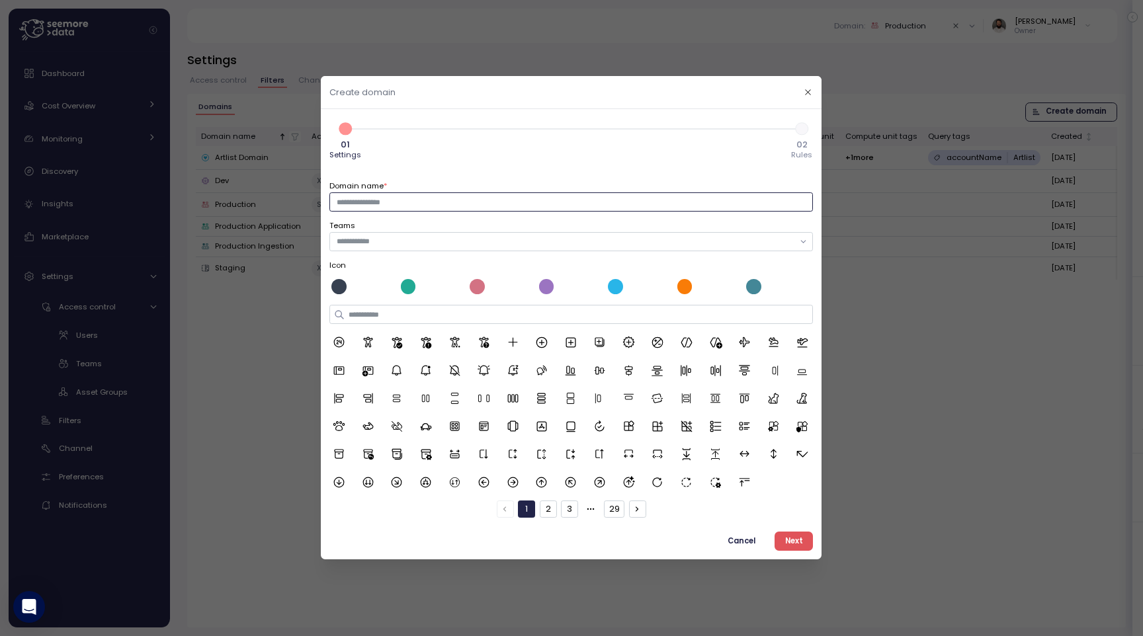
click at [404, 206] on input "Domain name *" at bounding box center [571, 202] width 484 height 19
type input "****"
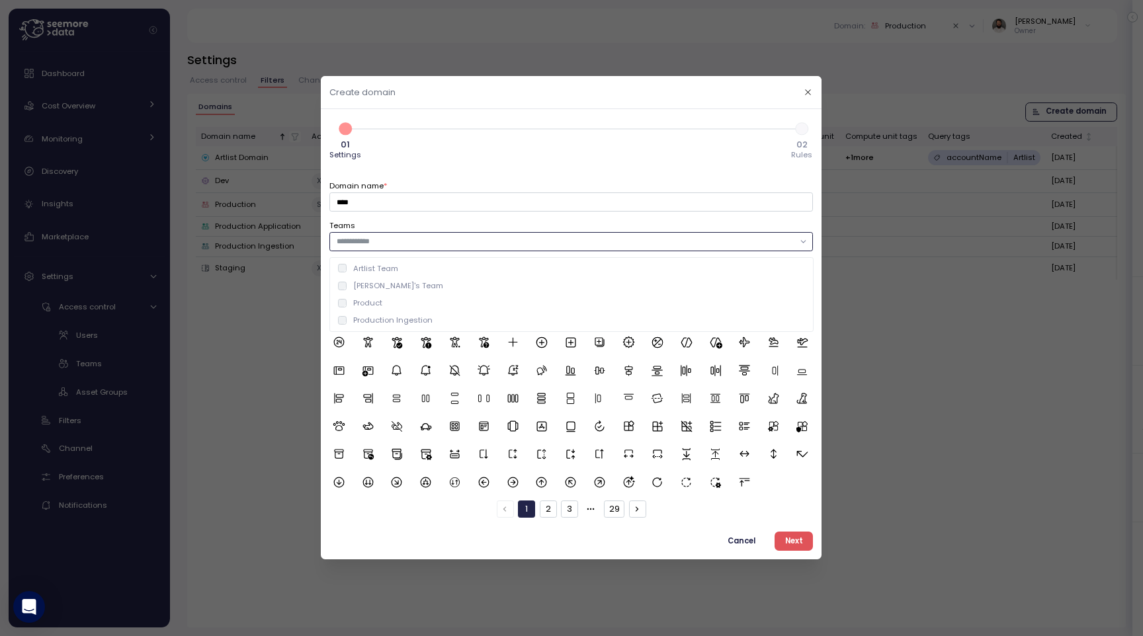
click at [413, 240] on input "text" at bounding box center [566, 242] width 458 height 12
click at [384, 302] on div "Product" at bounding box center [572, 303] width 468 height 11
click at [797, 540] on span "Next" at bounding box center [794, 542] width 18 height 18
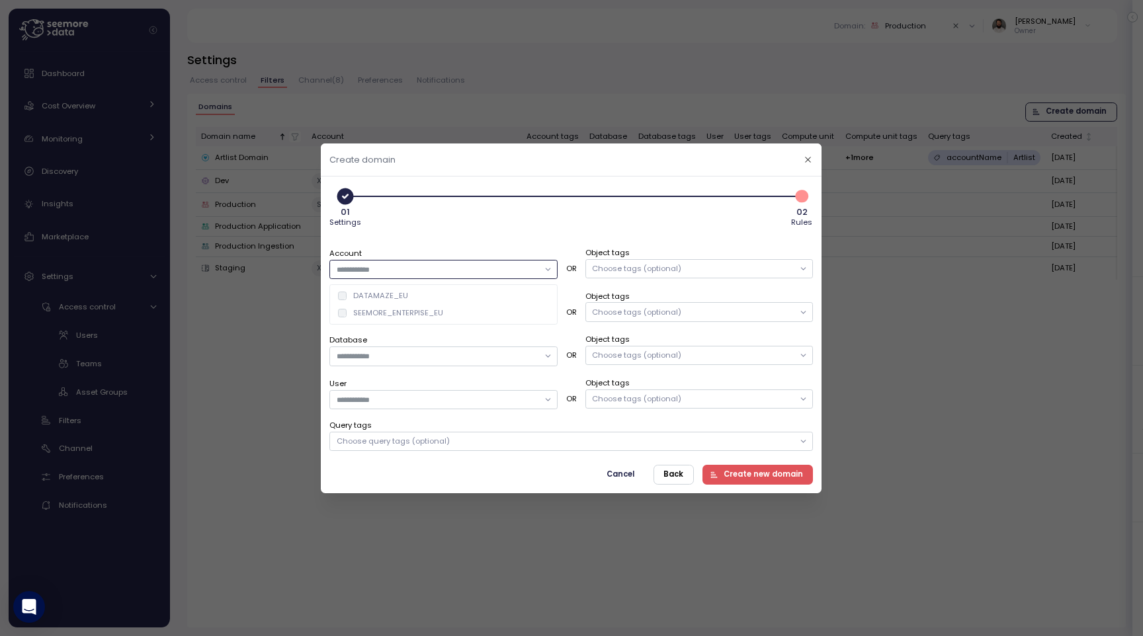
click at [521, 270] on input "Account" at bounding box center [438, 269] width 202 height 12
click at [505, 292] on div "DATAMAZE_EU" at bounding box center [444, 295] width 222 height 17
click at [547, 230] on div "Account DATAMAZE_EU OR Object tags Choose tags (optional) Compute unit OR Objec…" at bounding box center [571, 341] width 484 height 222
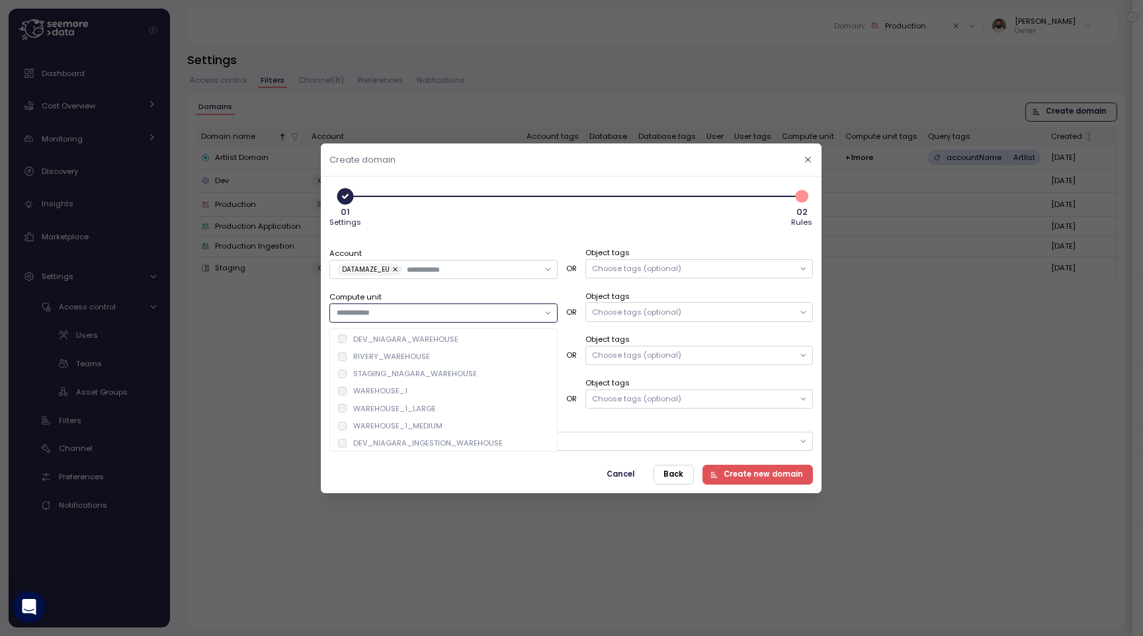
click at [521, 316] on input "Compute unit" at bounding box center [438, 313] width 202 height 12
click at [529, 255] on div "Account DATAMAZE_EU" at bounding box center [443, 263] width 228 height 32
click at [657, 314] on div "Choose tags (optional)" at bounding box center [637, 311] width 89 height 11
click at [517, 312] on input "Compute unit" at bounding box center [438, 313] width 202 height 12
click at [527, 228] on div "01 Settings 2 02 Rules" at bounding box center [571, 207] width 484 height 44
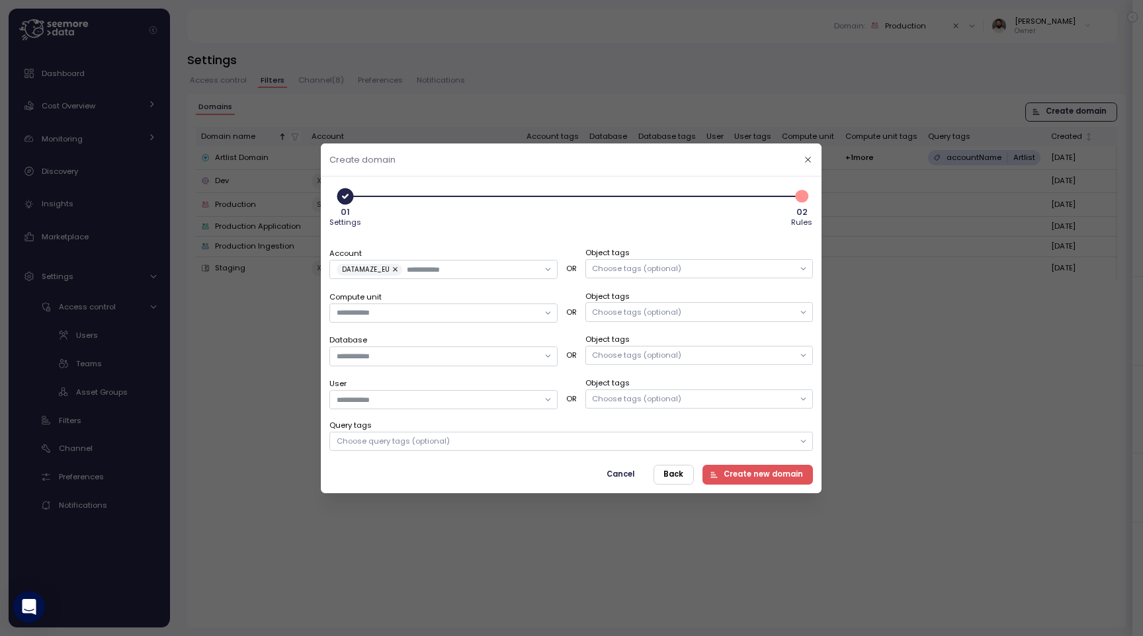
click at [461, 444] on div "Choose query tags (optional)" at bounding box center [571, 441] width 484 height 19
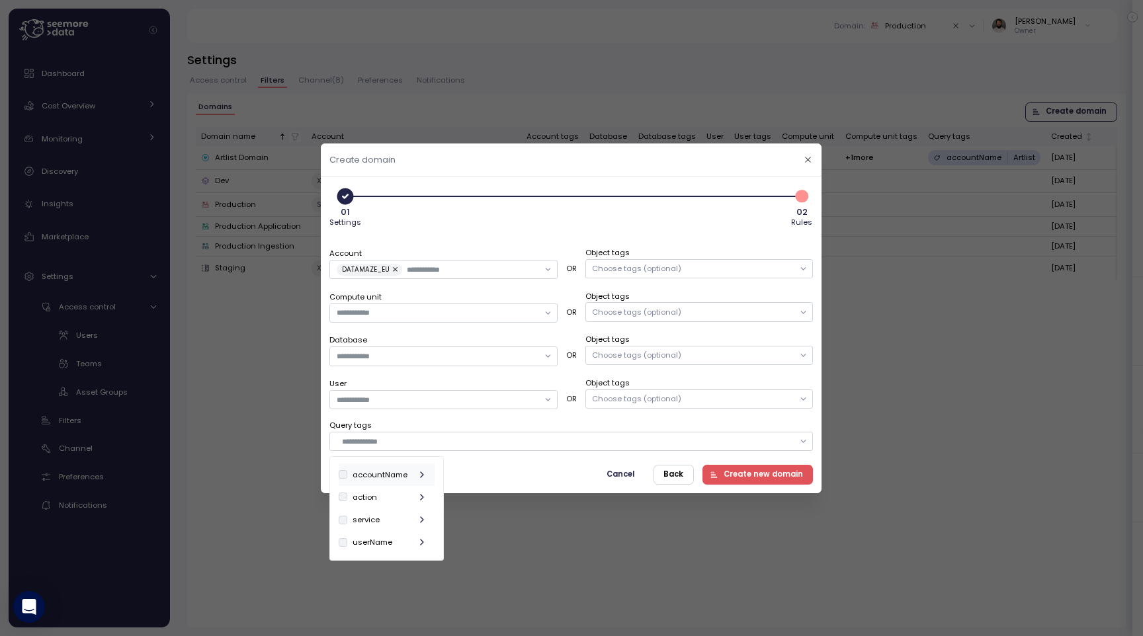
click at [411, 471] on div "accountName" at bounding box center [387, 475] width 96 height 22
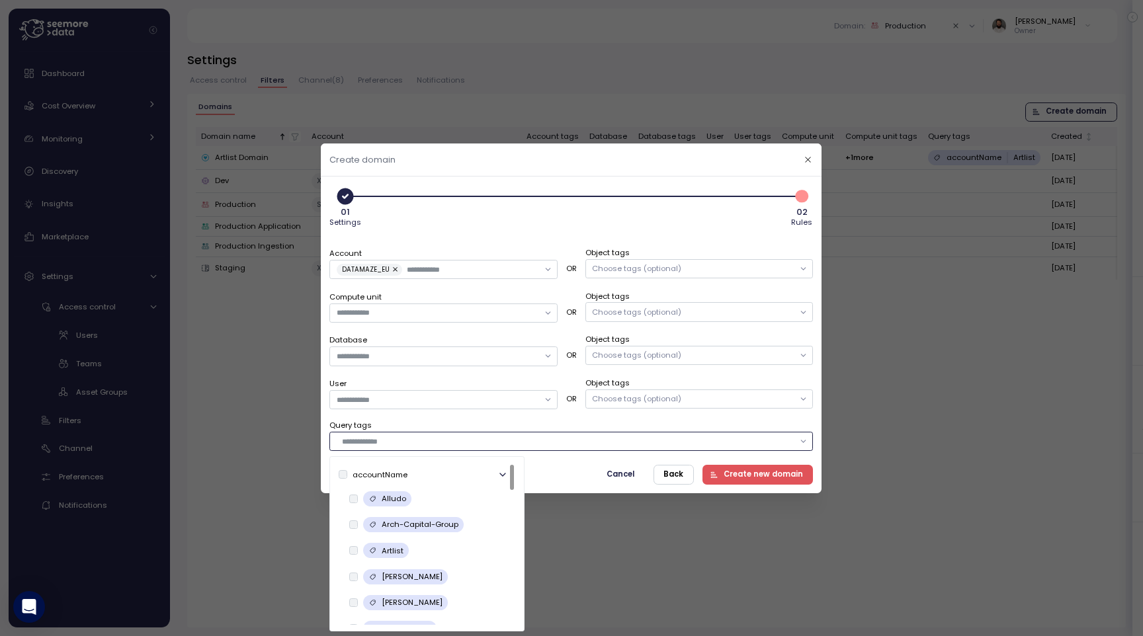
click at [389, 440] on input "text" at bounding box center [568, 441] width 453 height 12
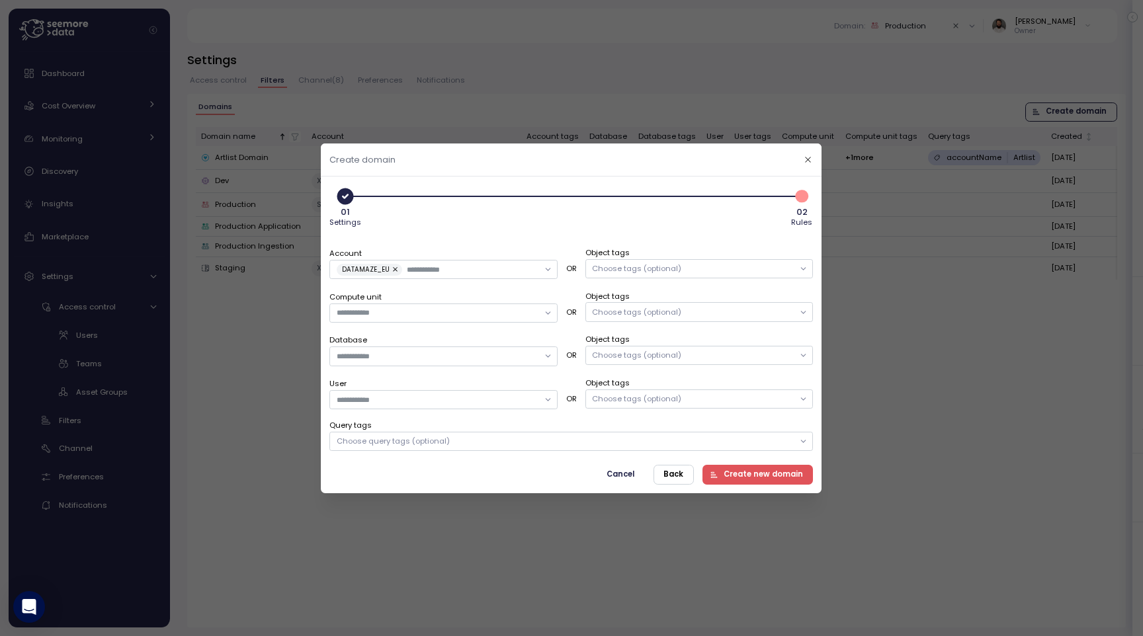
click at [486, 187] on div "01 Settings 2 02 Rules" at bounding box center [571, 207] width 484 height 44
click at [676, 476] on span "Back" at bounding box center [674, 475] width 20 height 18
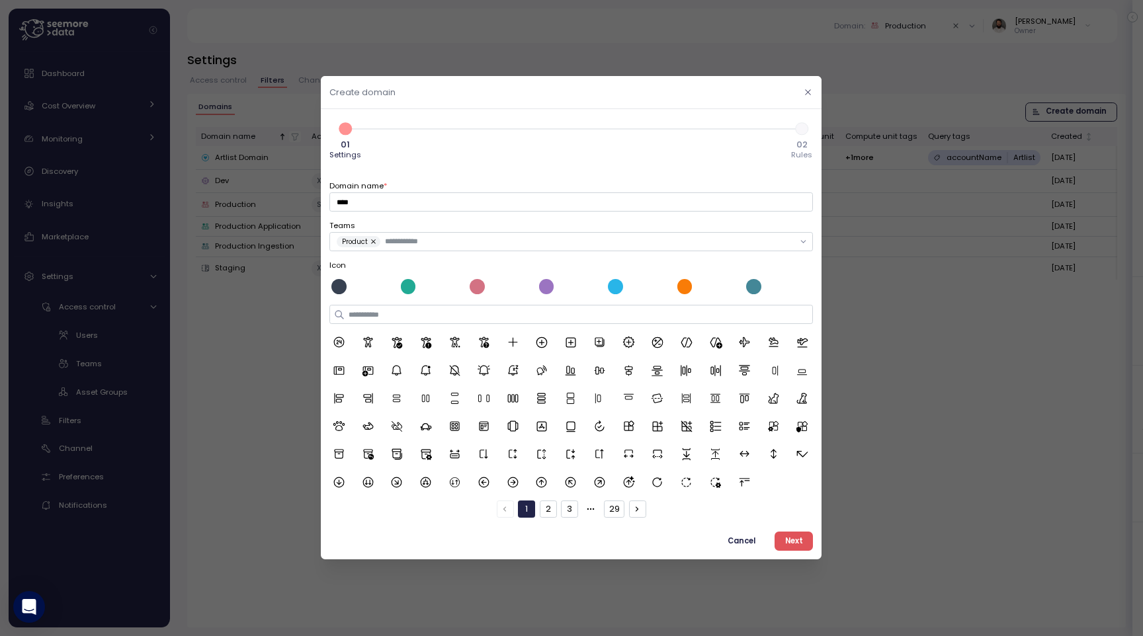
click at [810, 95] on icon "button" at bounding box center [808, 92] width 9 height 9
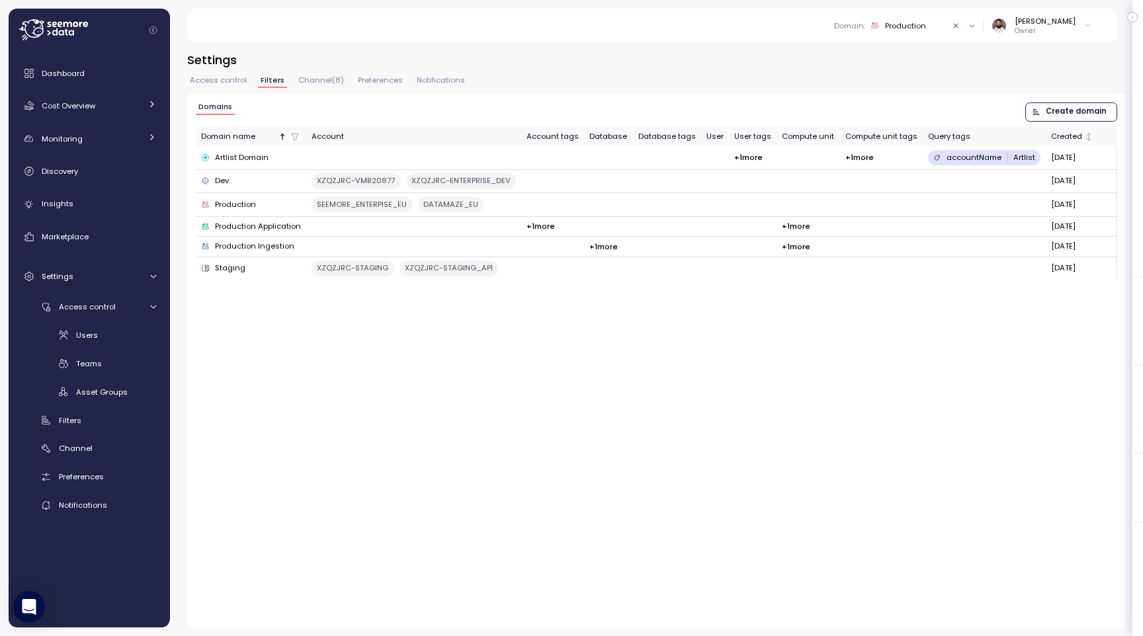
click at [906, 28] on div "Production" at bounding box center [905, 26] width 41 height 11
click at [659, 52] on h3 "Settings" at bounding box center [656, 60] width 939 height 17
click at [119, 279] on div "Settings" at bounding box center [91, 276] width 99 height 13
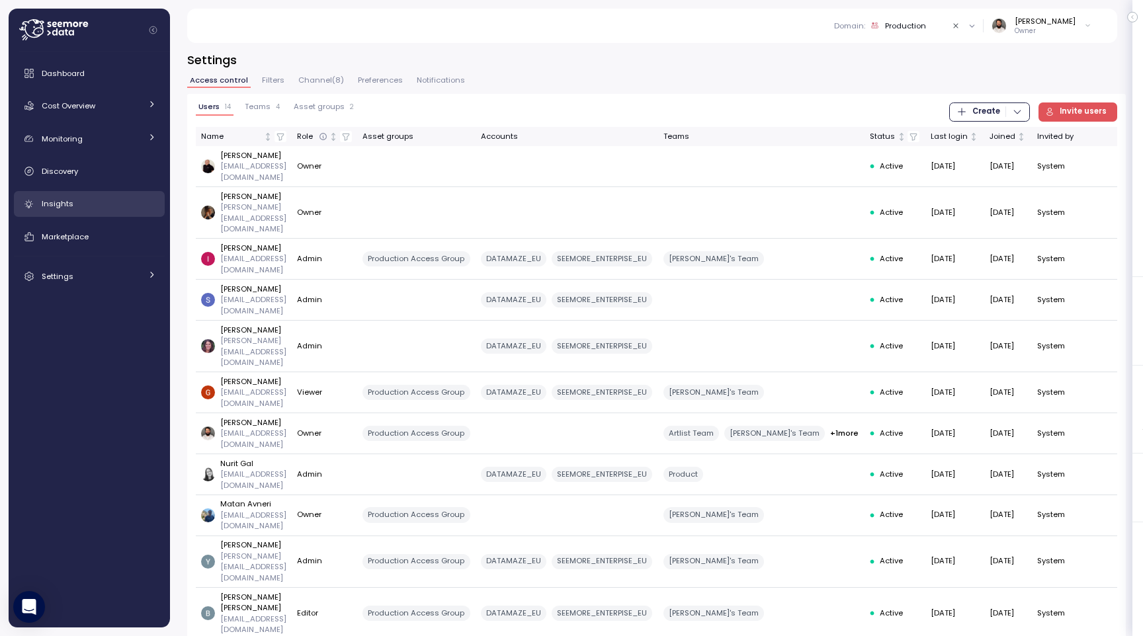
click at [107, 206] on div "Insights" at bounding box center [99, 203] width 114 height 13
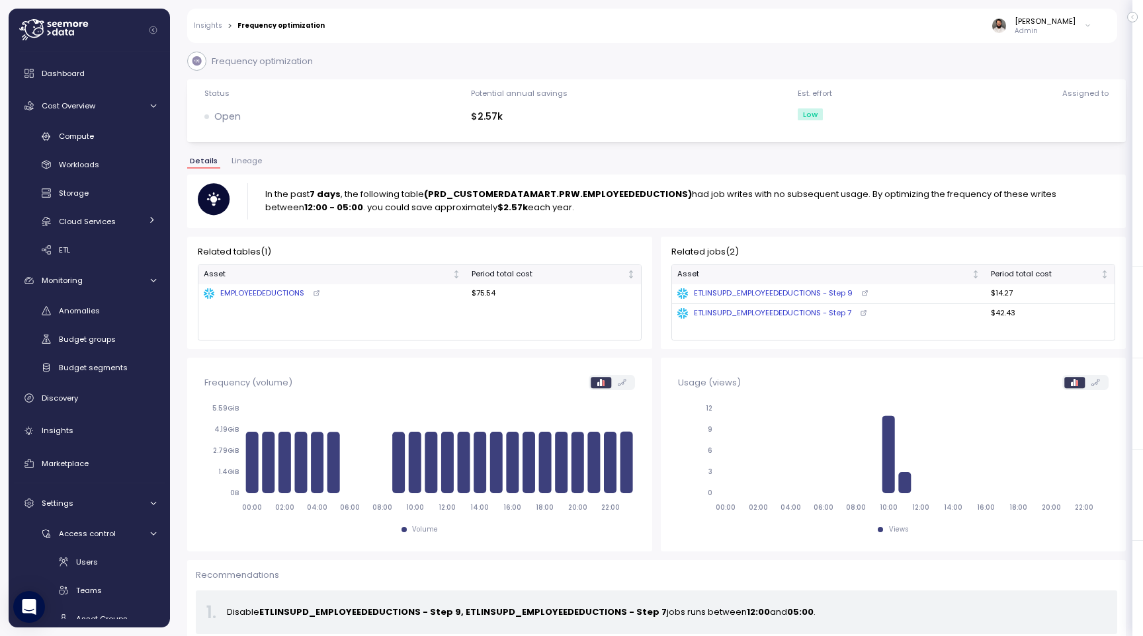
click at [245, 162] on span "Lineage" at bounding box center [247, 160] width 30 height 7
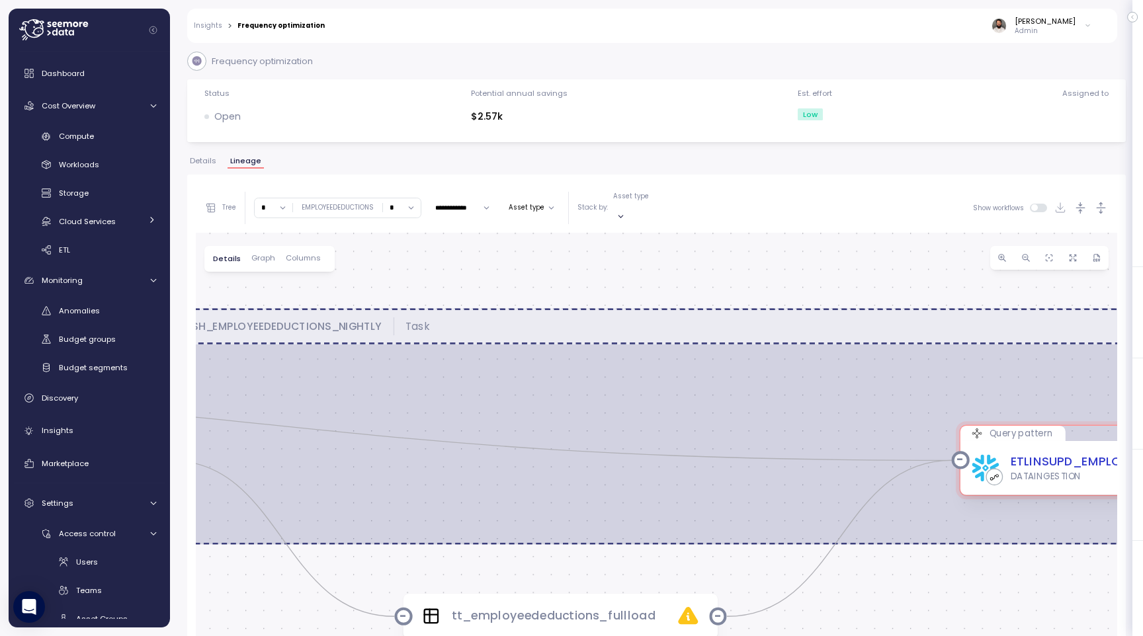
drag, startPoint x: 411, startPoint y: 269, endPoint x: 563, endPoint y: 271, distance: 151.5
click at [563, 270] on div "REFRESH_EMPLOYEEDEDUCTIONS_NIGHTLY Task Query pattern ETLINSUPD_EMPLOYEEDEDUCTI…" at bounding box center [657, 500] width 922 height 535
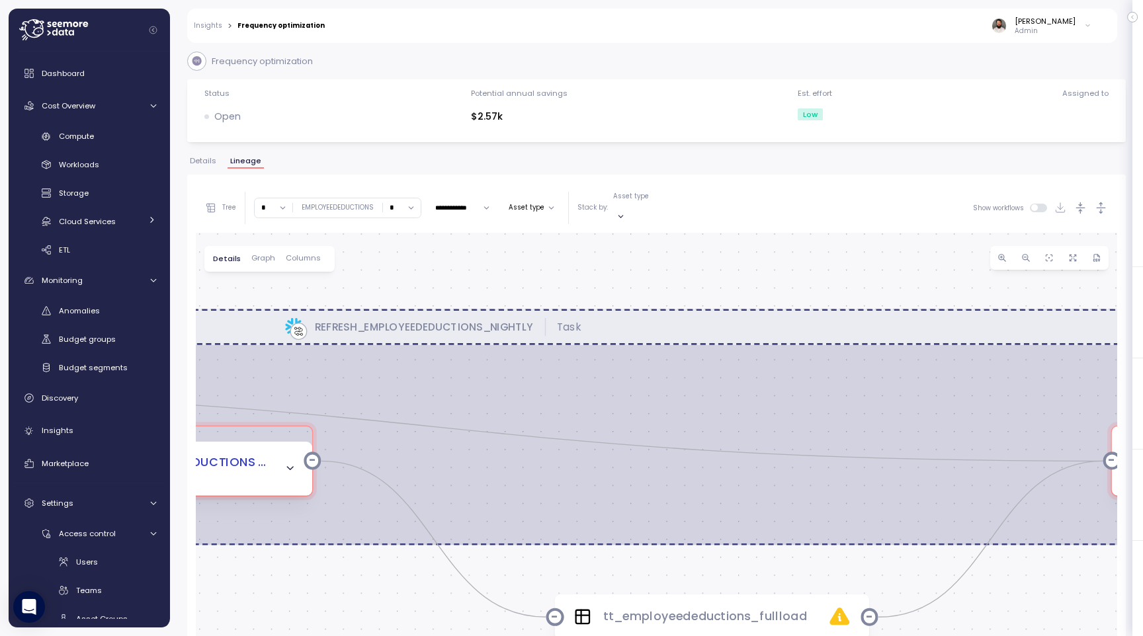
click at [209, 163] on span "Details" at bounding box center [203, 160] width 26 height 7
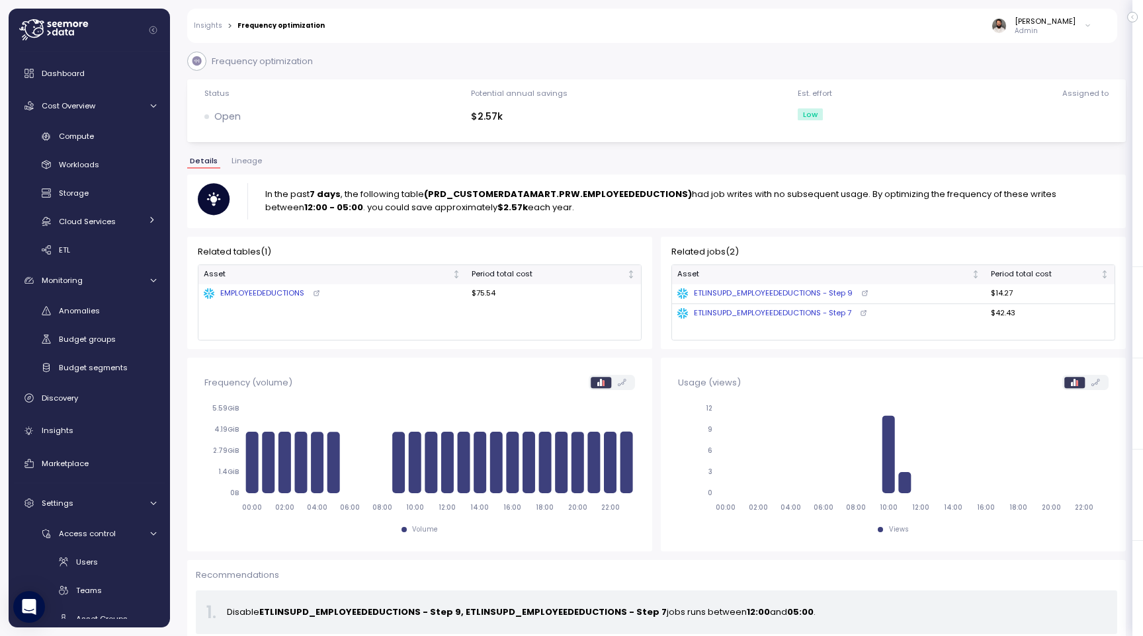
click at [214, 22] on link "Insights" at bounding box center [208, 25] width 28 height 7
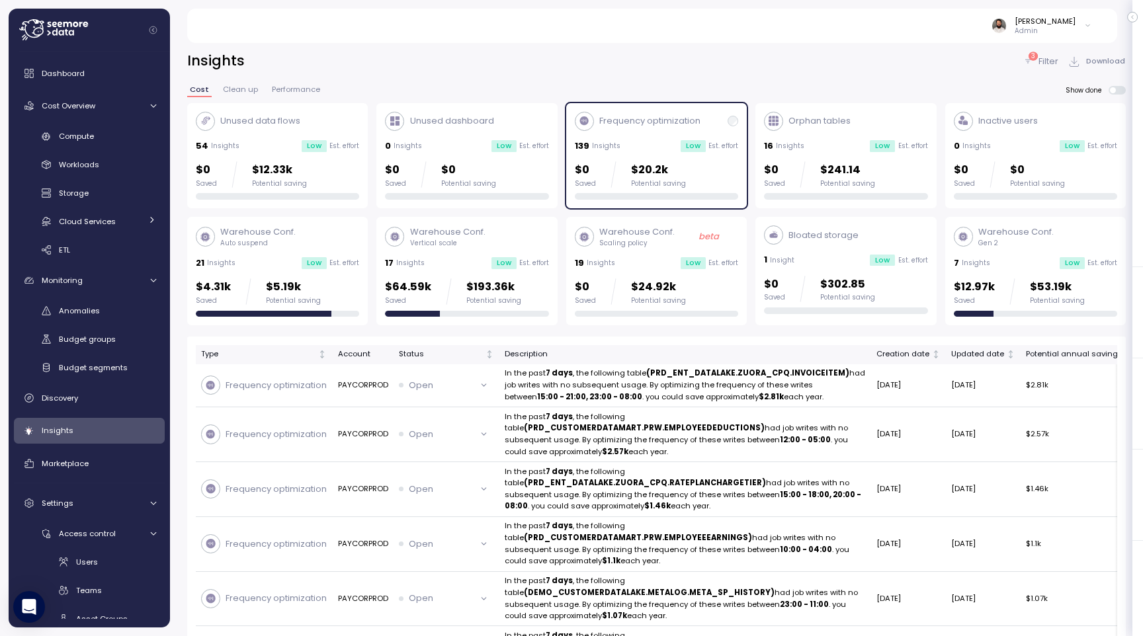
click at [674, 132] on div "Frequency optimization 139 Insights Low Est. effort $0 Saved $20.2k Potential s…" at bounding box center [656, 156] width 163 height 89
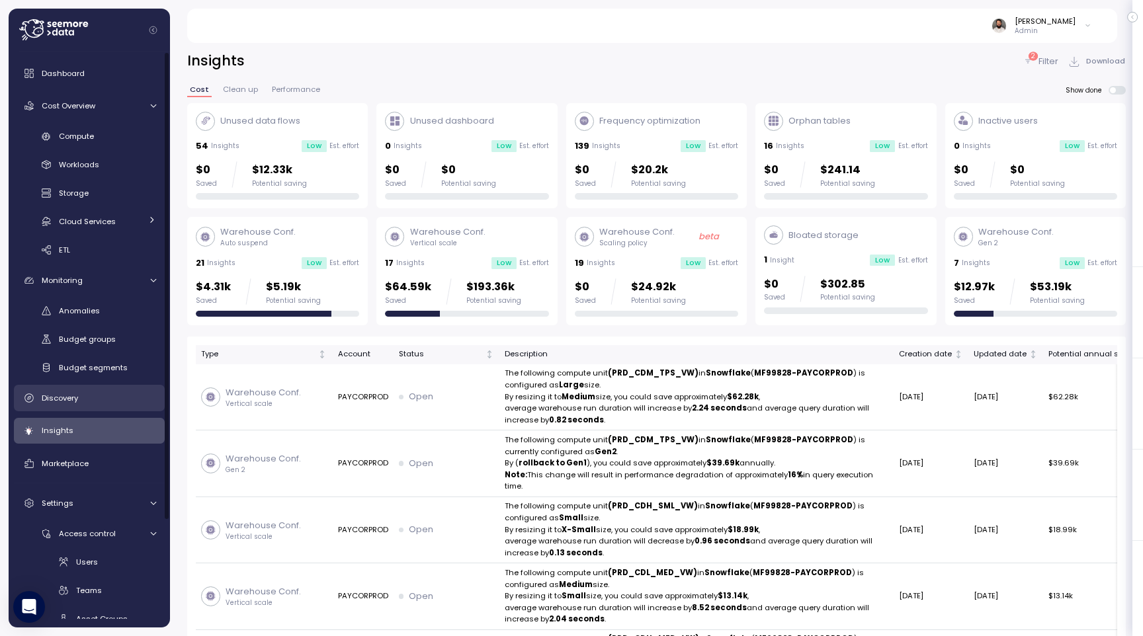
click at [92, 397] on div "Discovery" at bounding box center [99, 398] width 114 height 13
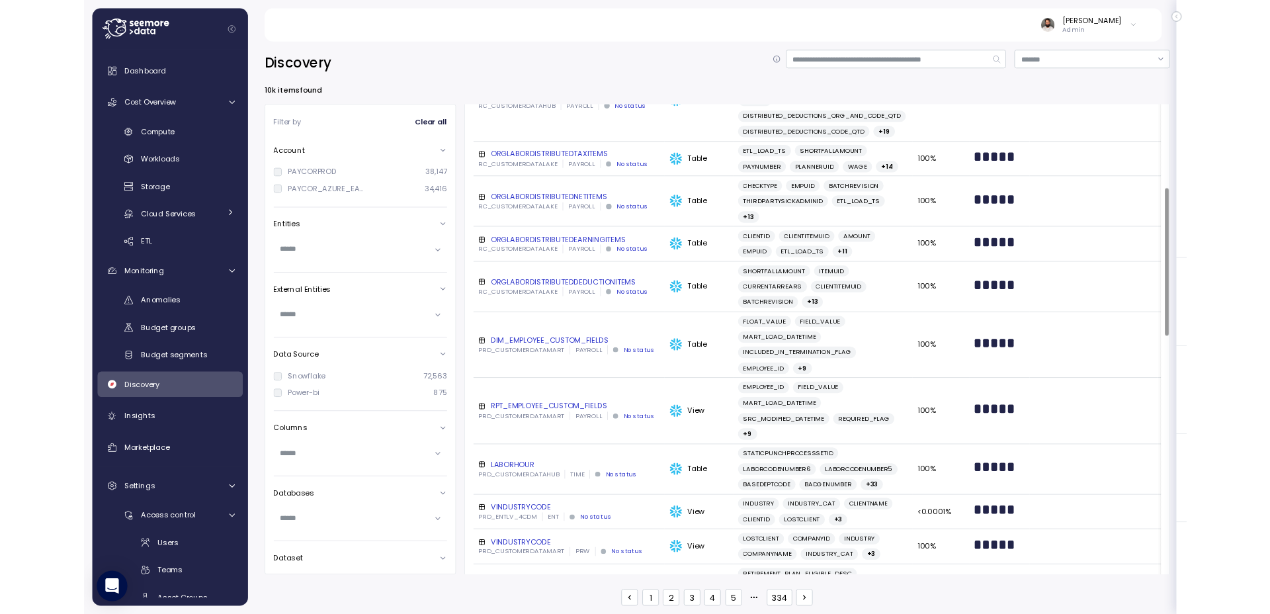
scroll to position [274, 0]
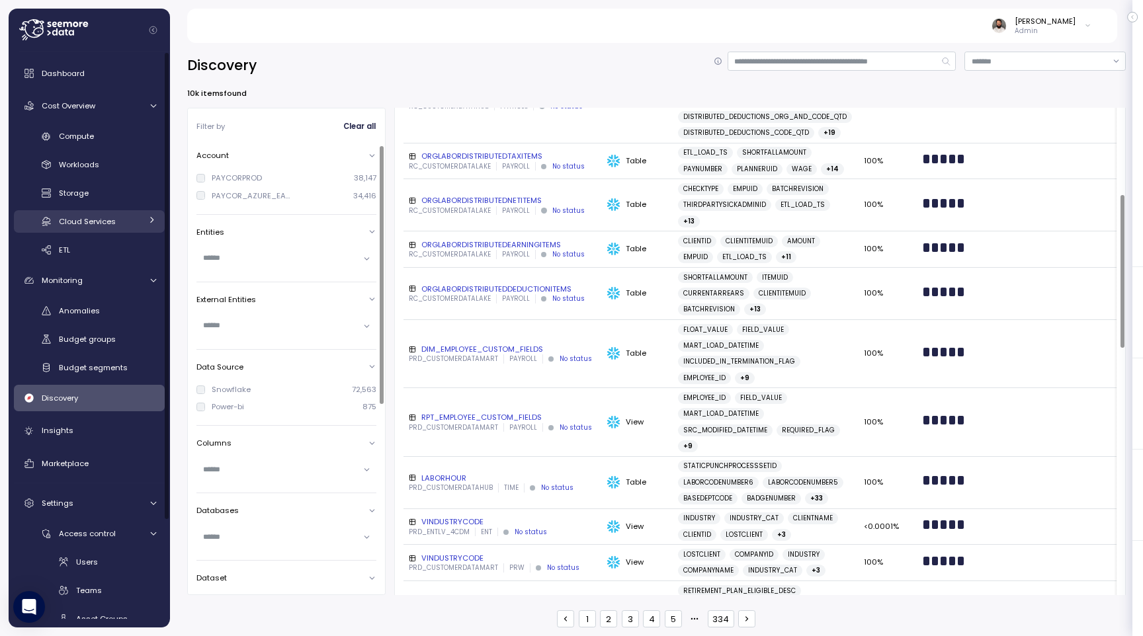
click at [128, 229] on link "Cloud Services" at bounding box center [89, 221] width 151 height 22
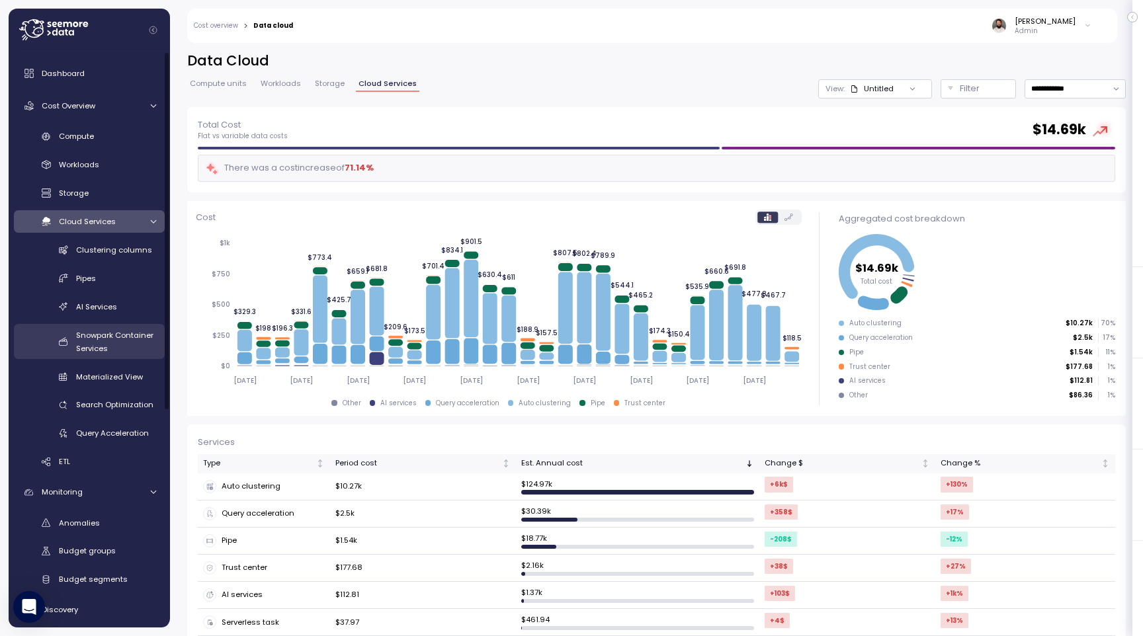
click at [122, 343] on div "Snowpark Container Services" at bounding box center [116, 342] width 80 height 26
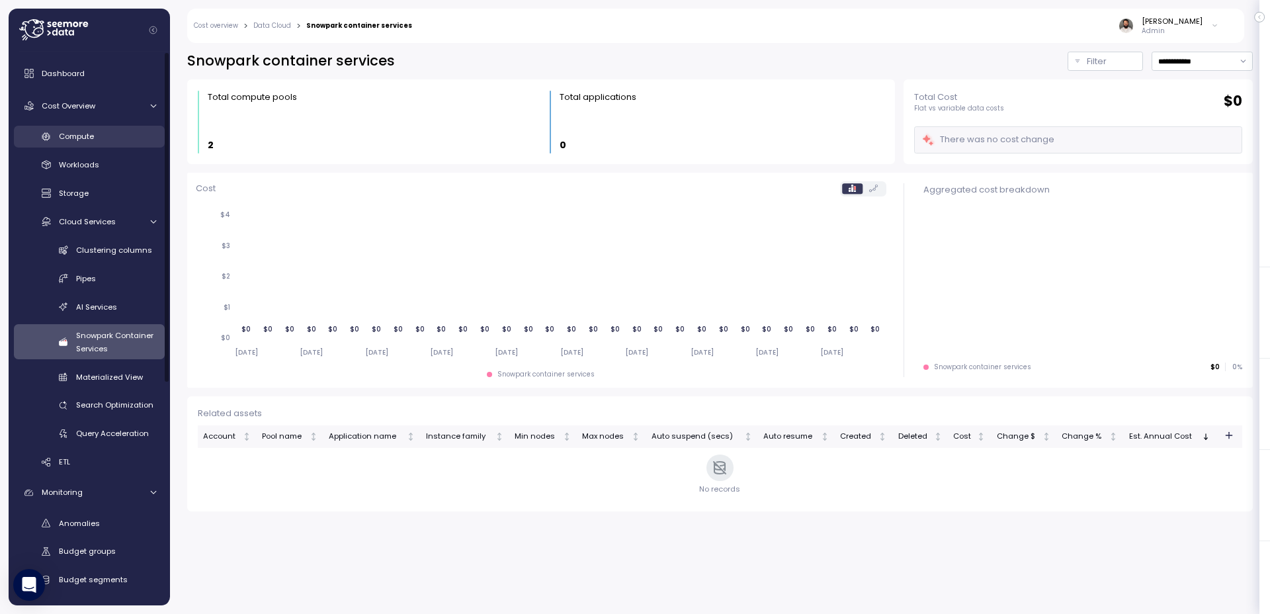
click at [120, 134] on div "Compute" at bounding box center [107, 136] width 97 height 13
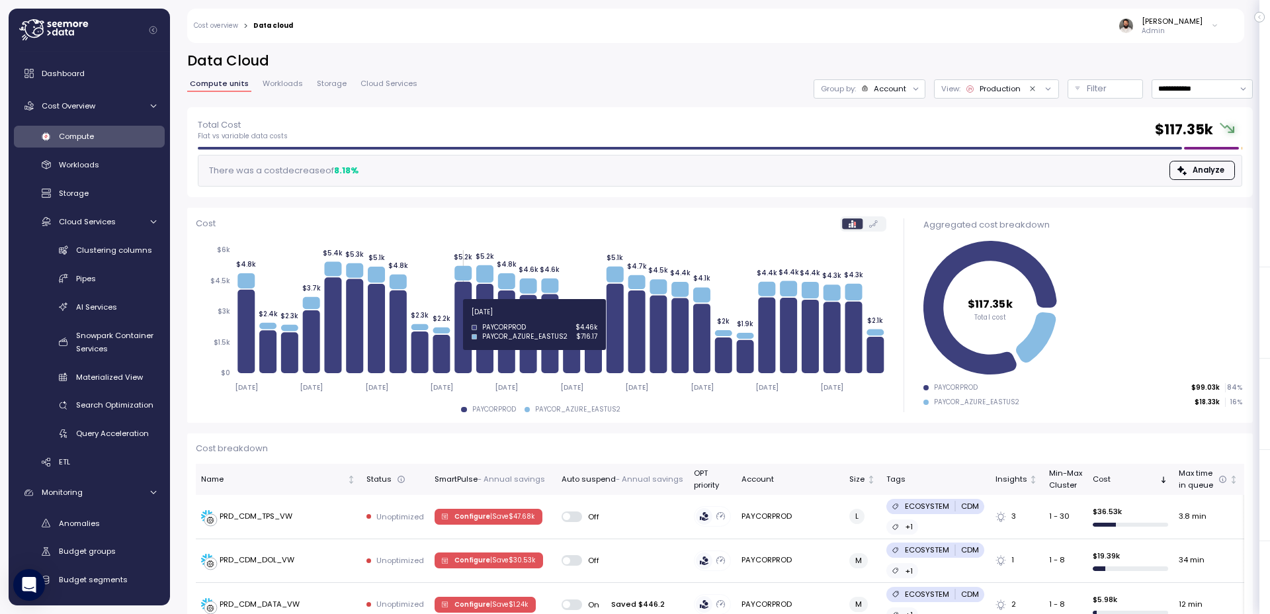
click at [464, 320] on icon at bounding box center [462, 327] width 17 height 91
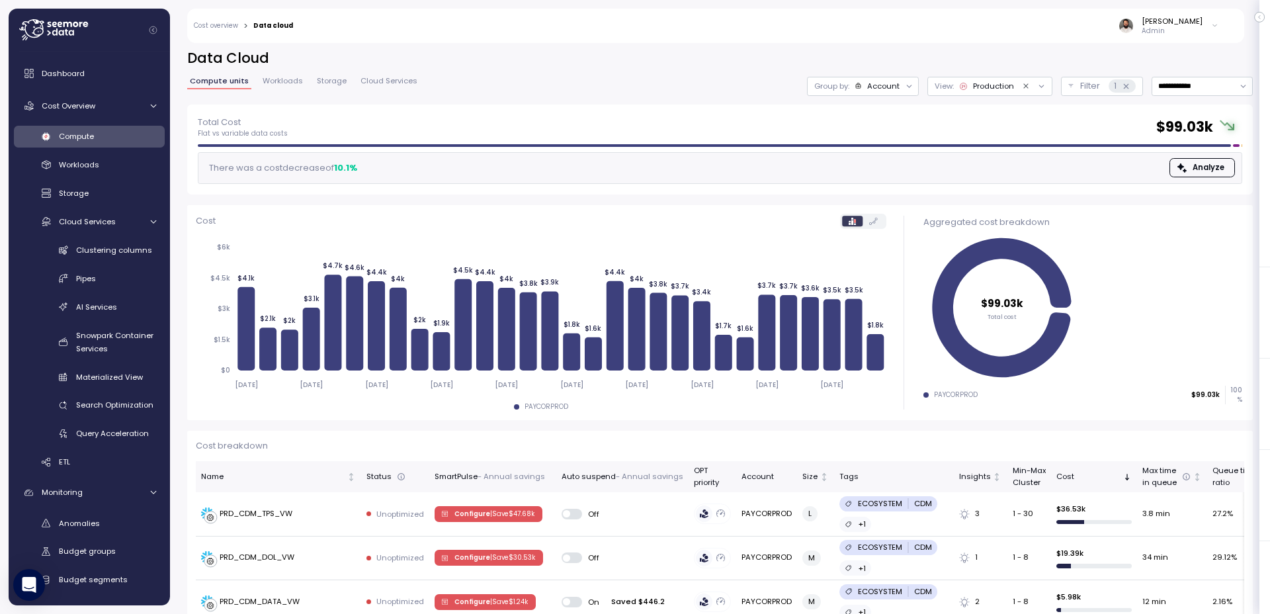
click at [875, 85] on div "Account" at bounding box center [883, 86] width 32 height 11
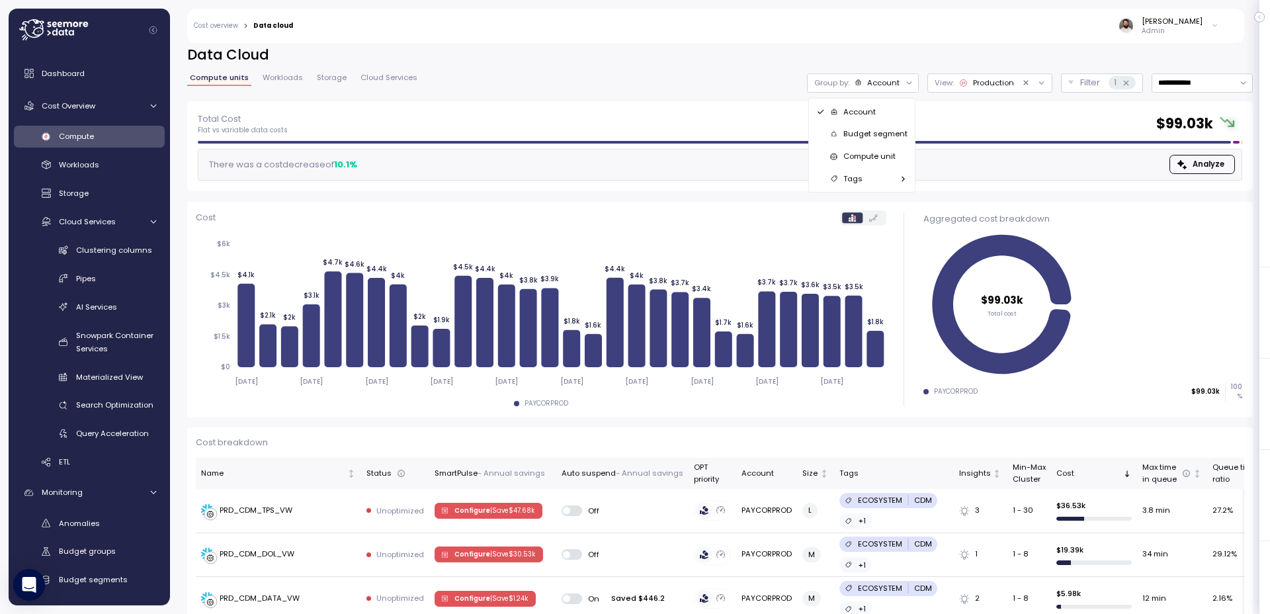
click at [878, 151] on p "Compute unit" at bounding box center [869, 156] width 52 height 11
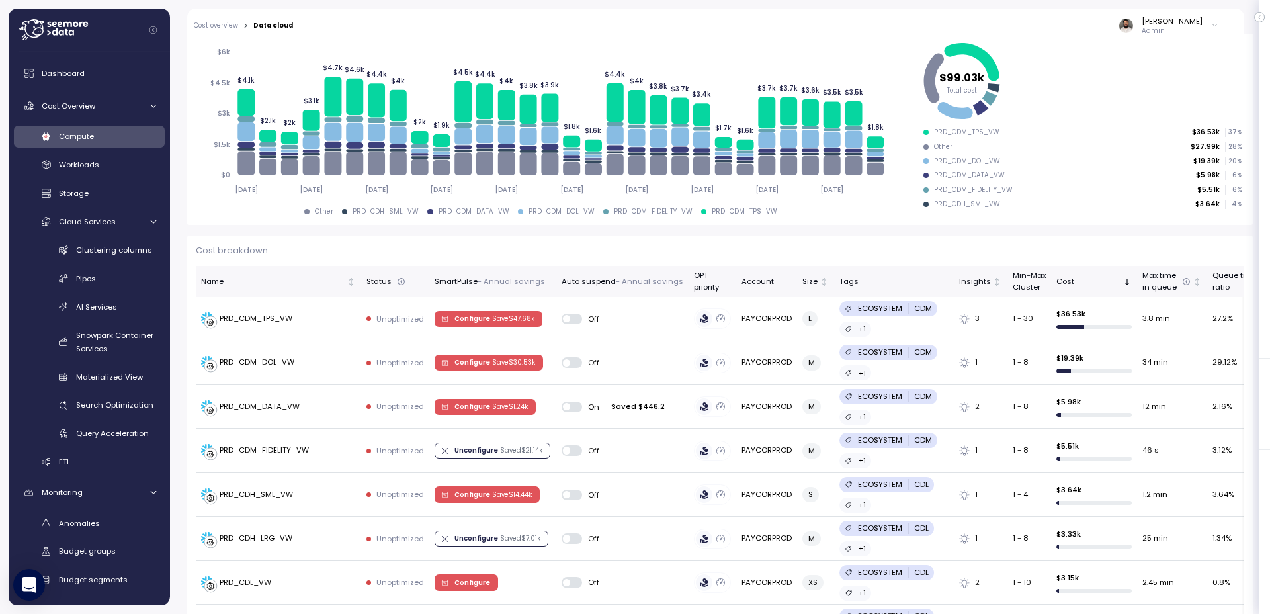
scroll to position [155, 0]
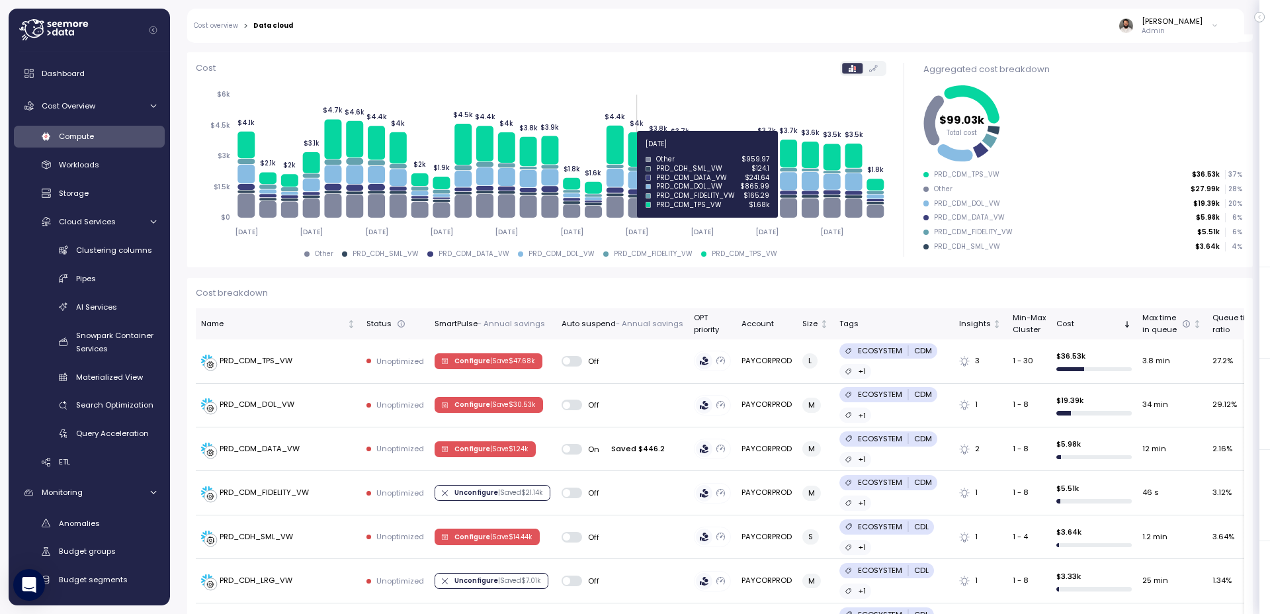
click at [634, 150] on icon at bounding box center [636, 149] width 17 height 34
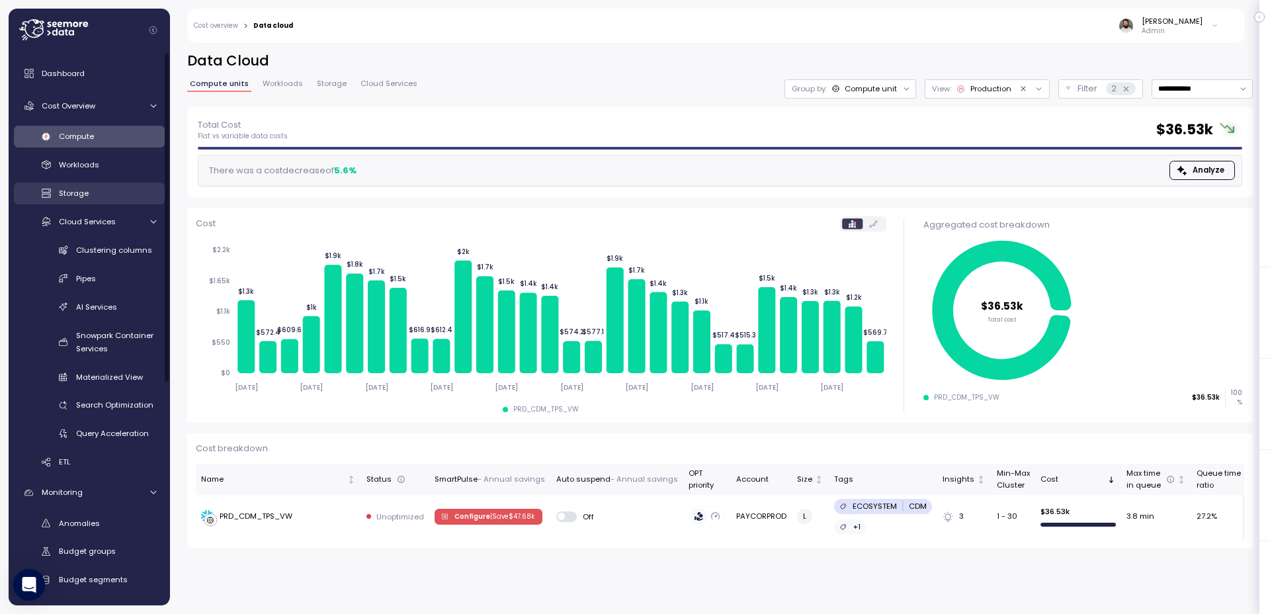
click at [95, 196] on div "Storage" at bounding box center [107, 193] width 97 height 13
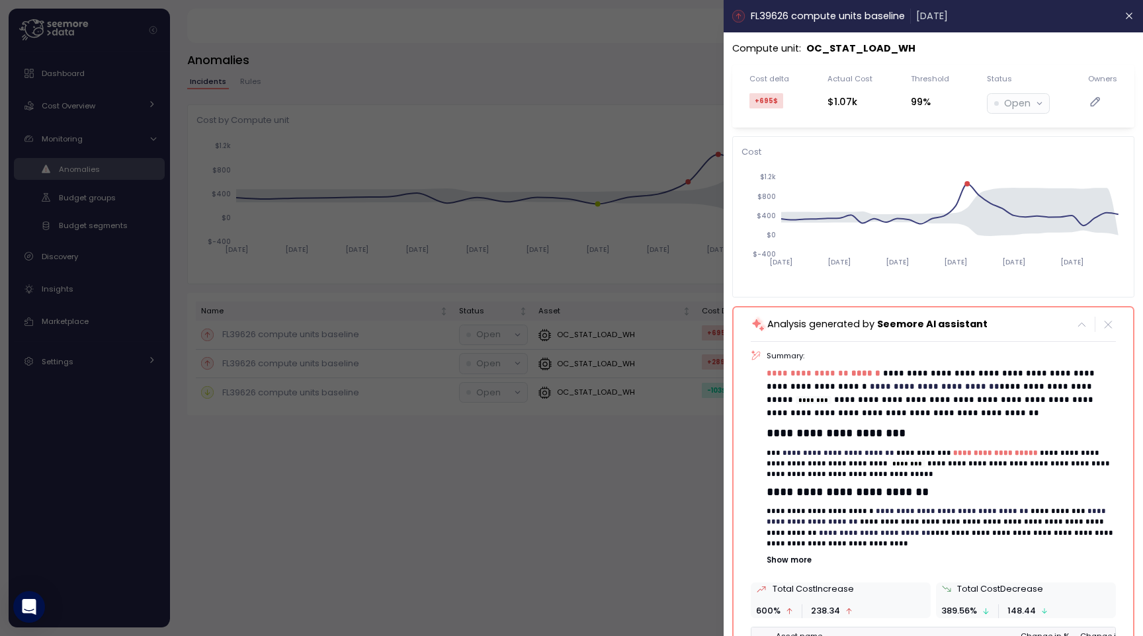
scroll to position [122, 0]
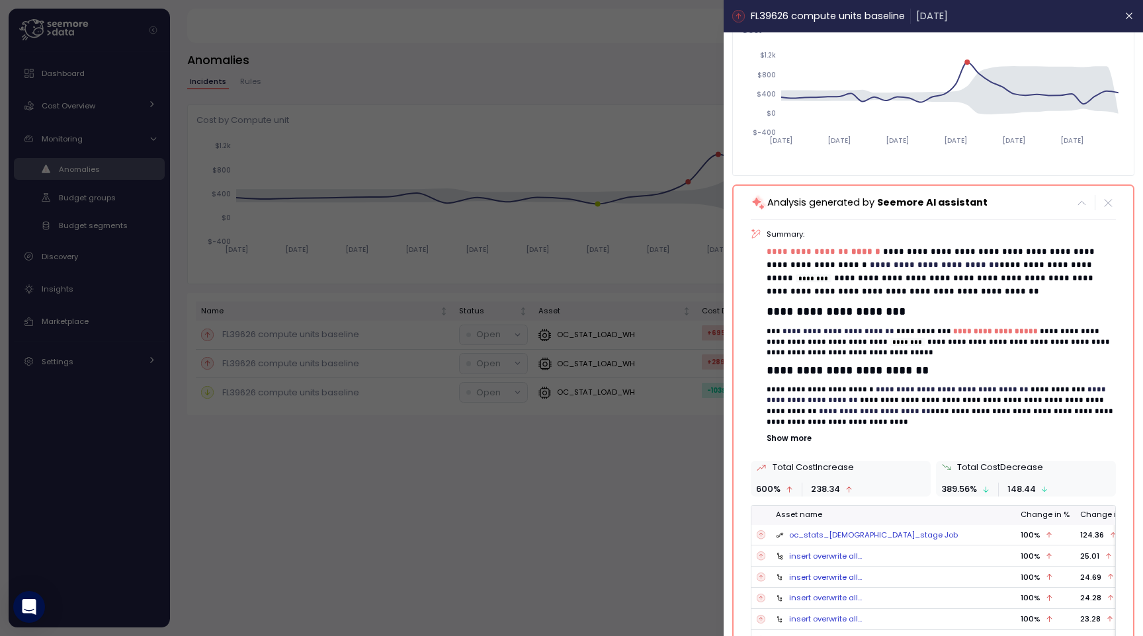
click at [804, 439] on p "Show more" at bounding box center [941, 438] width 349 height 11
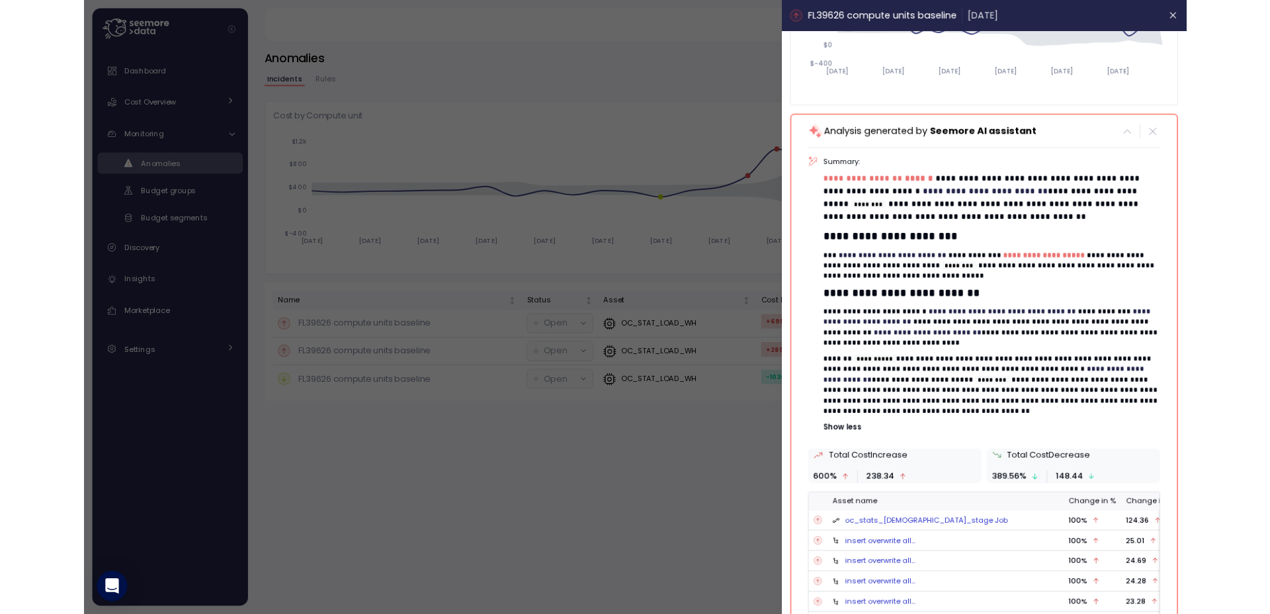
scroll to position [0, 0]
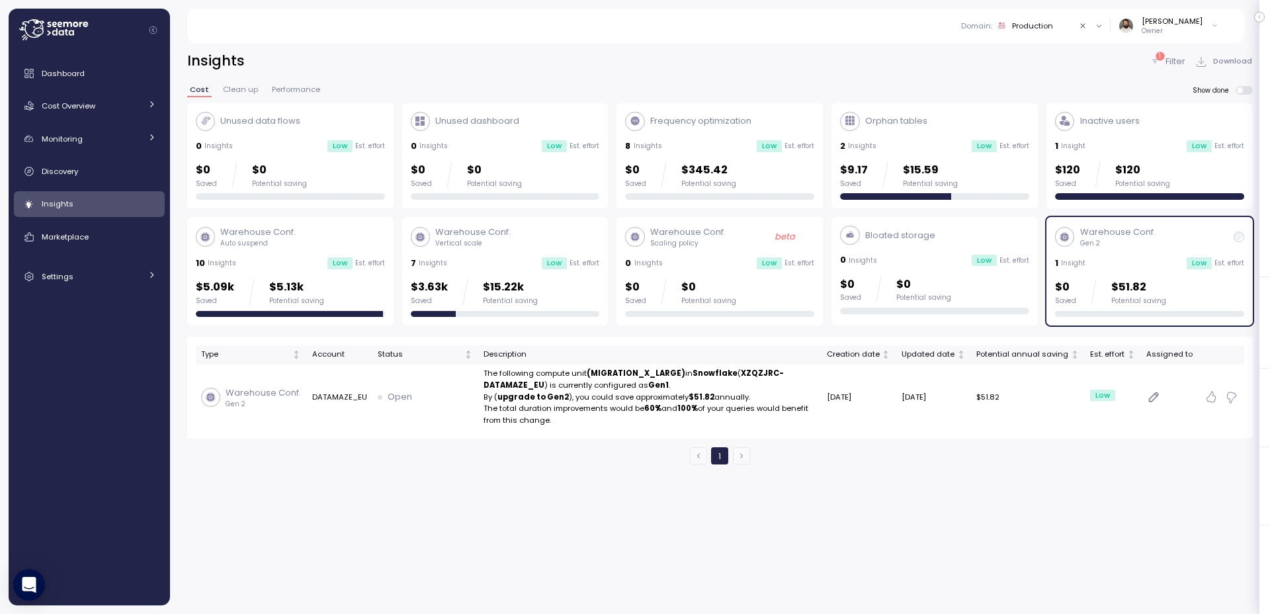
click at [539, 282] on div "$3.63k Saved $15.22k Potential saving" at bounding box center [505, 292] width 189 height 26
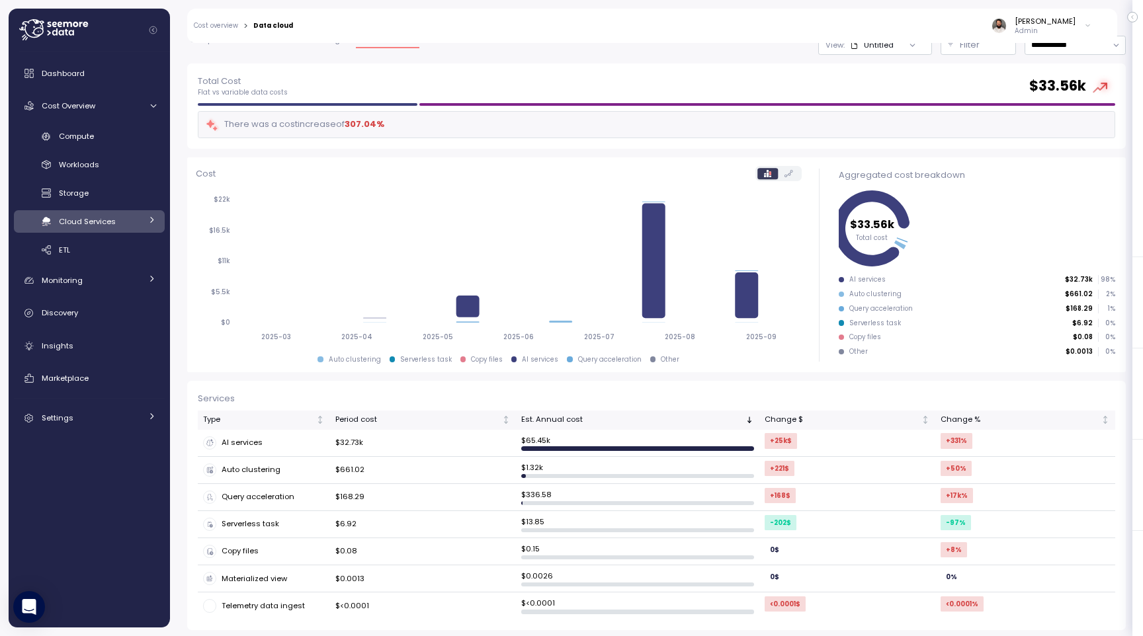
scroll to position [42, 0]
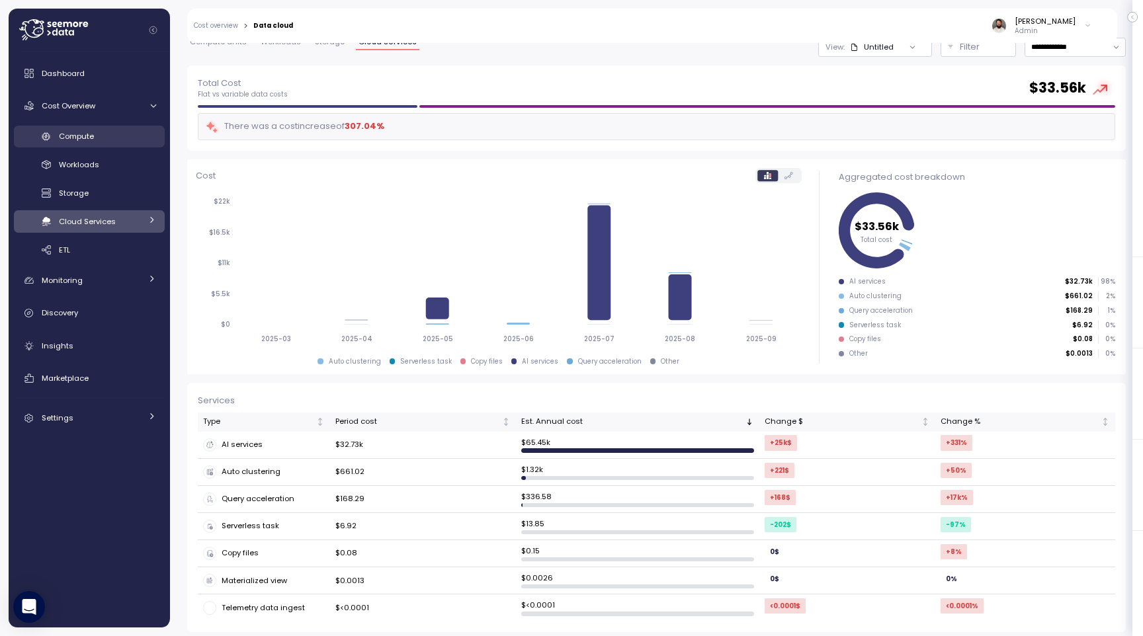
click at [121, 133] on div "Compute" at bounding box center [107, 136] width 97 height 13
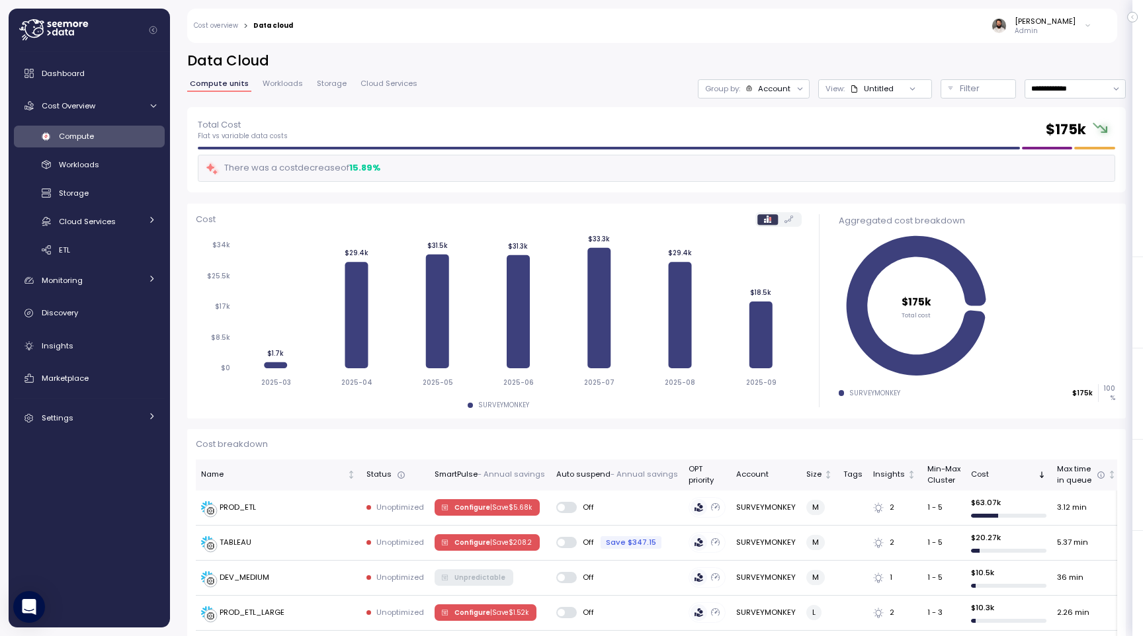
click at [785, 91] on div "Account" at bounding box center [774, 88] width 32 height 11
click at [779, 162] on p "Compute unit" at bounding box center [762, 162] width 52 height 11
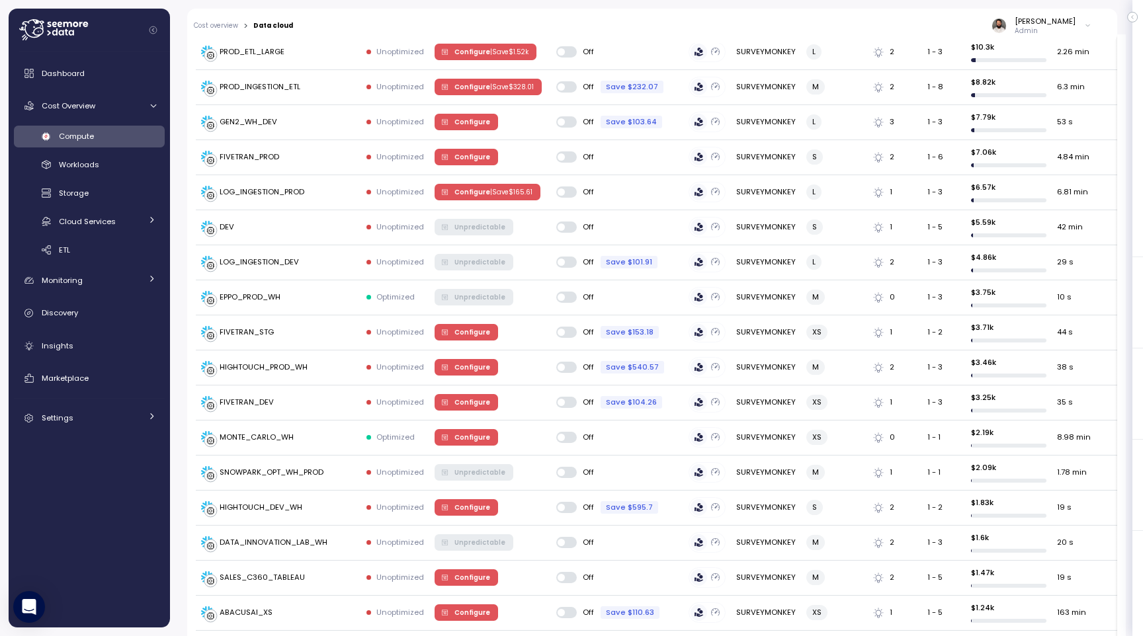
scroll to position [550, 0]
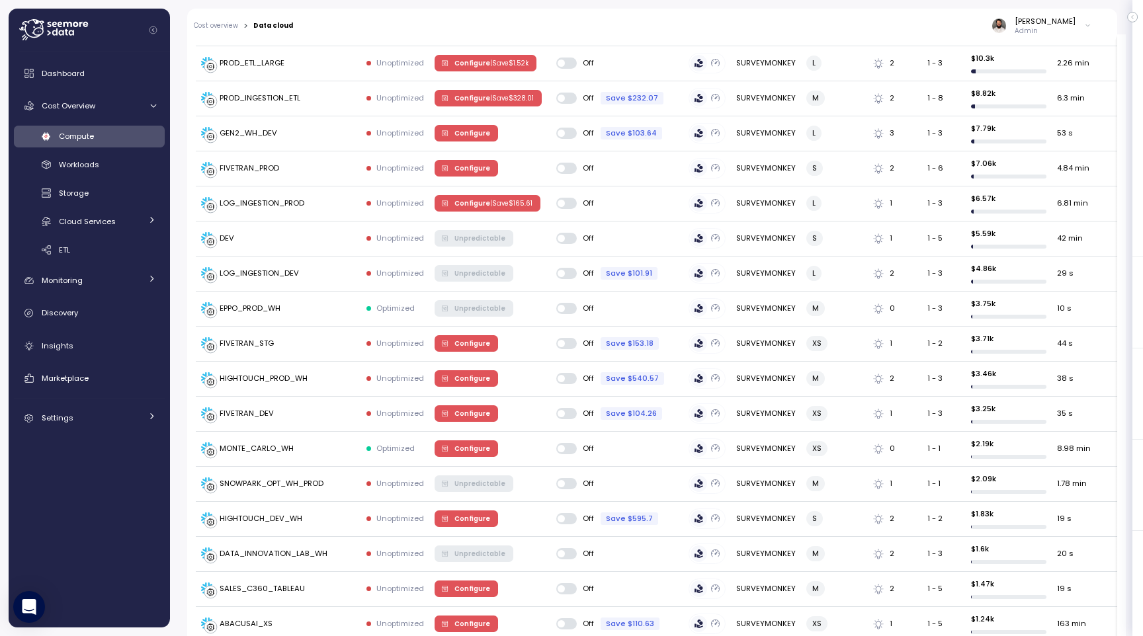
click at [113, 137] on div "Compute" at bounding box center [107, 136] width 97 height 13
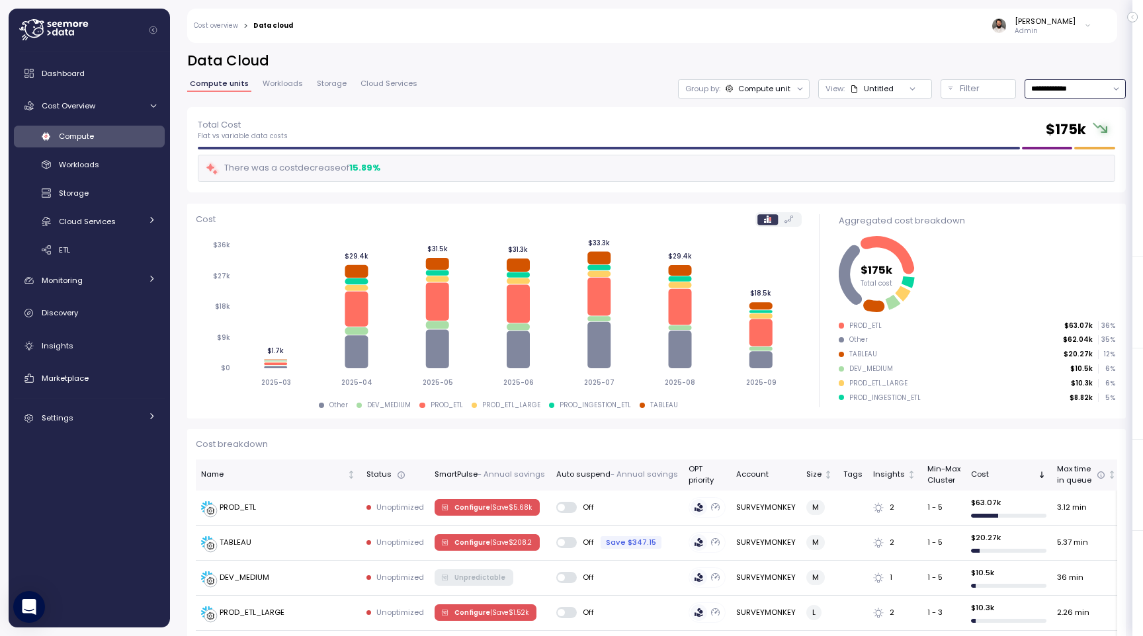
click at [1065, 98] on input "**********" at bounding box center [1075, 88] width 101 height 19
click at [1078, 178] on div "Last 30 days" at bounding box center [1074, 184] width 97 height 17
type input "**********"
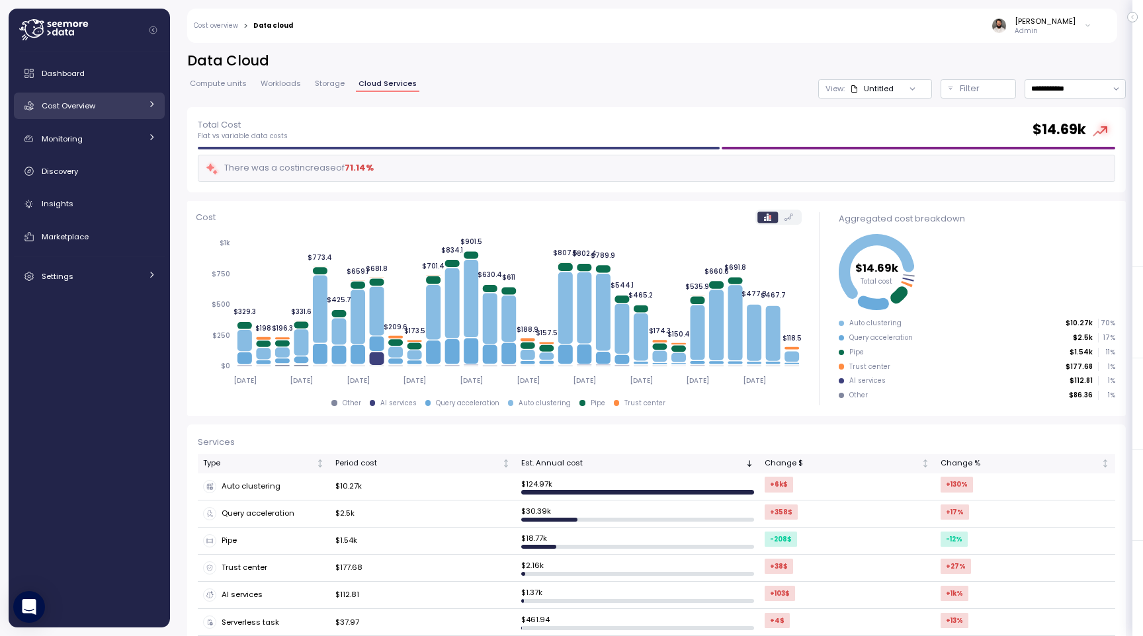
click at [140, 102] on div "Cost Overview" at bounding box center [91, 105] width 99 height 13
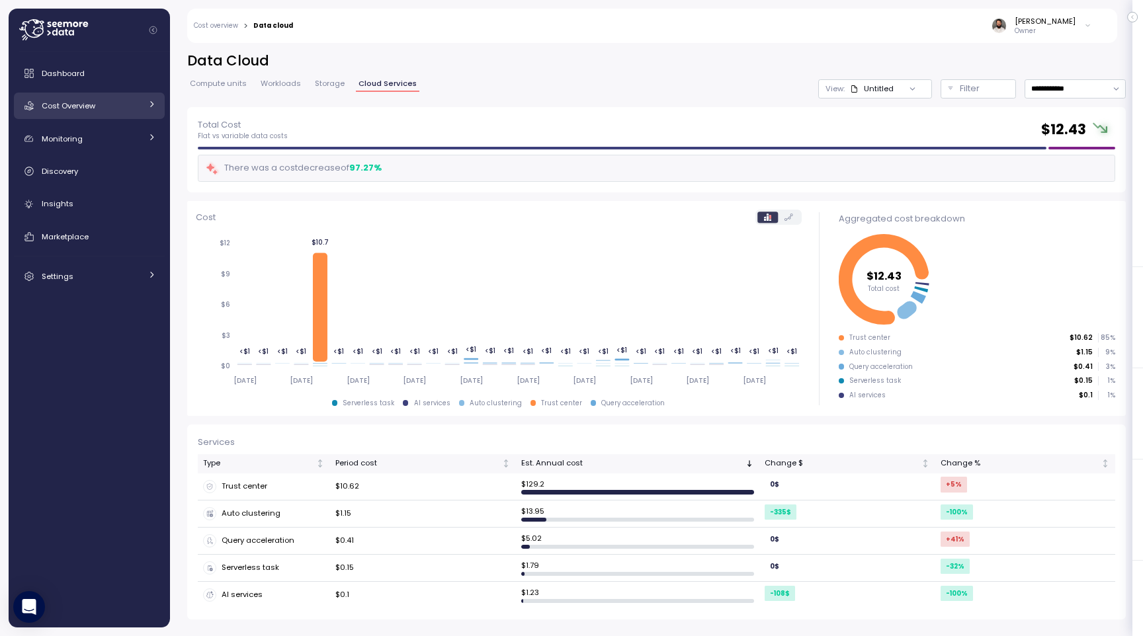
click at [130, 101] on div "Cost Overview" at bounding box center [91, 105] width 99 height 13
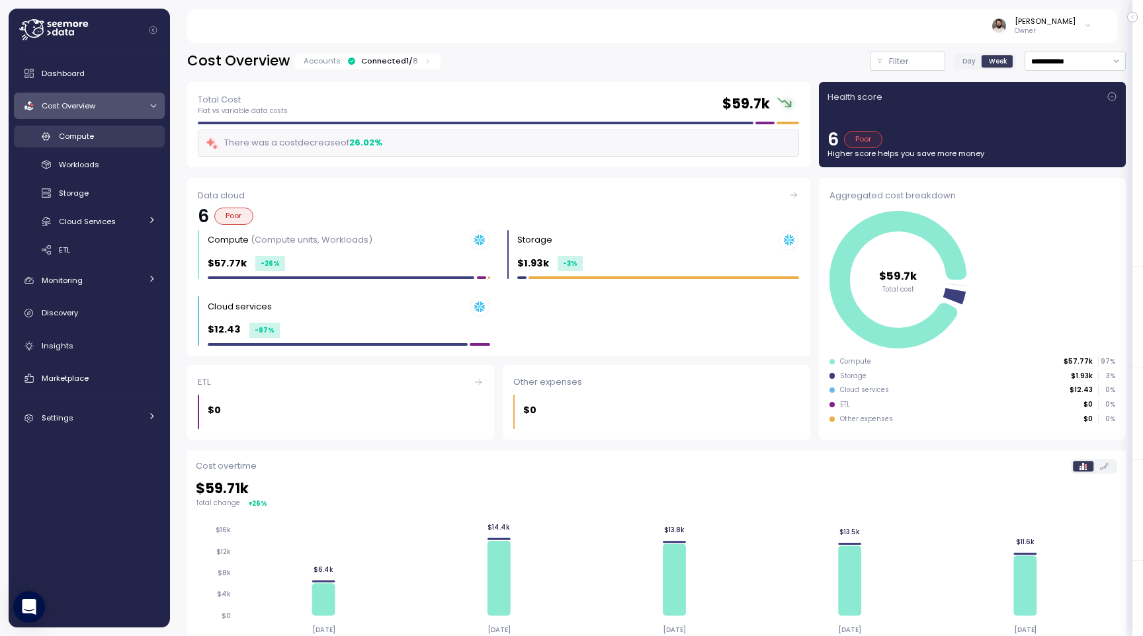
click at [136, 143] on link "Compute" at bounding box center [89, 137] width 151 height 22
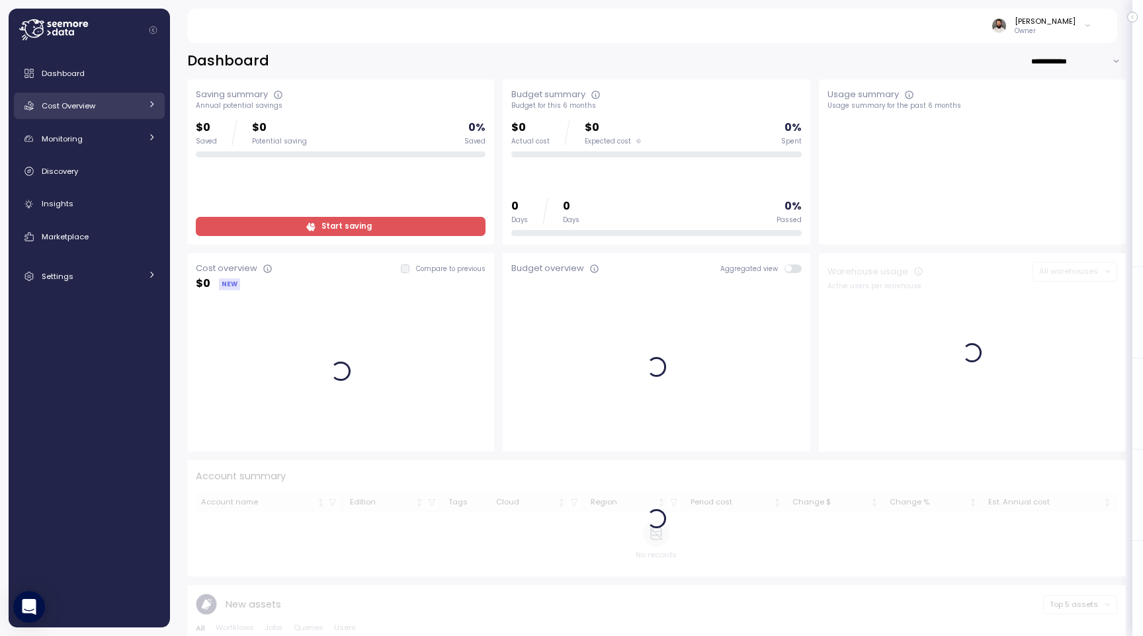
click at [164, 107] on div "Dashboard Cost Overview Compute Workloads Storage Cloud Services Clustering col…" at bounding box center [89, 340] width 161 height 576
click at [158, 105] on link "Cost Overview" at bounding box center [89, 106] width 151 height 26
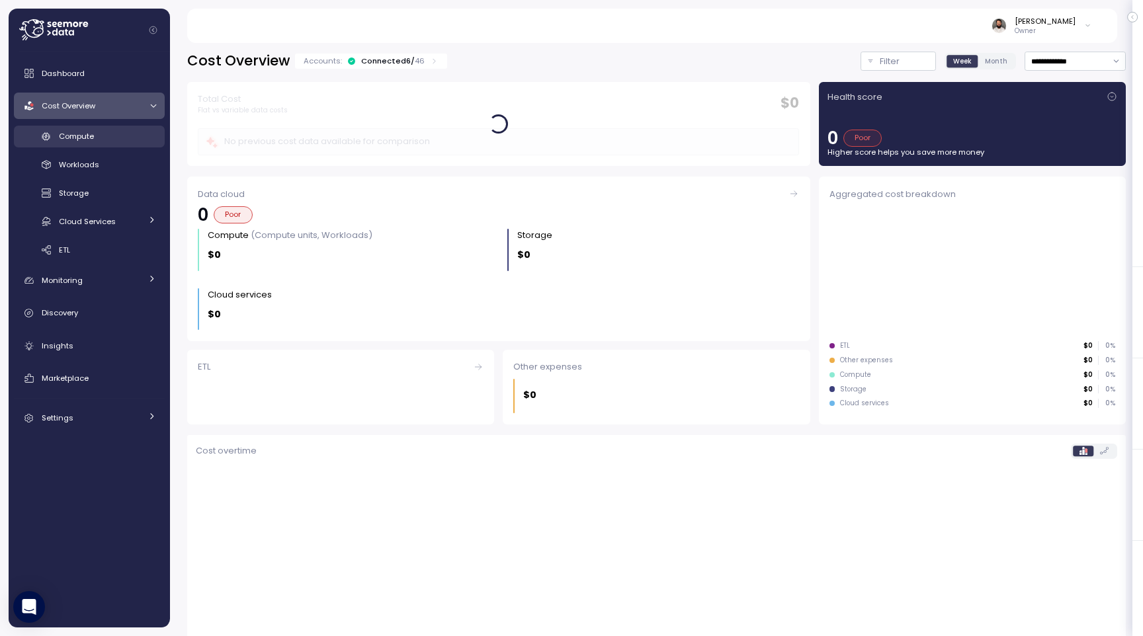
click at [131, 138] on div "Compute" at bounding box center [107, 136] width 97 height 13
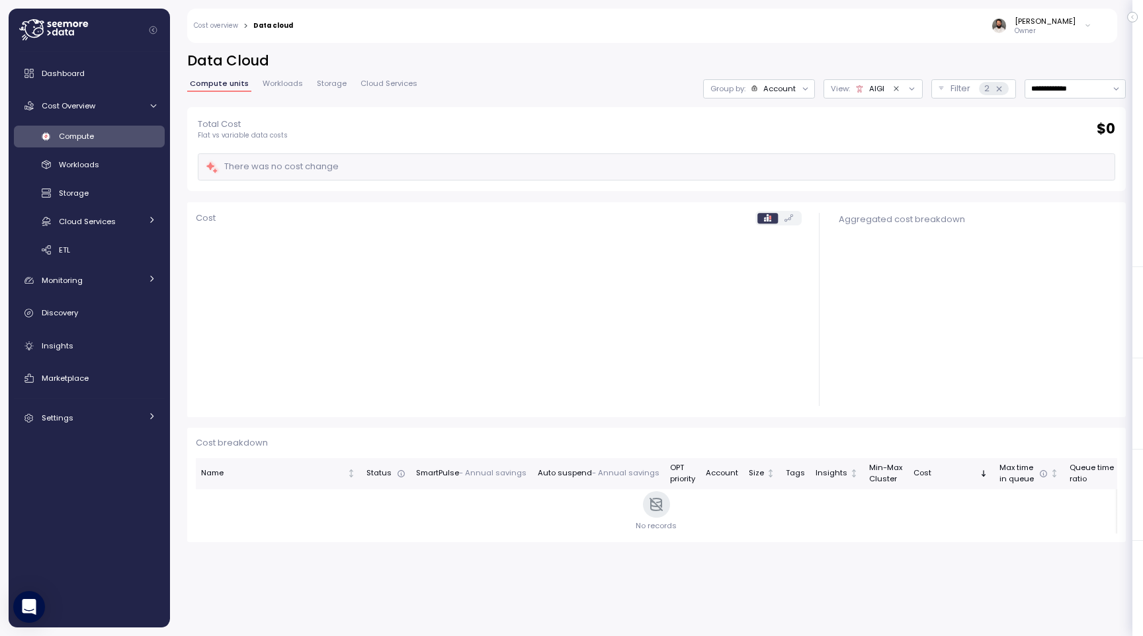
click at [898, 89] on icon "Clear value" at bounding box center [896, 89] width 9 height 9
click at [1076, 87] on input "**********" at bounding box center [1075, 88] width 101 height 19
click at [1061, 155] on div "Last 7 days" at bounding box center [1074, 149] width 97 height 17
type input "**********"
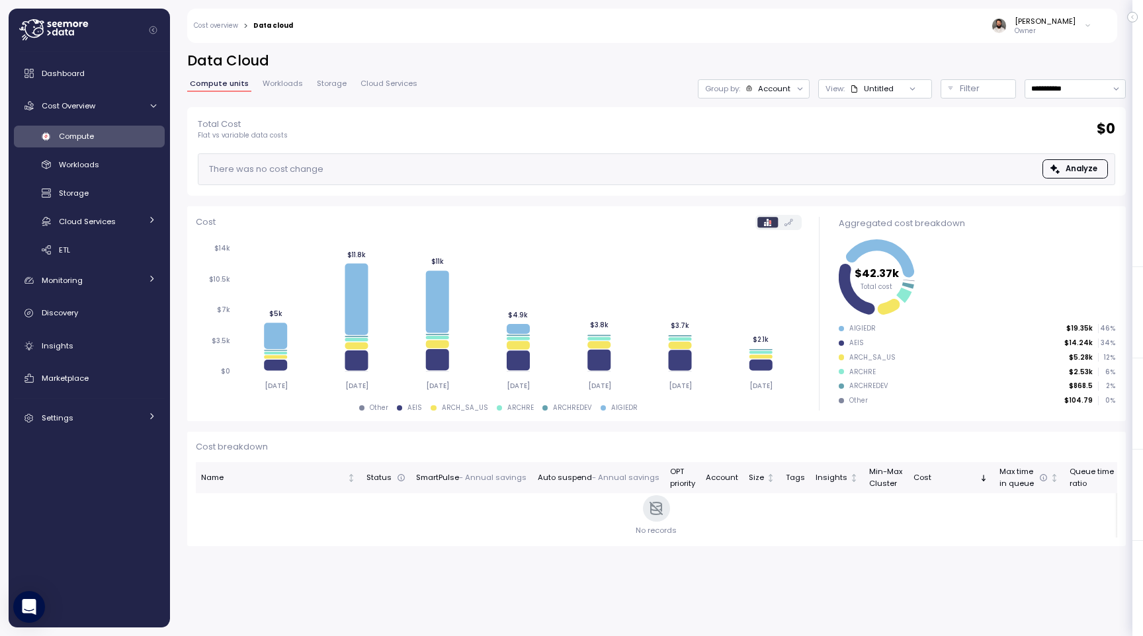
click at [290, 84] on span "Workloads" at bounding box center [283, 83] width 40 height 7
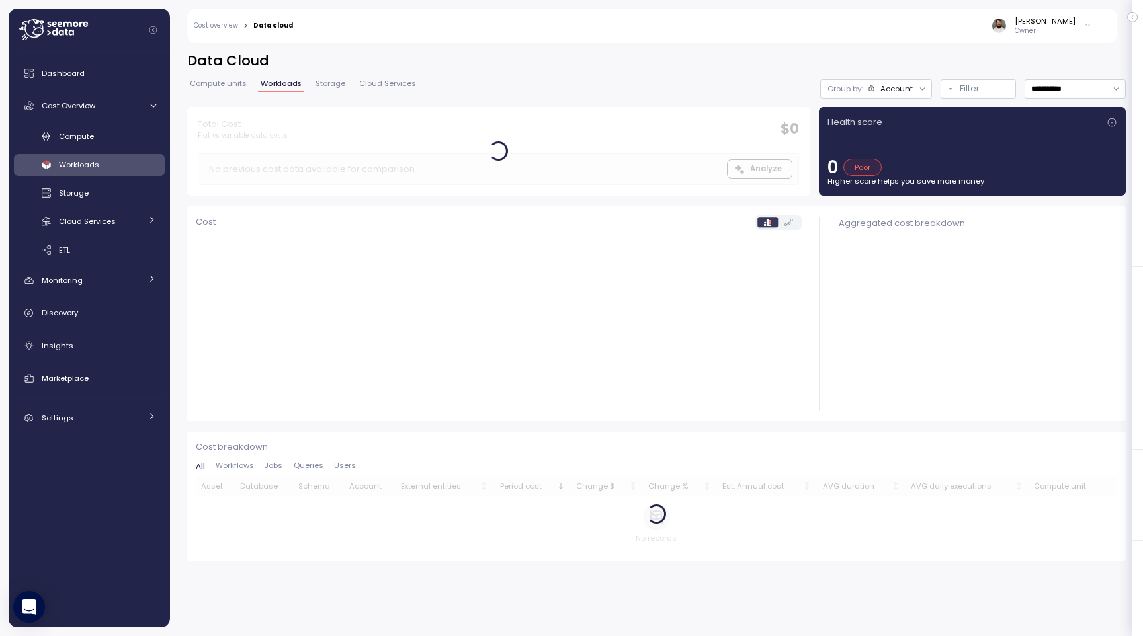
click at [214, 87] on span "Compute units" at bounding box center [218, 83] width 57 height 7
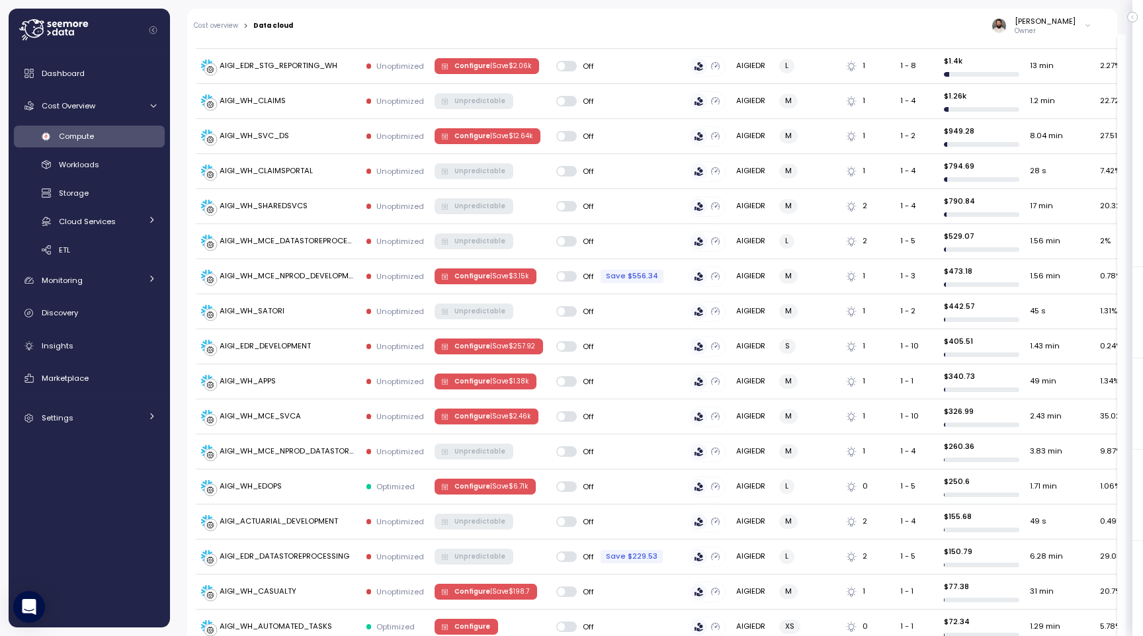
scroll to position [590, 0]
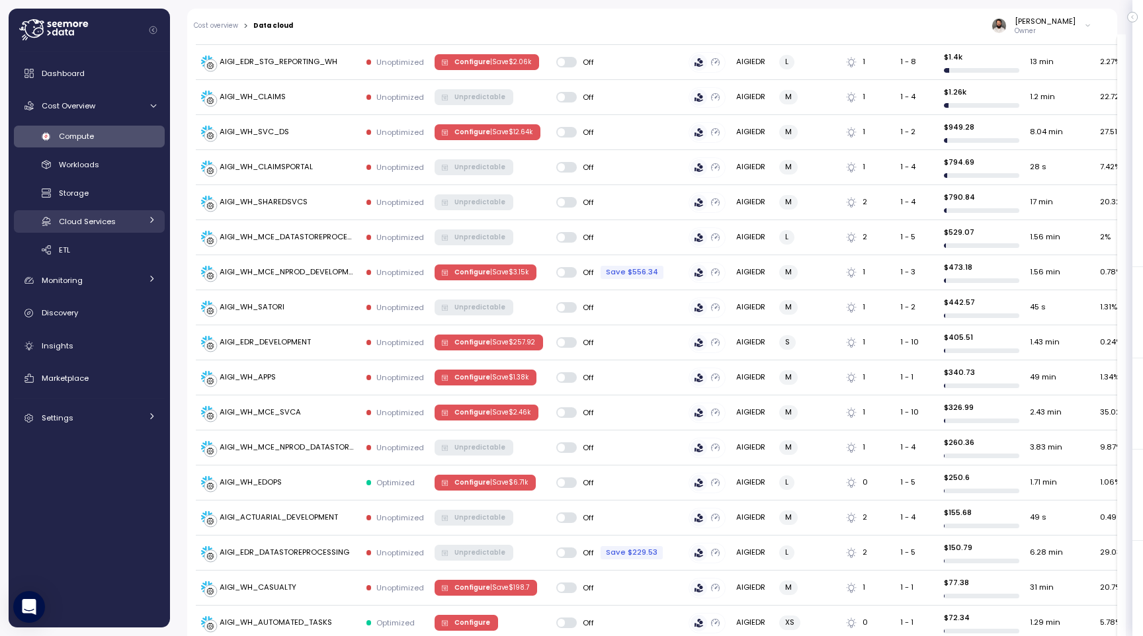
click at [111, 217] on span "Cloud Services" at bounding box center [87, 221] width 57 height 11
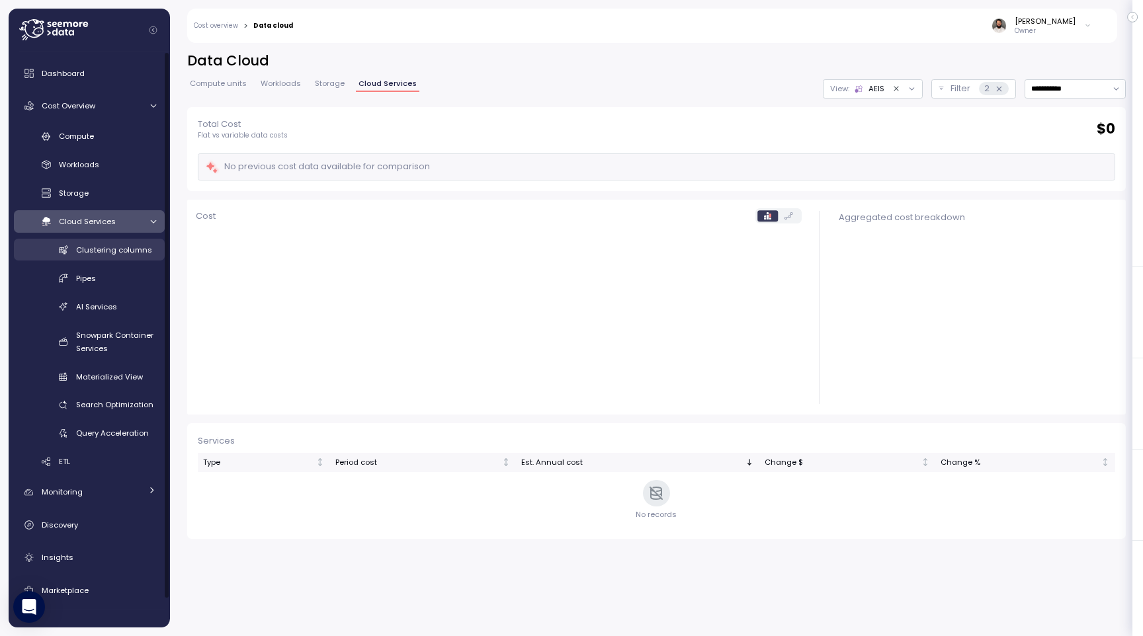
click at [135, 243] on div "Clustering columns" at bounding box center [116, 249] width 80 height 13
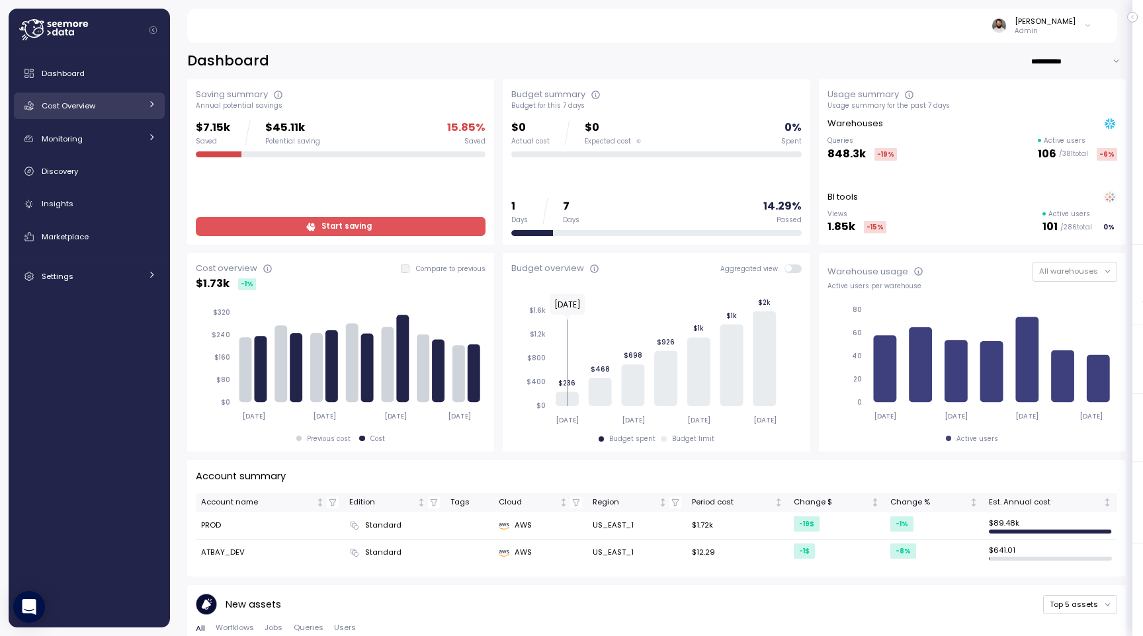
click at [132, 97] on link "Cost Overview" at bounding box center [89, 106] width 151 height 26
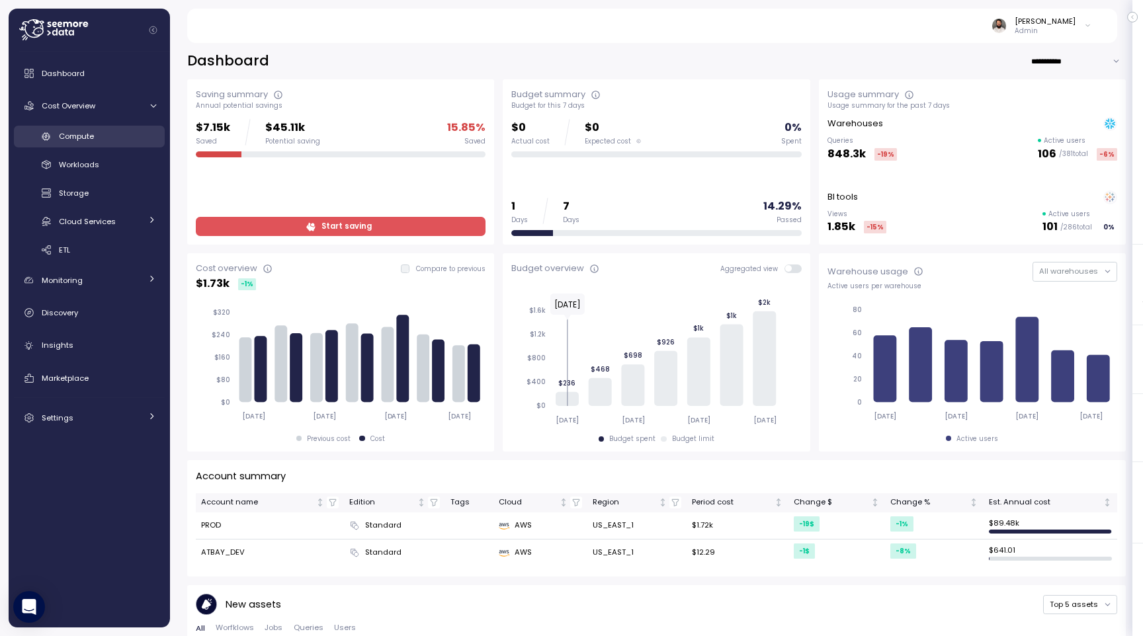
click at [130, 136] on div "Compute" at bounding box center [107, 136] width 97 height 13
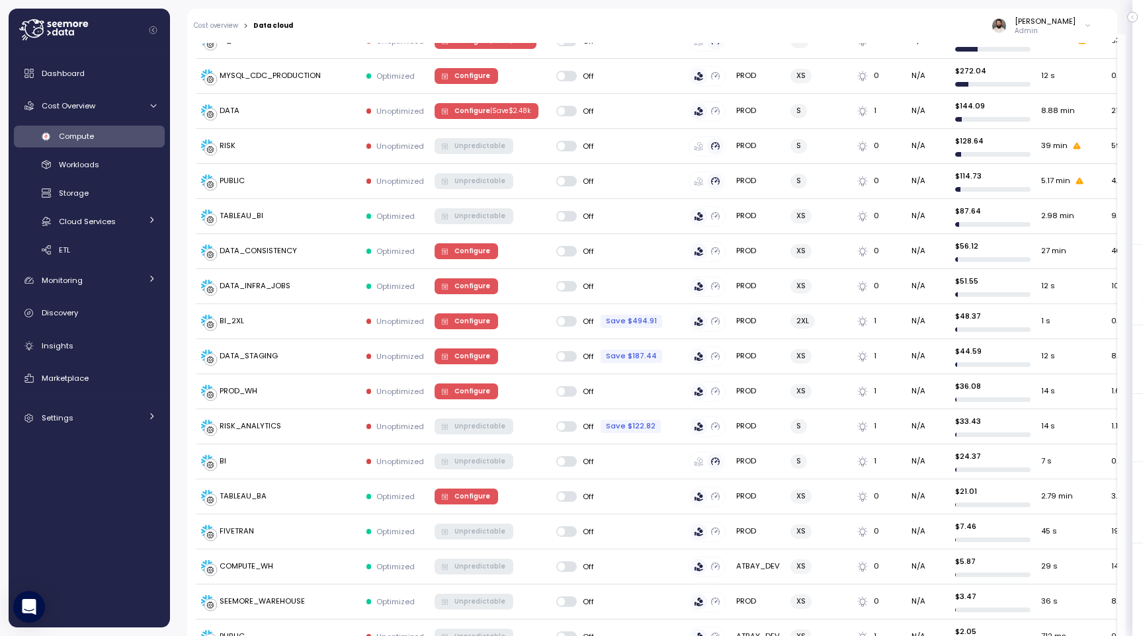
scroll to position [147, 0]
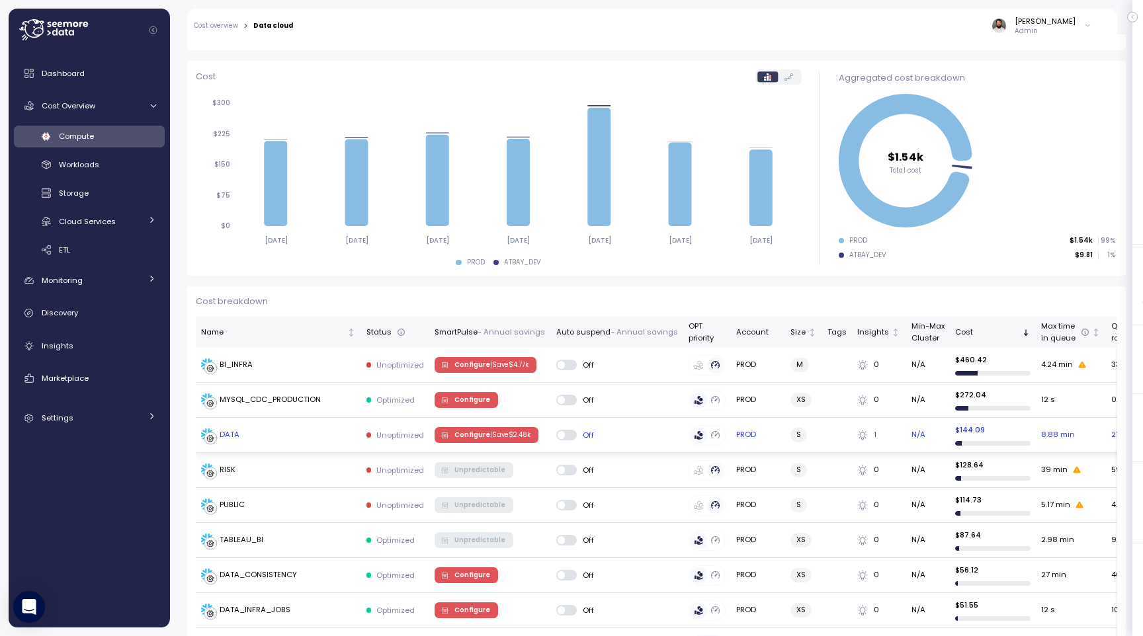
click at [311, 436] on div "DATA" at bounding box center [278, 435] width 155 height 13
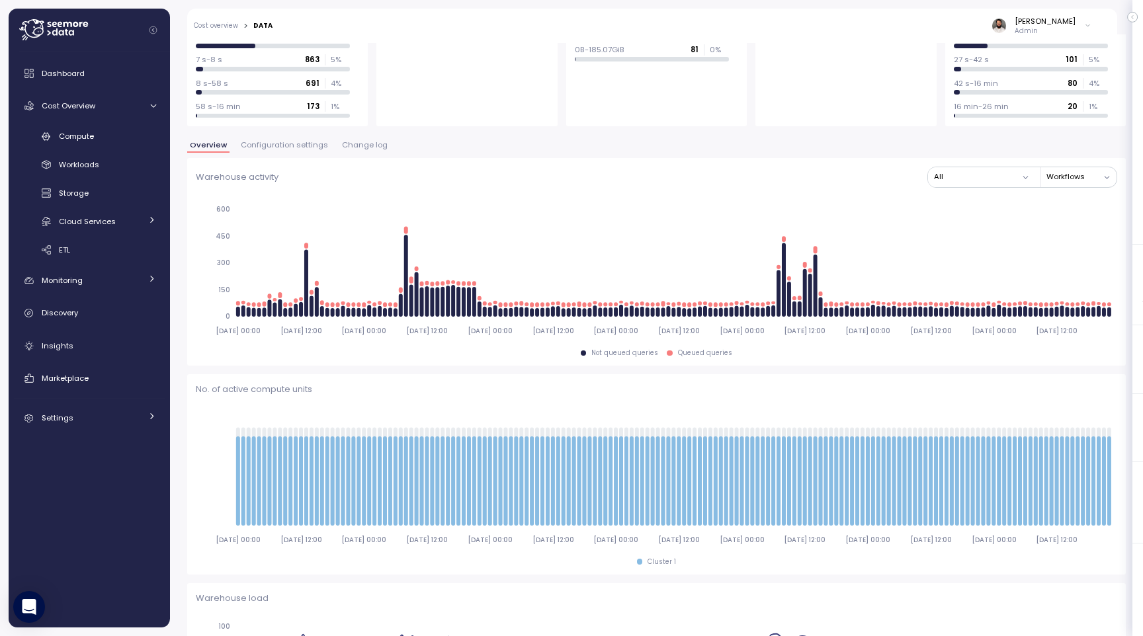
scroll to position [161, 0]
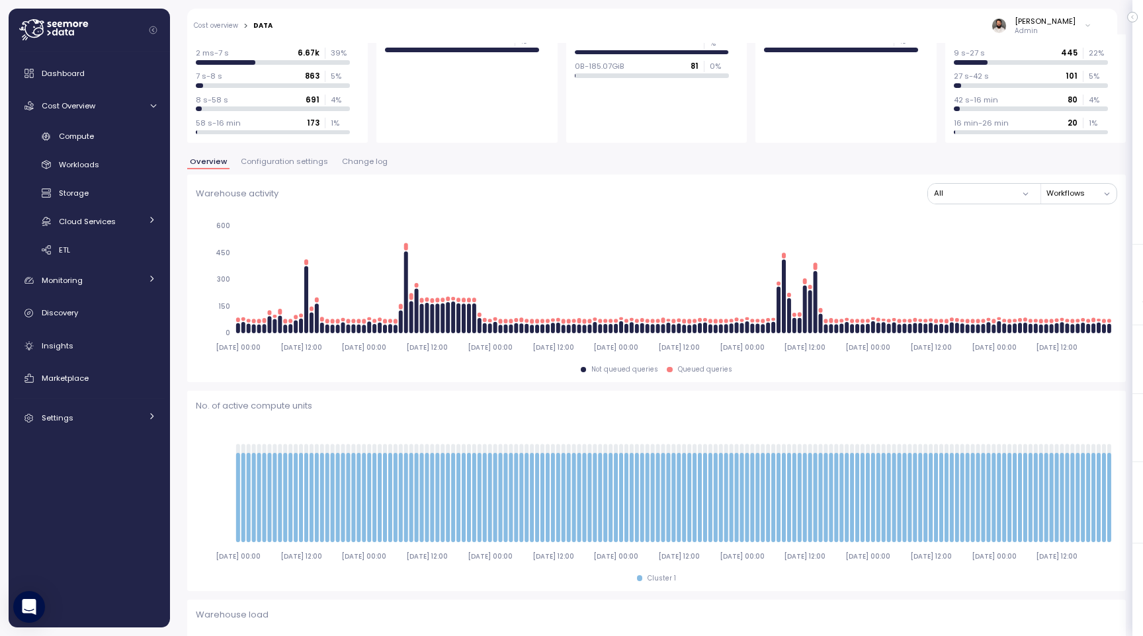
click at [355, 162] on span "Change log" at bounding box center [365, 161] width 46 height 7
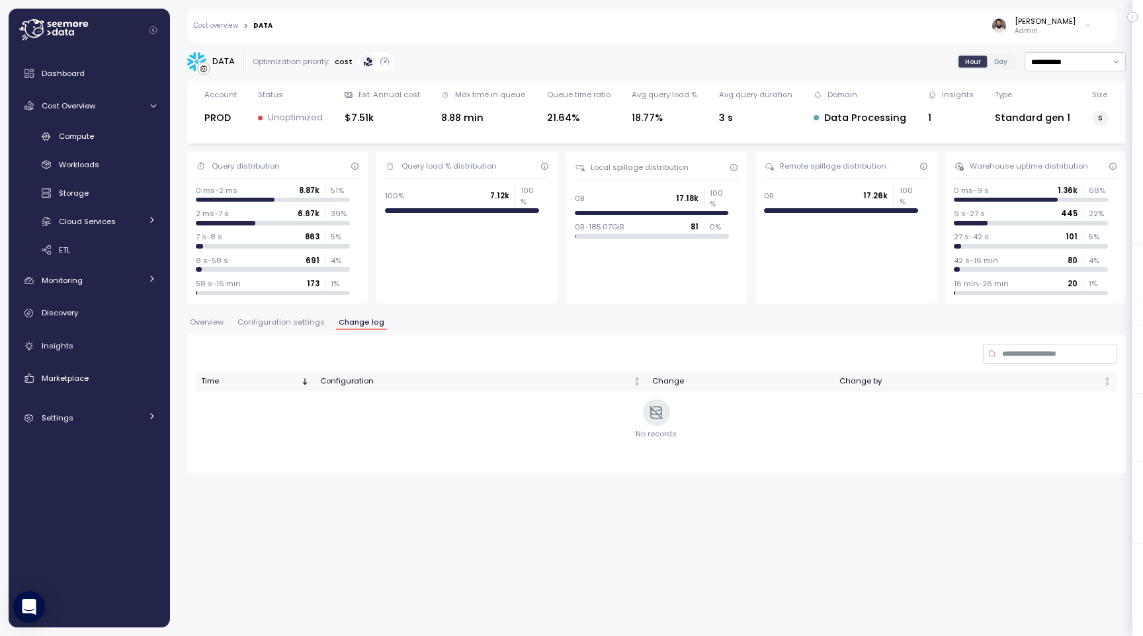
click at [294, 319] on span "Configuration settings" at bounding box center [281, 322] width 87 height 7
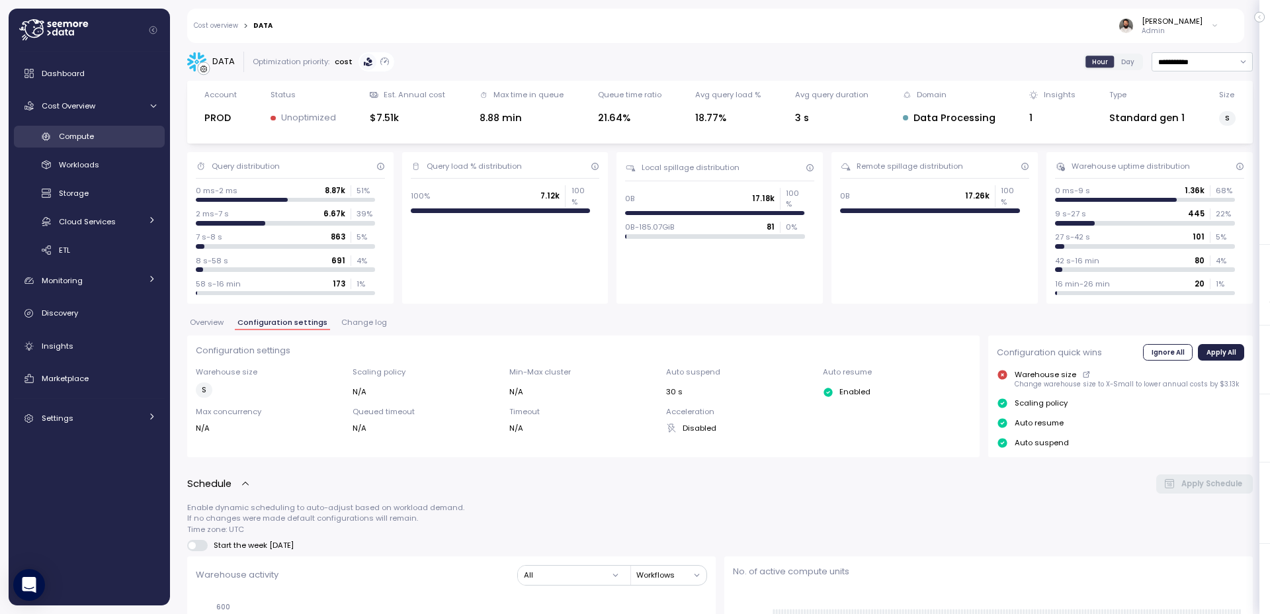
click at [121, 130] on div "Compute" at bounding box center [107, 136] width 97 height 13
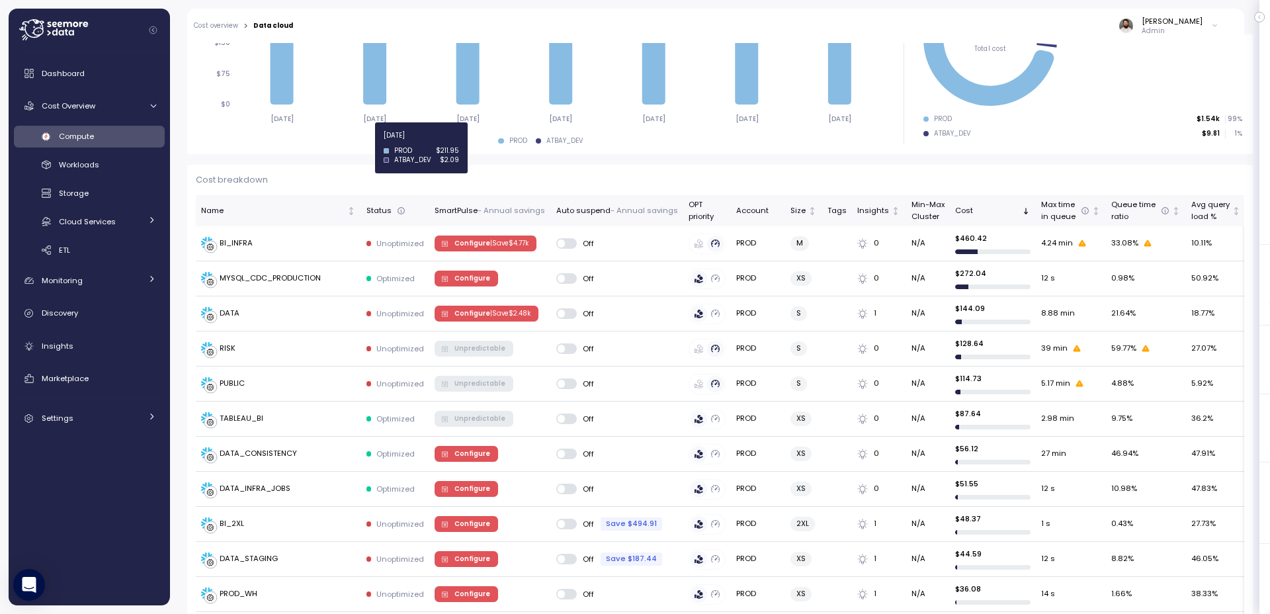
scroll to position [273, 0]
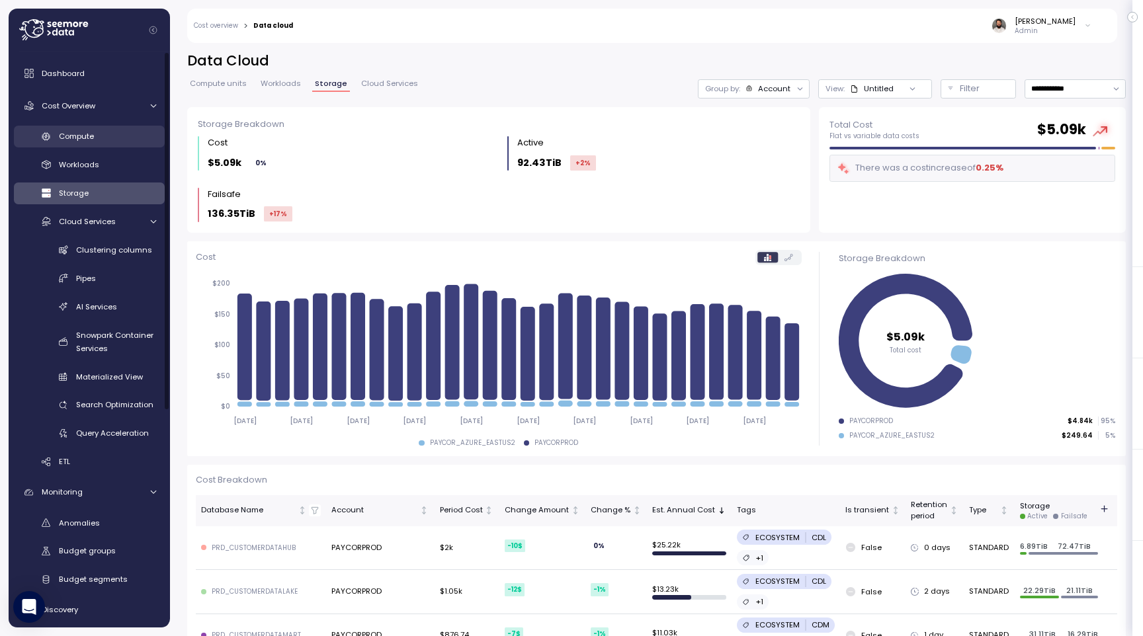
click at [118, 144] on link "Compute" at bounding box center [89, 137] width 151 height 22
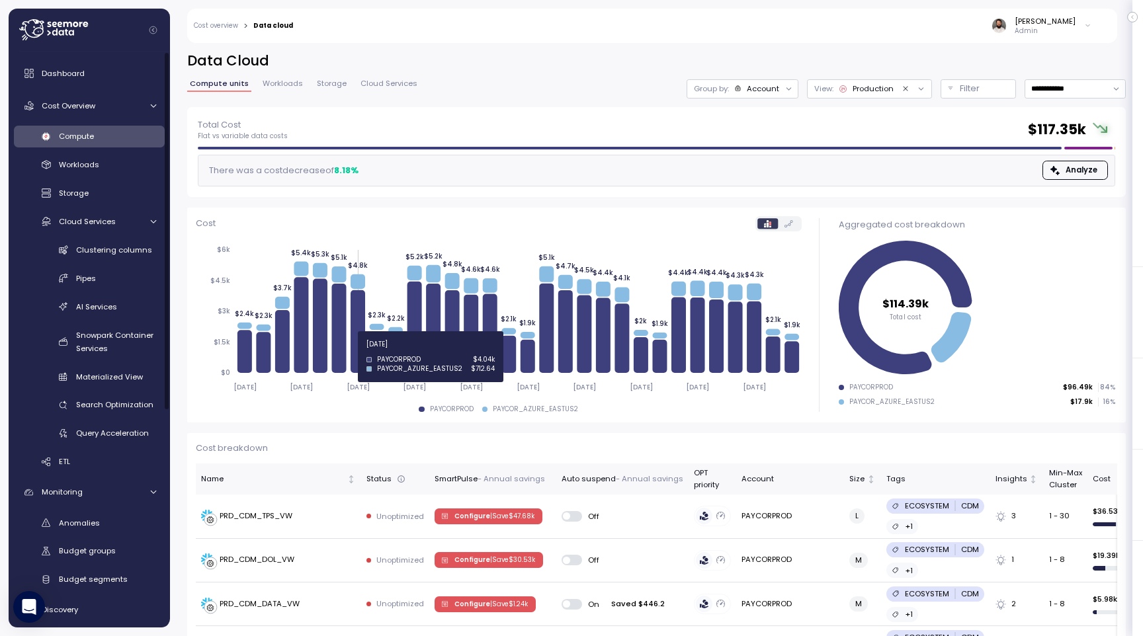
click at [353, 352] on icon at bounding box center [358, 331] width 15 height 83
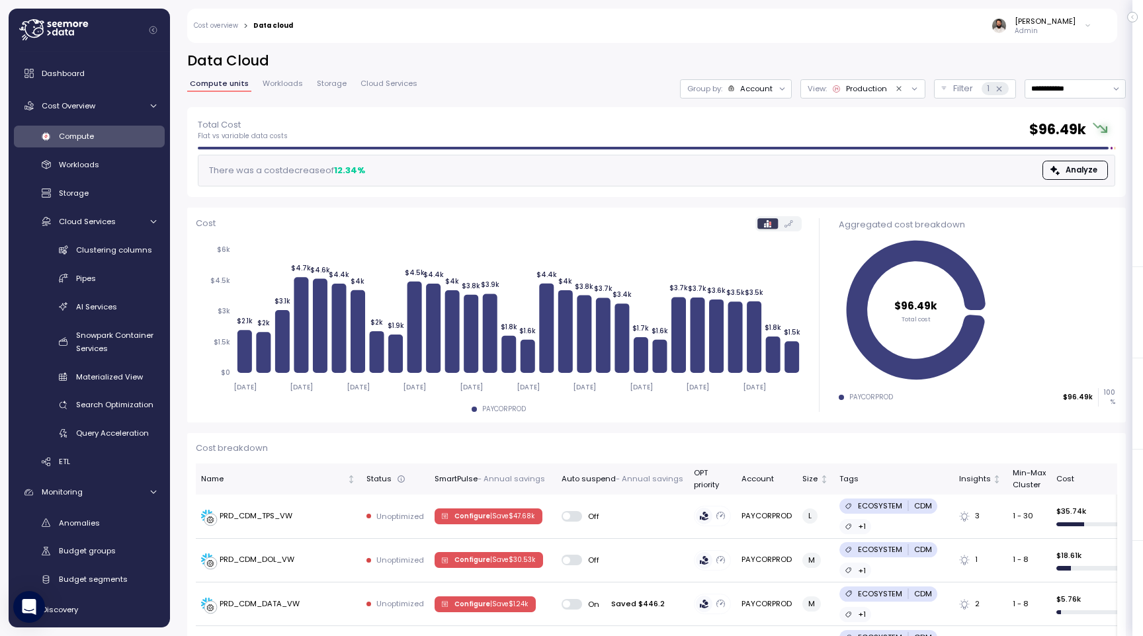
click at [221, 26] on link "Cost overview" at bounding box center [216, 25] width 44 height 7
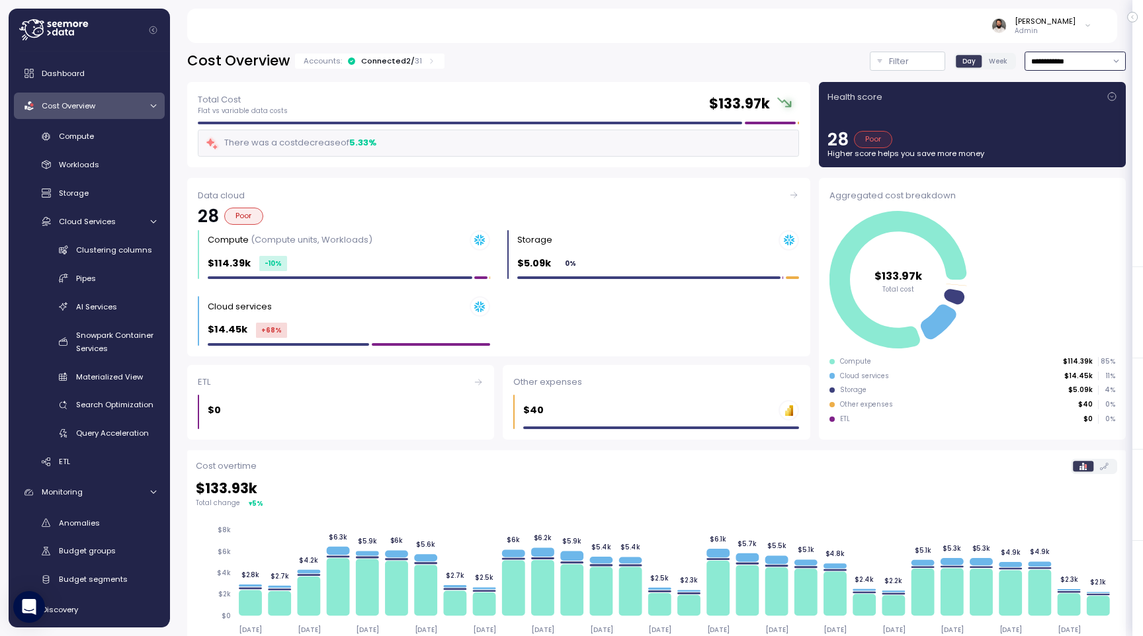
drag, startPoint x: 1042, startPoint y: 61, endPoint x: 1048, endPoint y: 79, distance: 18.8
click at [1042, 61] on input "**********" at bounding box center [1075, 61] width 101 height 19
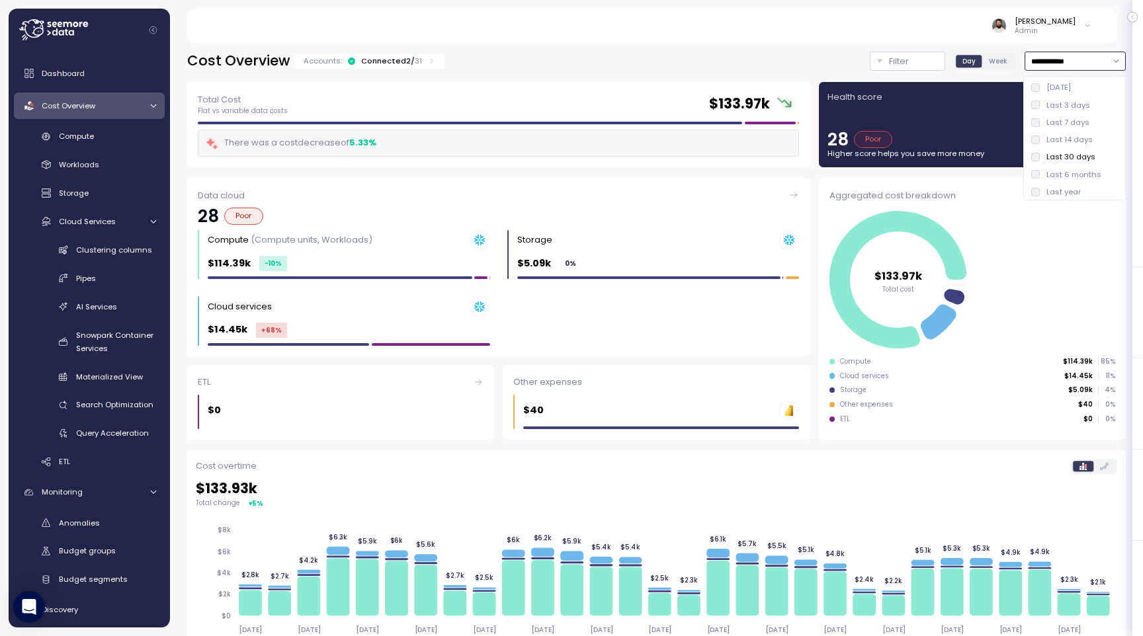
click at [1069, 134] on div "Last 14 days" at bounding box center [1074, 139] width 97 height 17
type input "**********"
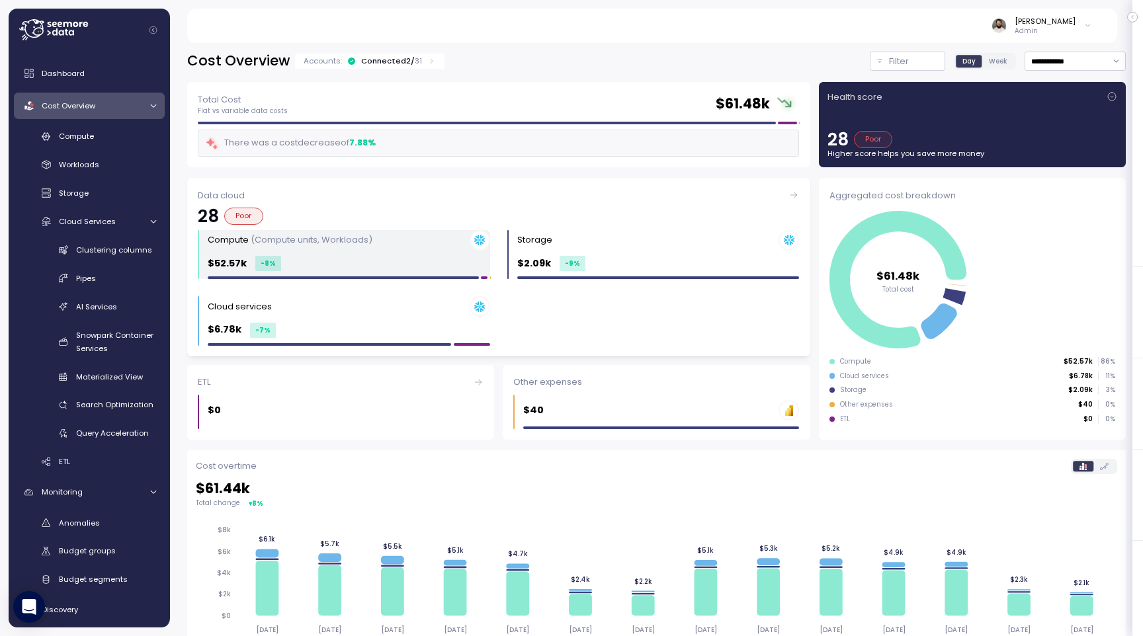
click at [361, 259] on div "$52.57k -8 %" at bounding box center [349, 263] width 282 height 15
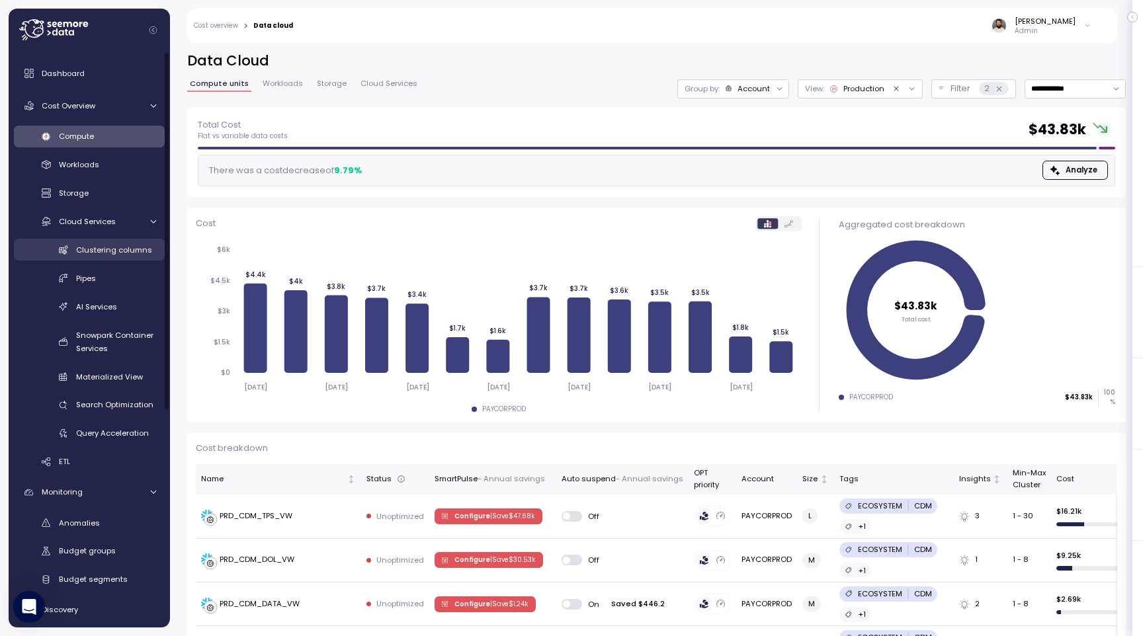
click at [106, 256] on div "Clustering columns" at bounding box center [116, 249] width 80 height 13
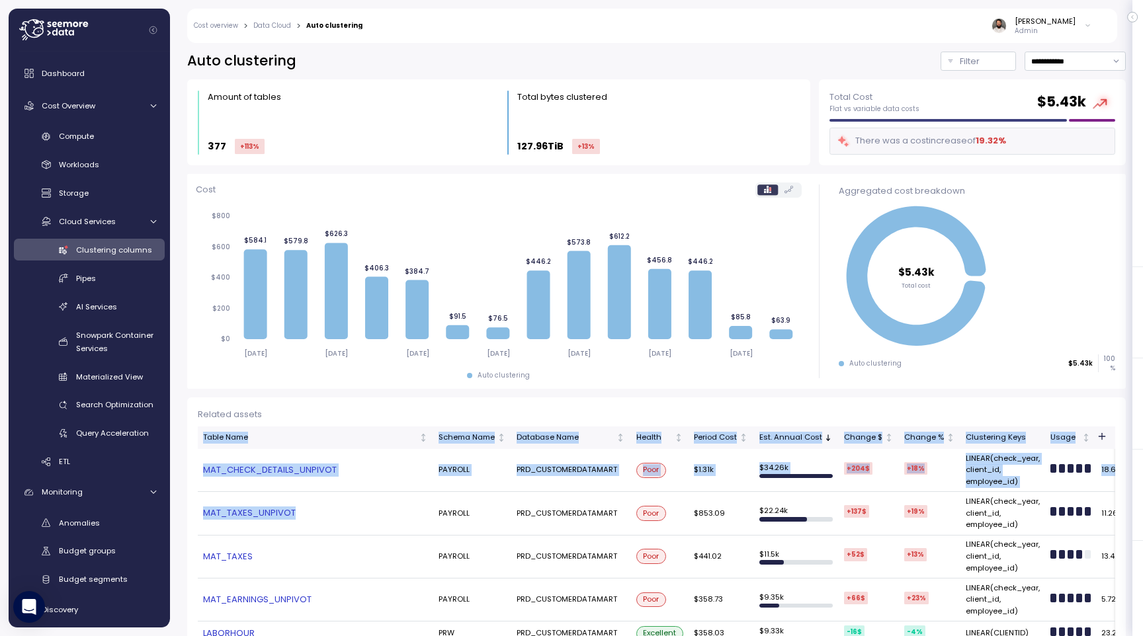
drag, startPoint x: 194, startPoint y: 515, endPoint x: 320, endPoint y: 513, distance: 126.4
click at [320, 513] on link "MAT_TAXES_UNPIVOT" at bounding box center [315, 513] width 225 height 13
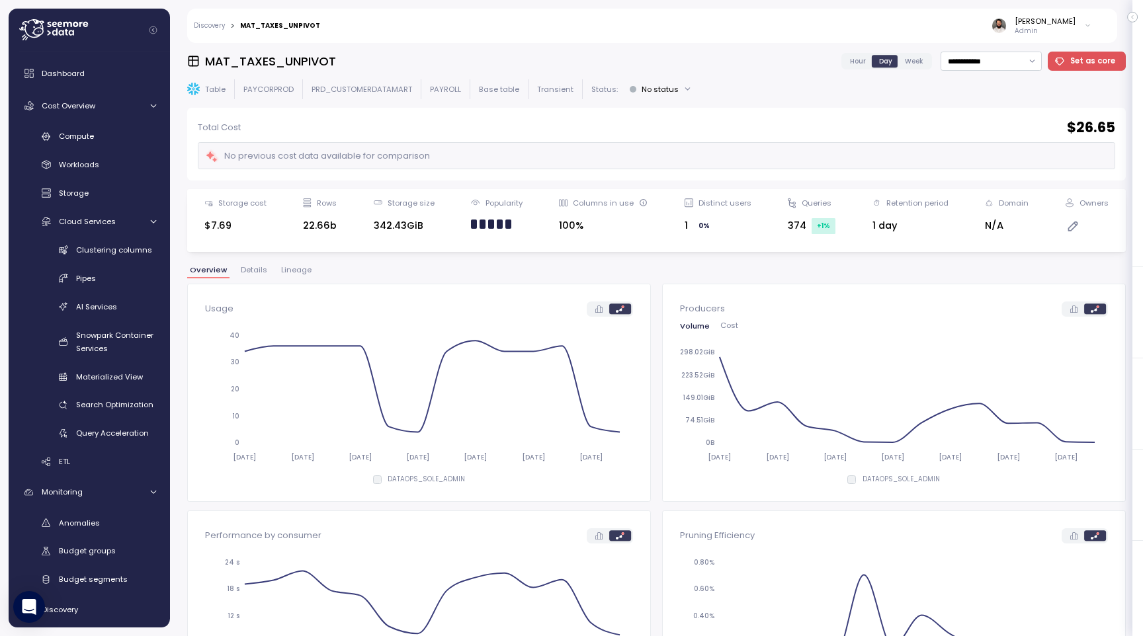
click at [296, 54] on h3 "MAT_TAXES_UNPIVOT" at bounding box center [270, 61] width 131 height 17
copy h3 "MAT_TAXES_UNPIVOT"
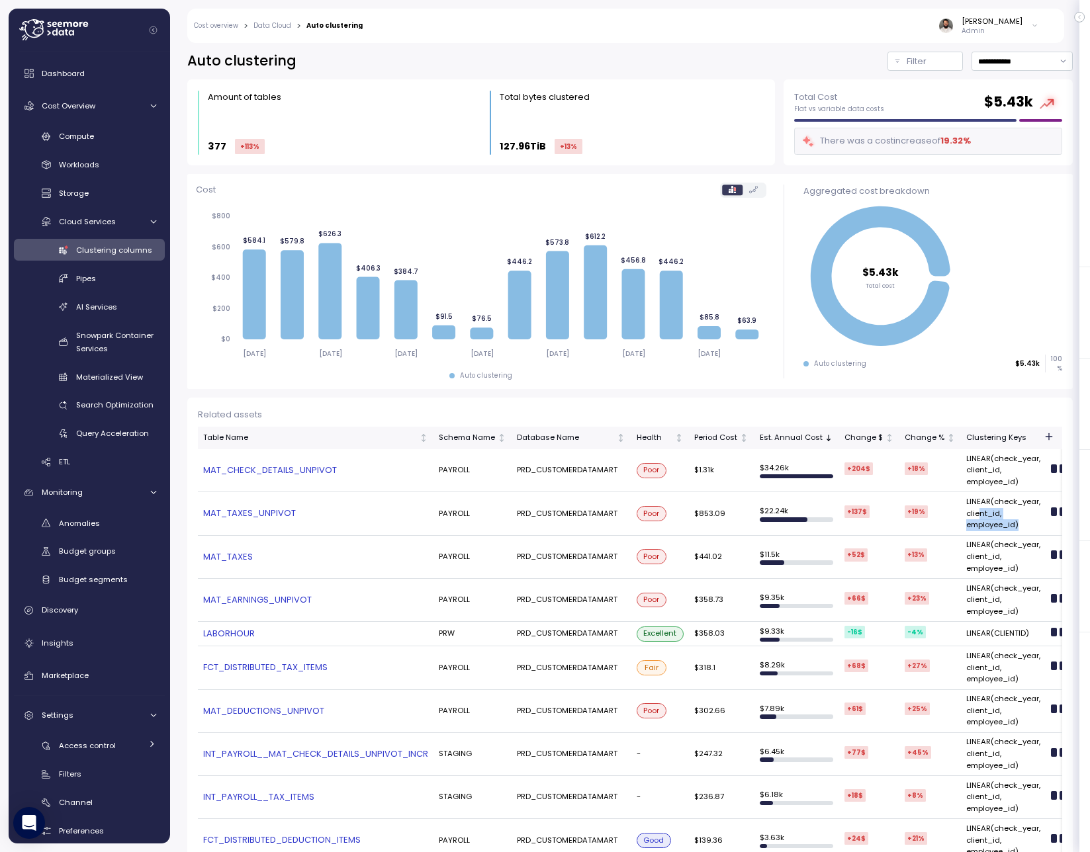
scroll to position [71, 0]
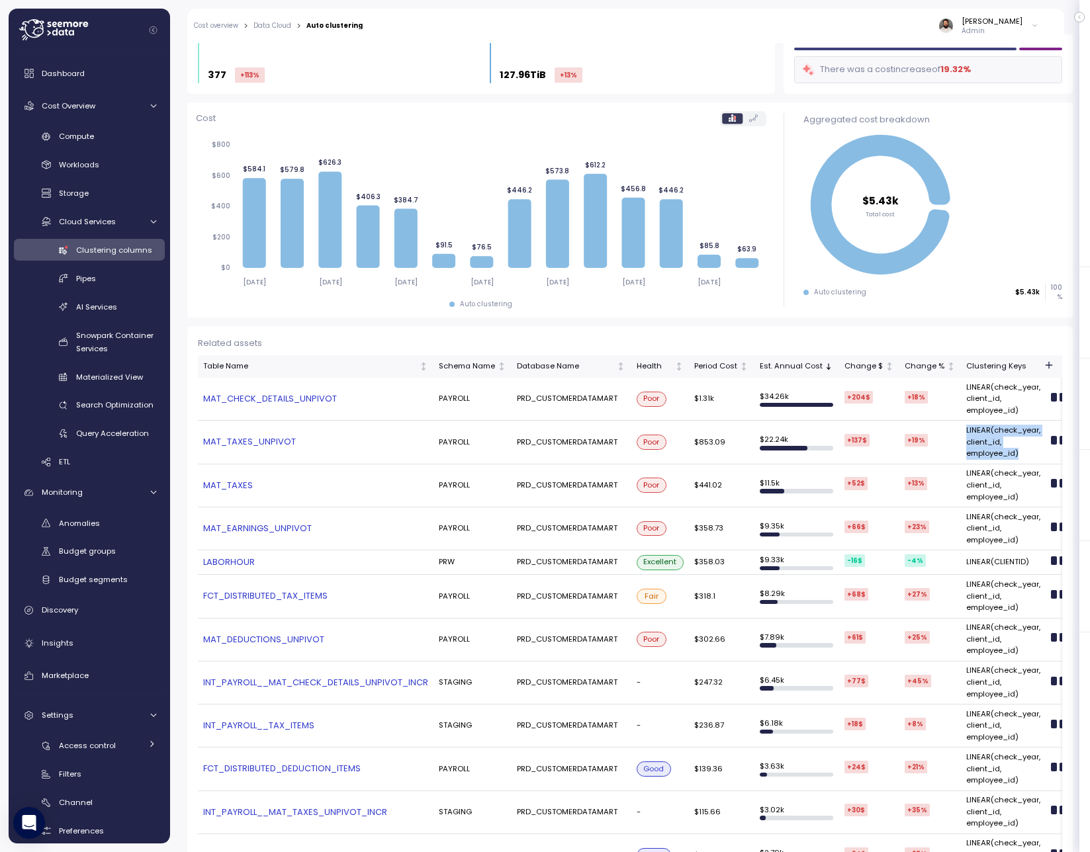
click at [961, 434] on td "LINEAR(check_year, client_id, employee_id)" at bounding box center [1003, 442] width 85 height 43
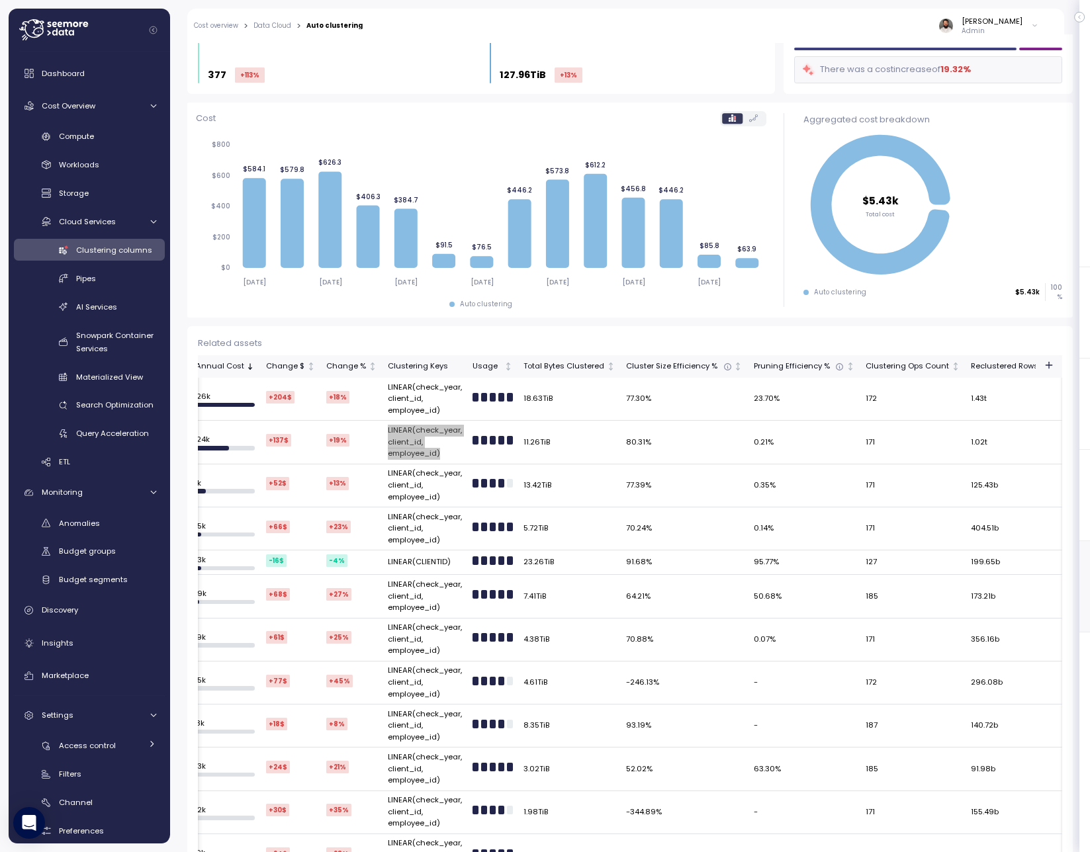
scroll to position [0, 0]
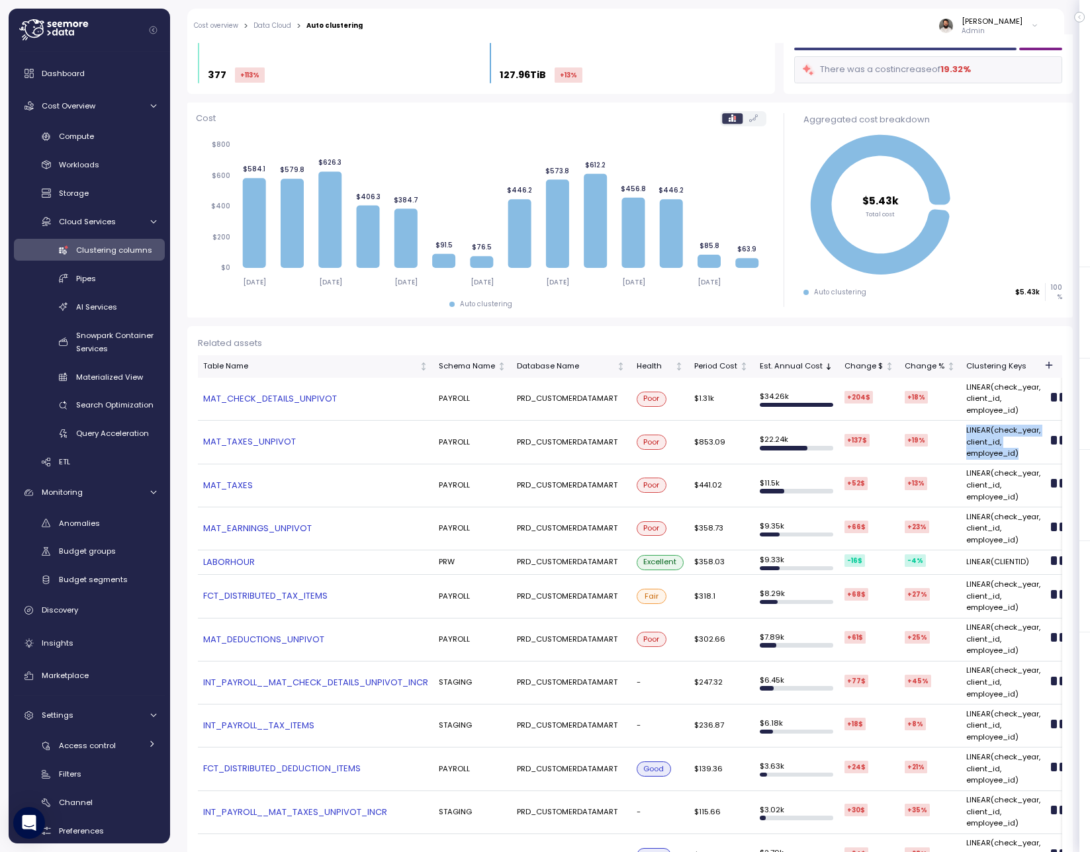
click at [247, 441] on link "MAT_TAXES_UNPIVOT" at bounding box center [315, 441] width 225 height 13
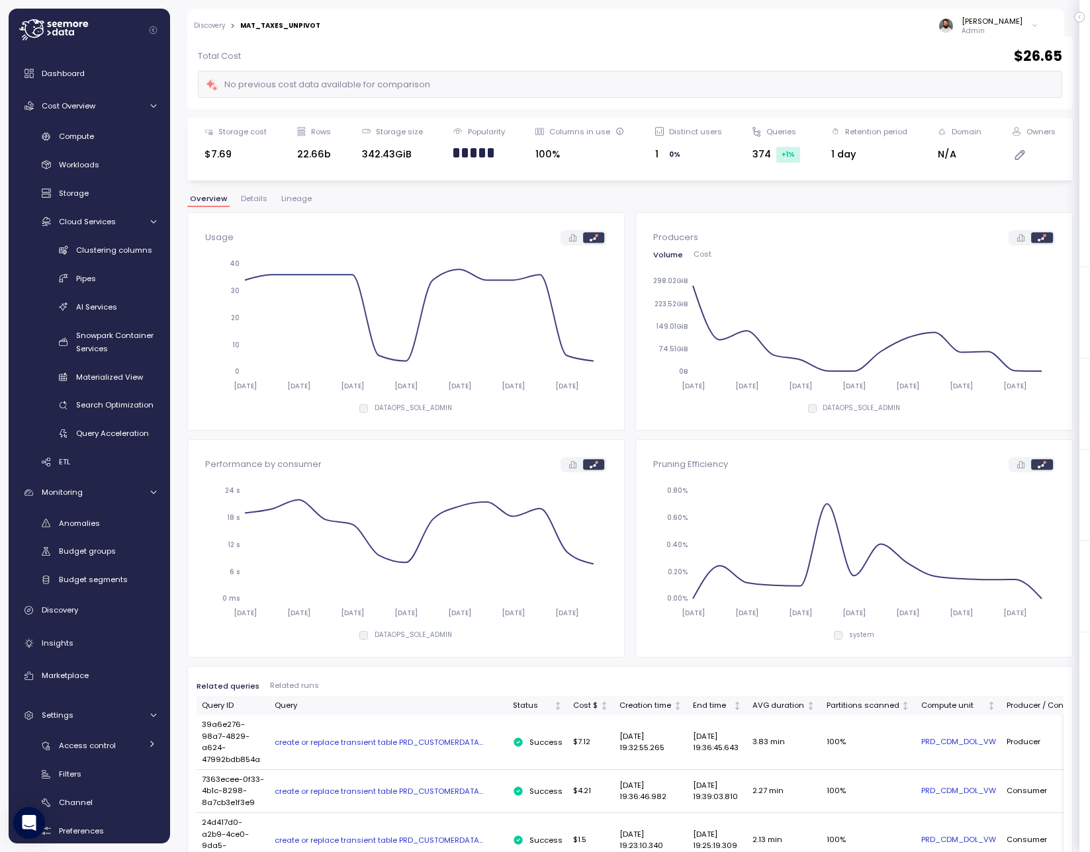
click at [255, 200] on span "Details" at bounding box center [254, 198] width 26 height 7
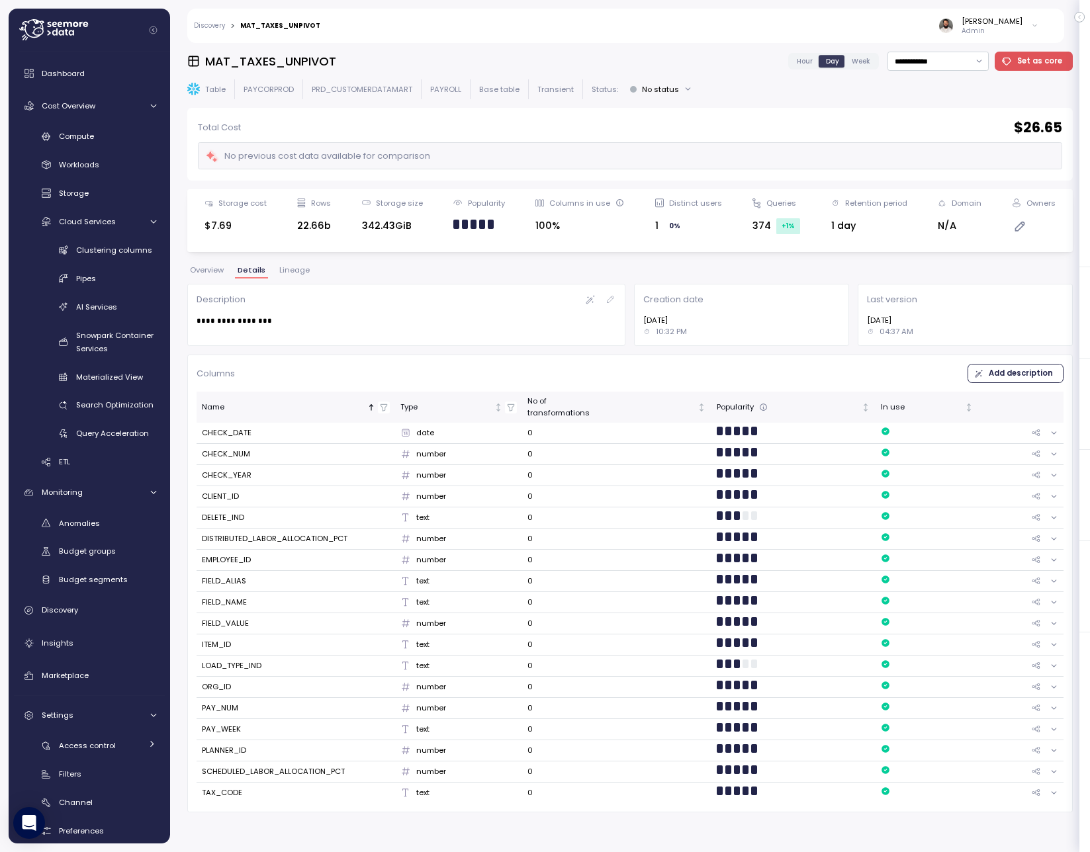
click at [220, 267] on span "Overview" at bounding box center [207, 270] width 34 height 7
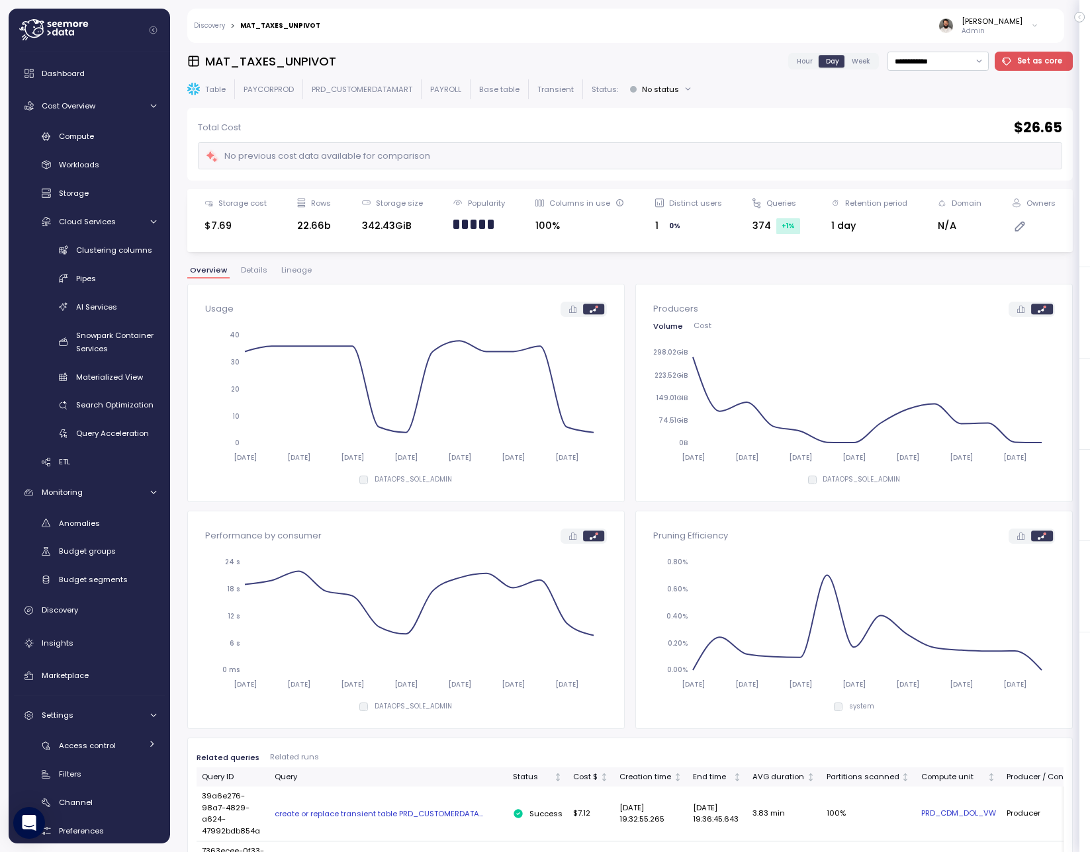
drag, startPoint x: 804, startPoint y: 70, endPoint x: 808, endPoint y: 64, distance: 7.2
click at [804, 69] on div "**********" at bounding box center [888, 61] width 200 height 19
click at [808, 64] on span "Hour" at bounding box center [805, 61] width 16 height 10
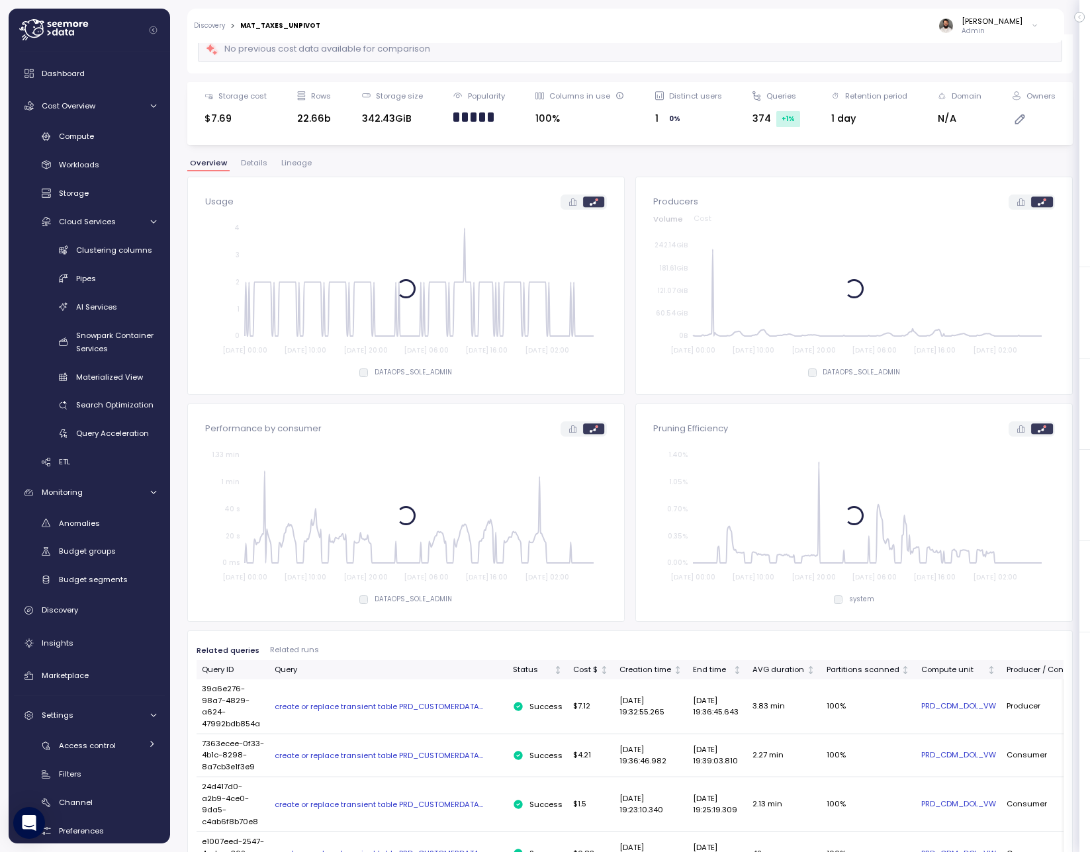
scroll to position [107, 0]
click at [275, 27] on div "MAT_TAXES_UNPIVOT" at bounding box center [280, 25] width 80 height 7
copy div "MAT_TAXES_UNPIVOT"
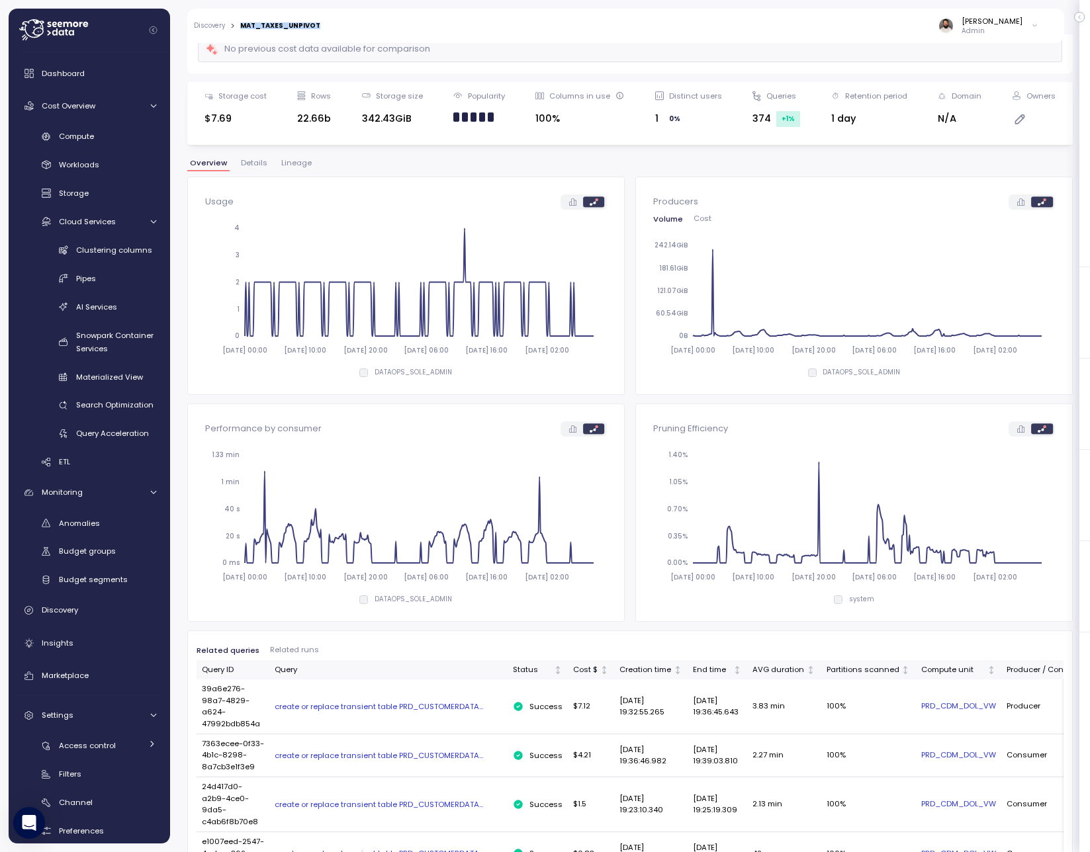
scroll to position [0, 0]
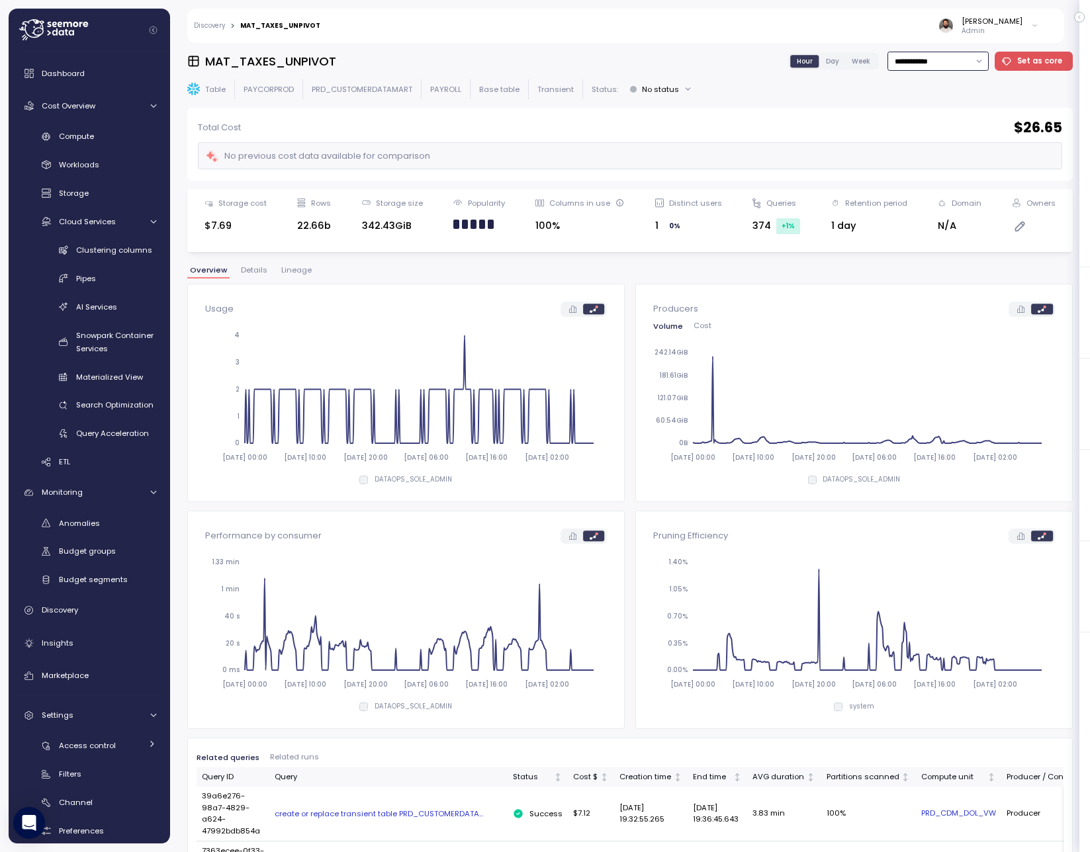
click at [953, 63] on input "**********" at bounding box center [937, 61] width 101 height 19
click at [953, 161] on div "Last 30 days" at bounding box center [936, 156] width 49 height 11
type input "**********"
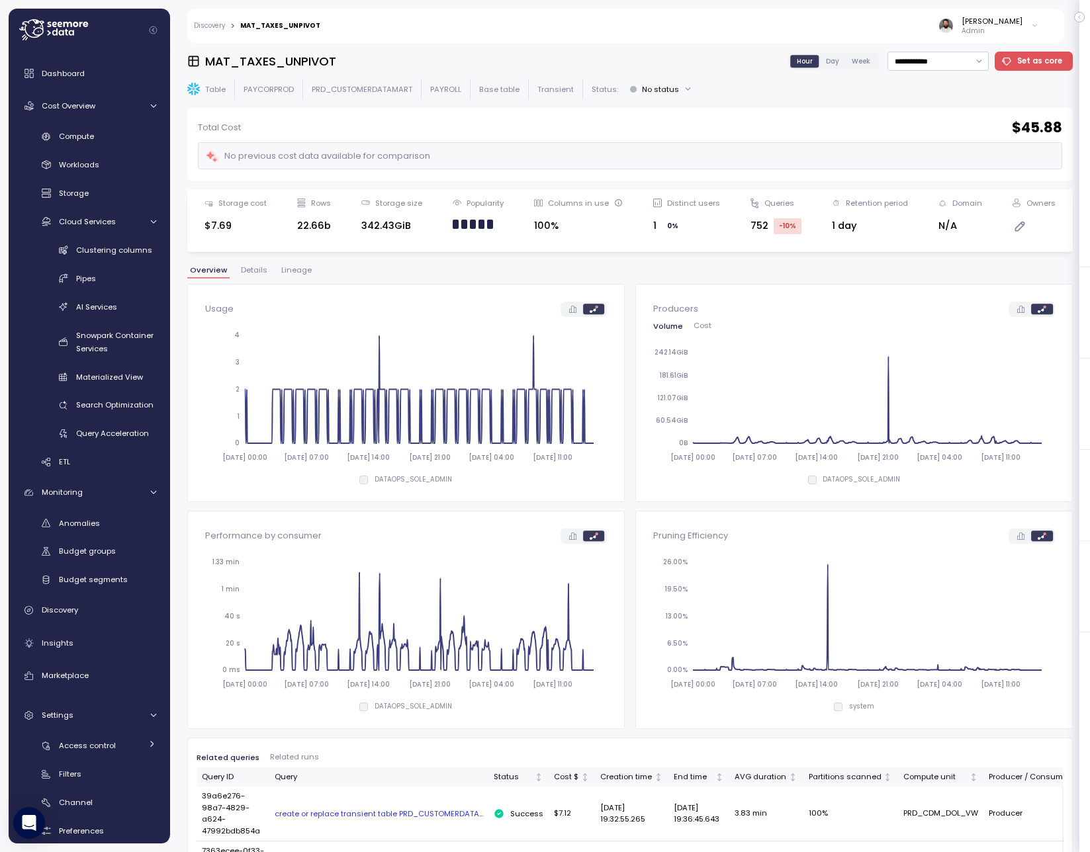
click at [281, 93] on p "PAYCORPROD" at bounding box center [268, 89] width 50 height 11
click at [329, 97] on div "Table PAYCORPROD PRD_CUSTOMERDATAMART PAYROLL Base table Transient Status: No s…" at bounding box center [629, 88] width 885 height 19
click at [330, 92] on p "PRD_CUSTOMERDATAMART" at bounding box center [362, 89] width 101 height 11
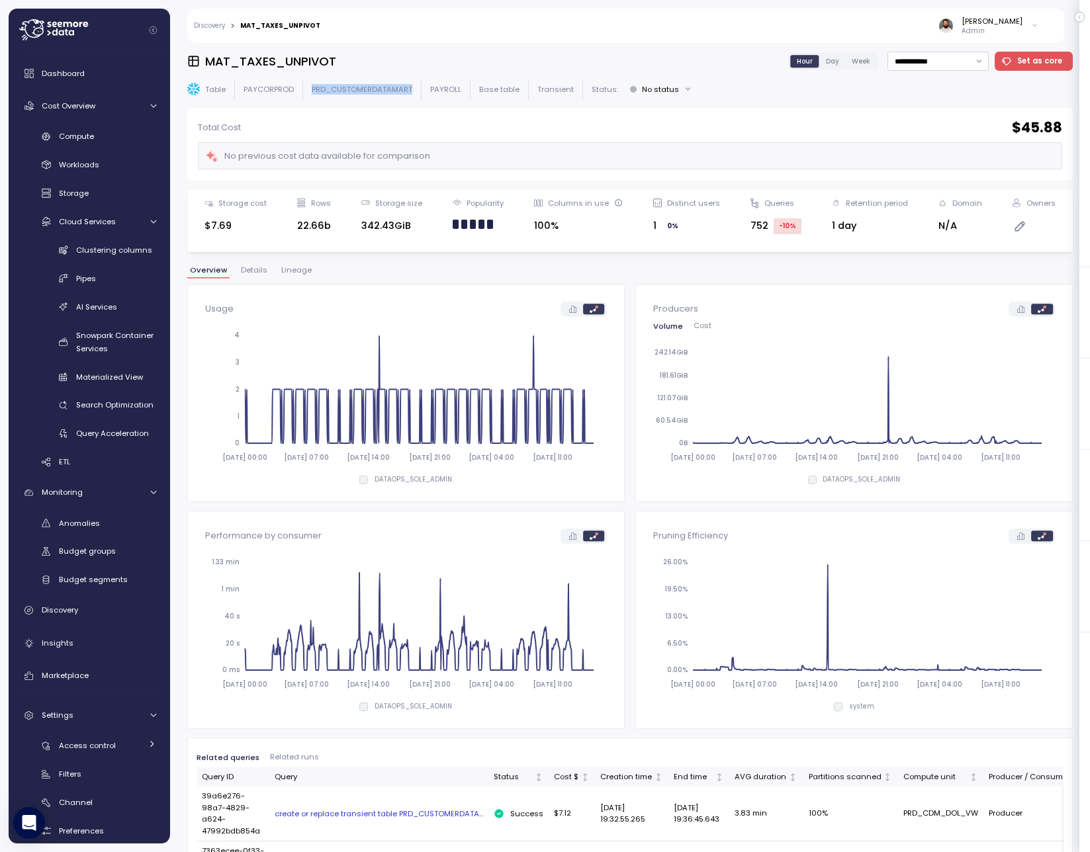
copy p "PRD_CUSTOMERDATAMART"
click at [451, 89] on p "PAYROLL" at bounding box center [445, 89] width 31 height 11
copy p "PAYROLL"
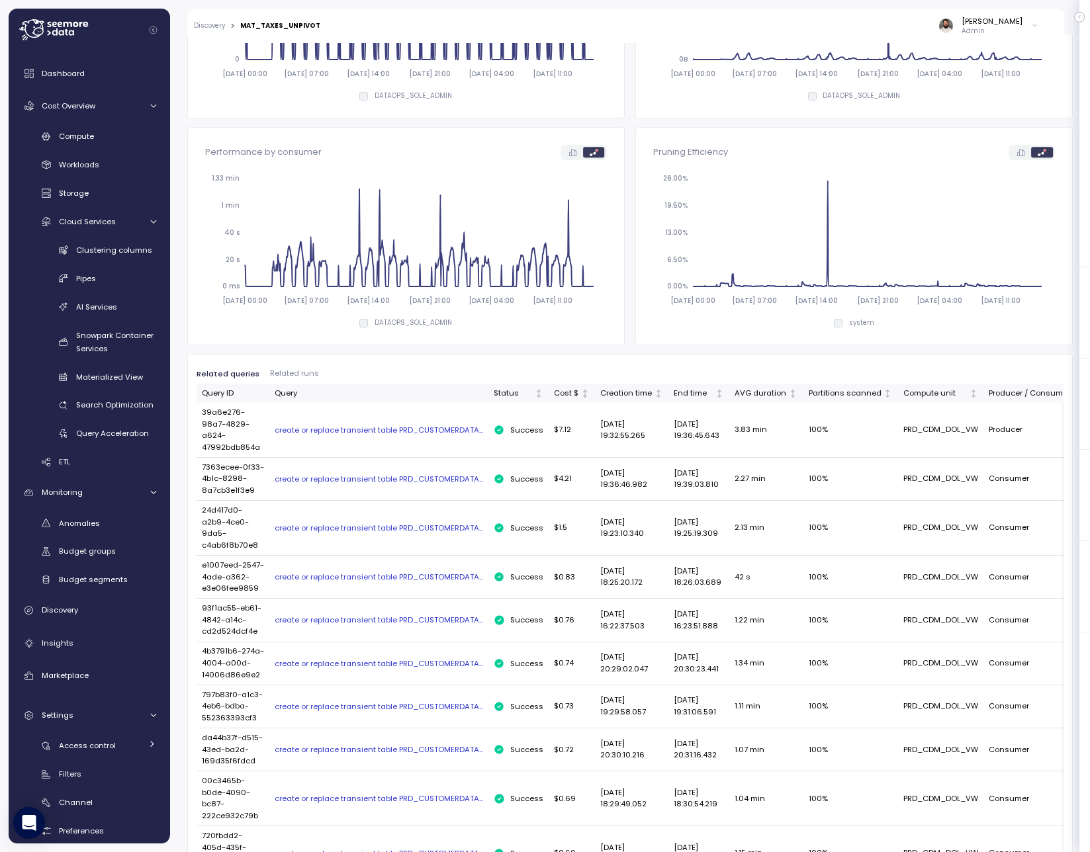
scroll to position [372, 0]
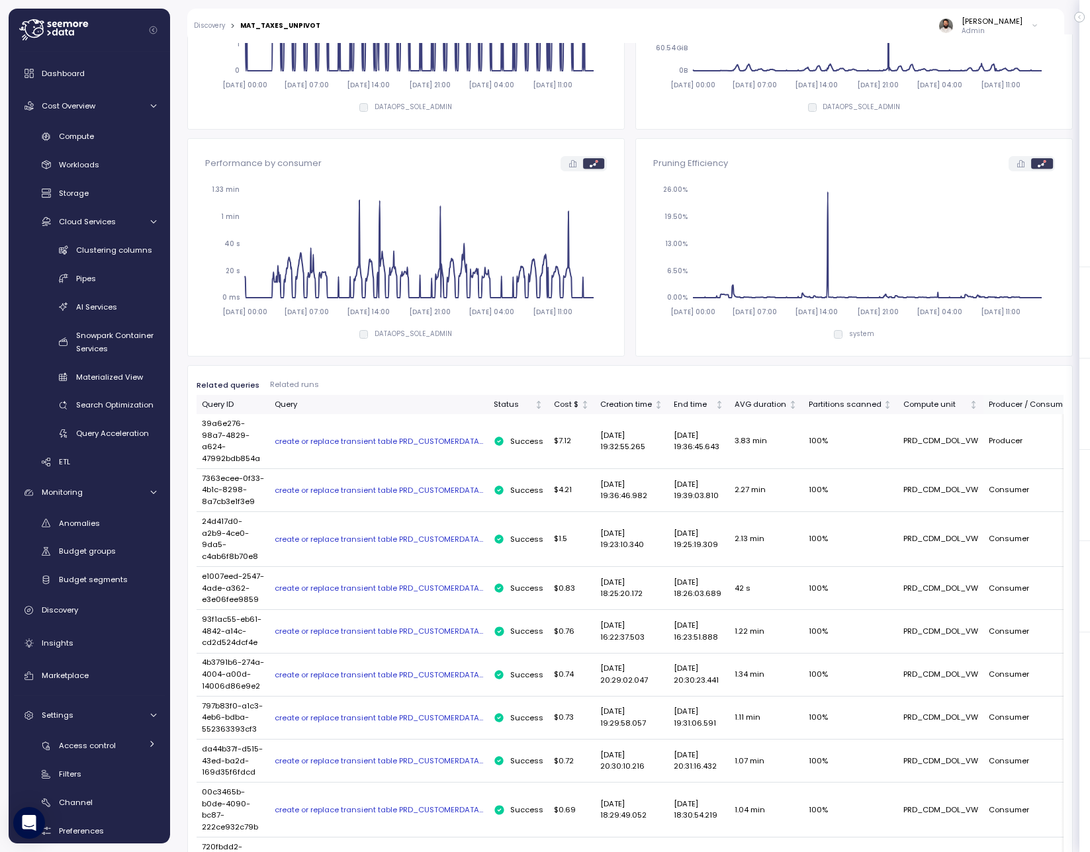
click at [988, 405] on div "Producer / Consumer" at bounding box center [1028, 405] width 81 height 12
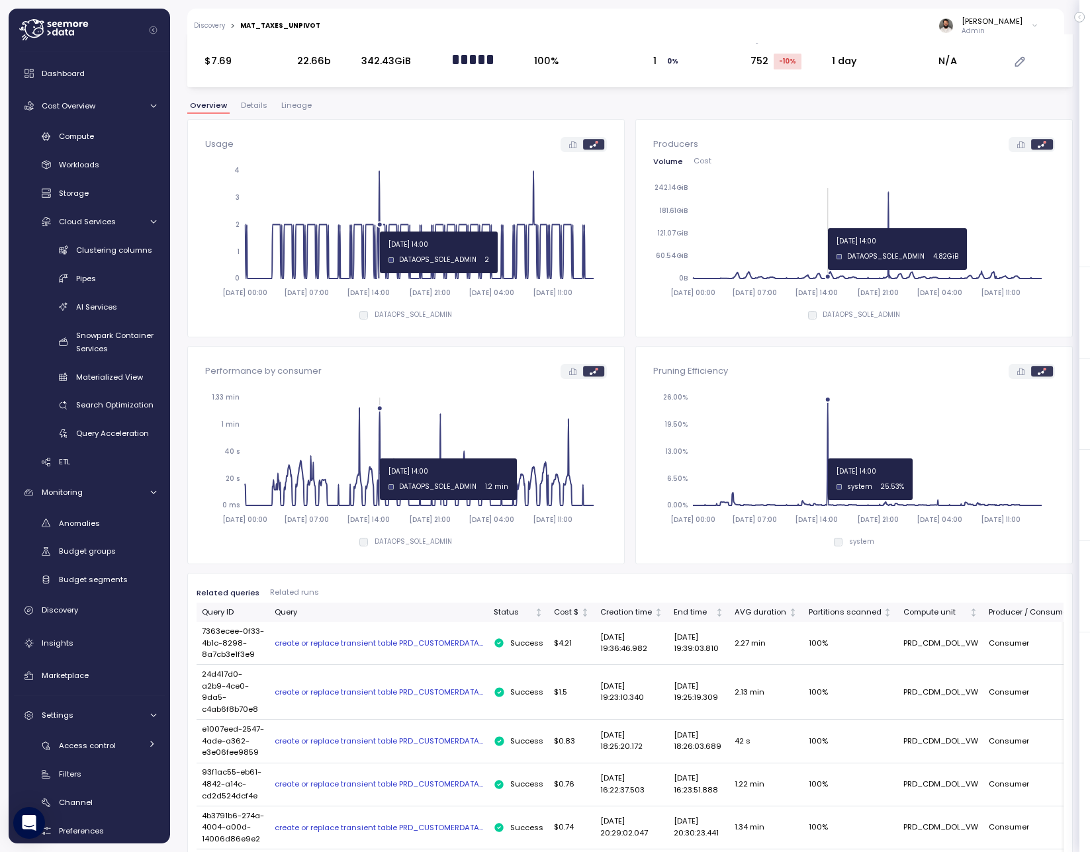
scroll to position [161, 0]
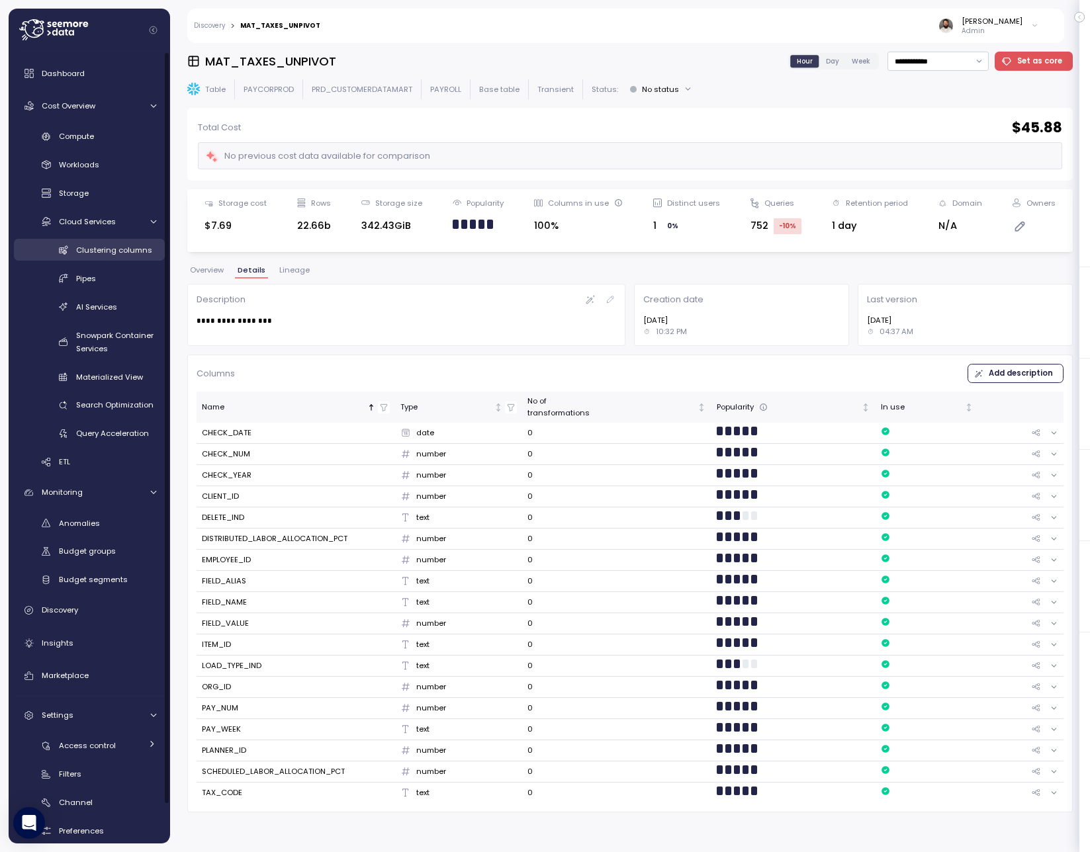
click at [105, 252] on span "Clustering columns" at bounding box center [114, 250] width 76 height 11
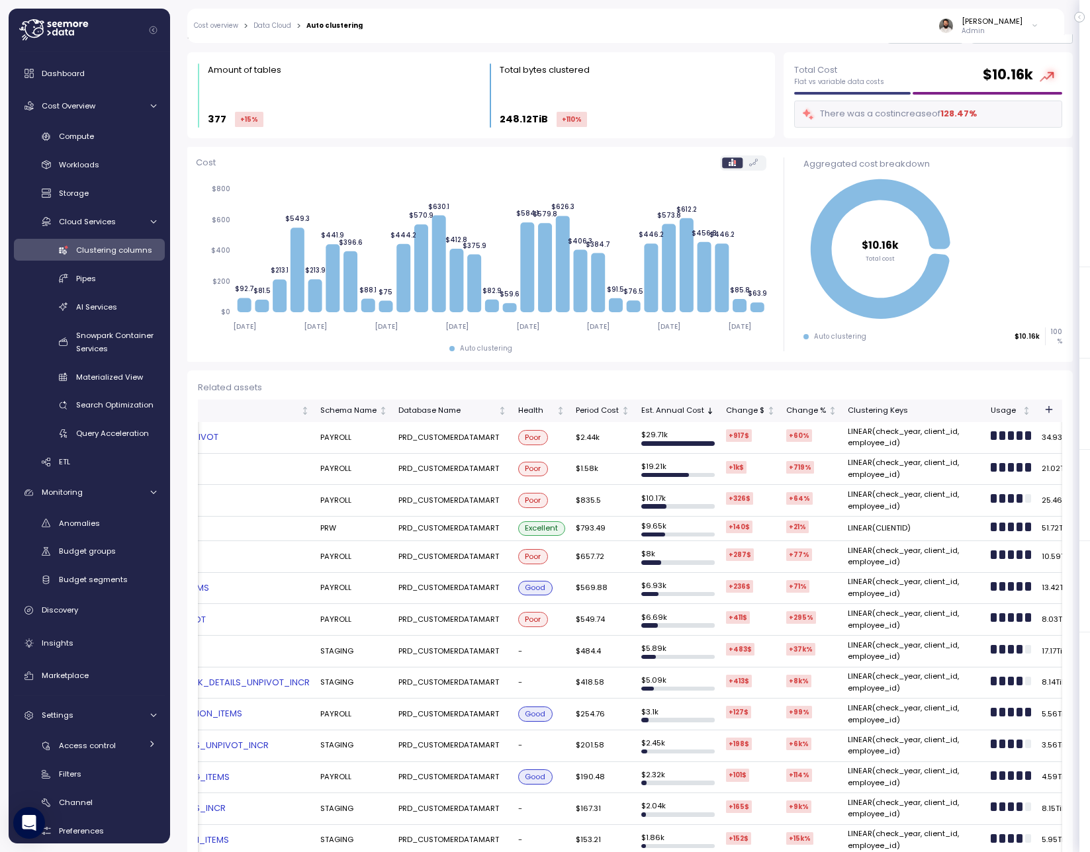
scroll to position [0, 123]
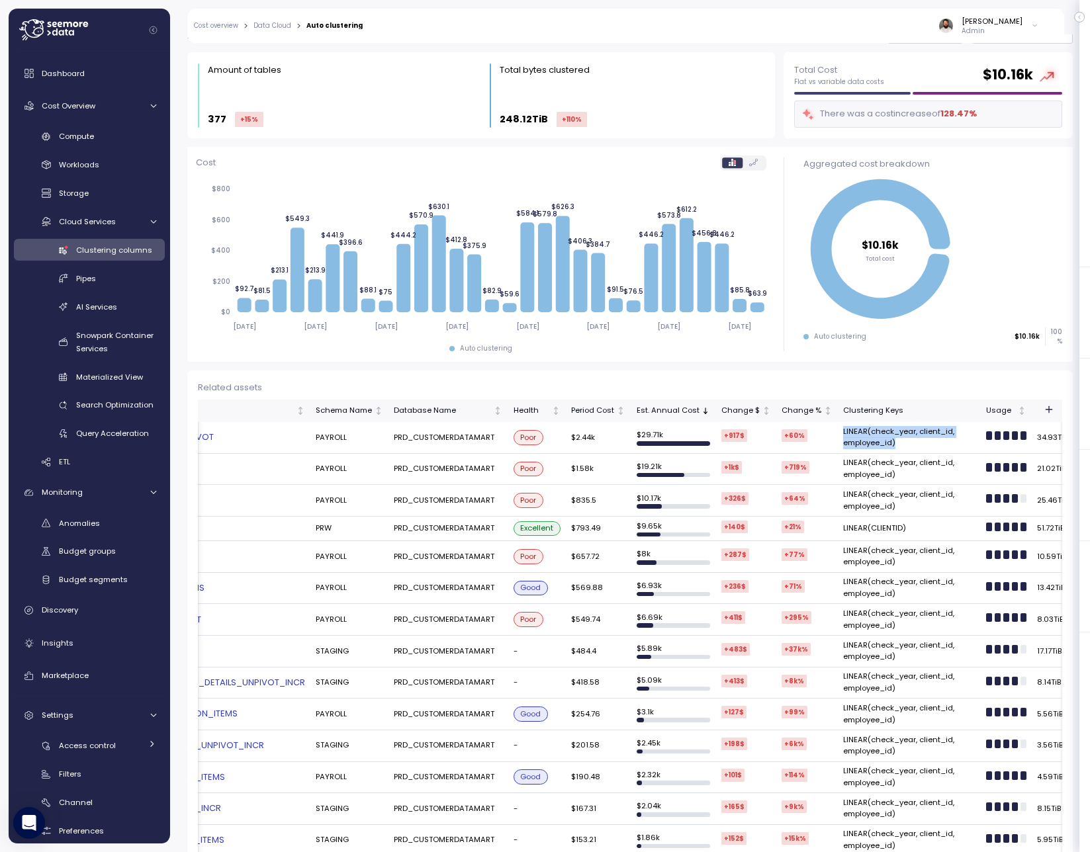
copy td "LINEAR(check_year, client_id, employee_id)"
drag, startPoint x: 888, startPoint y: 441, endPoint x: 835, endPoint y: 431, distance: 54.6
click at [838, 431] on td "LINEAR(check_year, client_id, employee_id)" at bounding box center [909, 438] width 143 height 32
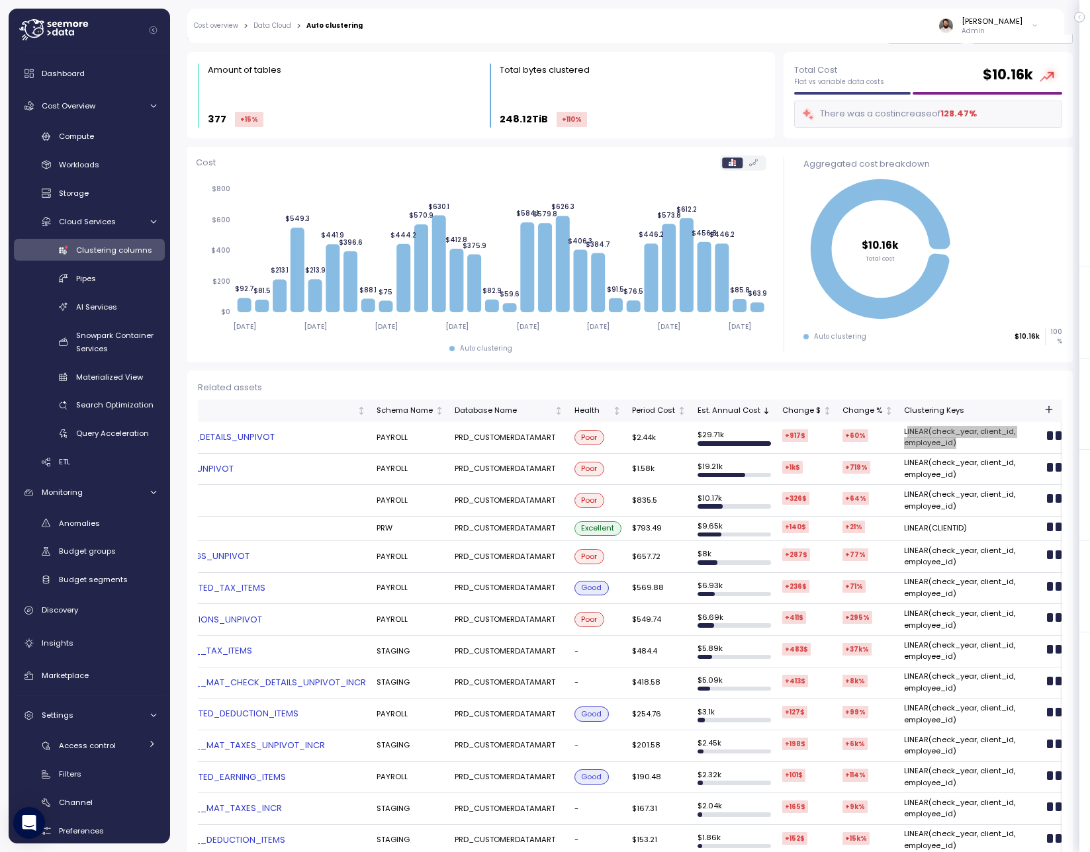
scroll to position [0, 0]
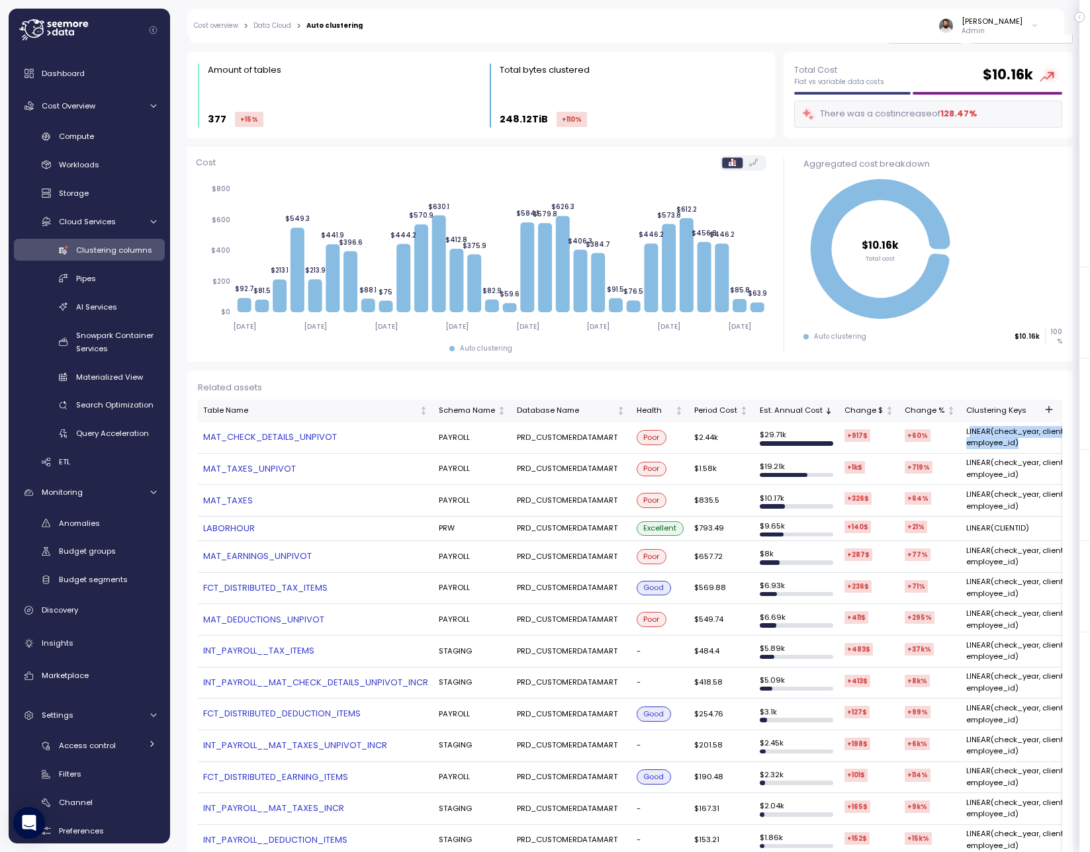
click at [252, 470] on link "MAT_TAXES_UNPIVOT" at bounding box center [315, 468] width 225 height 13
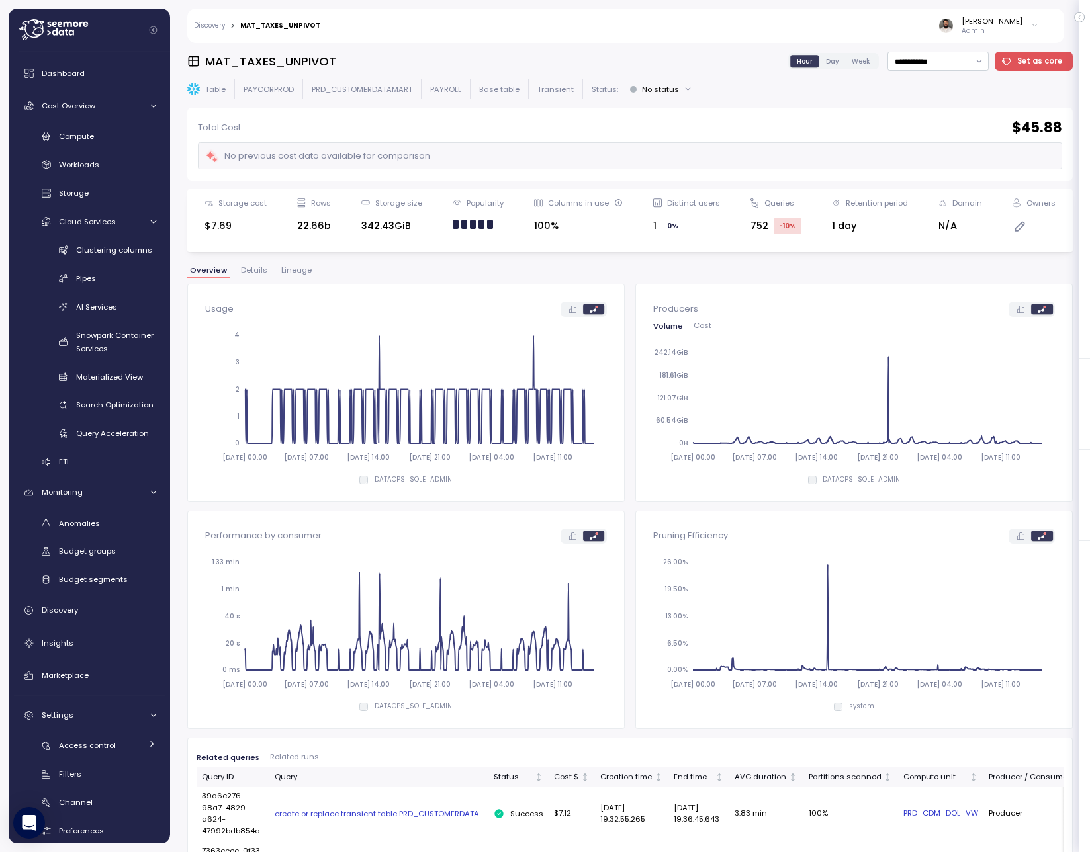
click at [937, 73] on div "**********" at bounding box center [629, 448] width 885 height 792
click at [938, 66] on input "**********" at bounding box center [937, 61] width 101 height 19
click at [927, 167] on div "Last 6 months" at bounding box center [940, 174] width 97 height 17
type input "**********"
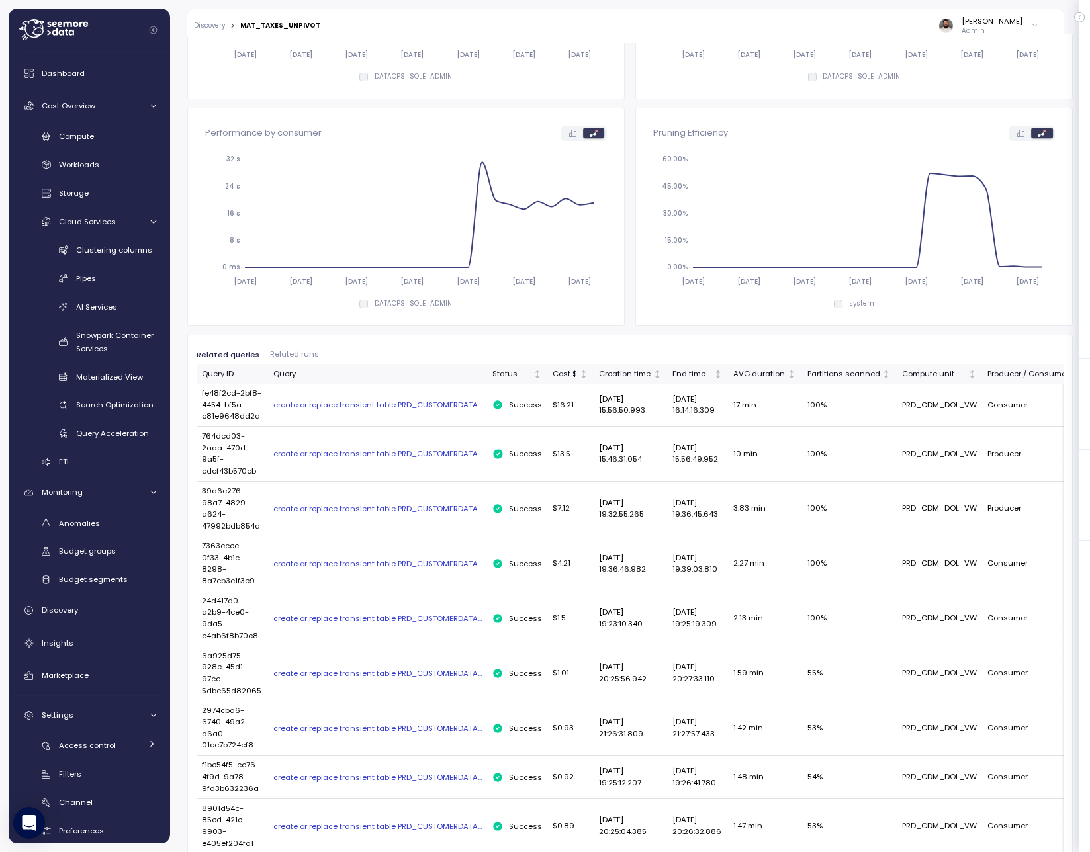
scroll to position [267, 0]
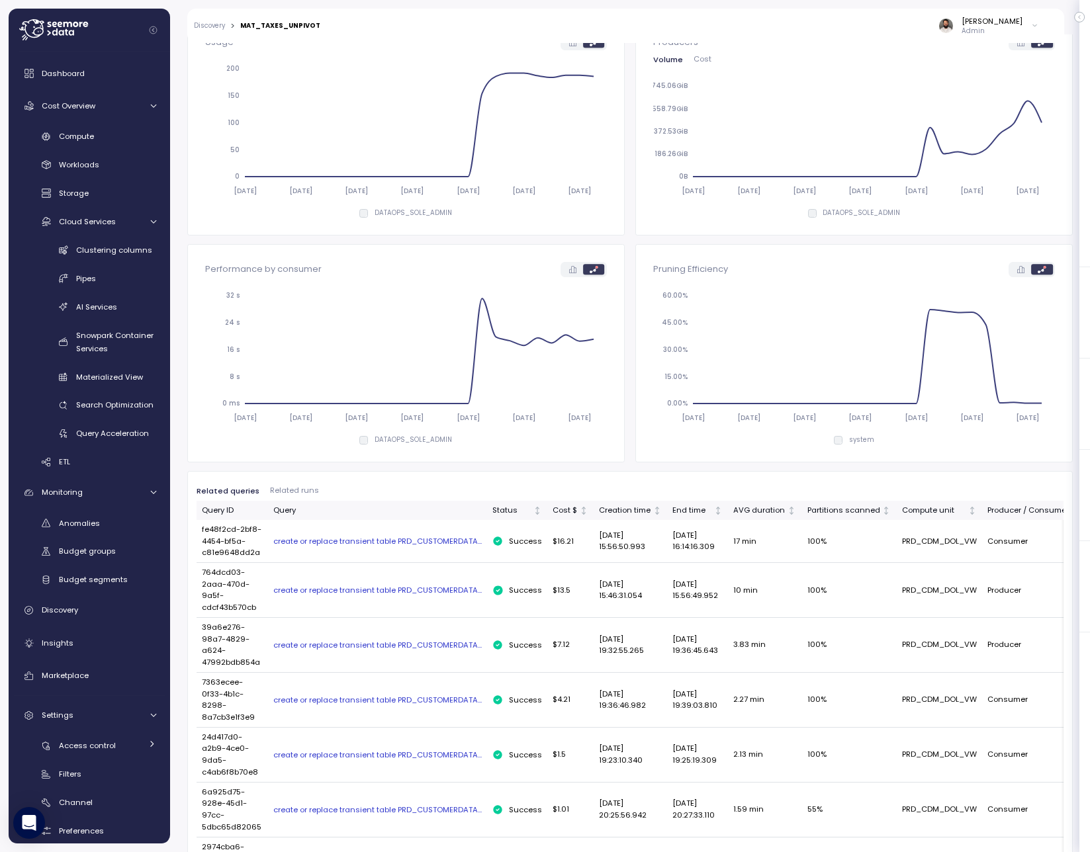
click at [1012, 409] on icon "[DATE] [DATE] [DATE] [DATE] [DATE] [DATE] [DATE] 0.00% 15.00% 30.00% 45.00% 60.…" at bounding box center [854, 356] width 402 height 148
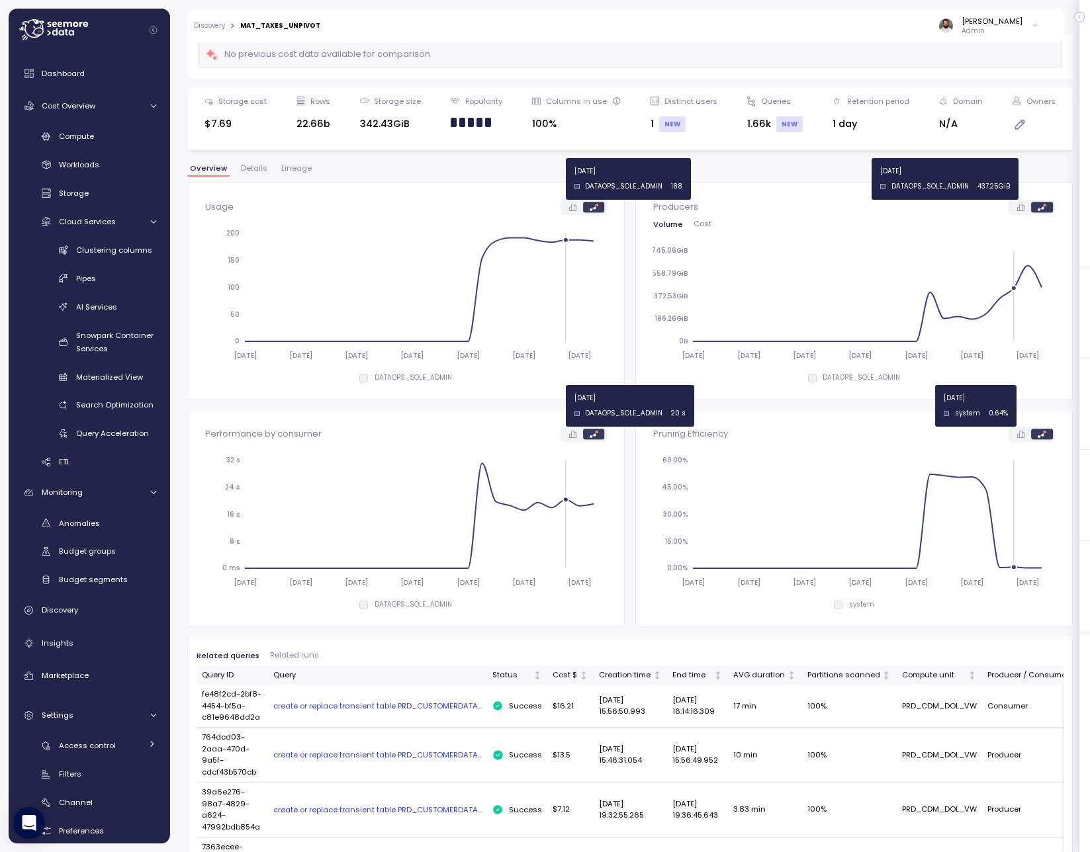
scroll to position [13, 0]
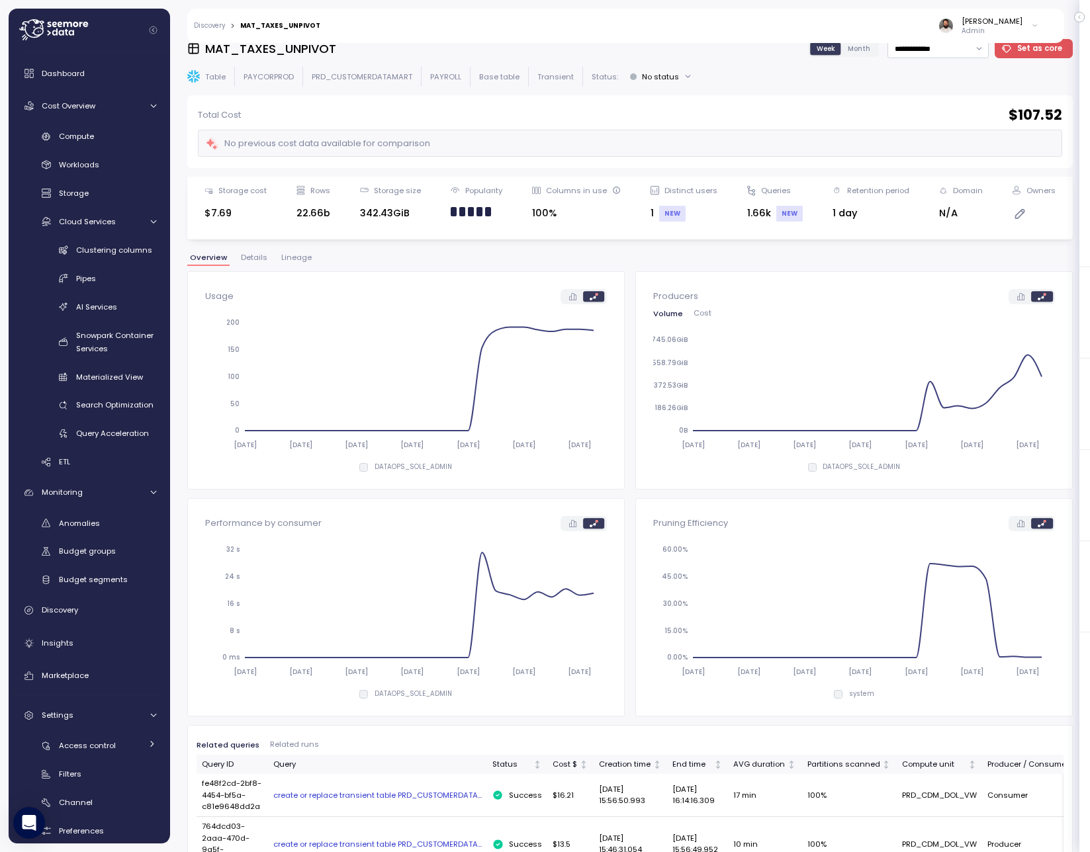
click at [260, 263] on button "Details" at bounding box center [254, 259] width 32 height 11
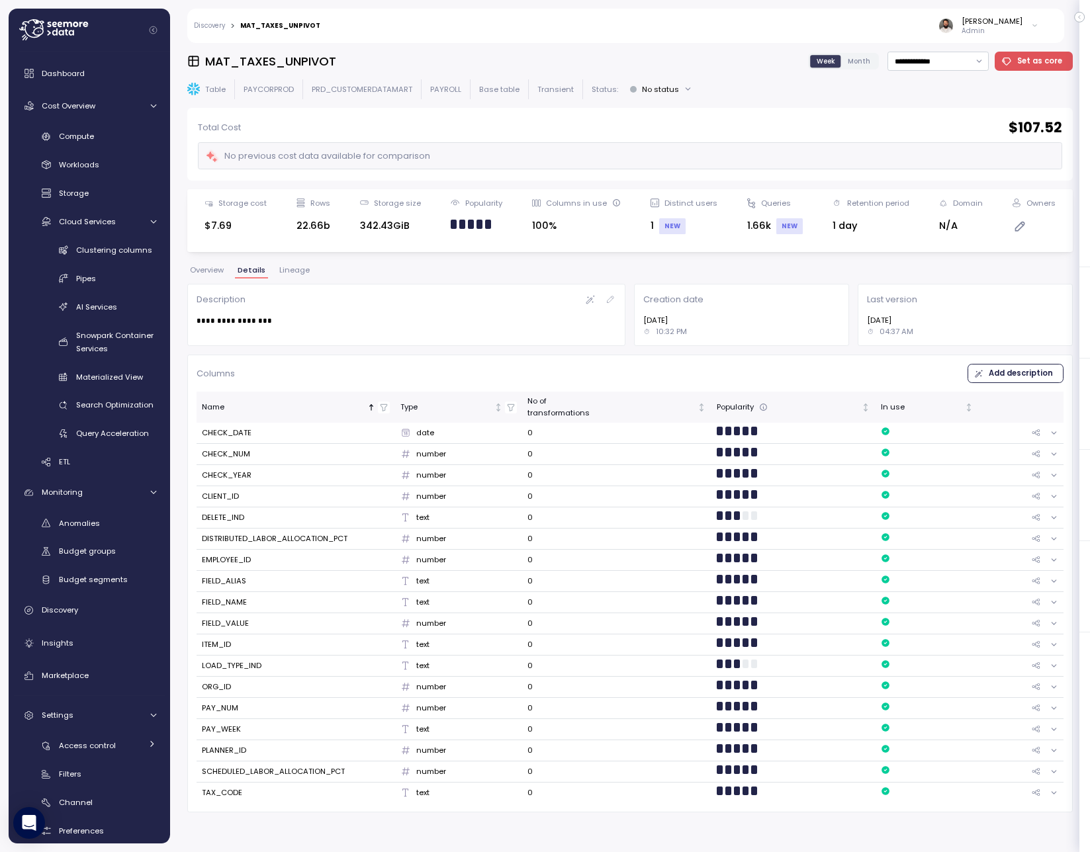
click at [216, 274] on span "Overview" at bounding box center [207, 270] width 34 height 7
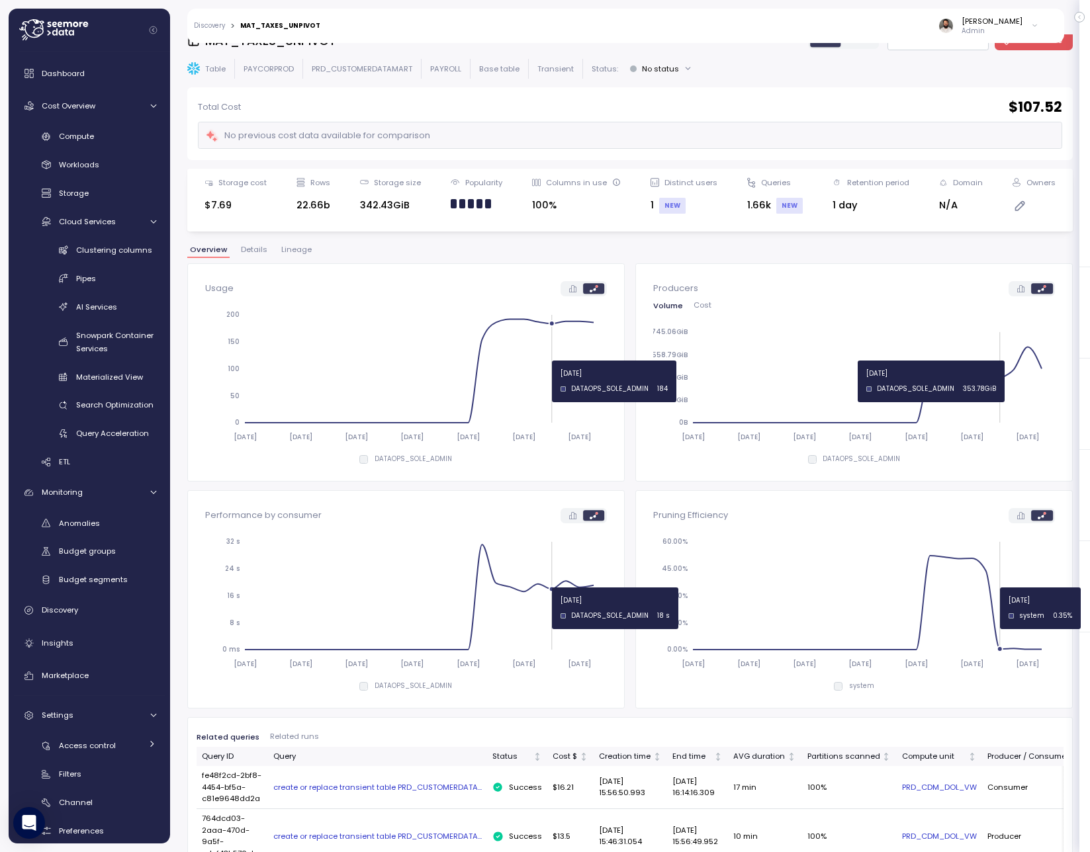
scroll to position [19, 0]
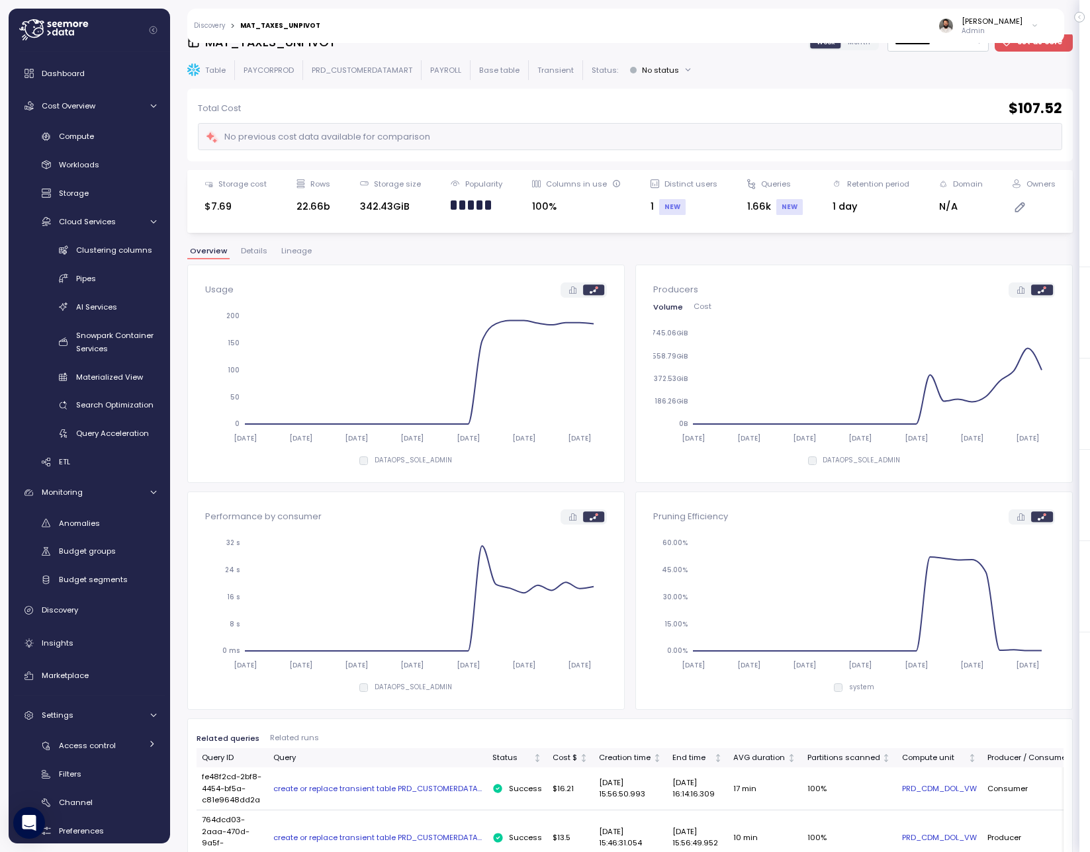
click at [283, 252] on span "Lineage" at bounding box center [296, 250] width 30 height 7
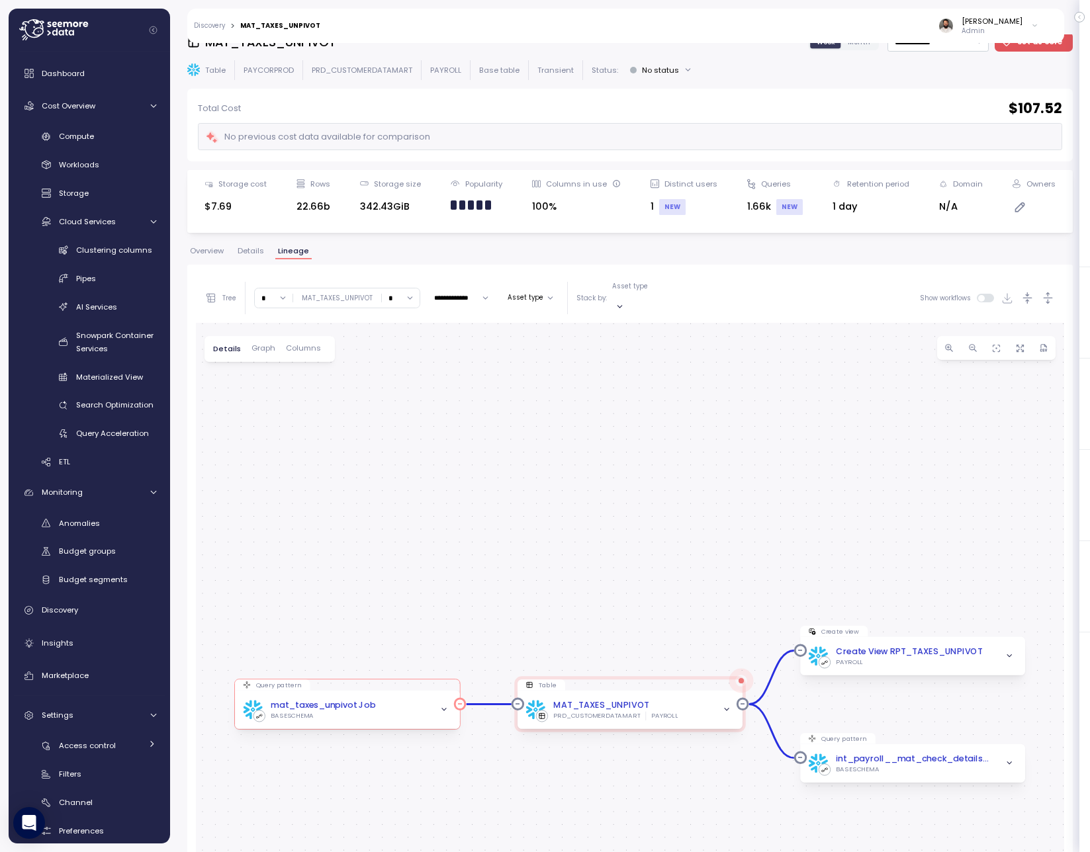
click at [439, 703] on span "button" at bounding box center [443, 709] width 13 height 13
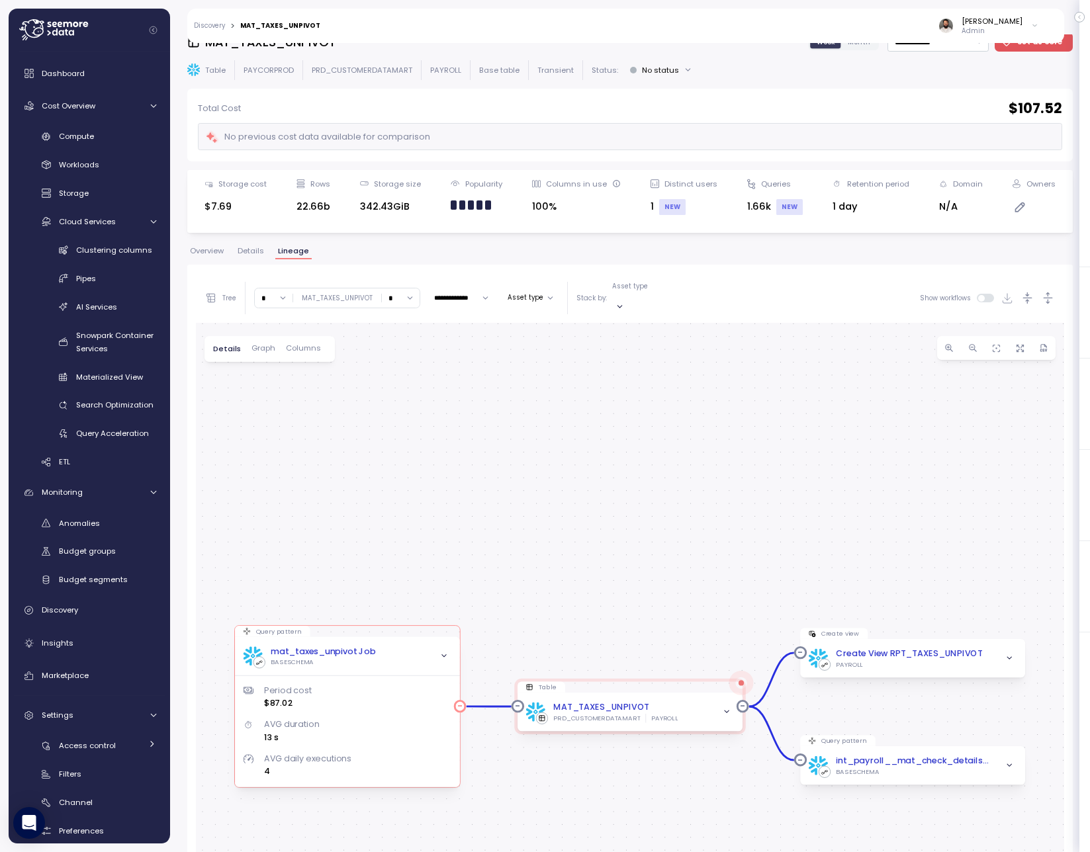
click at [418, 648] on div "mat_taxes_unpivot Job BASESCHEMA" at bounding box center [347, 656] width 208 height 22
drag, startPoint x: 271, startPoint y: 297, endPoint x: 261, endPoint y: 349, distance: 53.2
click at [271, 298] on input "*" at bounding box center [274, 297] width 38 height 19
type input "*"
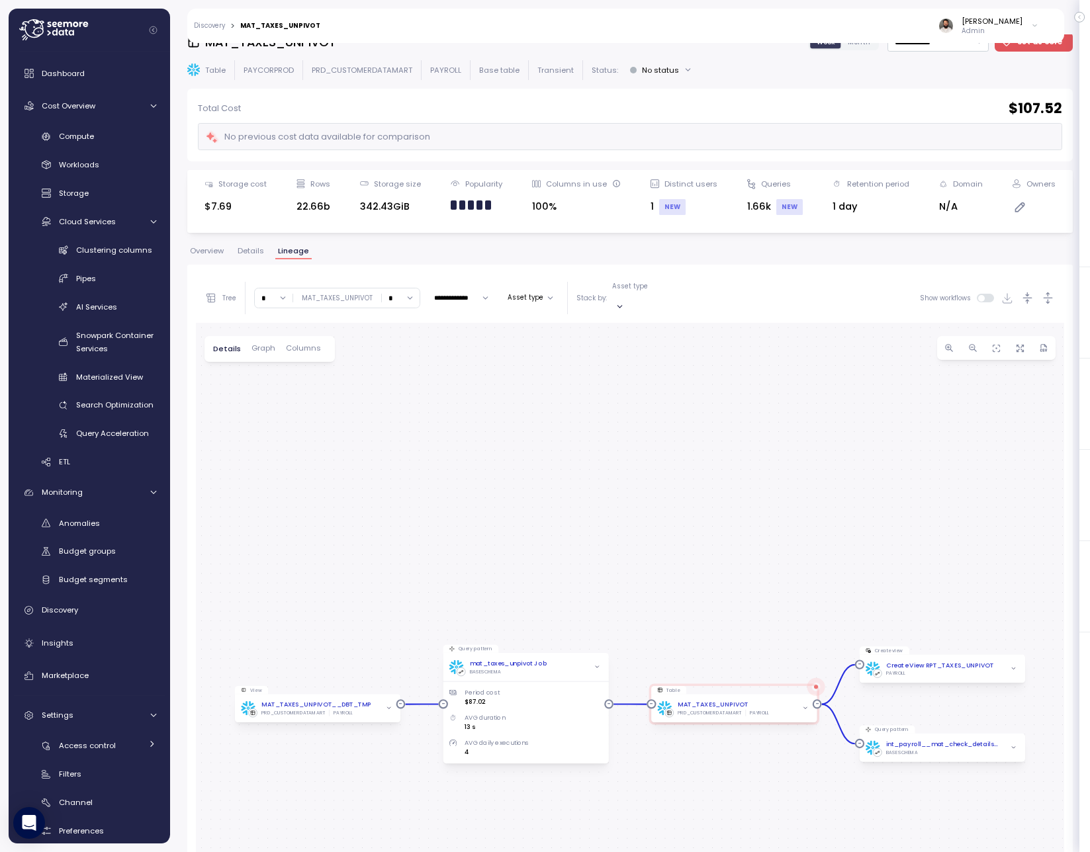
click at [384, 703] on span "button" at bounding box center [389, 708] width 10 height 10
click at [389, 694] on icon "button" at bounding box center [389, 697] width 6 height 6
click at [533, 659] on div "mat_taxes_unpivot Job" at bounding box center [507, 663] width 77 height 9
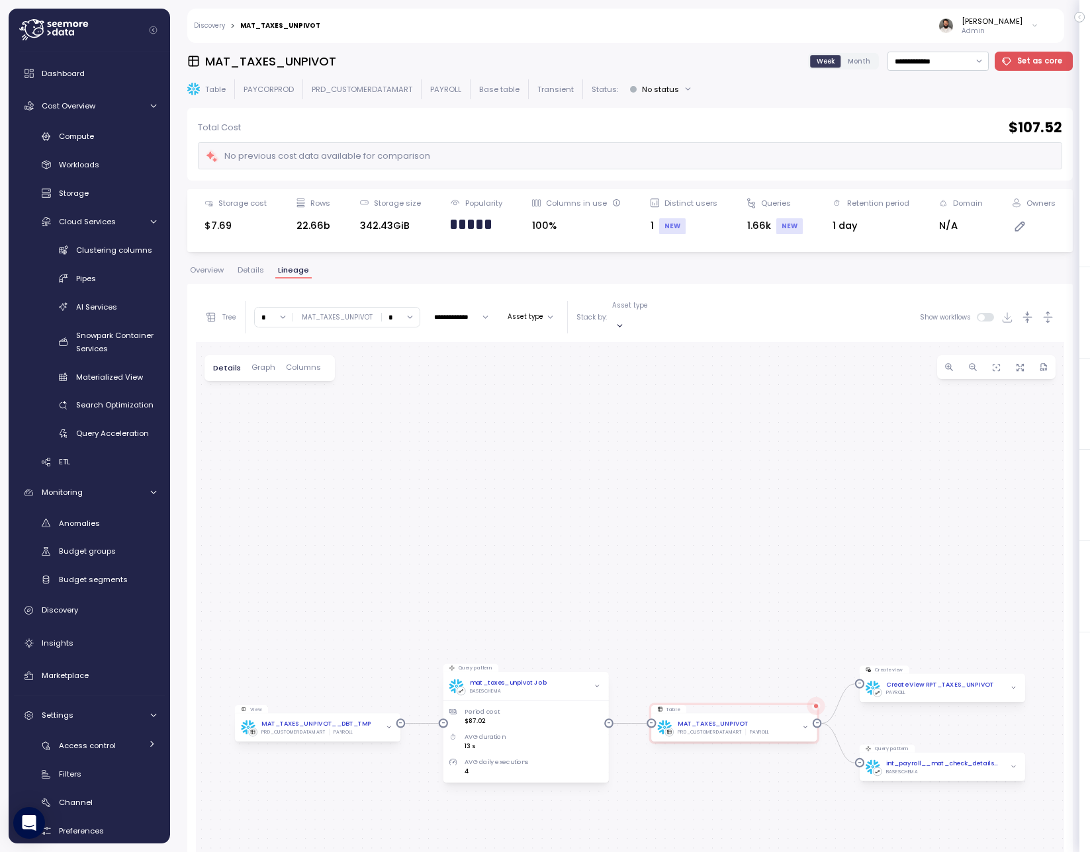
click at [290, 56] on h3 "MAT_TAXES_UNPIVOT" at bounding box center [270, 61] width 131 height 17
click at [291, 56] on h3 "MAT_TAXES_UNPIVOT" at bounding box center [270, 61] width 131 height 17
copy h3 "MAT_TAXES_UNPIVOT"
click at [215, 268] on span "Overview" at bounding box center [207, 270] width 34 height 7
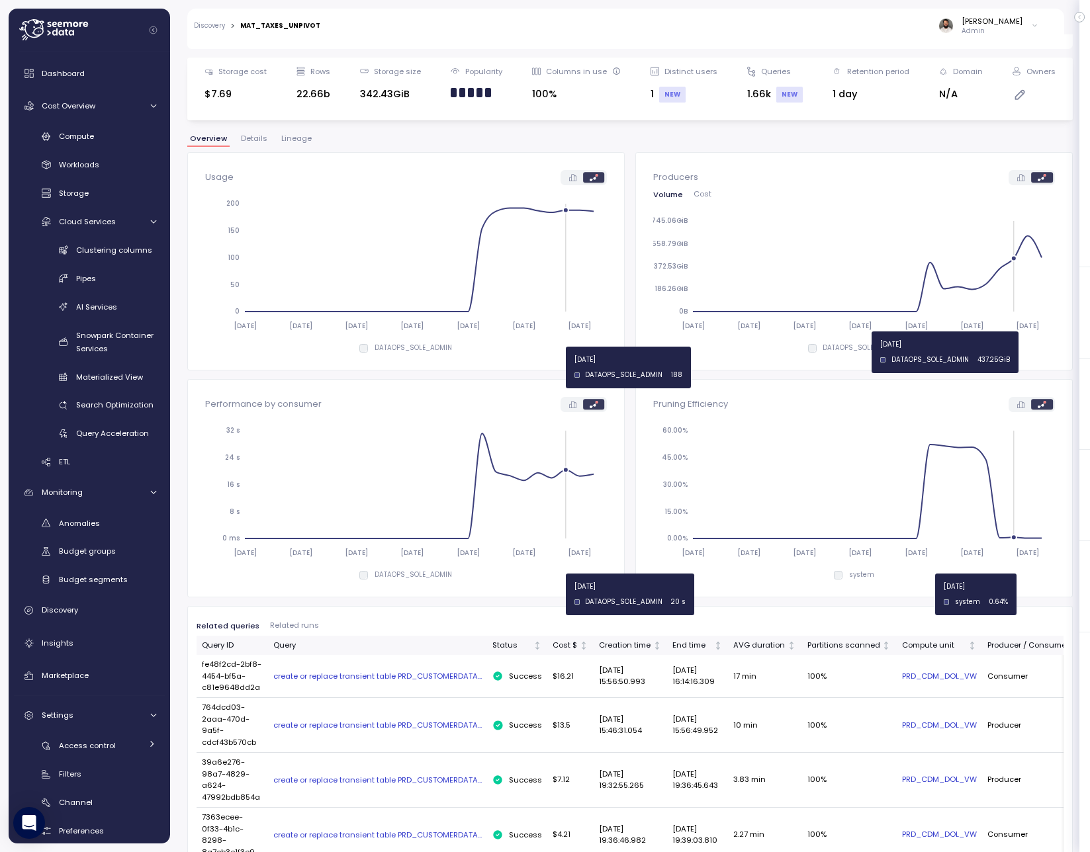
scroll to position [134, 0]
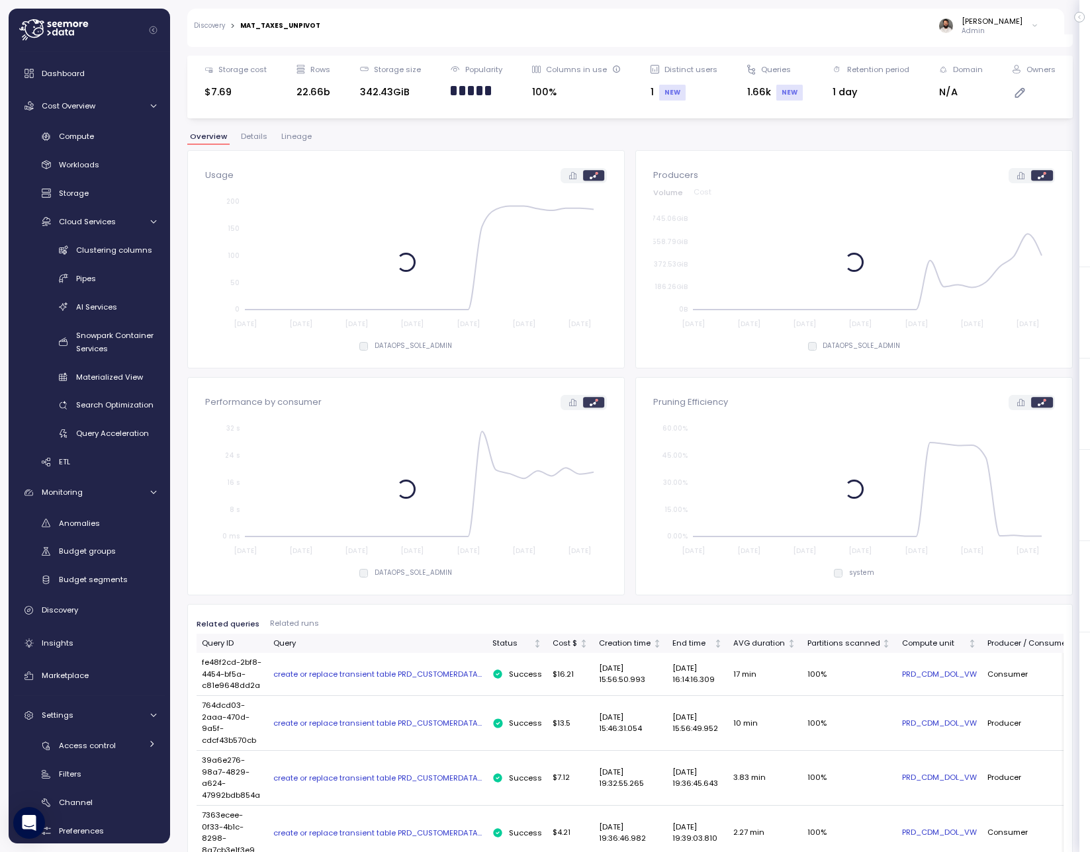
type input "**********"
